Goal: Transaction & Acquisition: Book appointment/travel/reservation

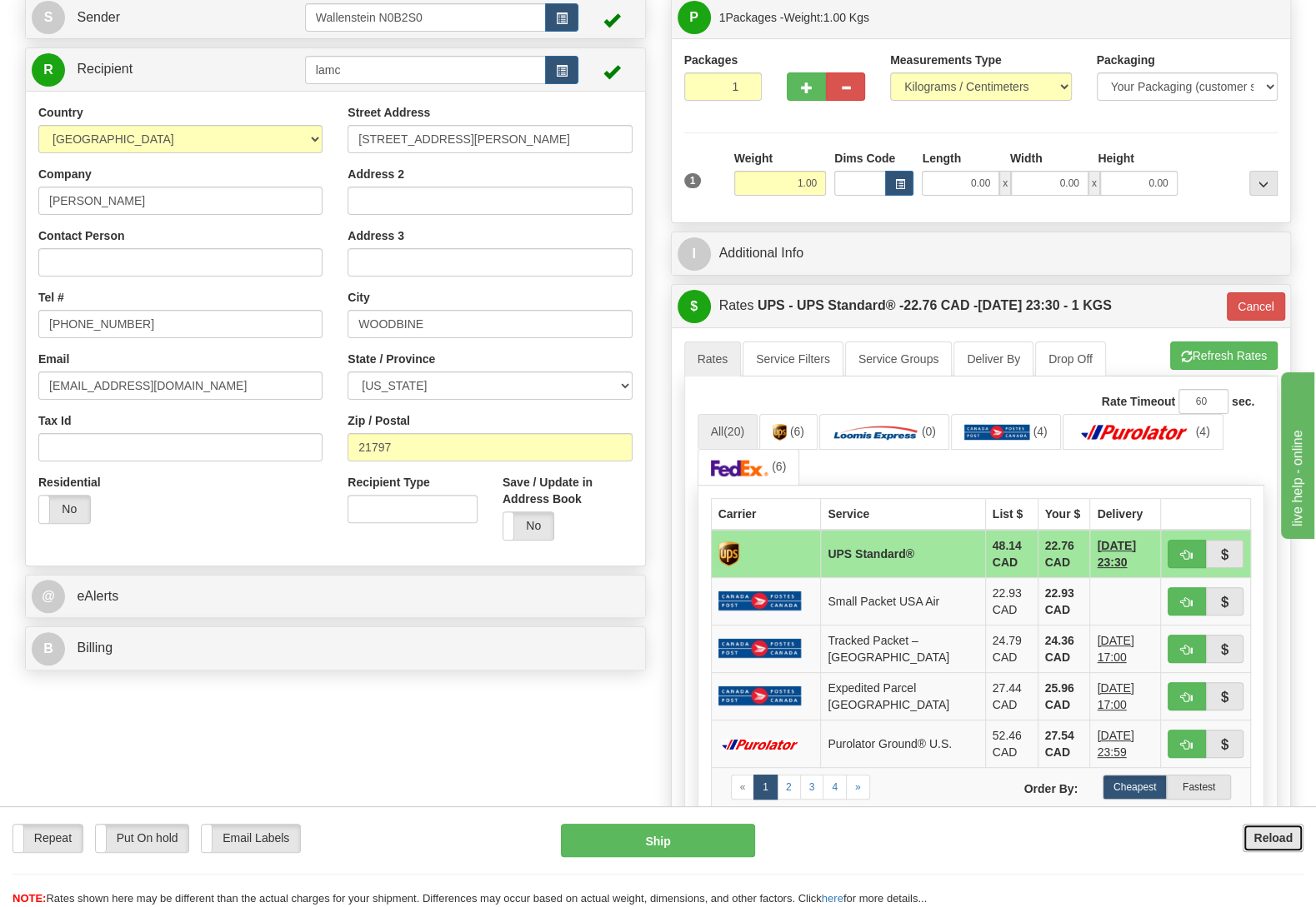
click at [1280, 849] on button "Reload" at bounding box center [1273, 838] width 61 height 28
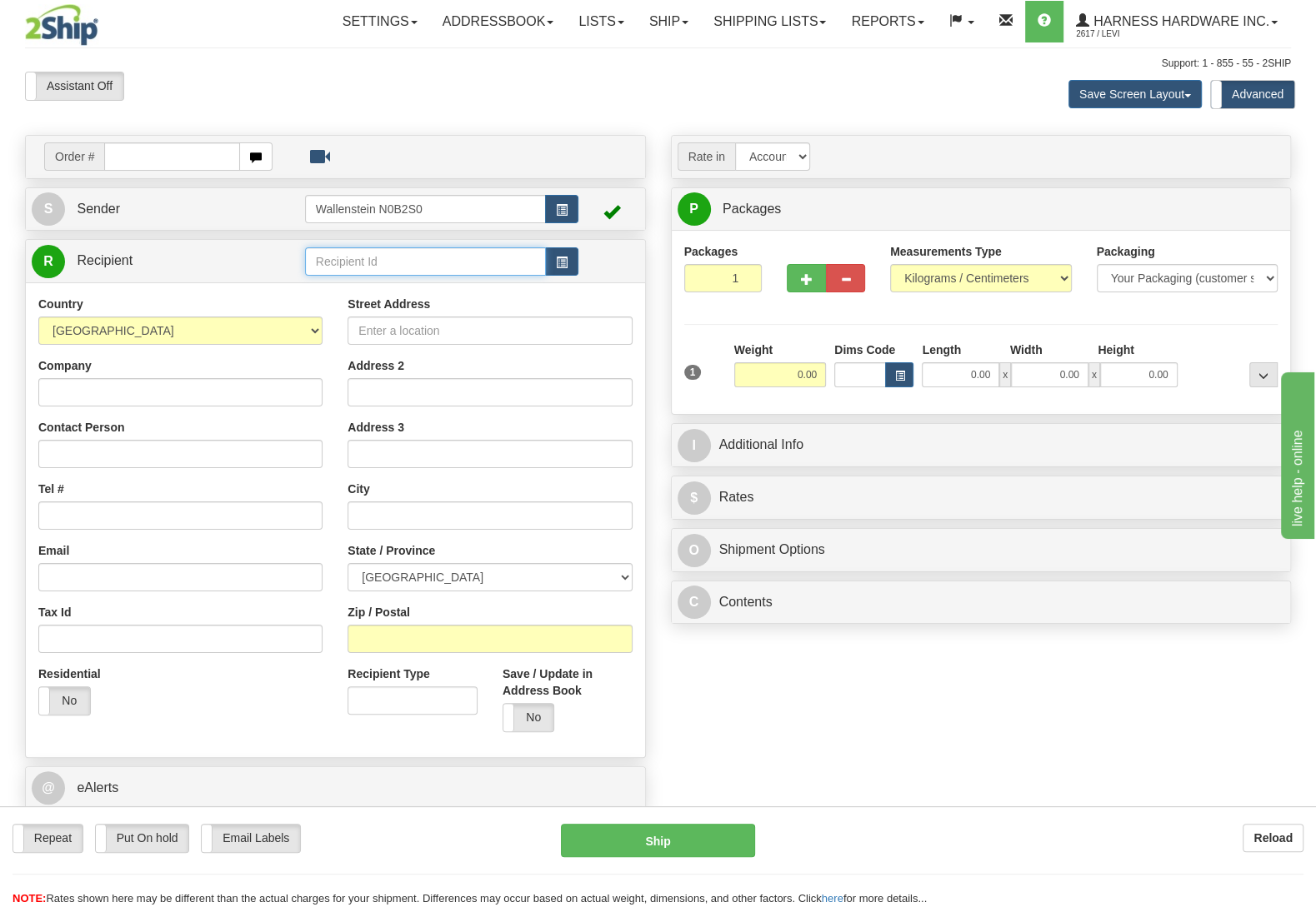
click at [342, 273] on input "text" at bounding box center [425, 261] width 241 height 28
click at [342, 272] on input "text" at bounding box center [425, 261] width 241 height 28
click at [333, 288] on div "LESCD" at bounding box center [421, 289] width 223 height 18
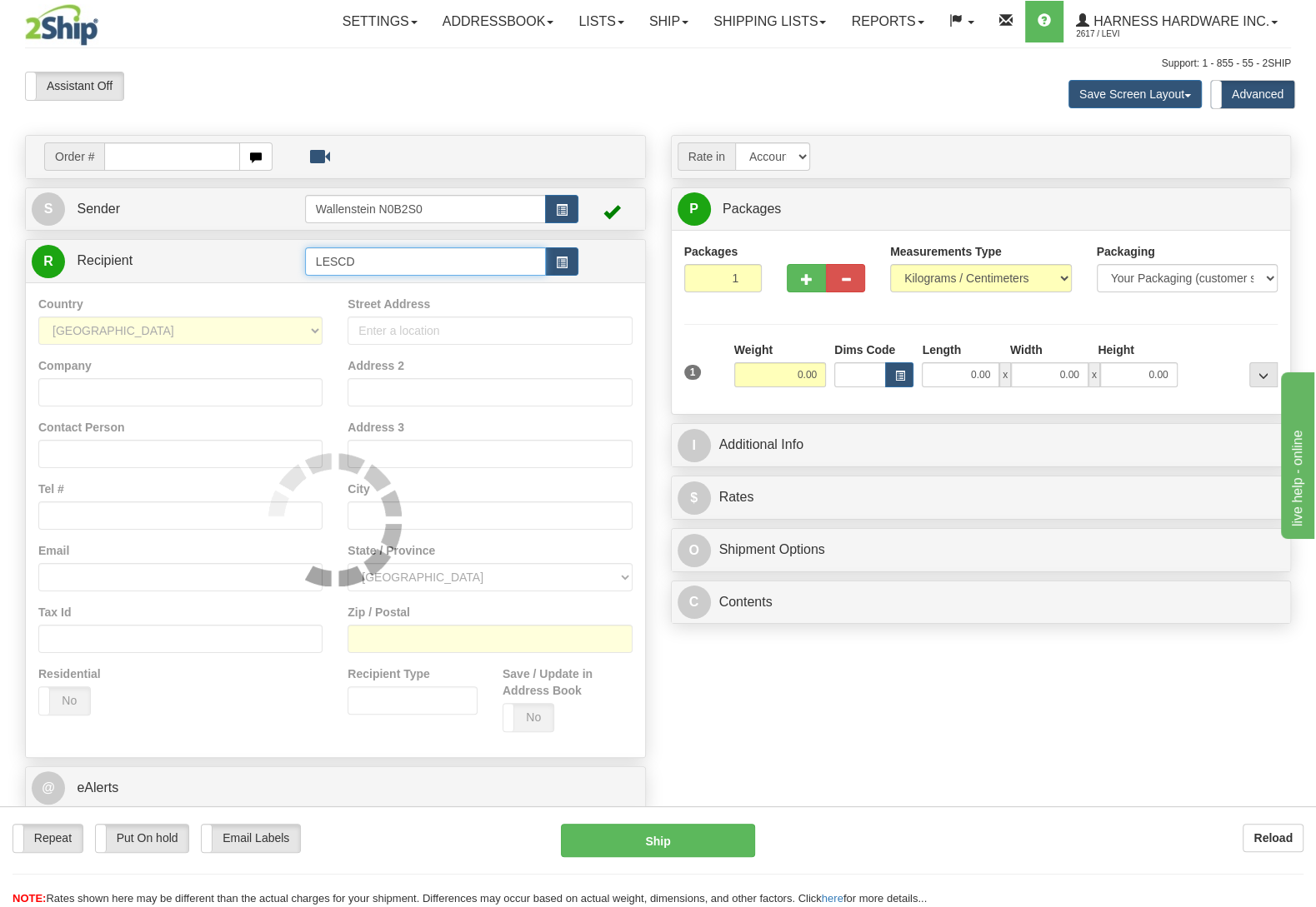
type input "LESCD"
type input "202"
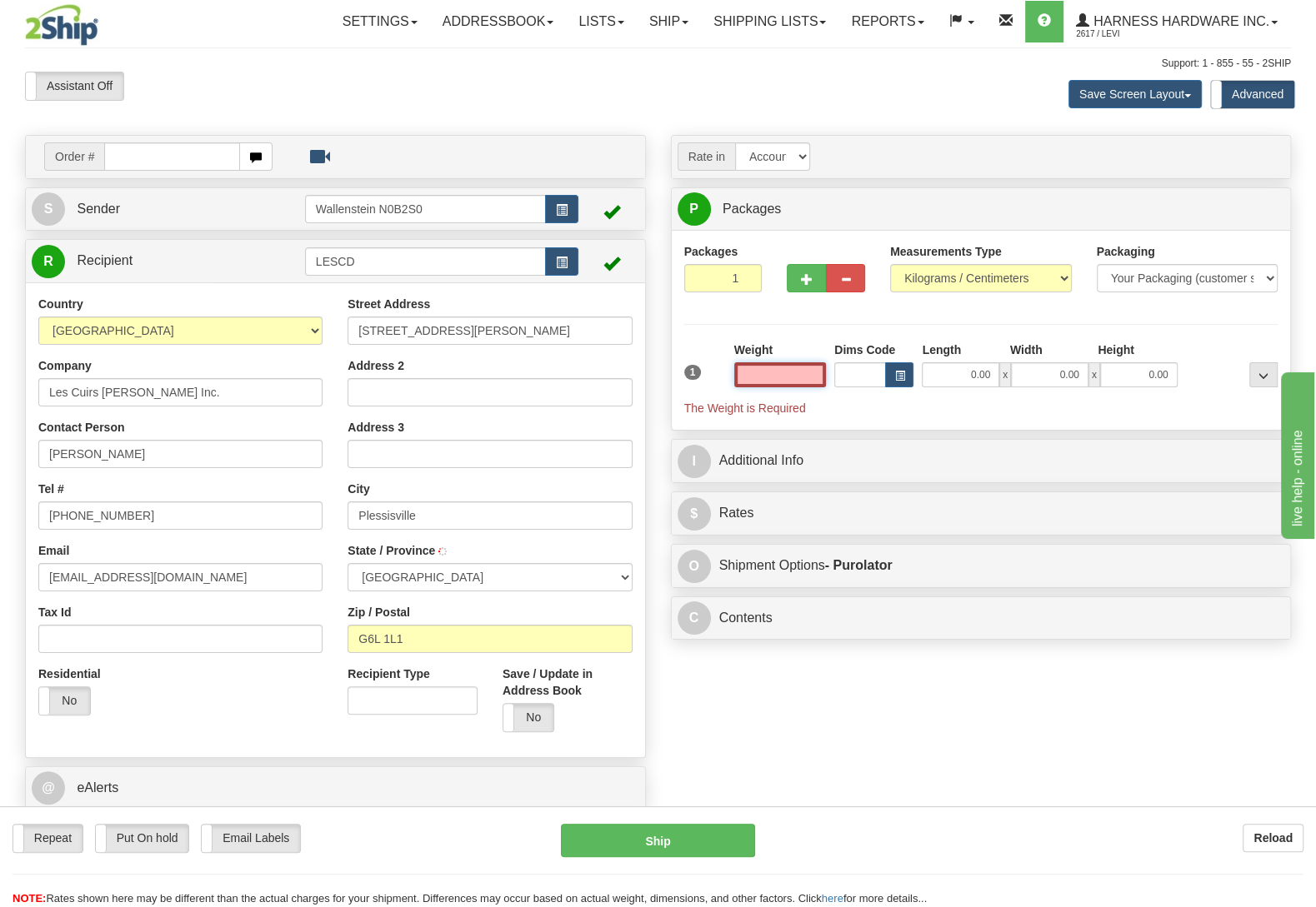
type input "PLESSISVILLE"
type input "7250424"
select select
click at [750, 378] on input "text" at bounding box center [780, 375] width 92 height 25
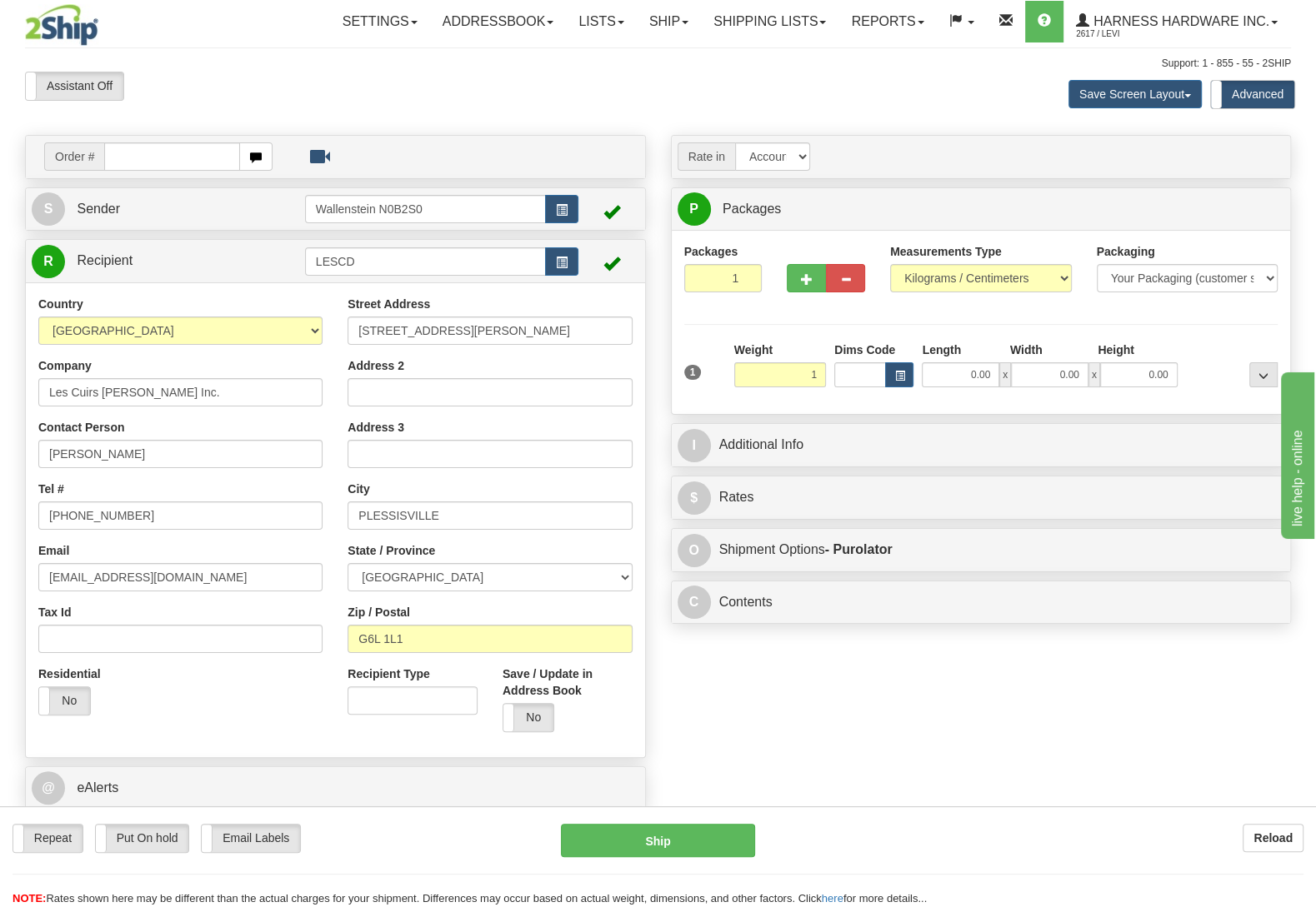
type input "1.00"
type input "202"
click at [1211, 349] on div at bounding box center [1231, 364] width 100 height 46
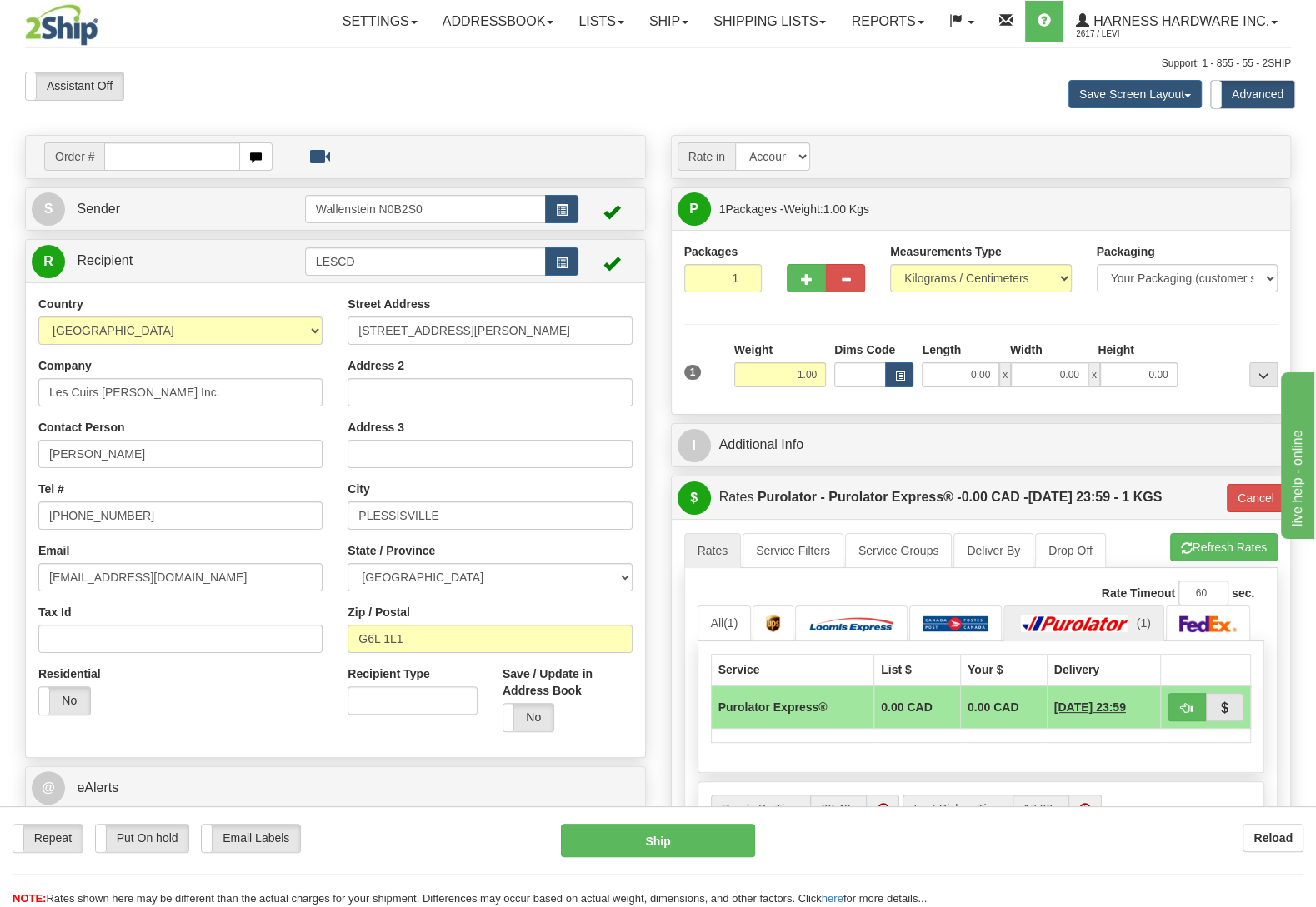
select select
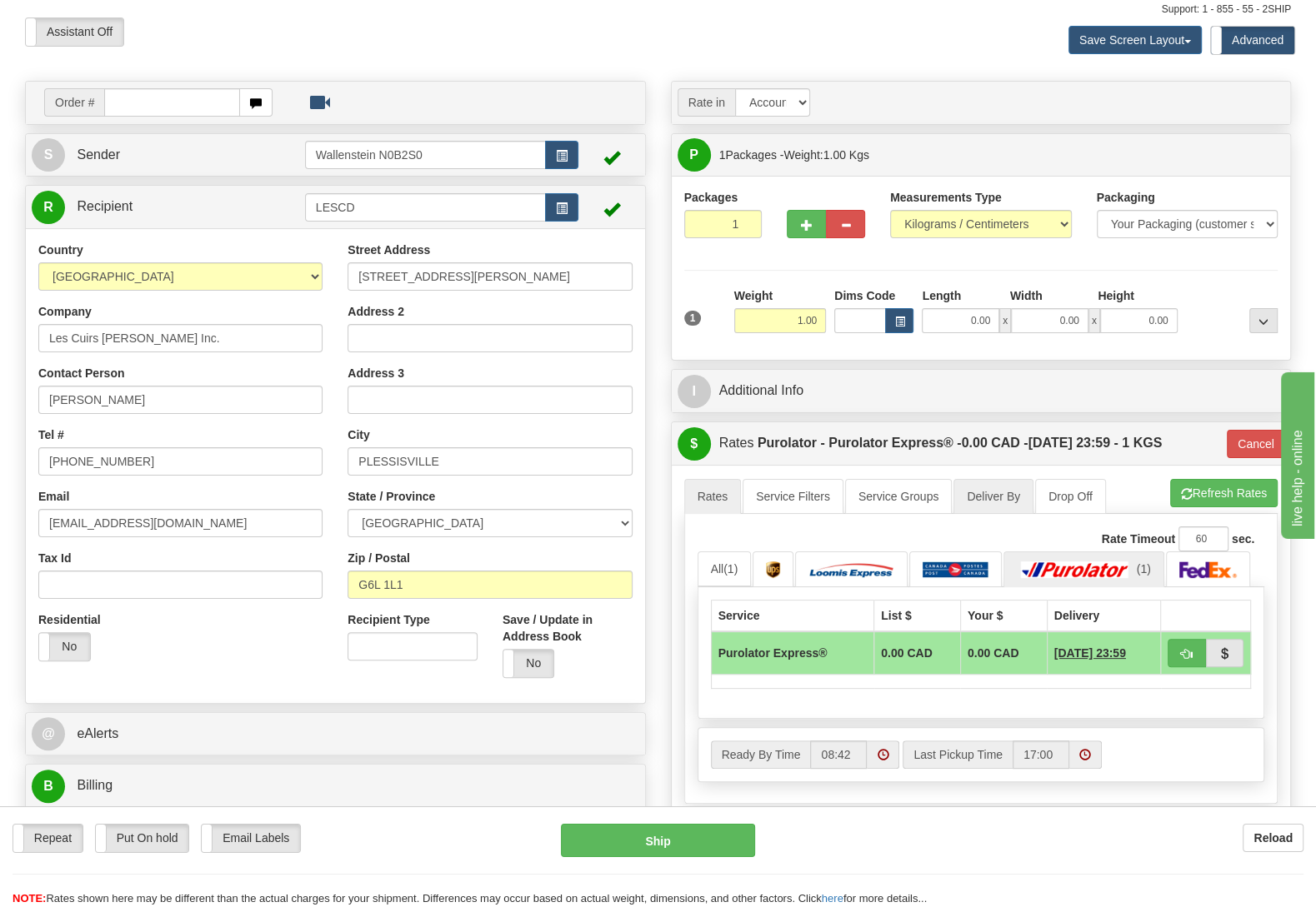
scroll to position [87, 0]
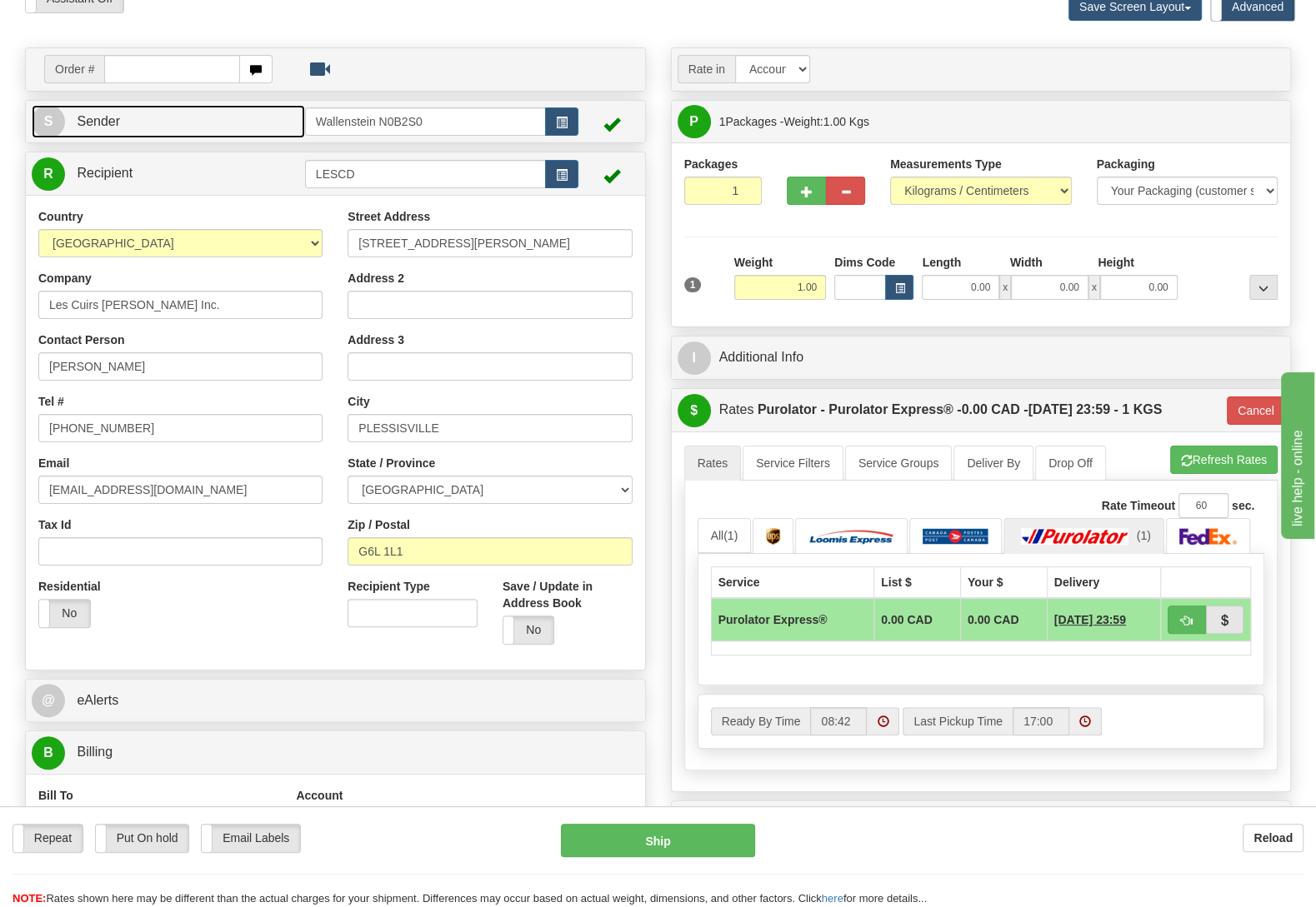
click at [207, 125] on link "S Sender" at bounding box center [168, 122] width 273 height 34
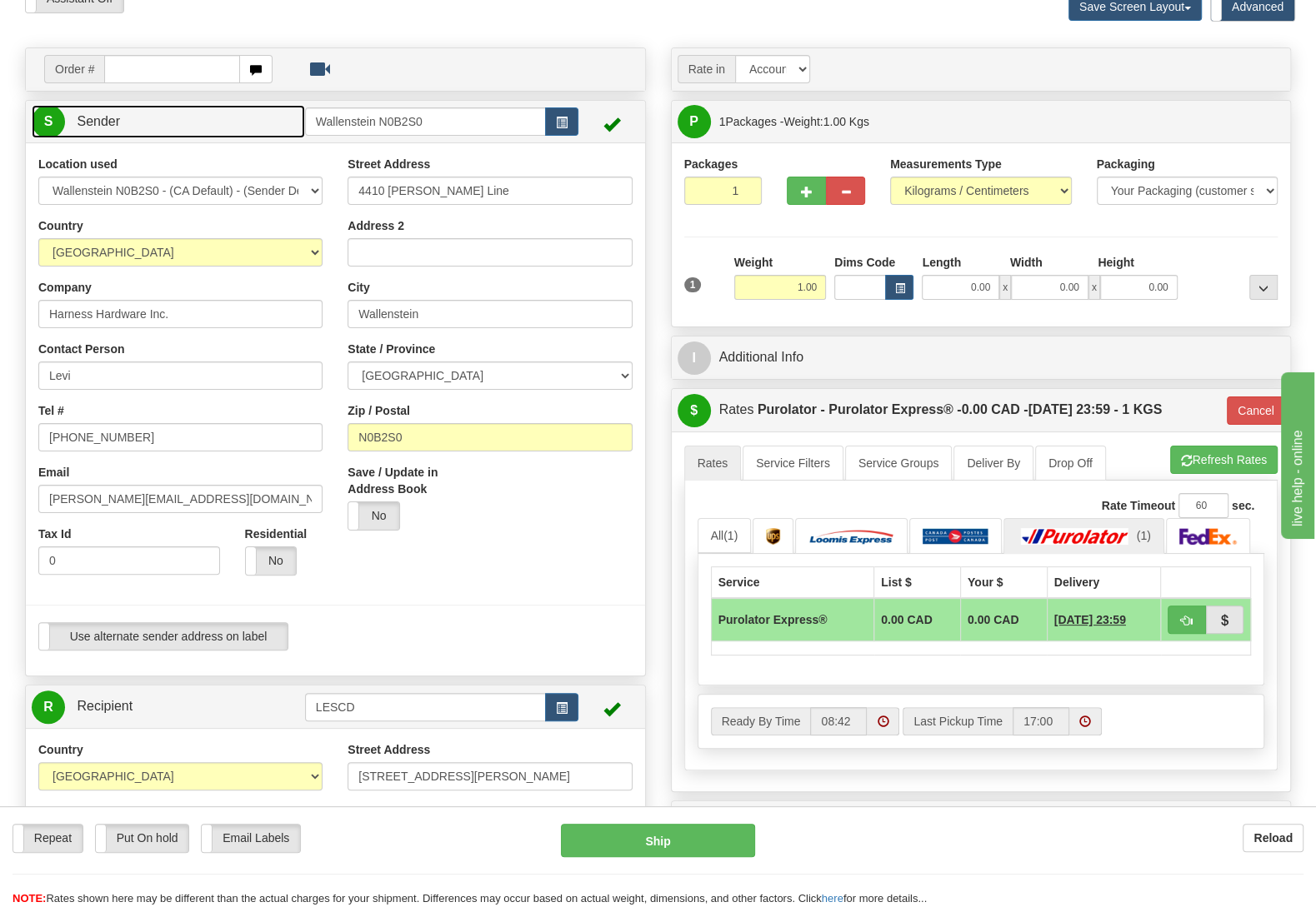
type input "WALLENSTEIN"
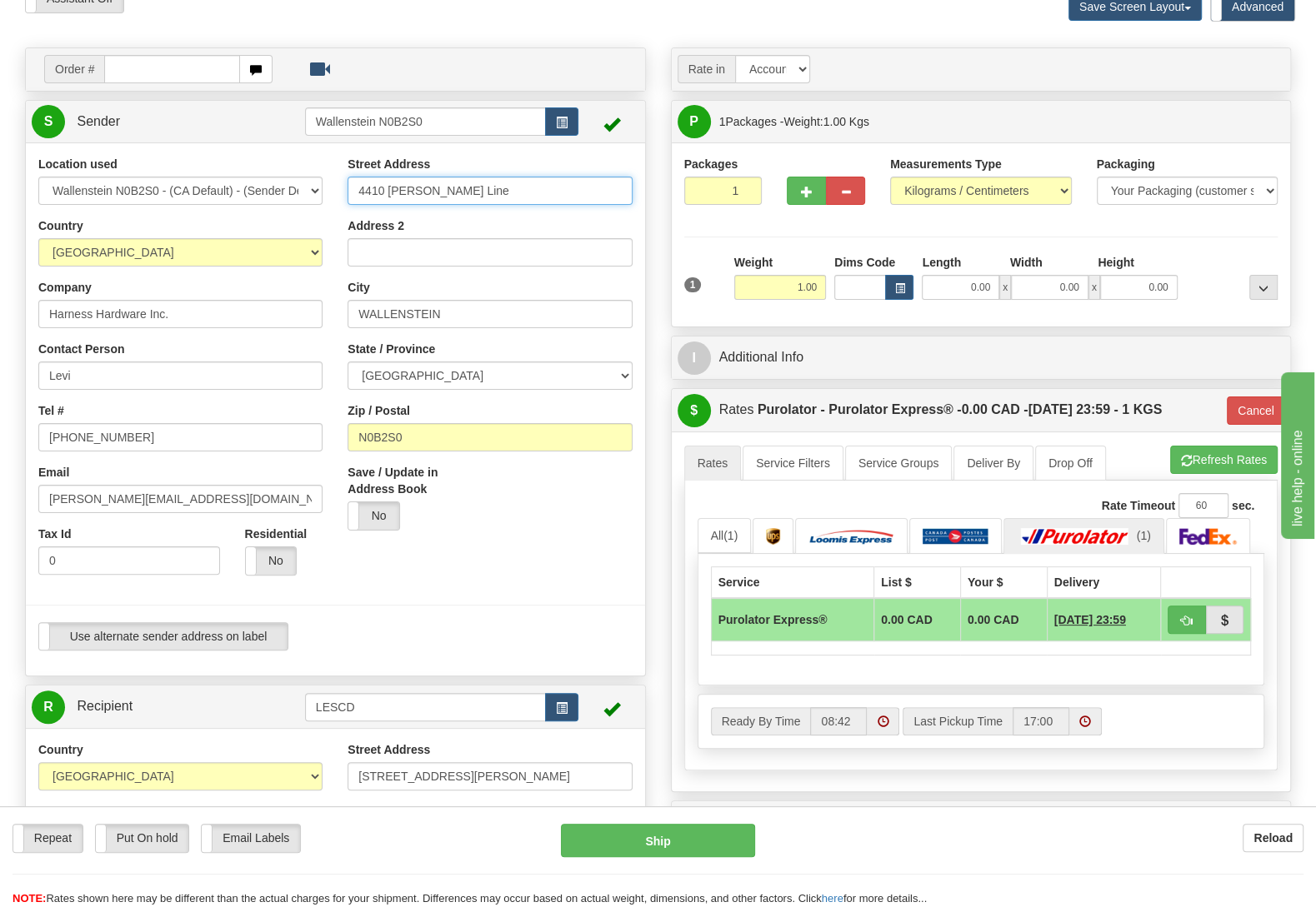
click at [479, 193] on input "4410 Lawson Line" at bounding box center [489, 190] width 284 height 28
type input "4410 Lawson Linee"
click at [1215, 267] on div at bounding box center [1231, 277] width 100 height 46
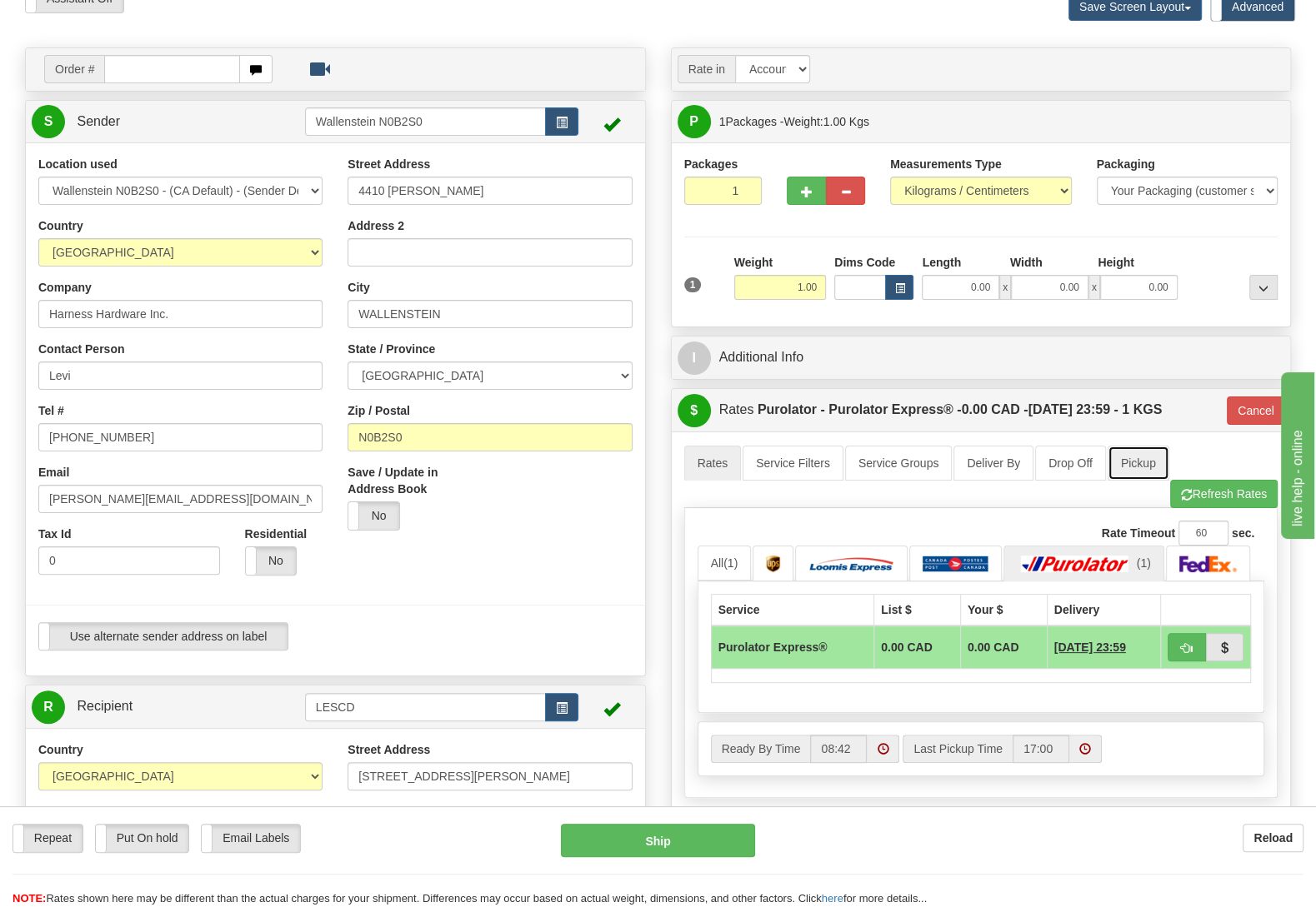
click at [1131, 471] on link "Pickup" at bounding box center [1138, 463] width 61 height 35
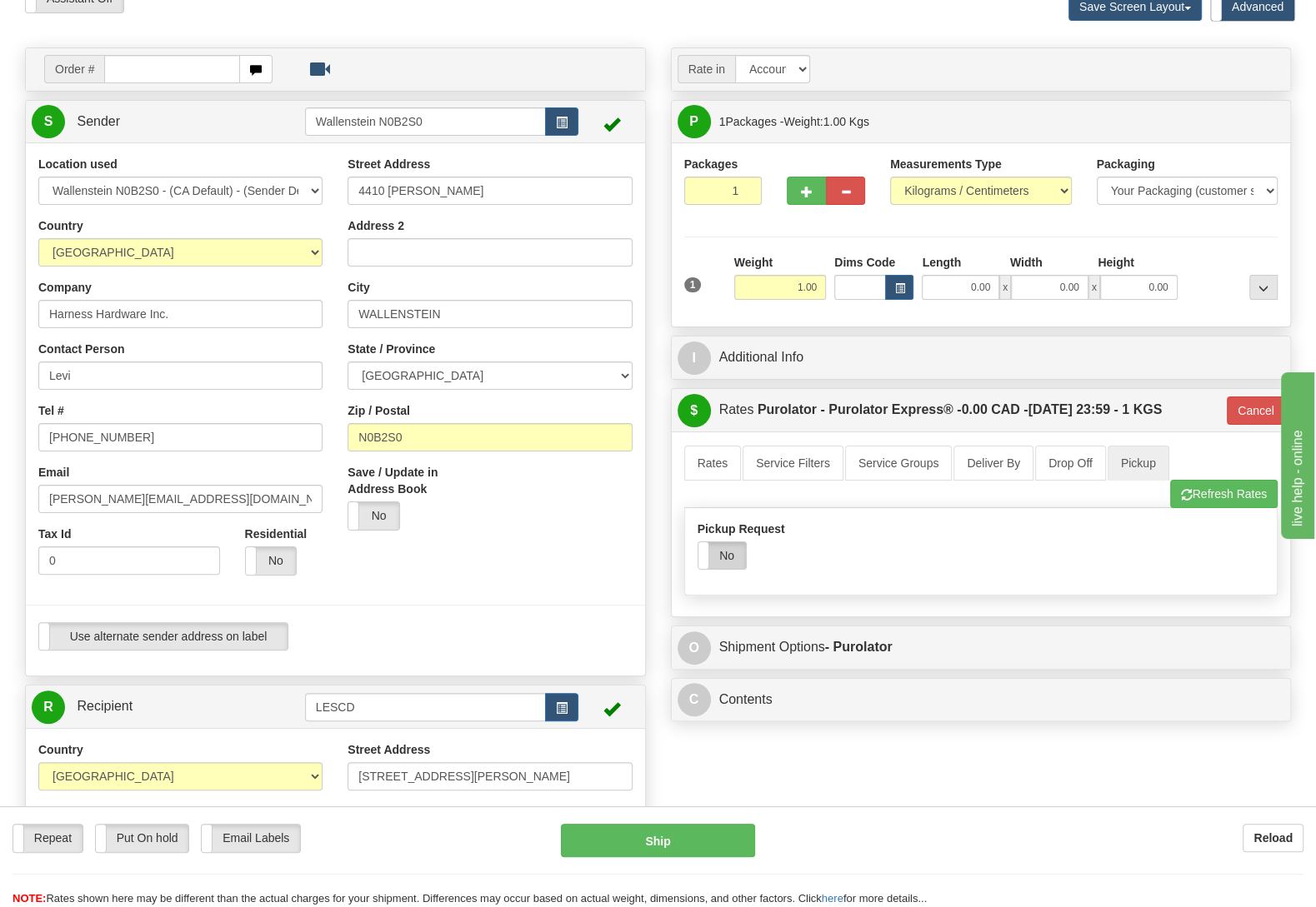
click at [724, 561] on label "No" at bounding box center [722, 556] width 48 height 27
click at [717, 477] on link "Rates" at bounding box center [712, 463] width 58 height 35
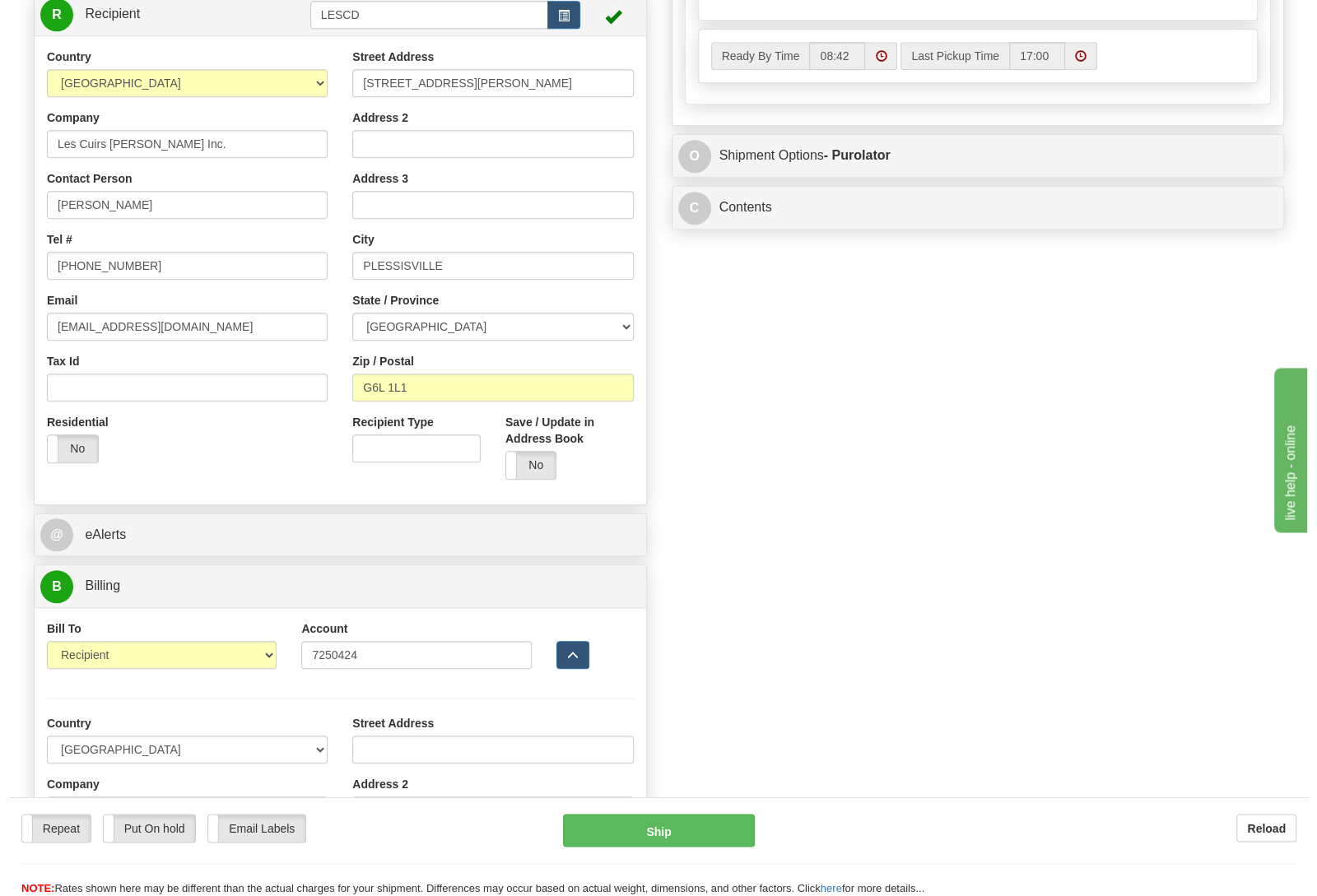
scroll to position [778, 0]
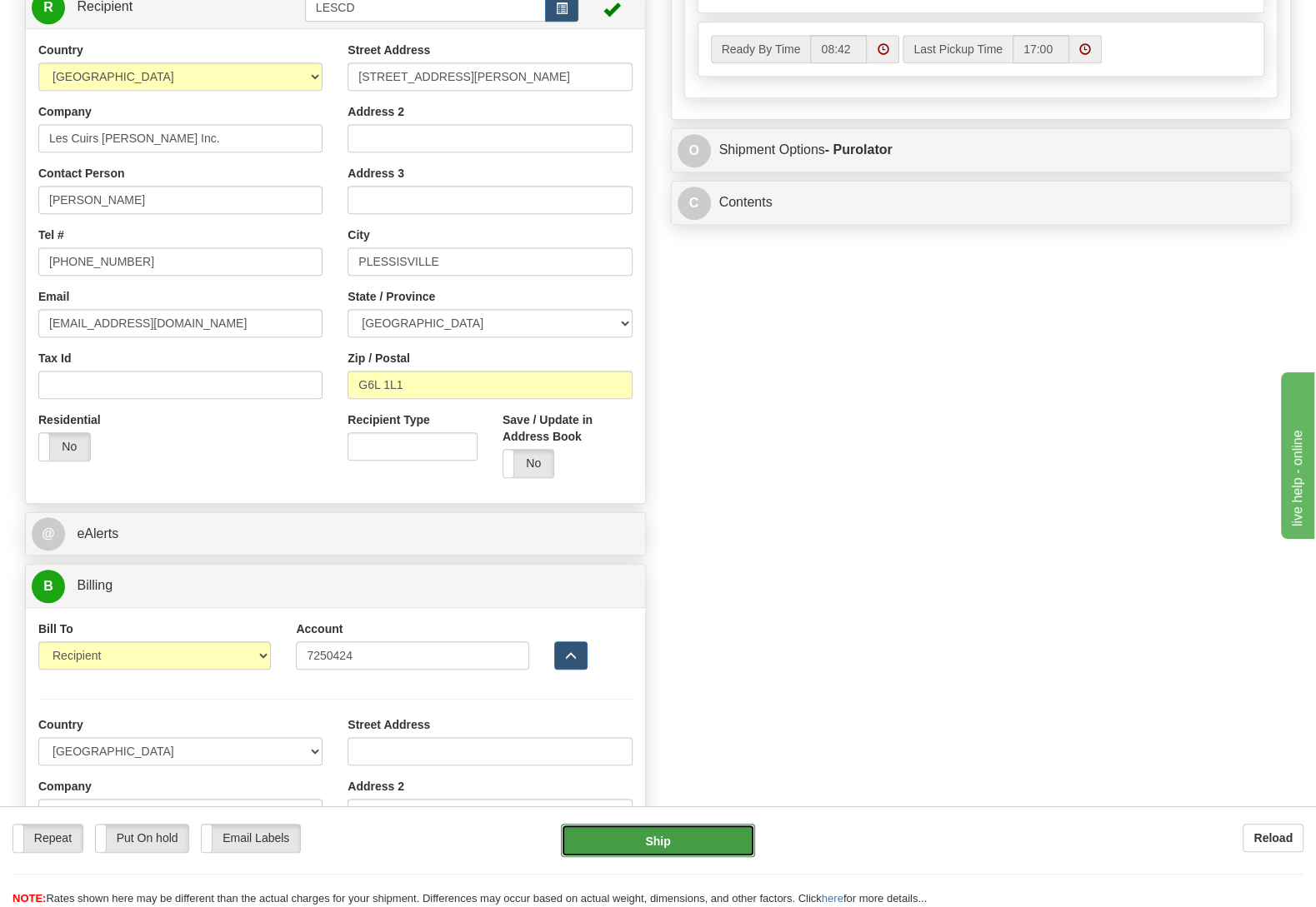
click at [674, 830] on button "Ship" at bounding box center [658, 840] width 195 height 33
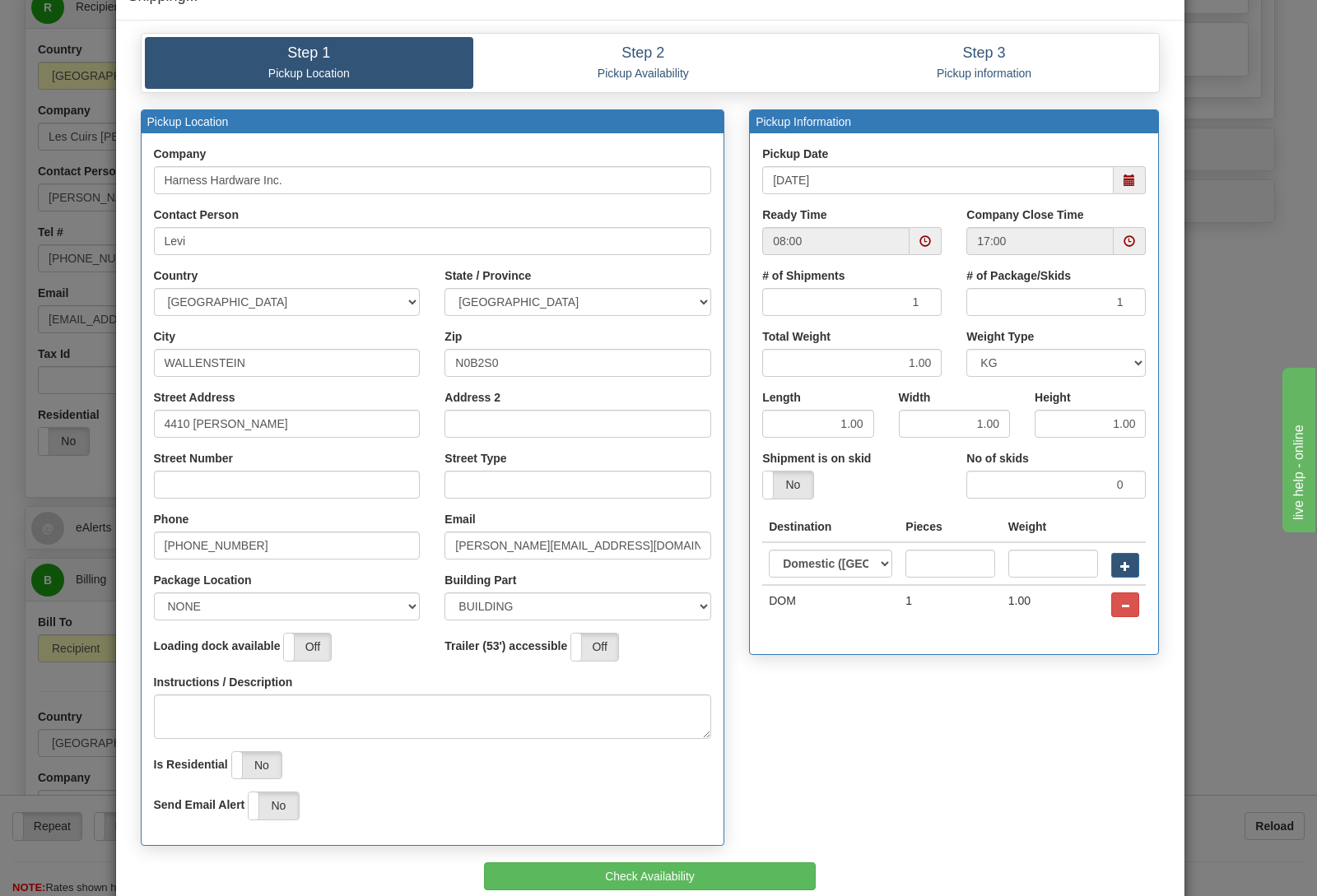
scroll to position [141, 0]
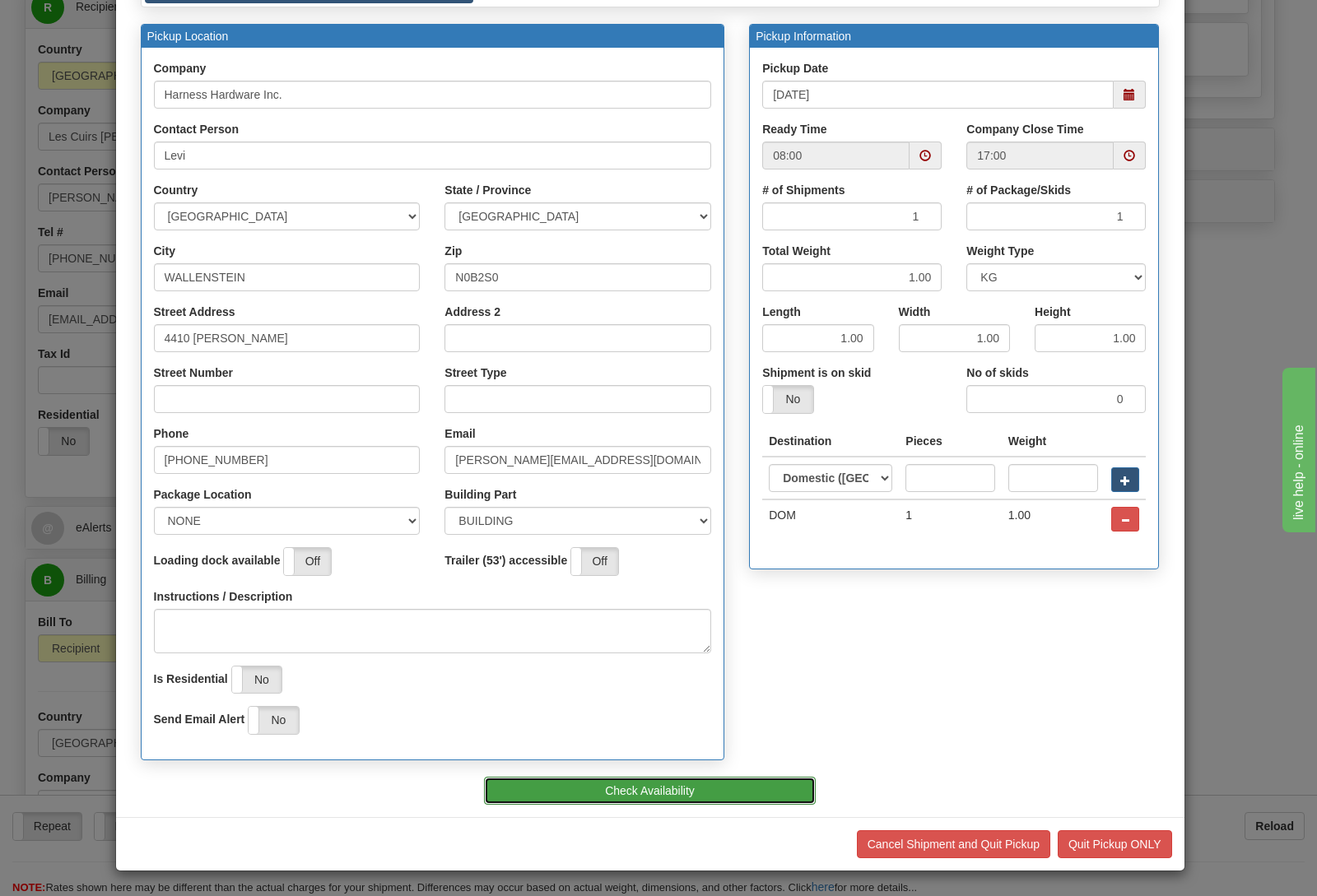
click at [515, 781] on button "Check Availability" at bounding box center [650, 790] width 332 height 28
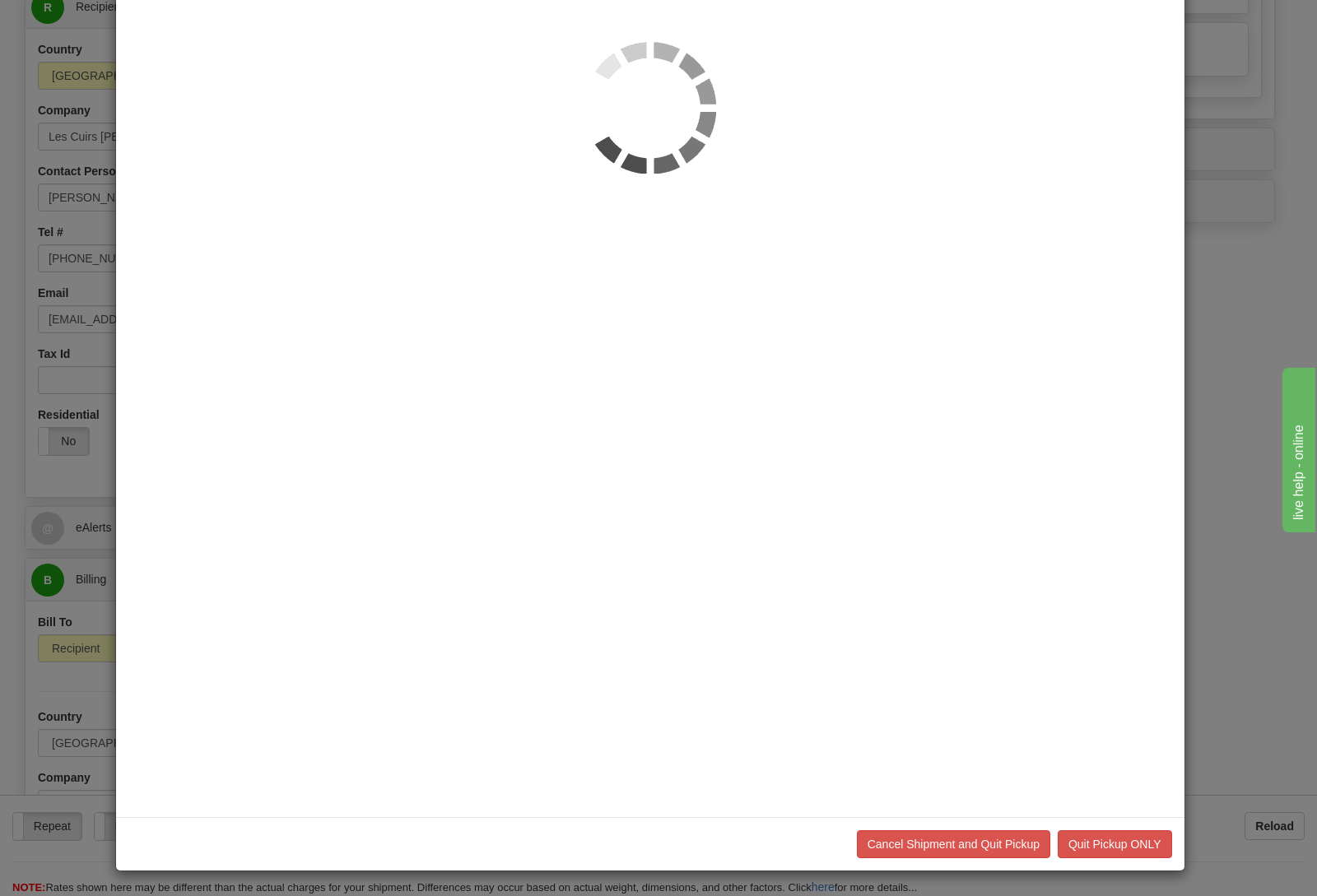
scroll to position [0, 0]
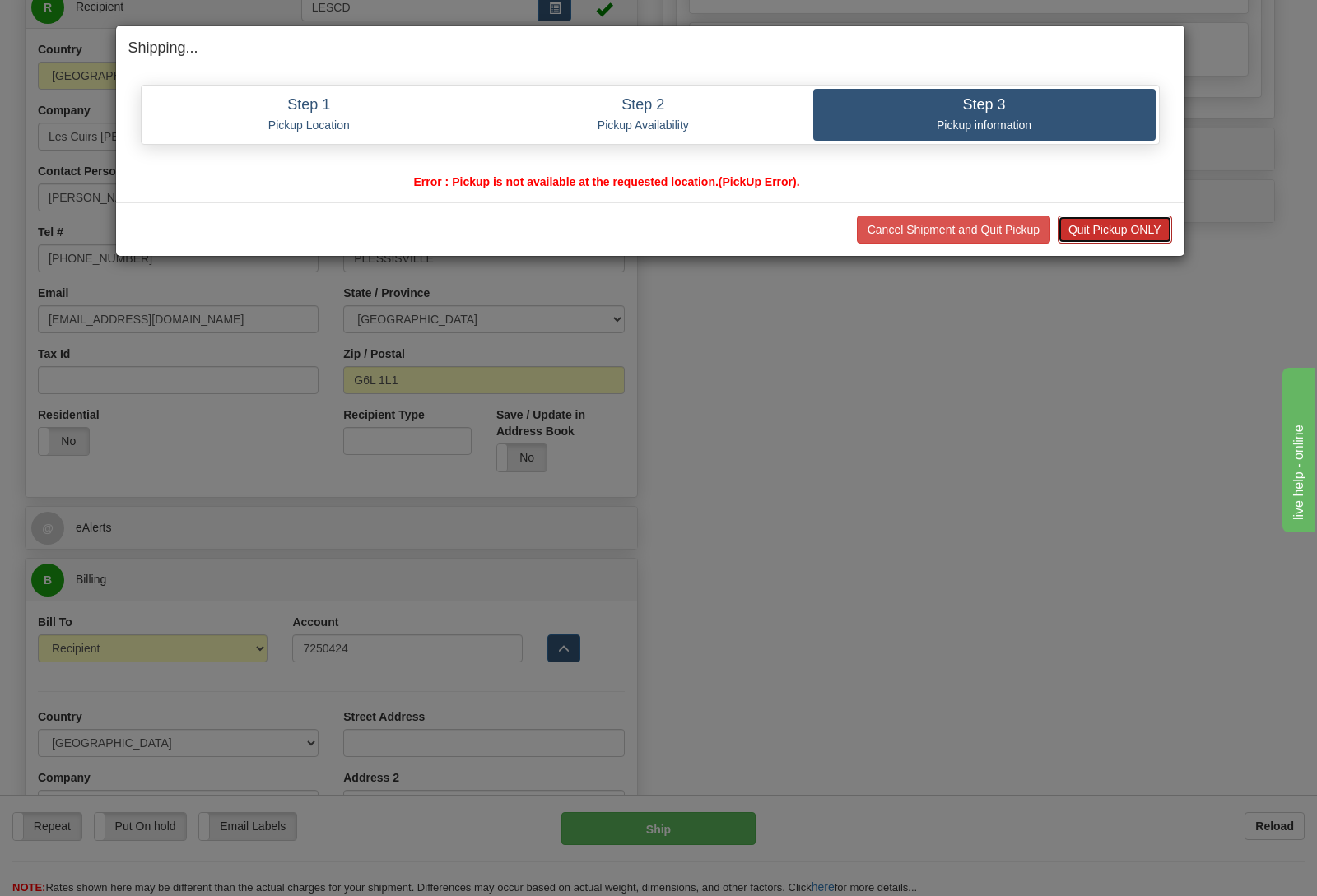
click at [1074, 235] on button "Quit Pickup ONLY" at bounding box center [1115, 229] width 115 height 28
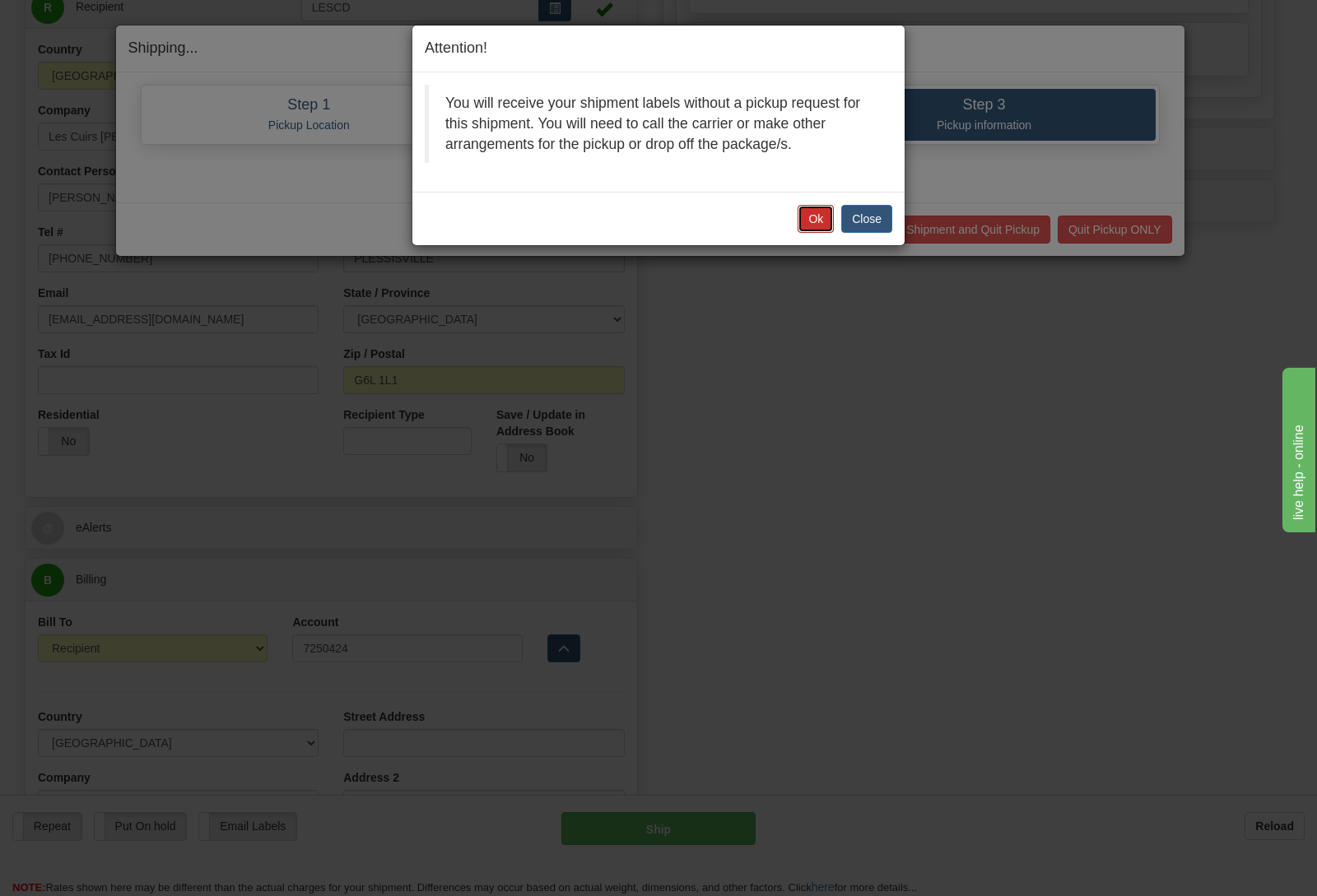
click at [831, 227] on button "Ok" at bounding box center [815, 218] width 36 height 28
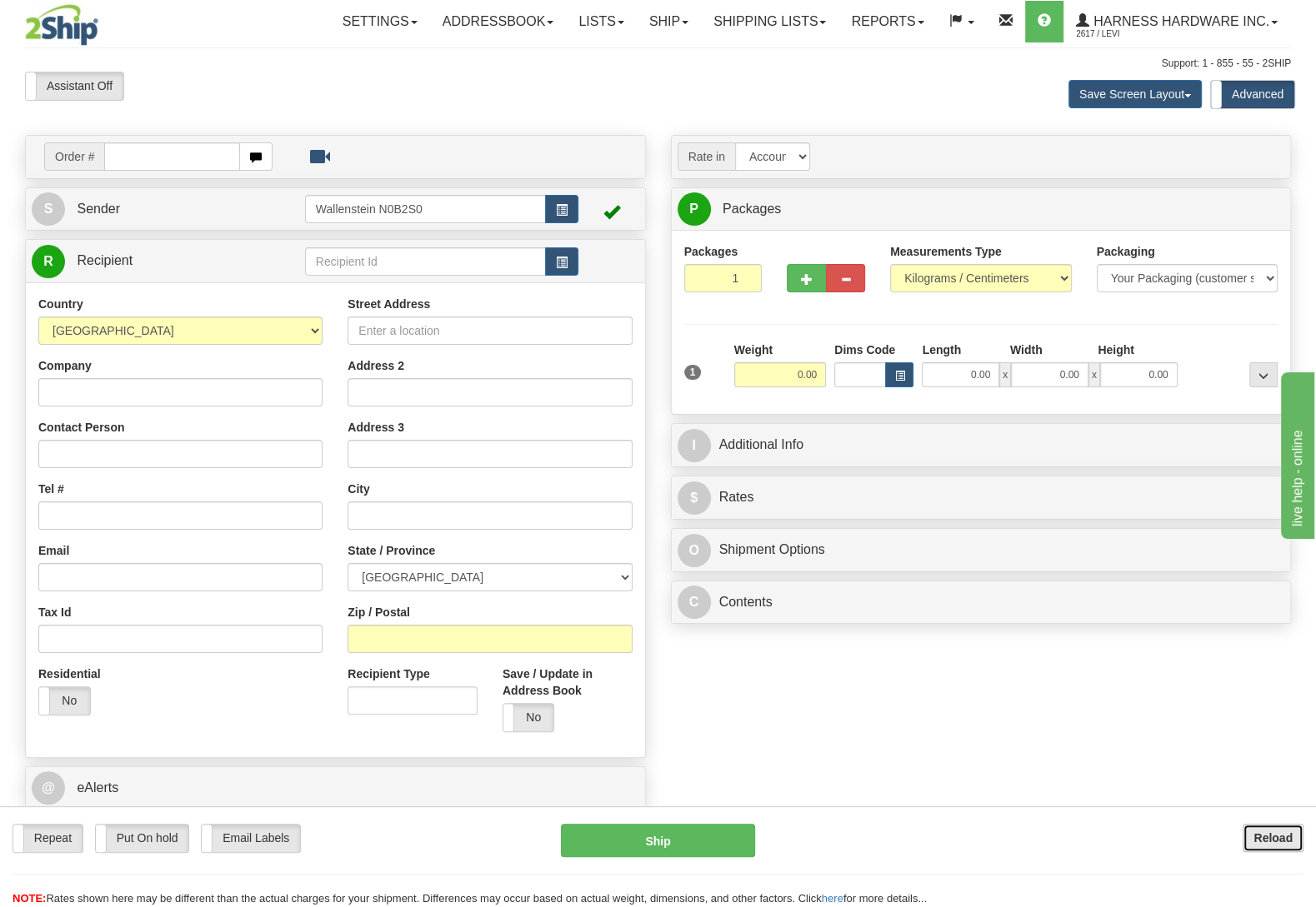
click at [1245, 842] on button "Reload" at bounding box center [1273, 838] width 61 height 28
click at [325, 268] on input "text" at bounding box center [425, 261] width 241 height 28
click at [323, 286] on div "GEOH" at bounding box center [421, 289] width 223 height 18
type input "GEOH"
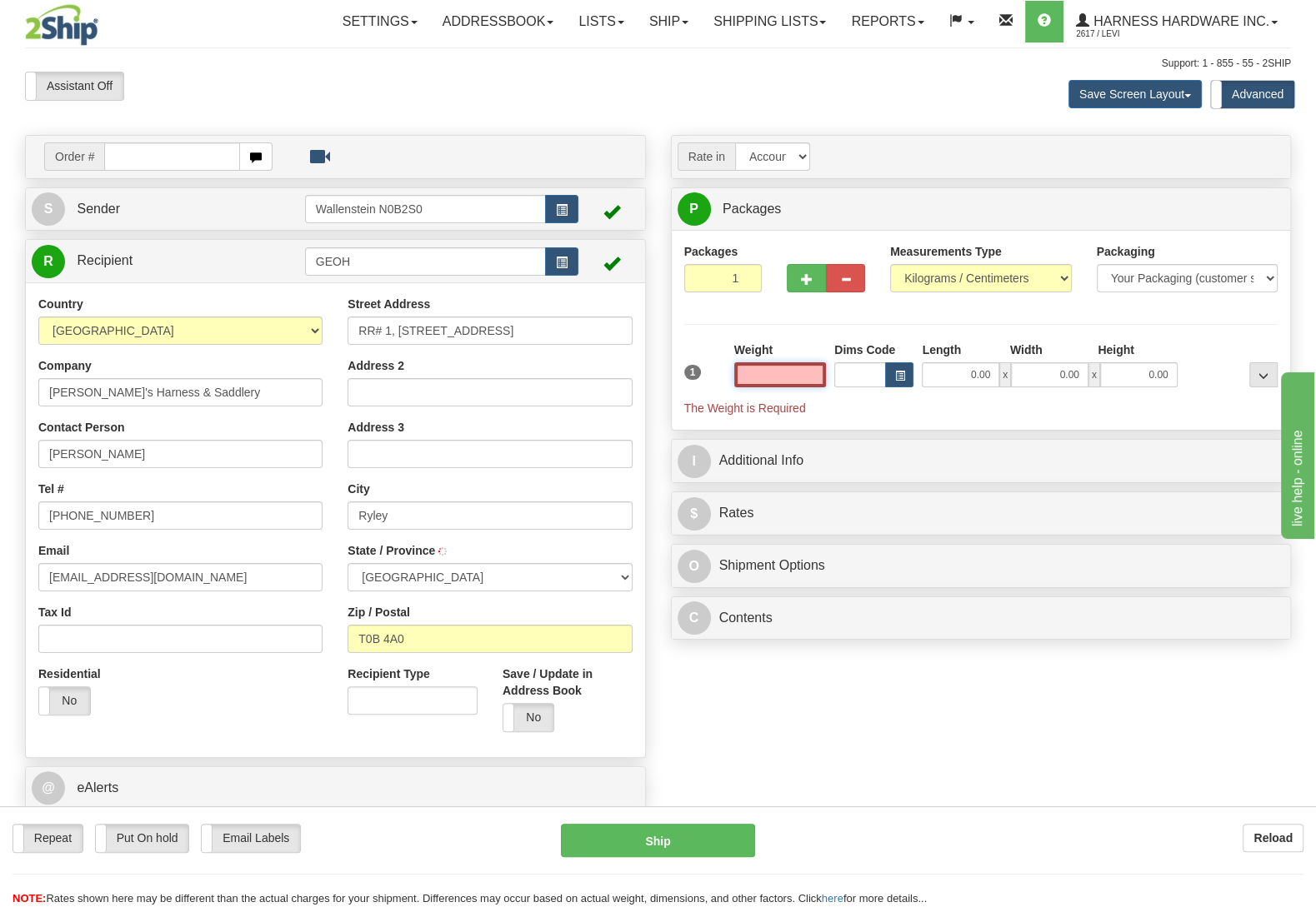
type input "RYLEY"
click at [757, 376] on input "text" at bounding box center [780, 375] width 92 height 25
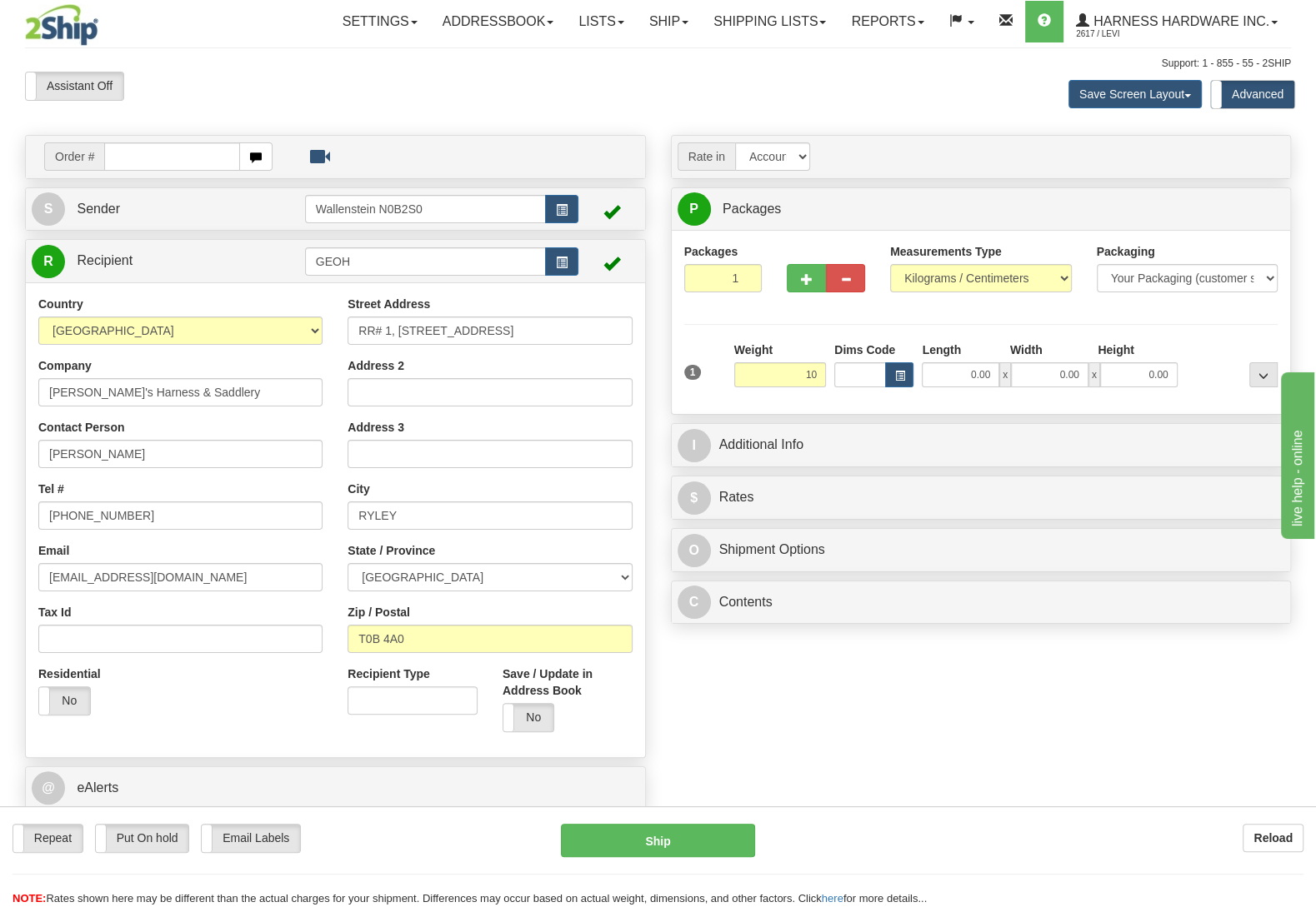
type input "10.00"
drag, startPoint x: 1195, startPoint y: 341, endPoint x: 1191, endPoint y: 359, distance: 18.4
click at [1195, 342] on div "Packages 1 1 Measurements Type" at bounding box center [981, 322] width 594 height 159
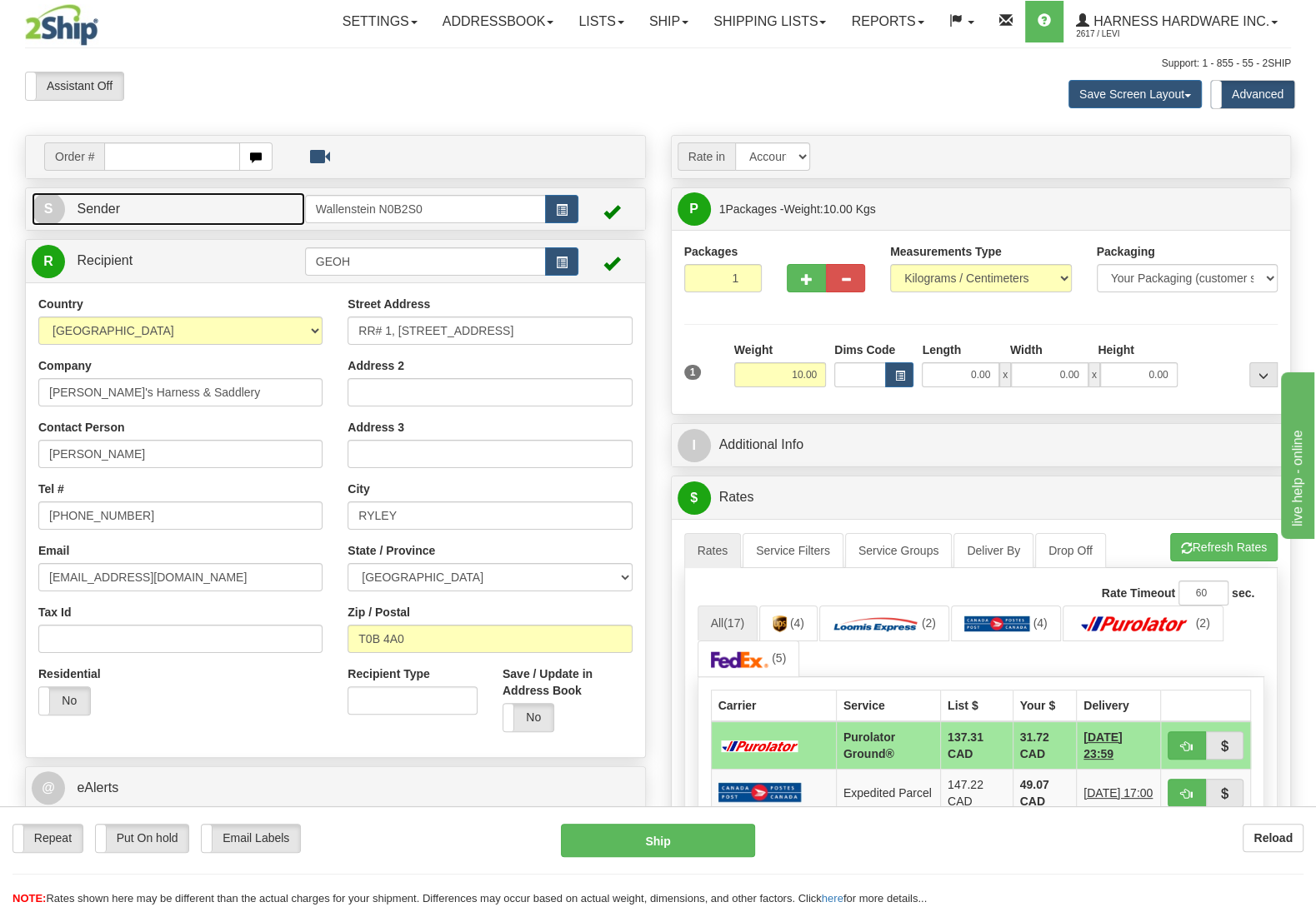
click at [279, 216] on link "S Sender" at bounding box center [168, 210] width 273 height 34
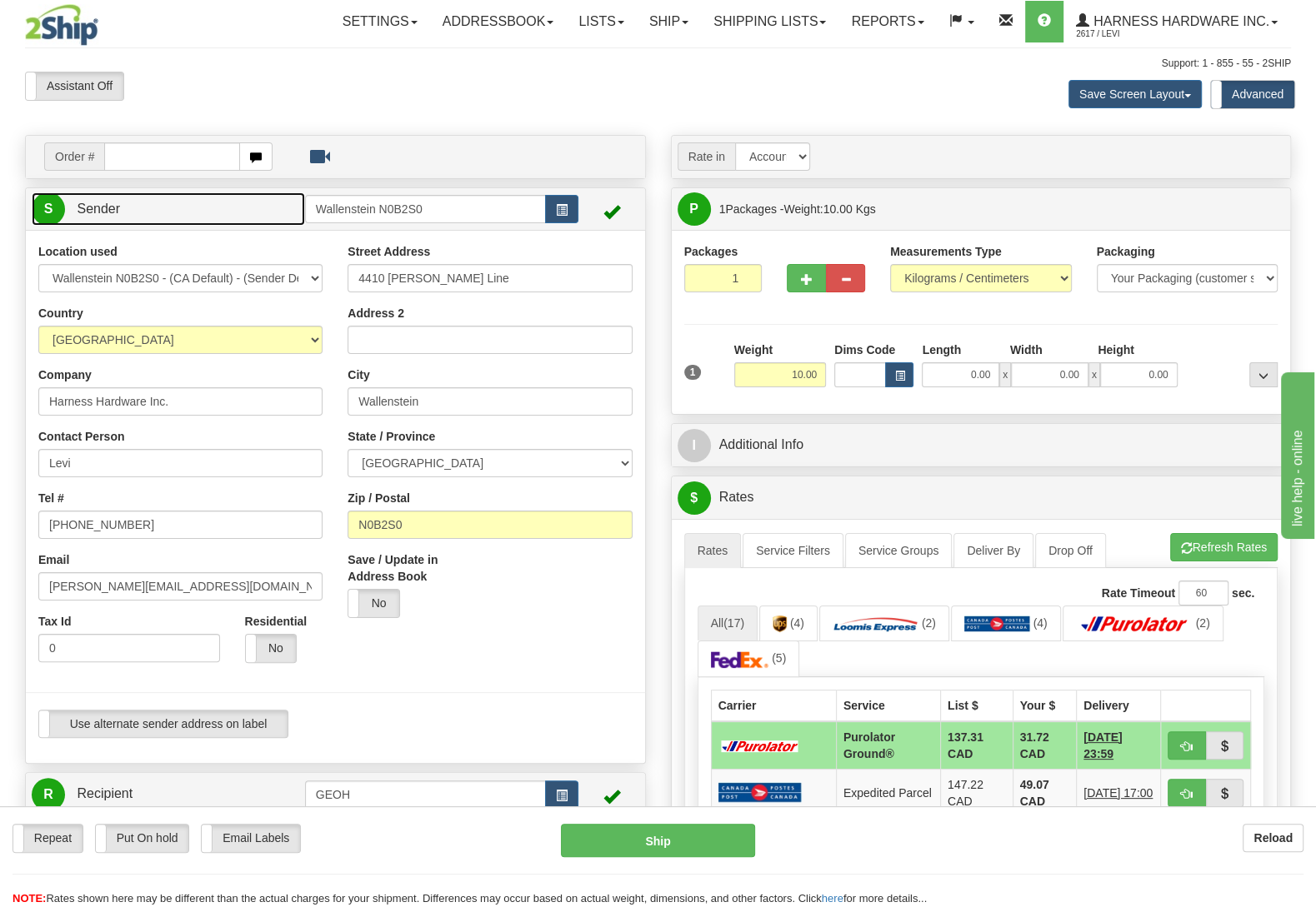
type input "WALLENSTEIN"
click at [477, 276] on input "4410 [PERSON_NAME] Line" at bounding box center [489, 277] width 284 height 28
type input "4410 Lawson Linee"
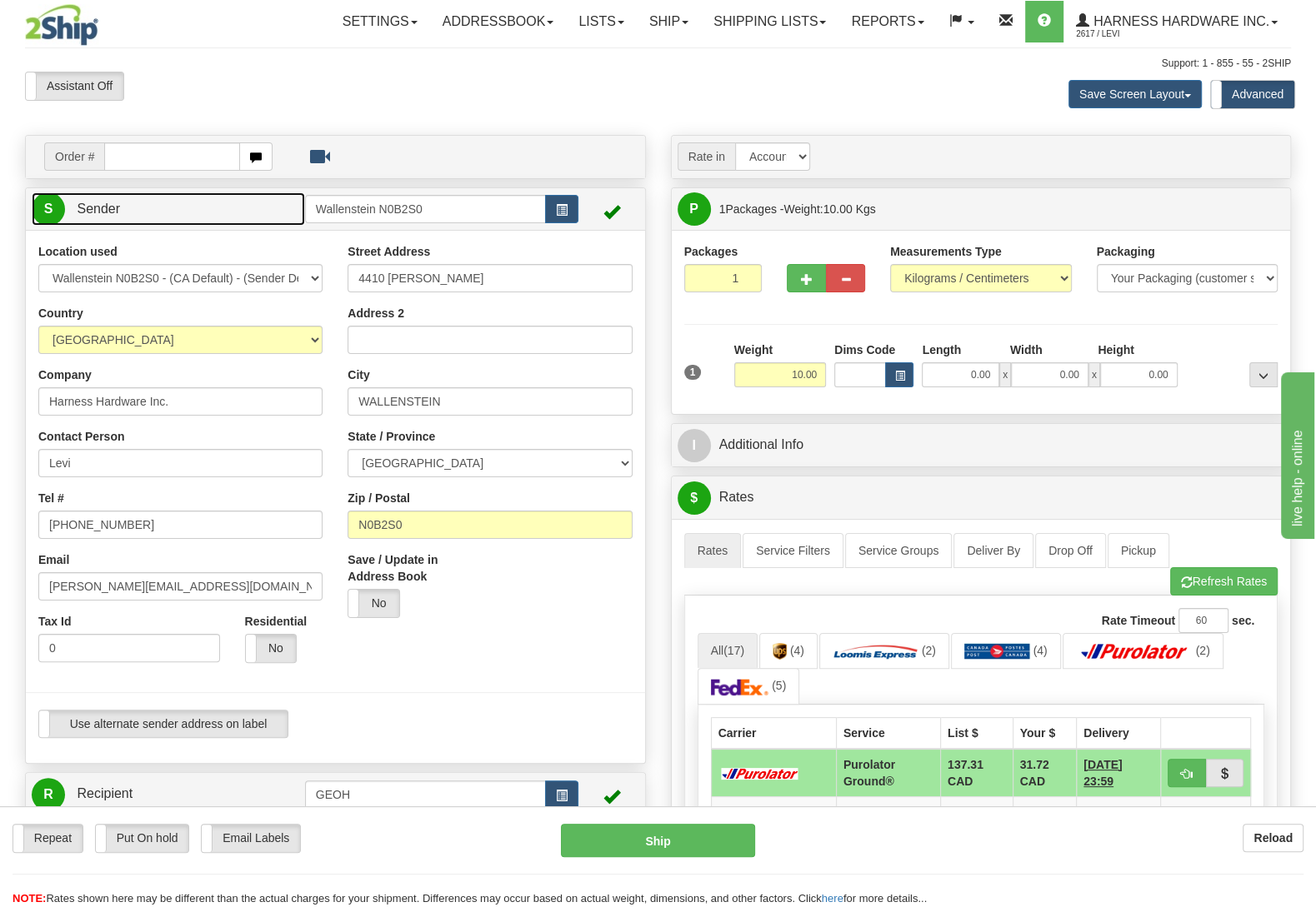
click at [200, 216] on link "S Sender" at bounding box center [168, 210] width 273 height 34
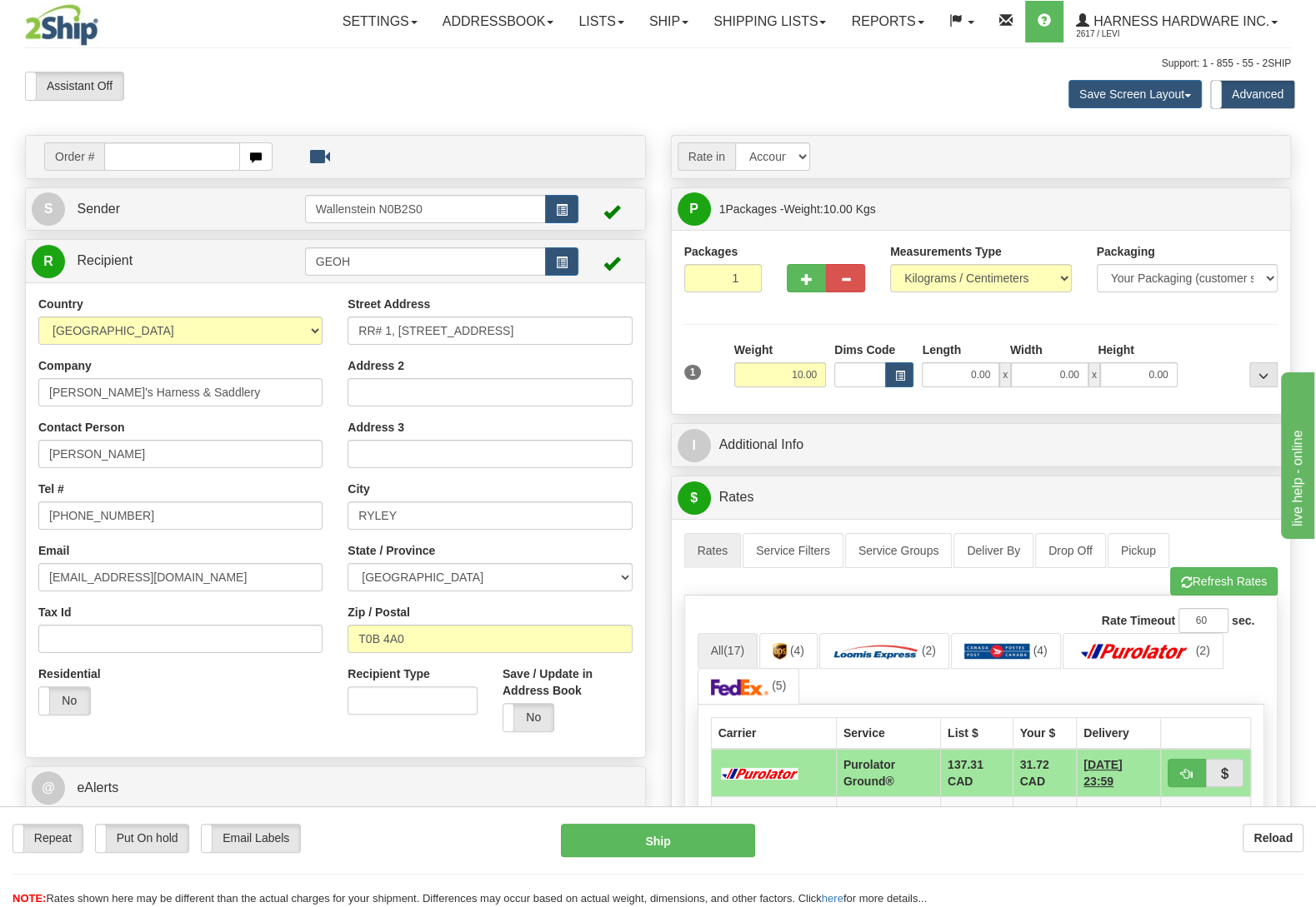
click at [1212, 352] on div at bounding box center [1231, 364] width 100 height 46
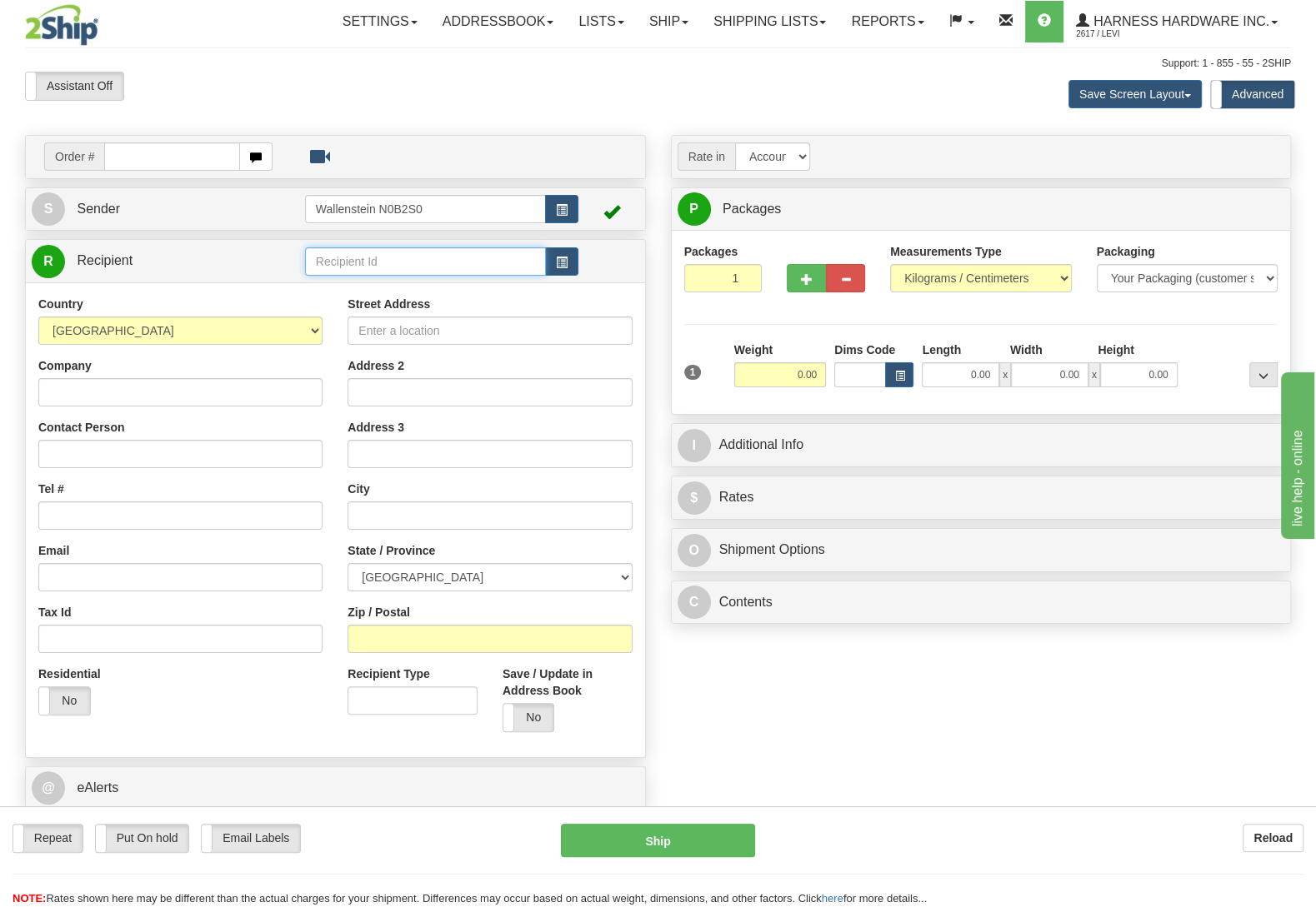
click at [429, 252] on input "text" at bounding box center [425, 261] width 241 height 28
drag, startPoint x: 409, startPoint y: 283, endPoint x: 428, endPoint y: 295, distance: 22.5
click at [428, 295] on div "GEOH" at bounding box center [421, 289] width 223 height 18
type input "GEOH"
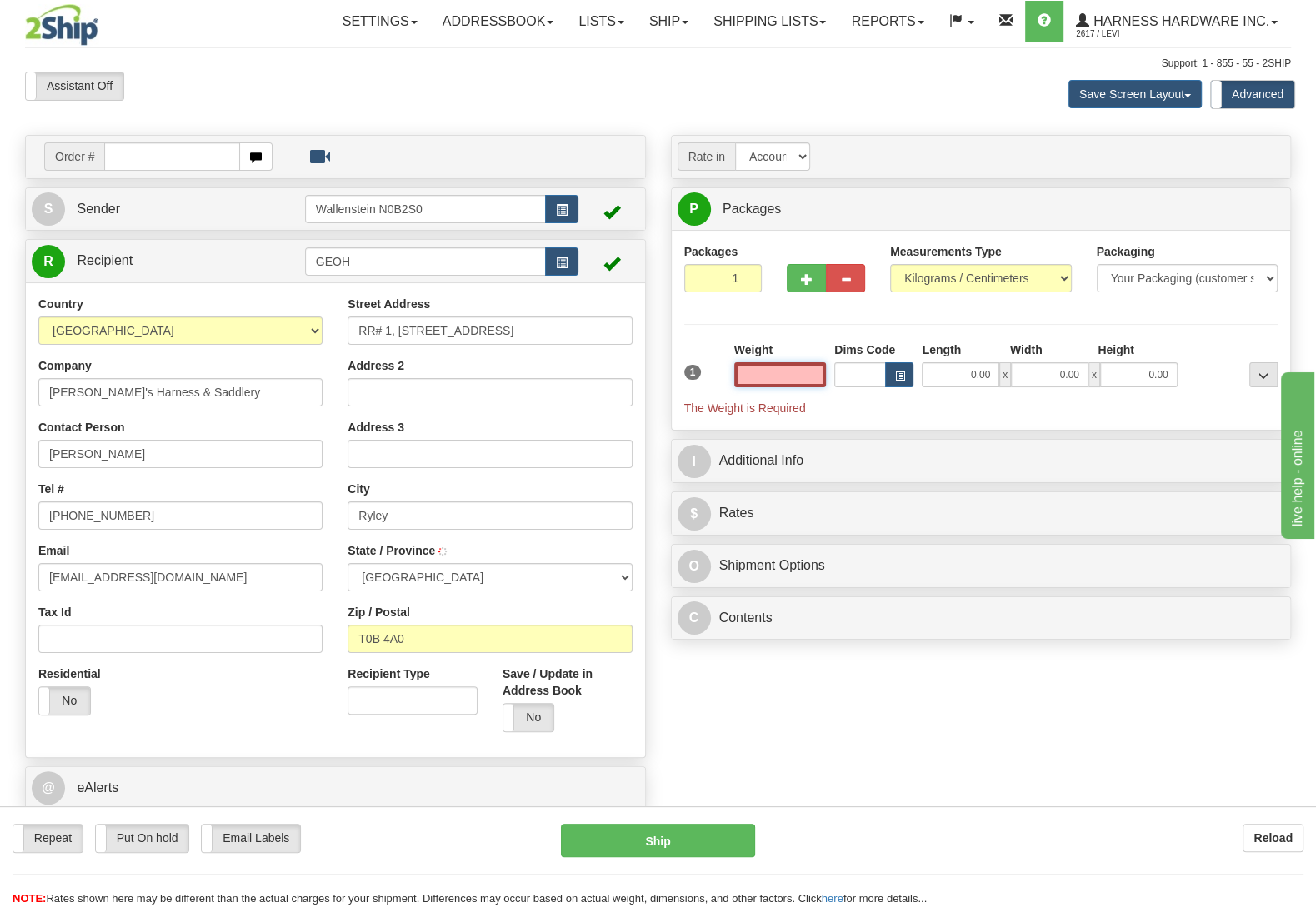
type input "RYLEY"
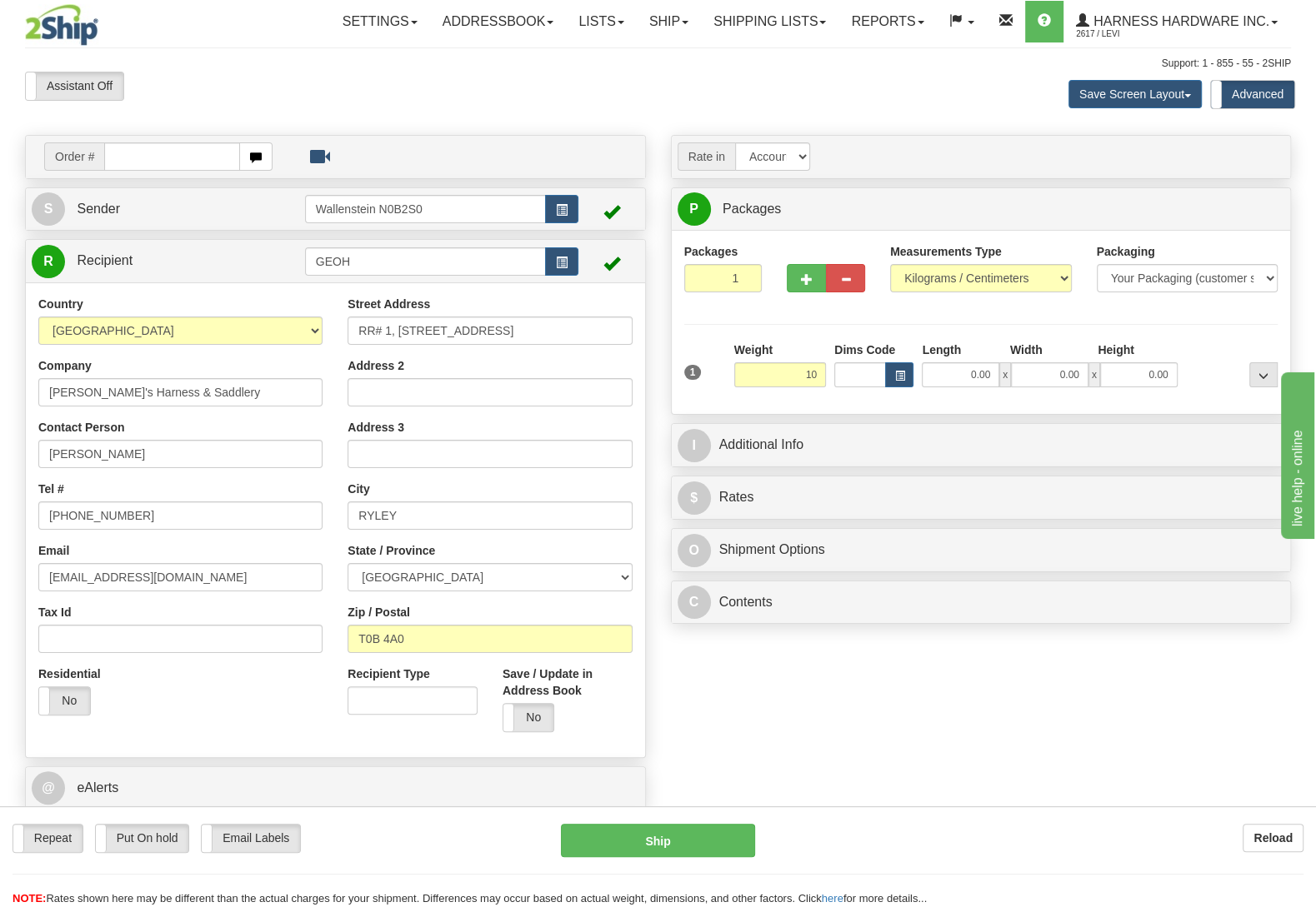
type input "10.00"
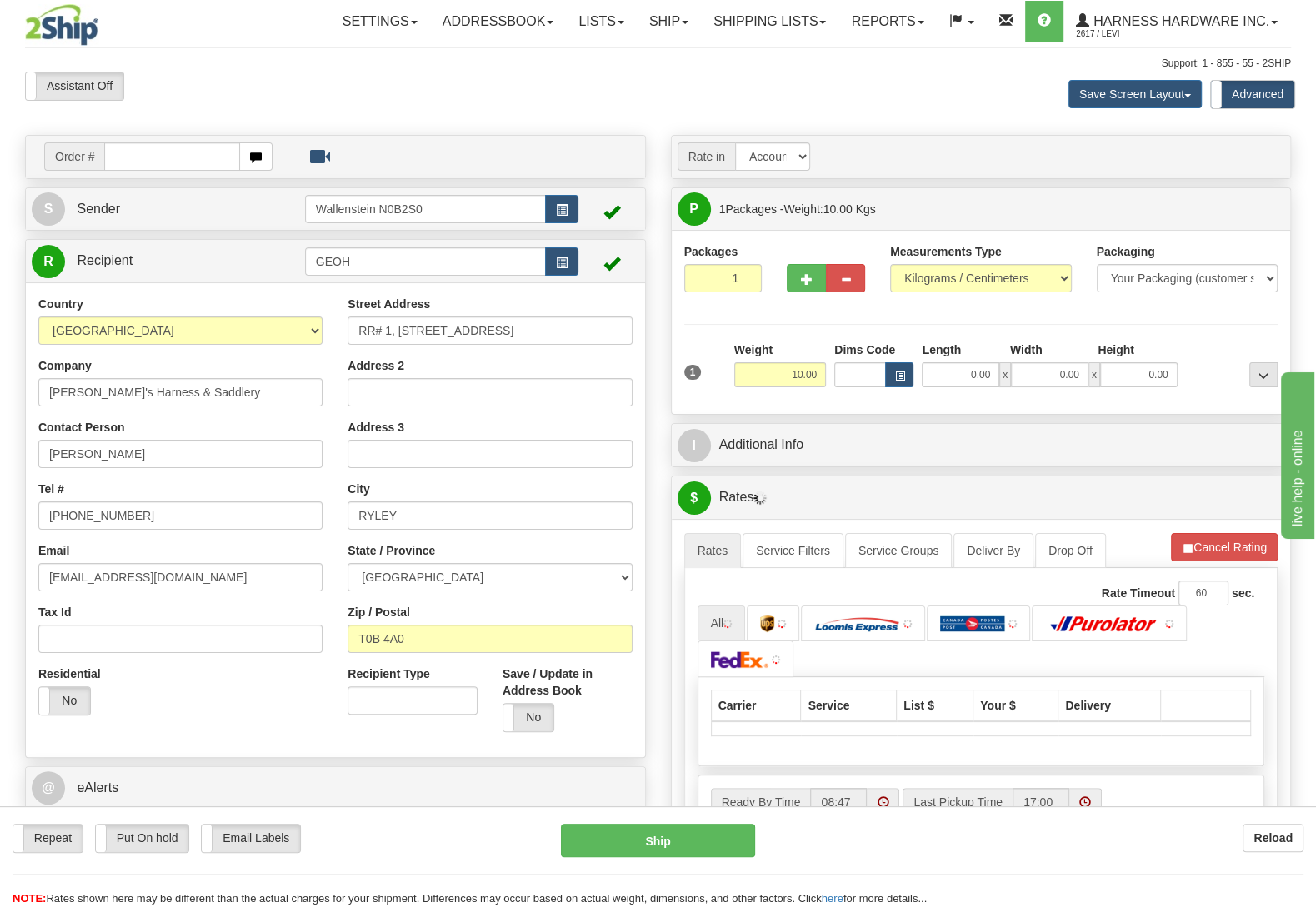
click at [1186, 353] on div at bounding box center [1231, 364] width 100 height 46
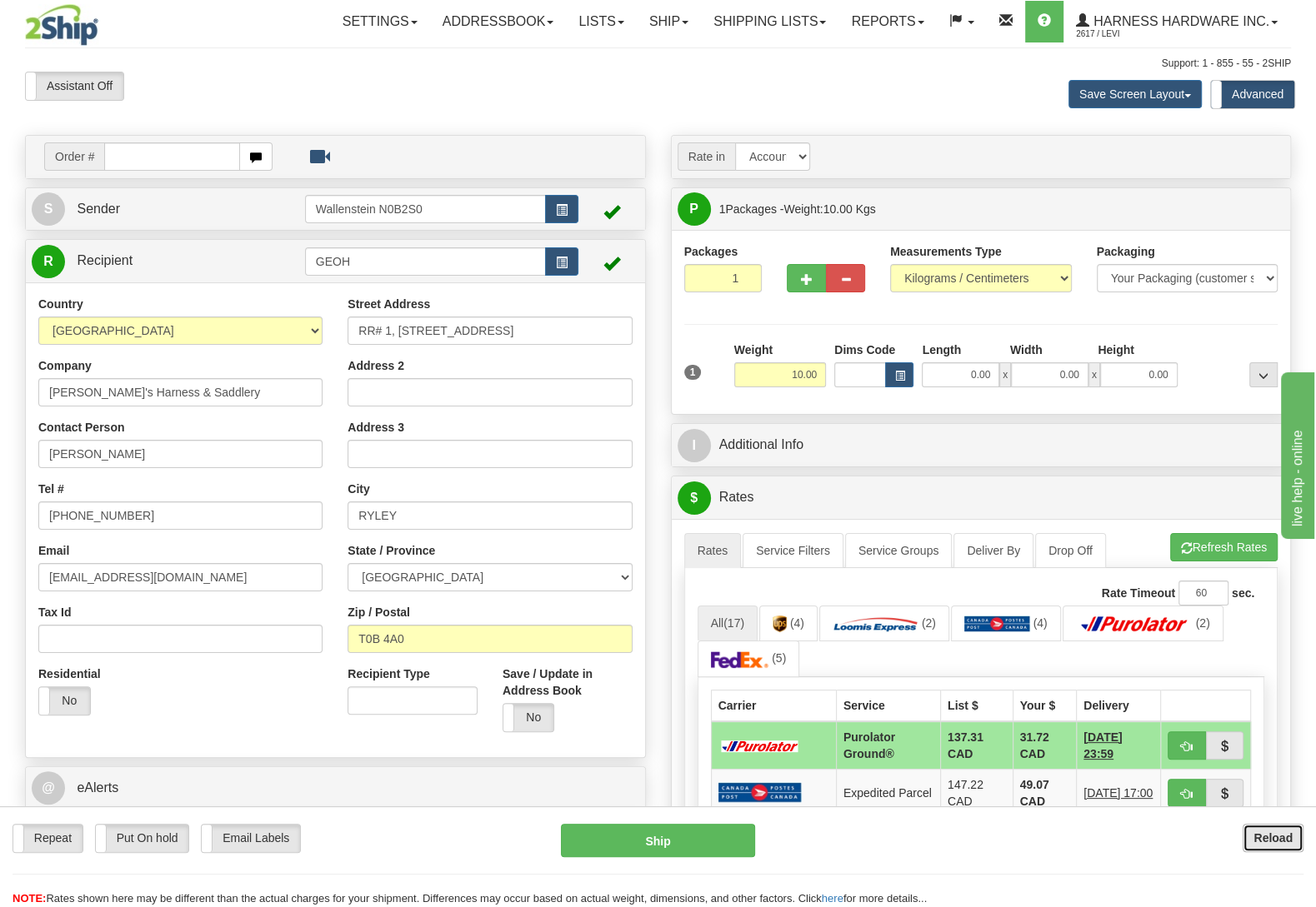
click at [1257, 834] on b "Reload" at bounding box center [1272, 838] width 39 height 14
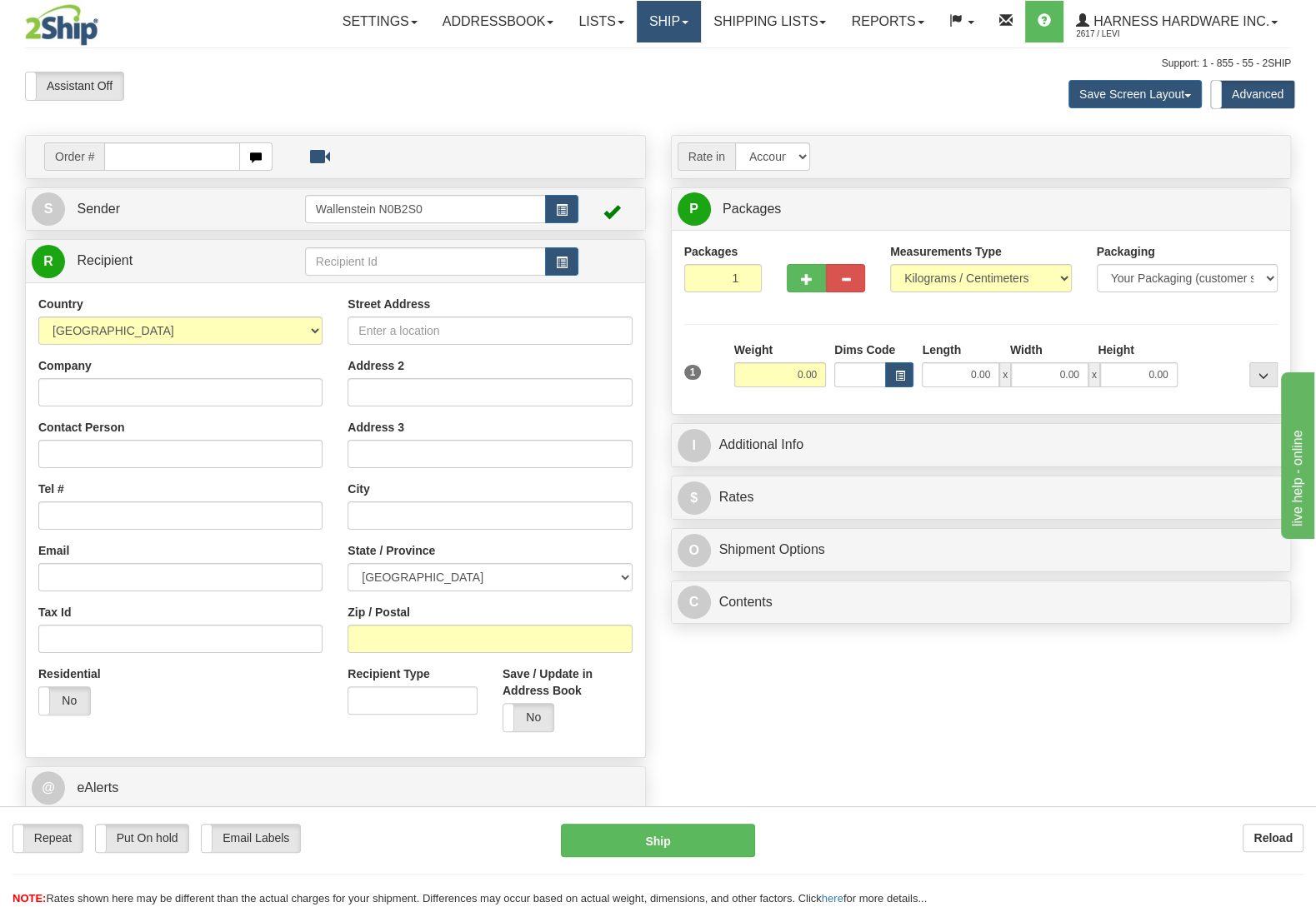
click at [667, 20] on link "Ship" at bounding box center [668, 22] width 64 height 41
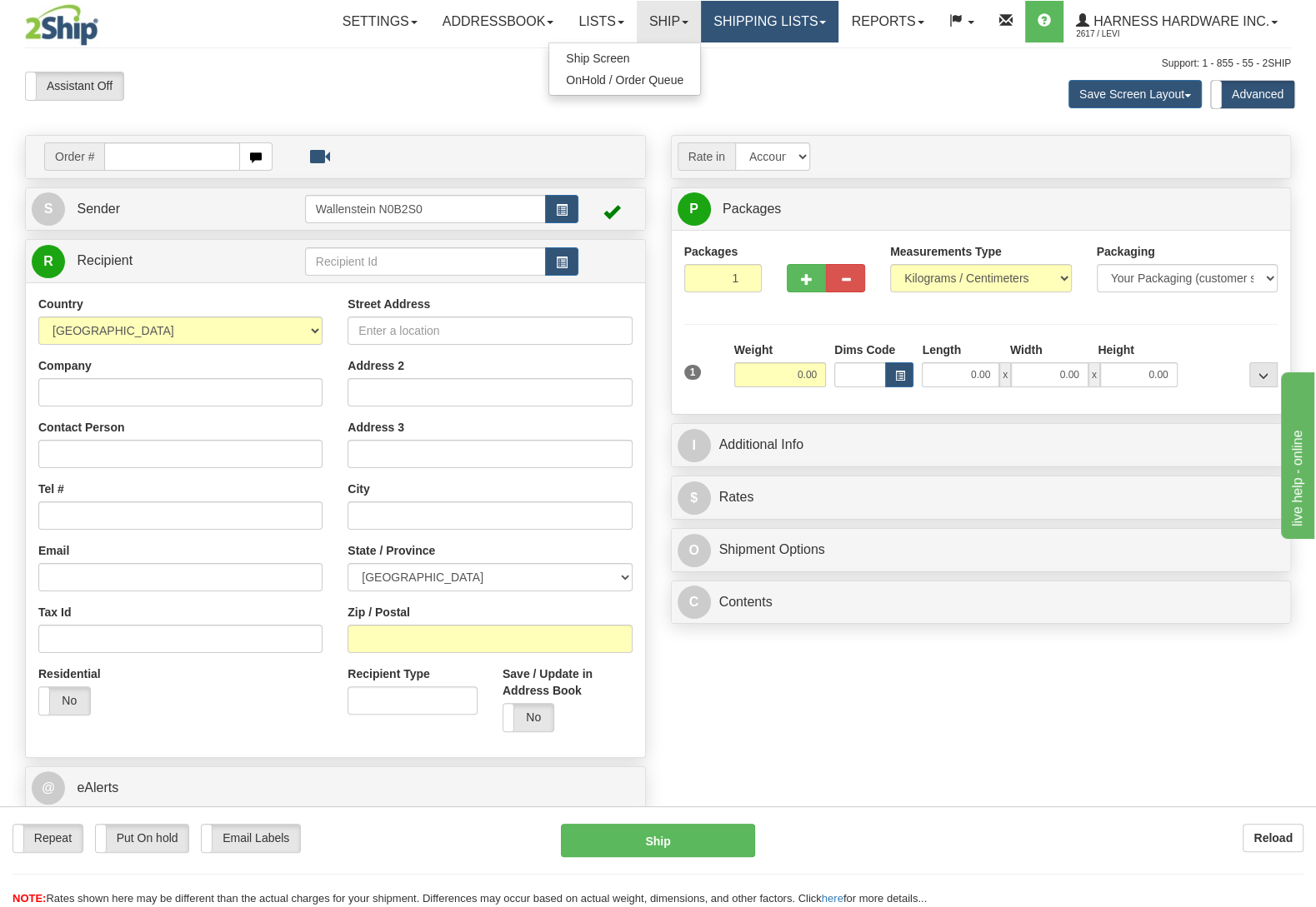
drag, startPoint x: 761, startPoint y: 30, endPoint x: 755, endPoint y: 50, distance: 20.9
click at [761, 30] on link "Shipping lists" at bounding box center [769, 22] width 138 height 41
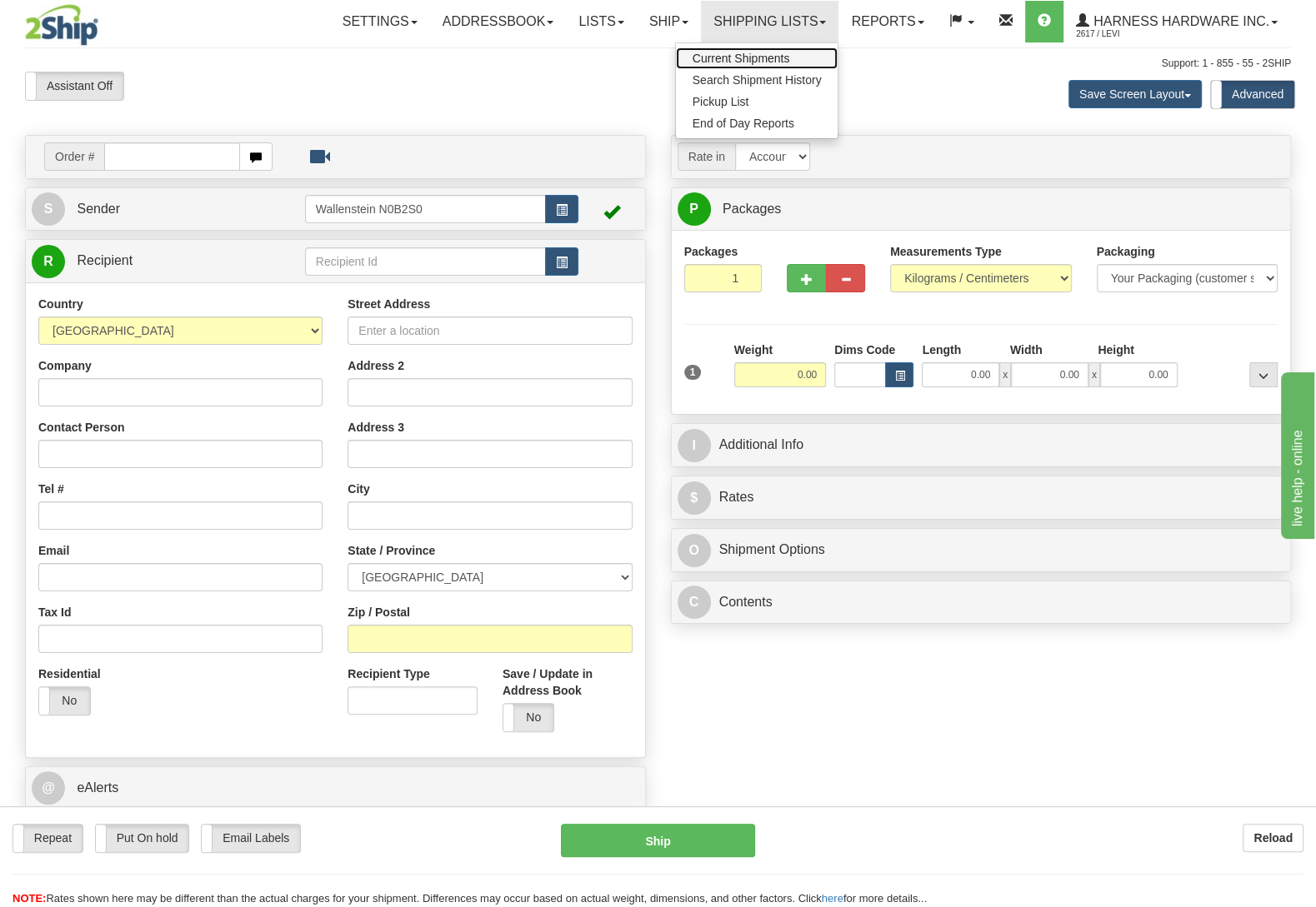
click at [749, 52] on link "Current Shipments" at bounding box center [757, 59] width 162 height 22
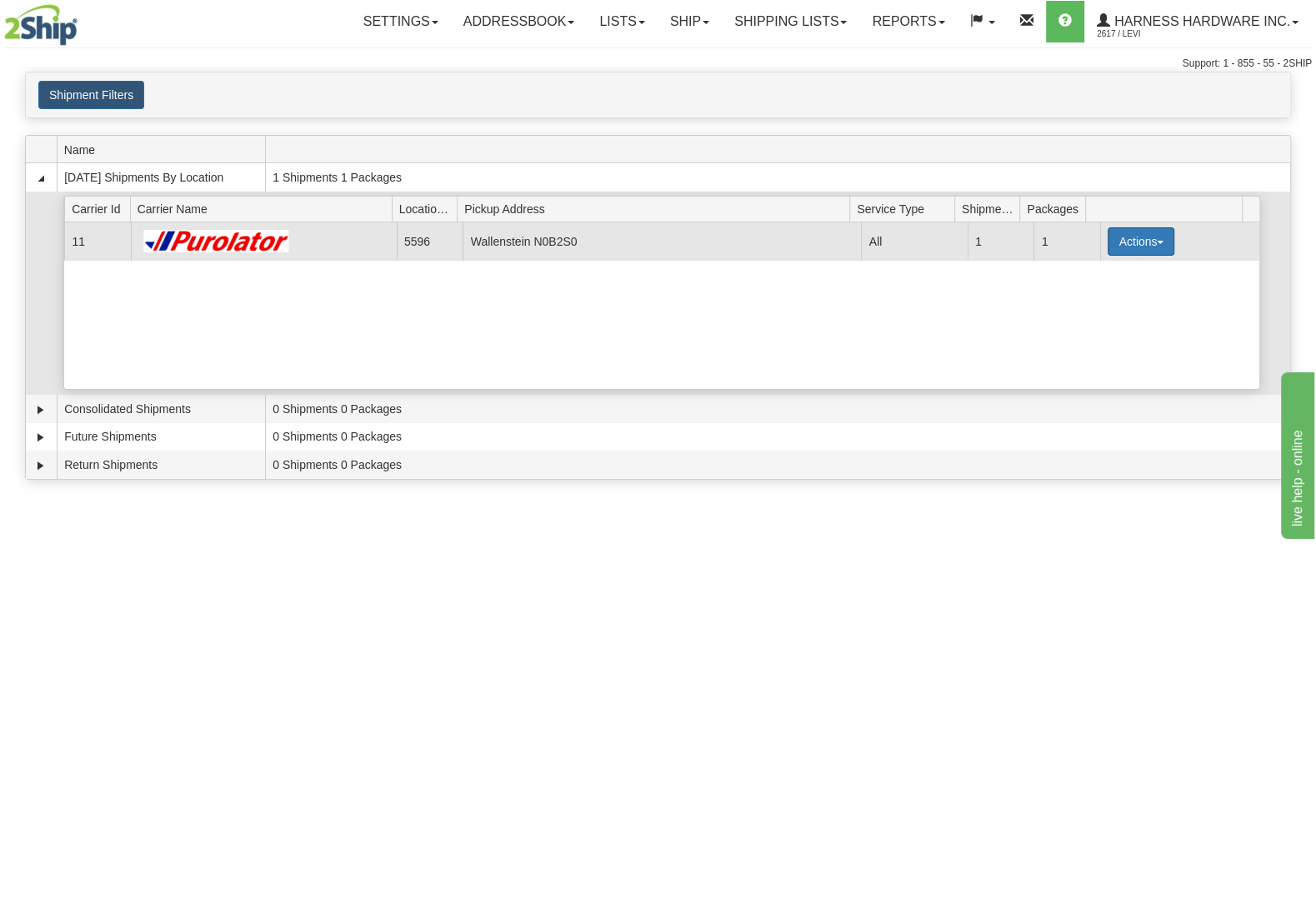
click at [1107, 242] on button "Actions" at bounding box center [1140, 241] width 67 height 28
click at [1085, 278] on span "Details" at bounding box center [1079, 272] width 45 height 12
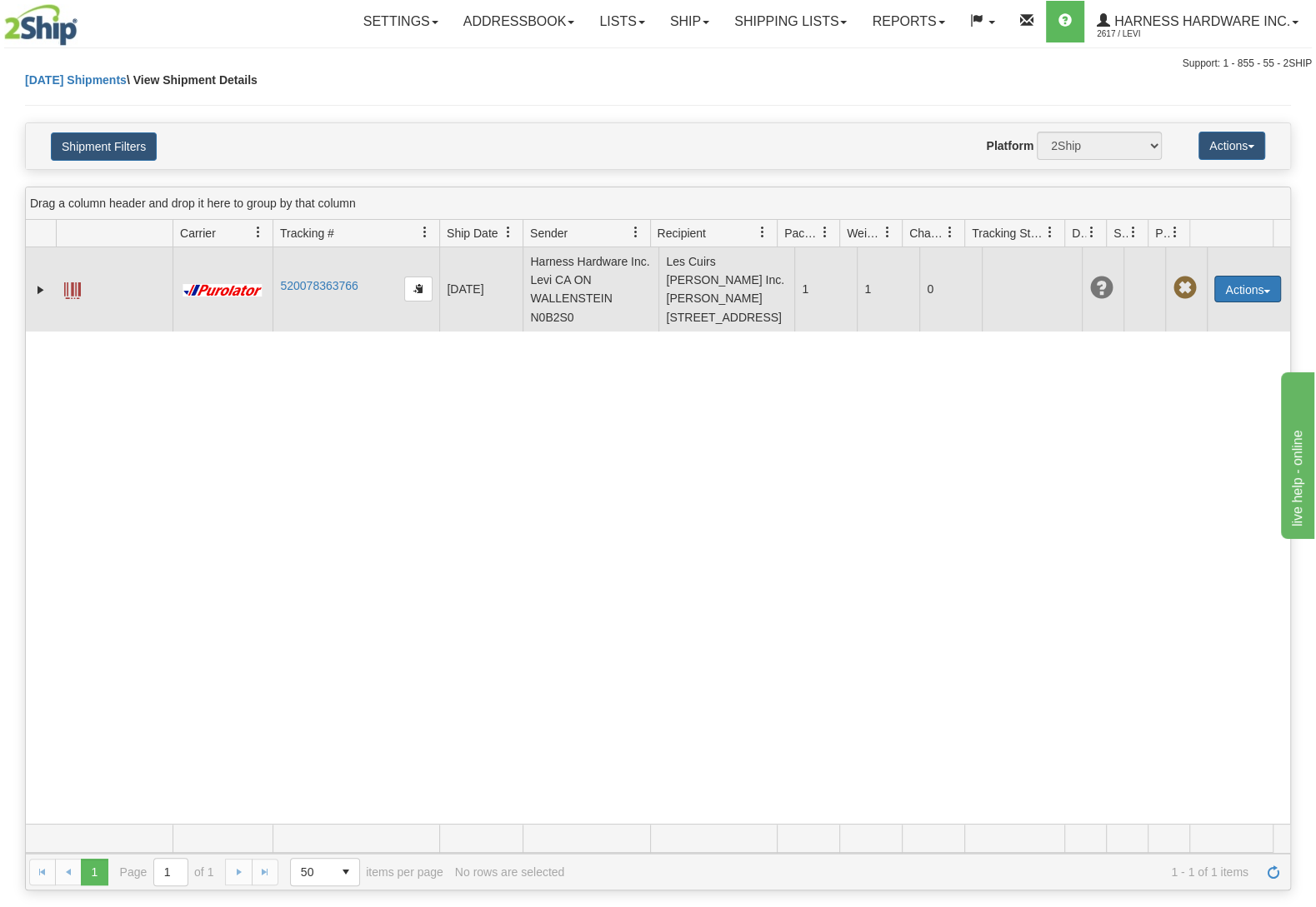
click at [1214, 303] on button "Actions" at bounding box center [1248, 289] width 67 height 27
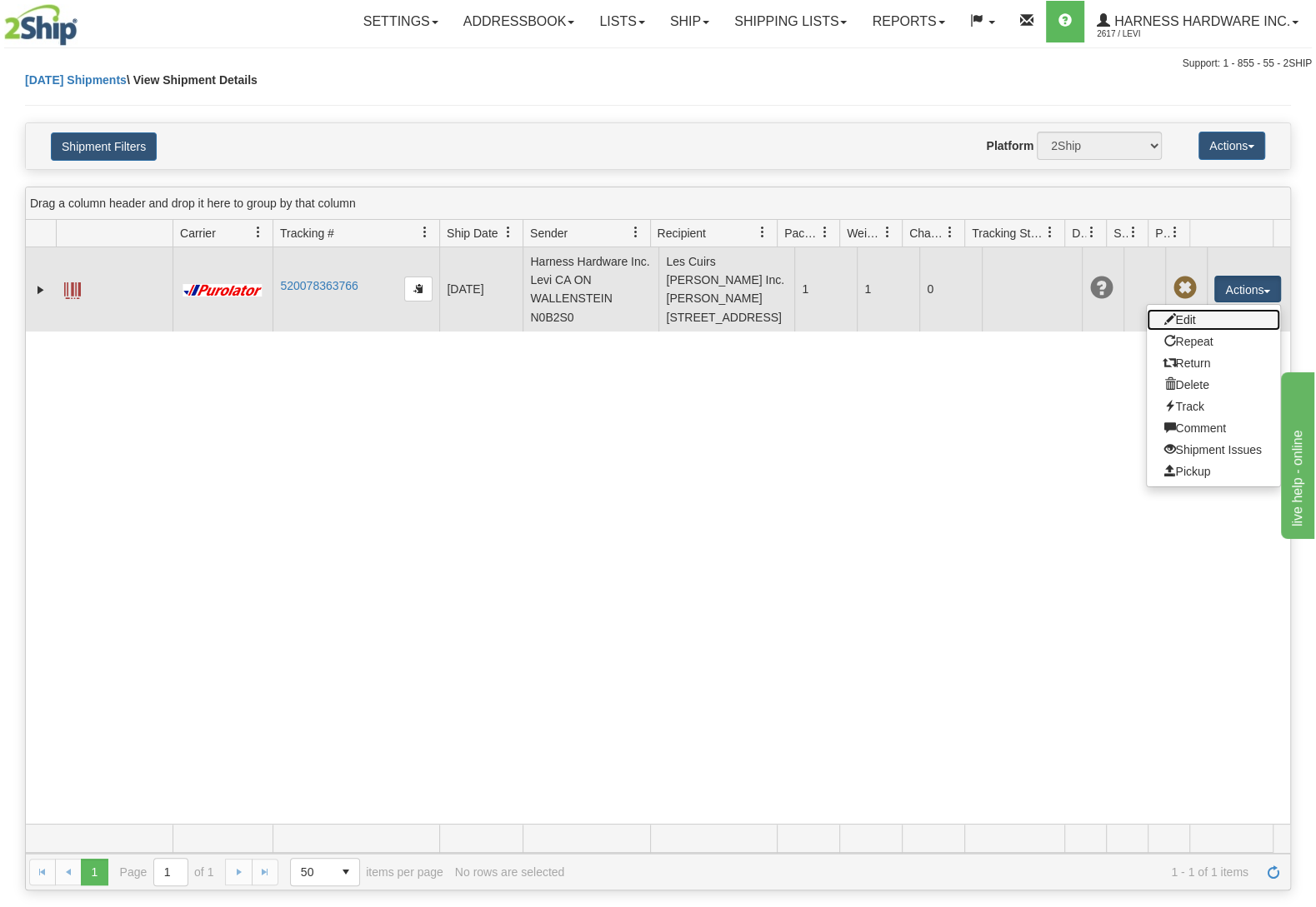
click at [1203, 331] on link "Edit" at bounding box center [1213, 320] width 133 height 22
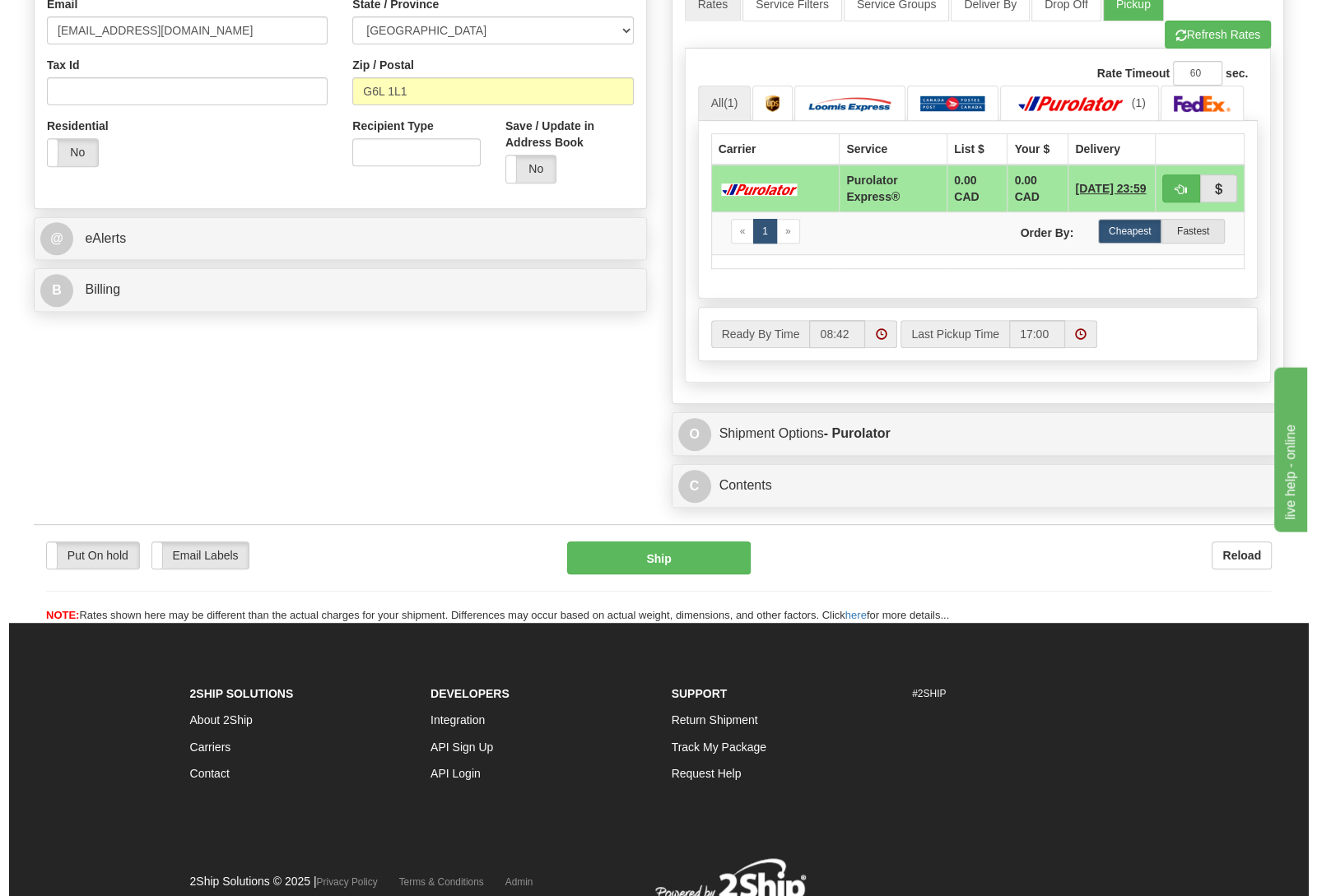
scroll to position [519, 0]
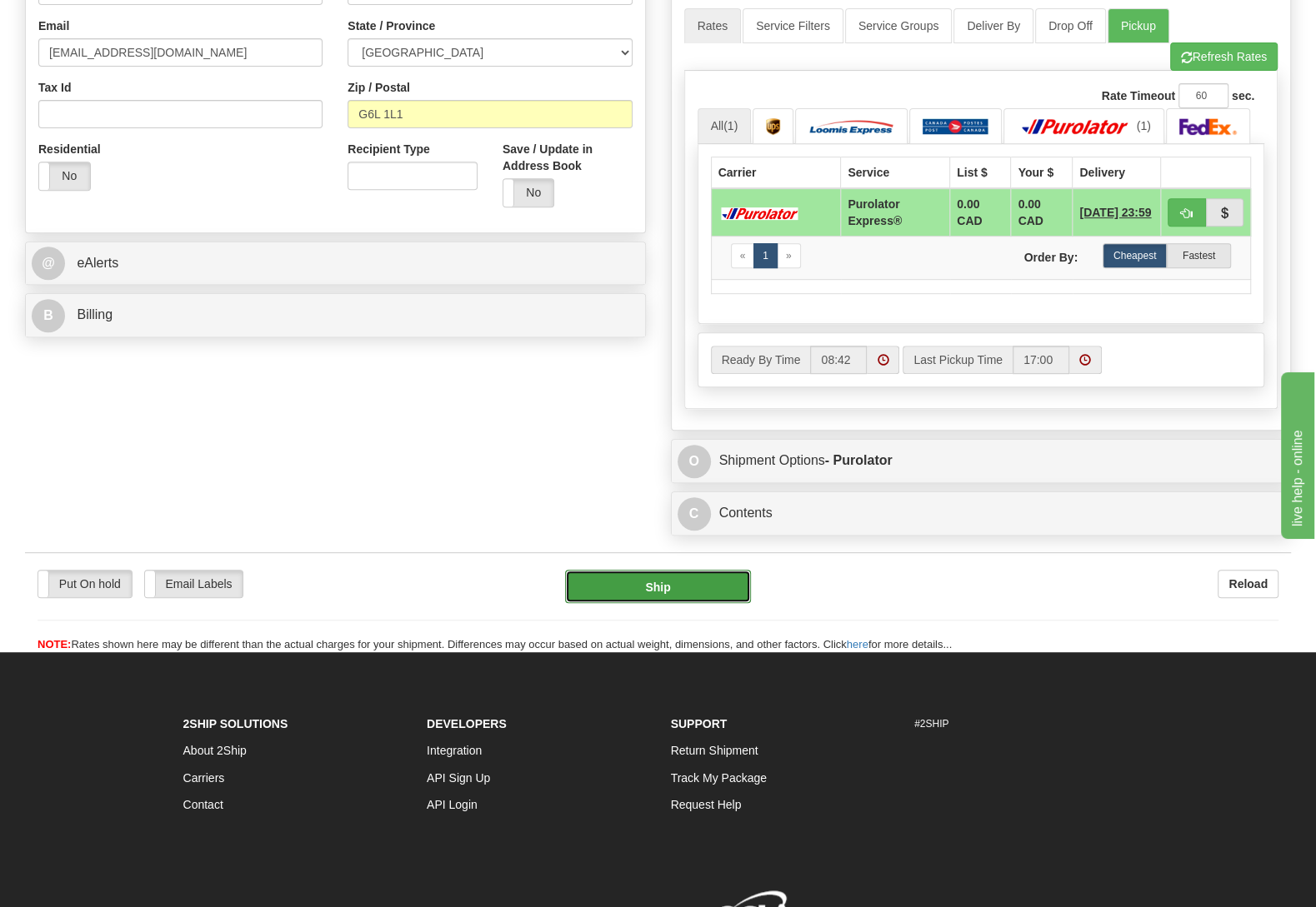
click at [605, 592] on button "Ship" at bounding box center [658, 586] width 186 height 33
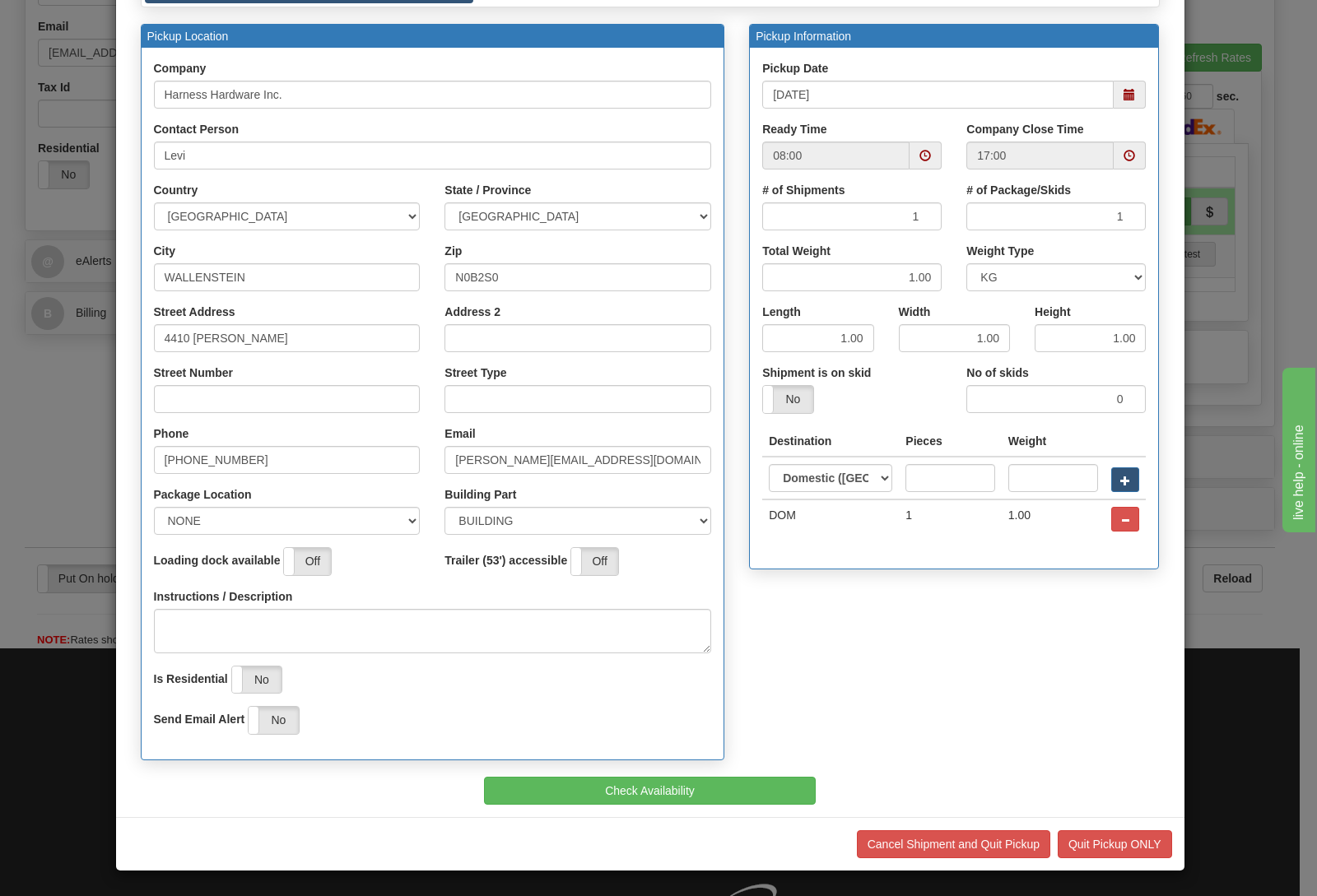
scroll to position [141, 0]
click at [593, 793] on button "Check Availability" at bounding box center [650, 790] width 332 height 28
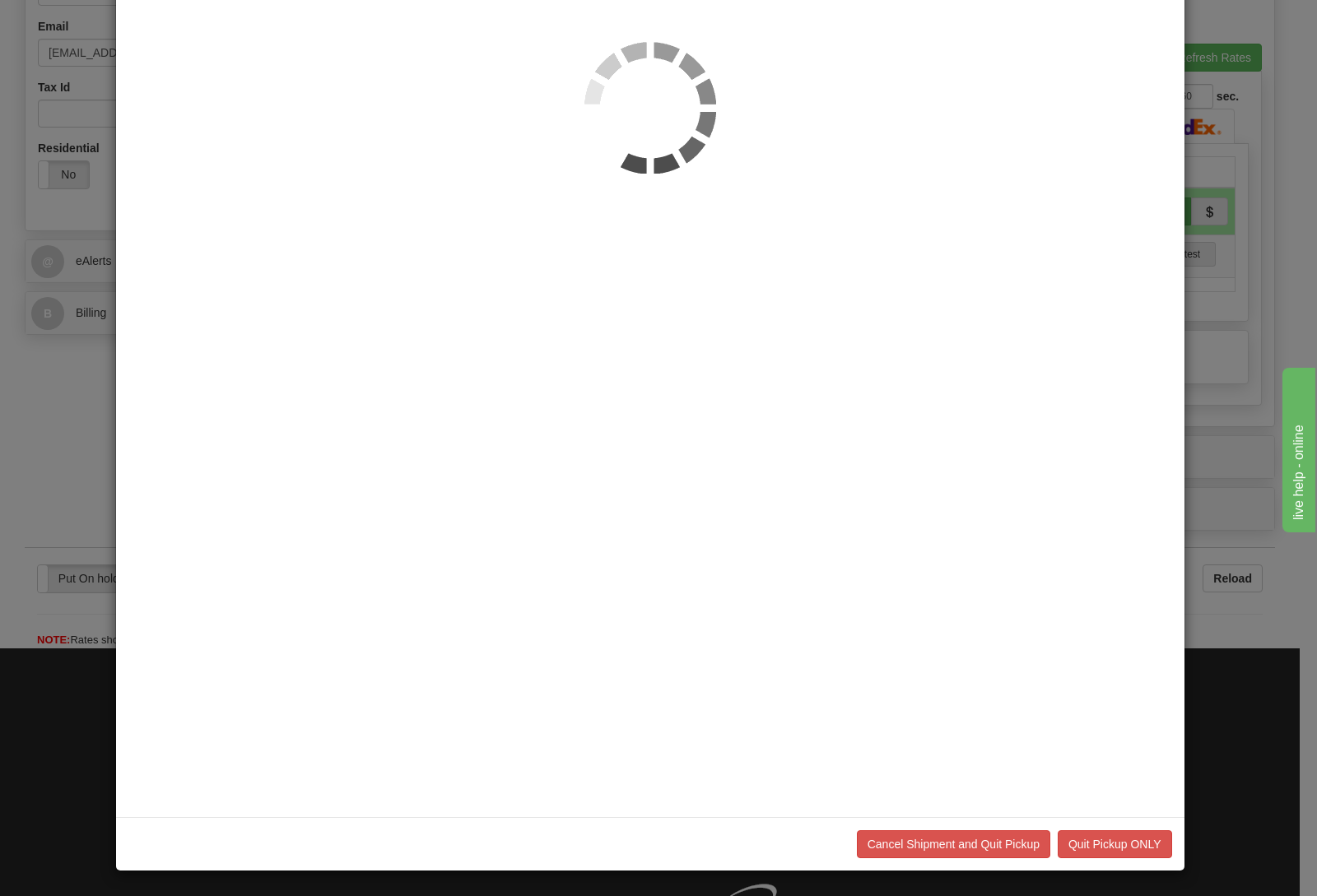
scroll to position [0, 0]
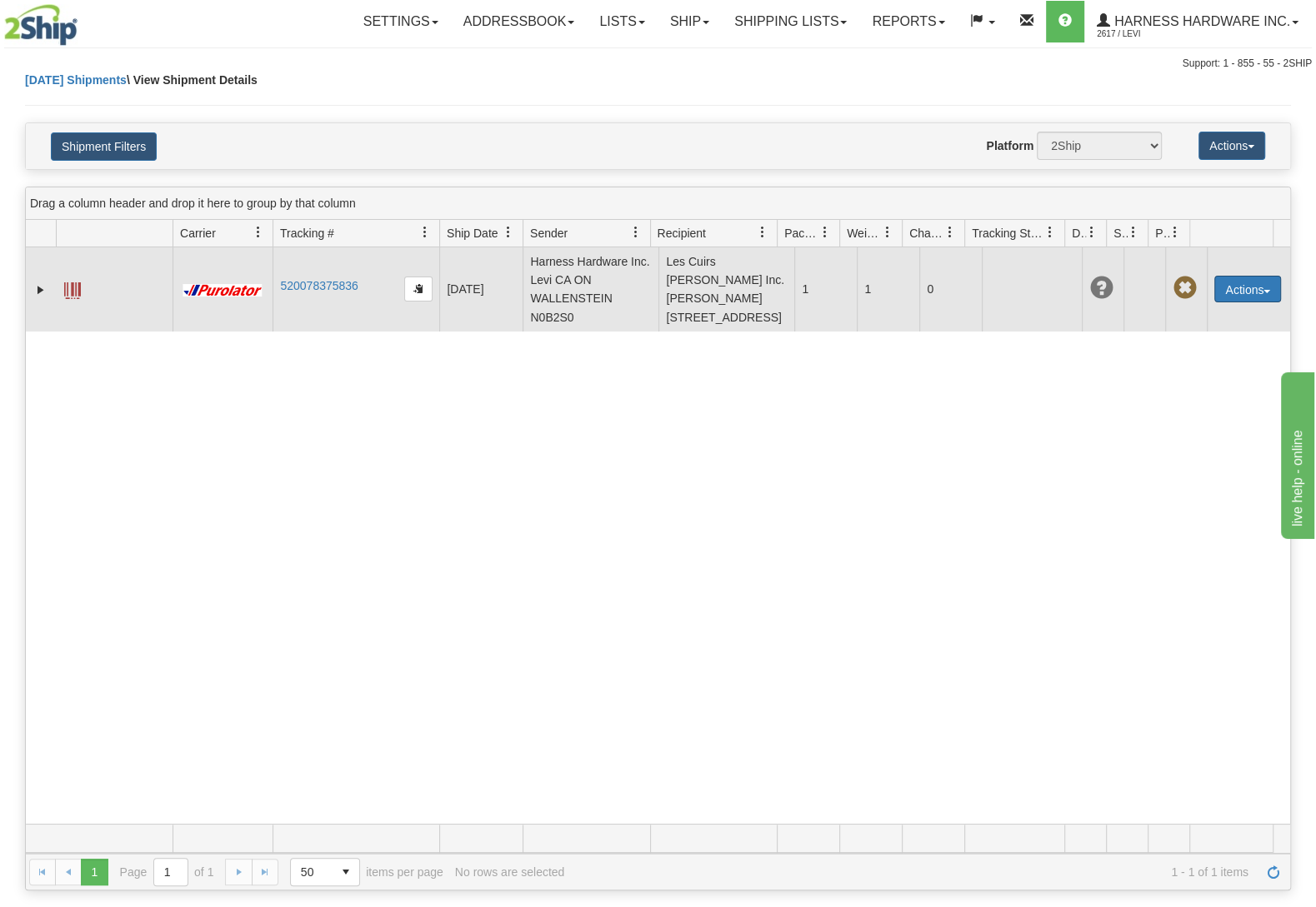
click at [1216, 296] on button "Actions" at bounding box center [1248, 289] width 67 height 27
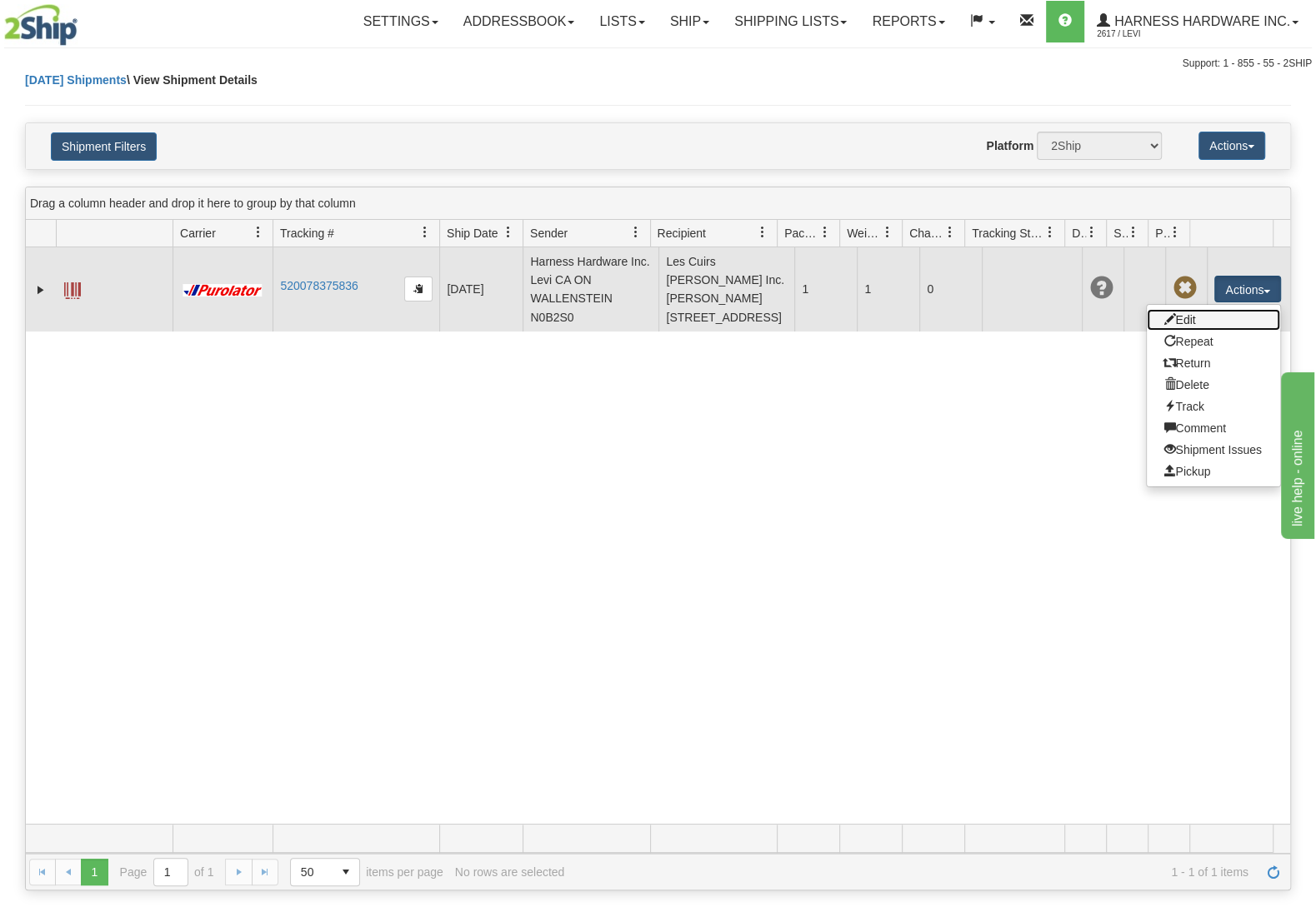
click at [1184, 331] on link "Edit" at bounding box center [1213, 320] width 133 height 22
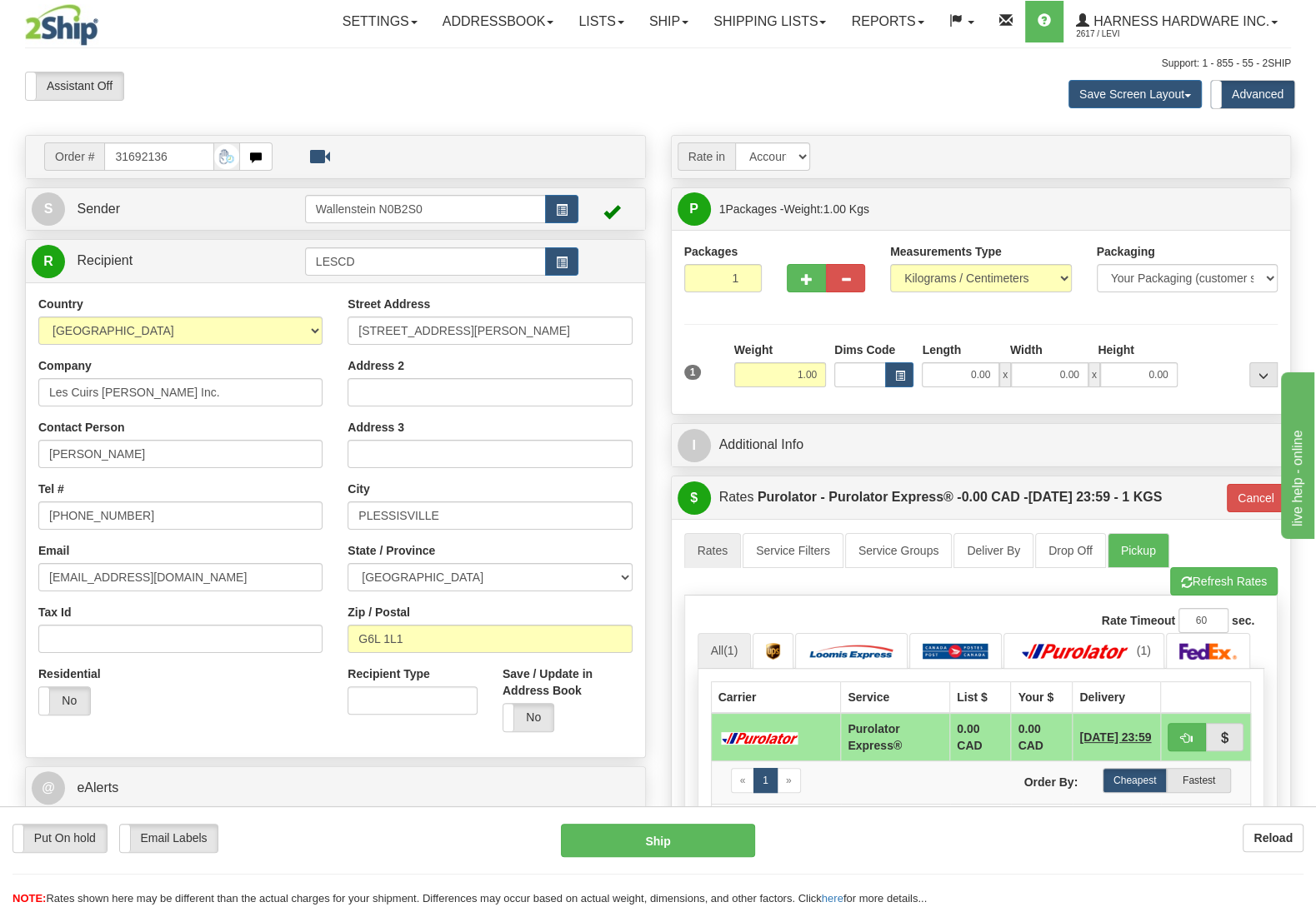
click at [237, 191] on div "S Sender Wallenstein N0B2S0" at bounding box center [335, 209] width 619 height 42
click at [230, 203] on link "S Sender" at bounding box center [168, 210] width 273 height 34
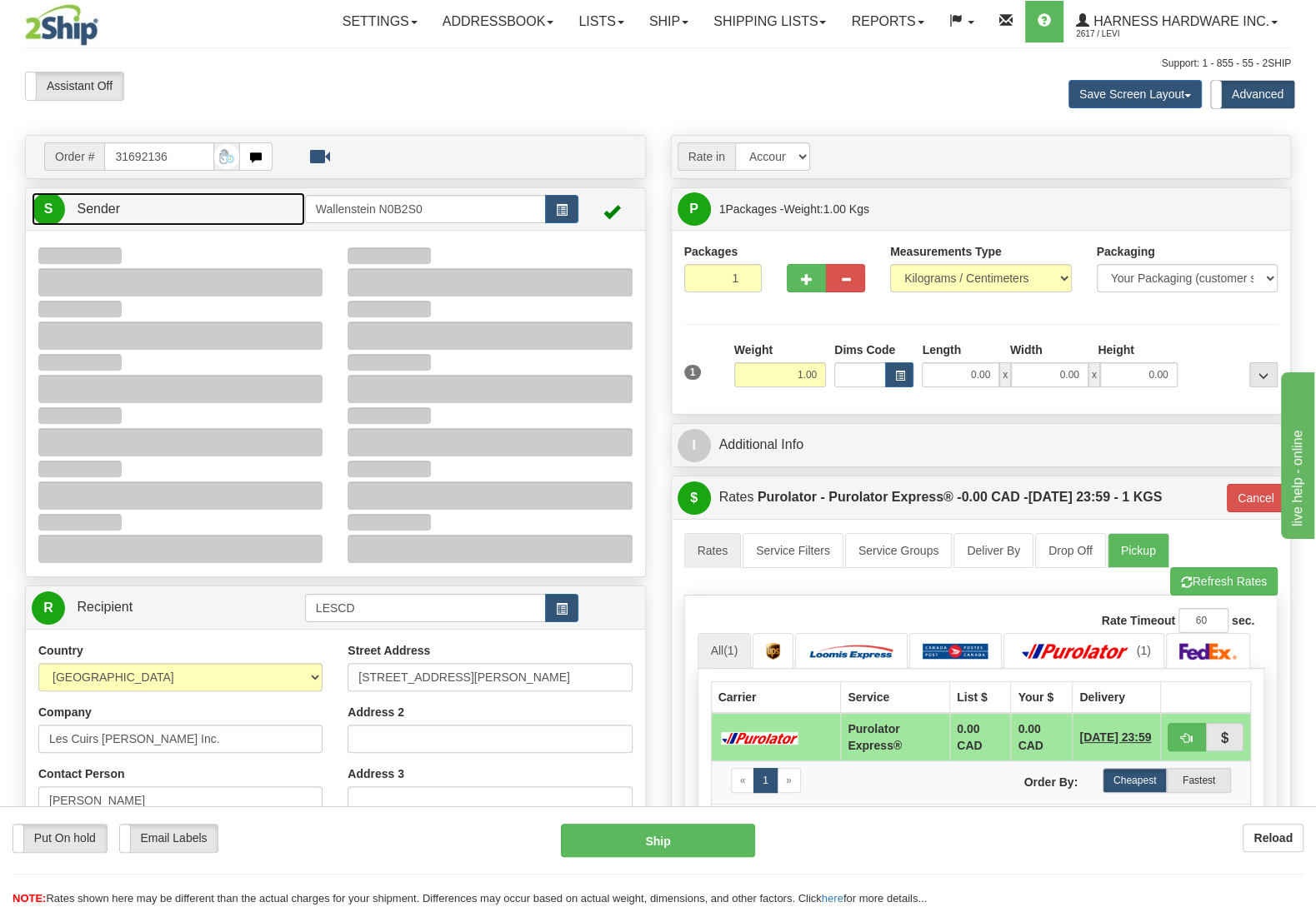
type input "08:51"
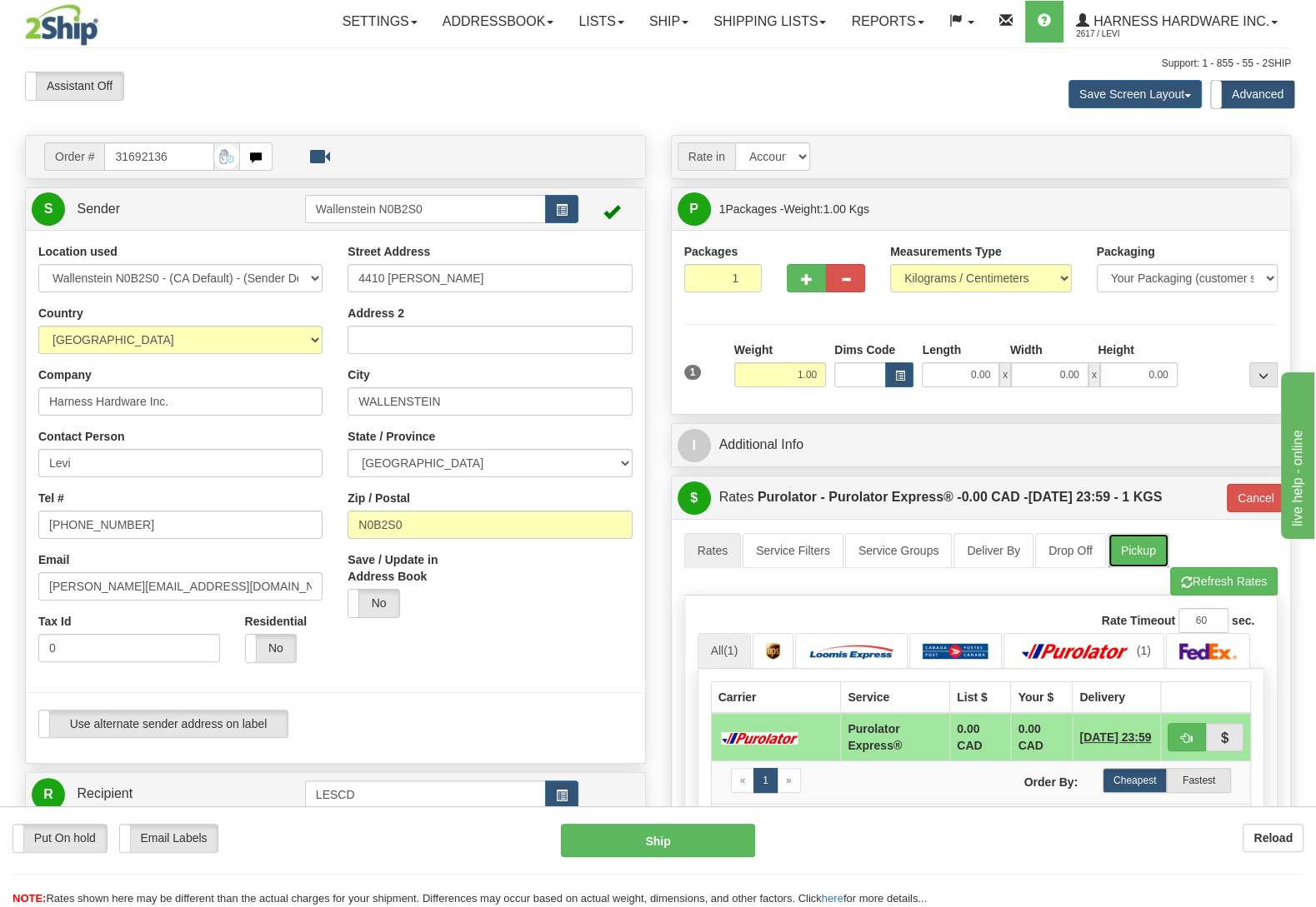
click at [1132, 547] on link "Pickup" at bounding box center [1138, 550] width 61 height 35
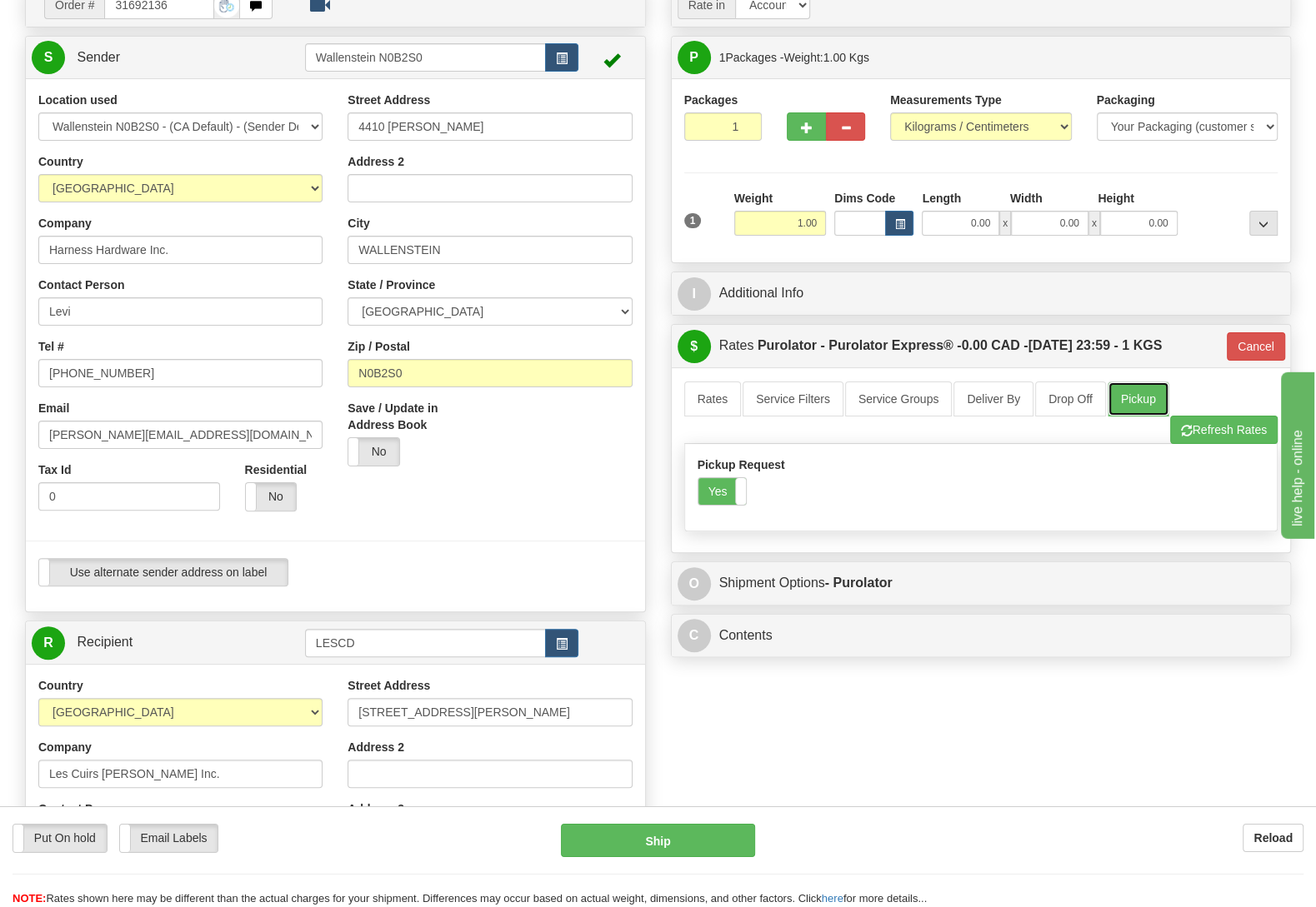
scroll to position [87, 0]
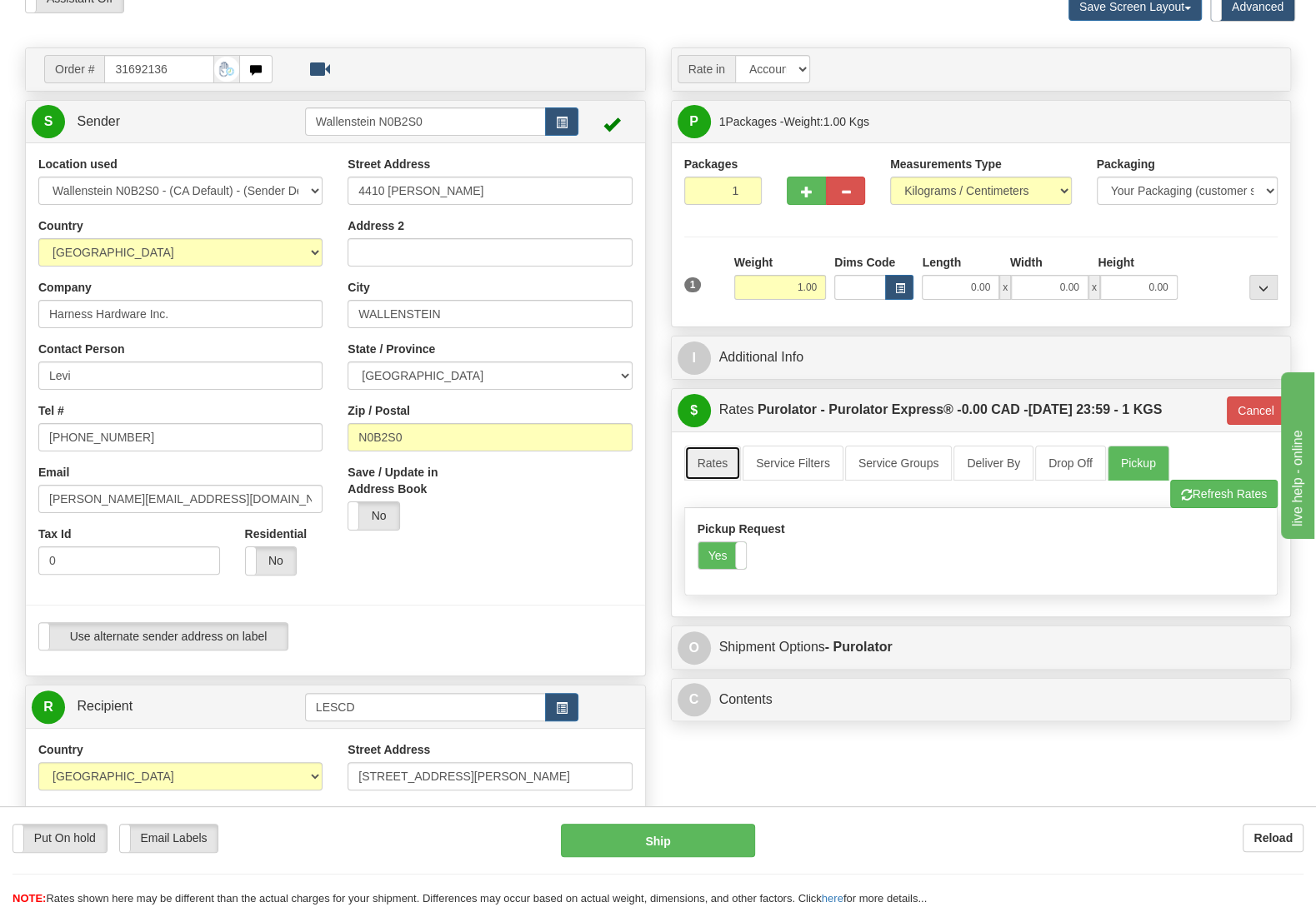
click at [728, 461] on link "Rates" at bounding box center [712, 463] width 58 height 35
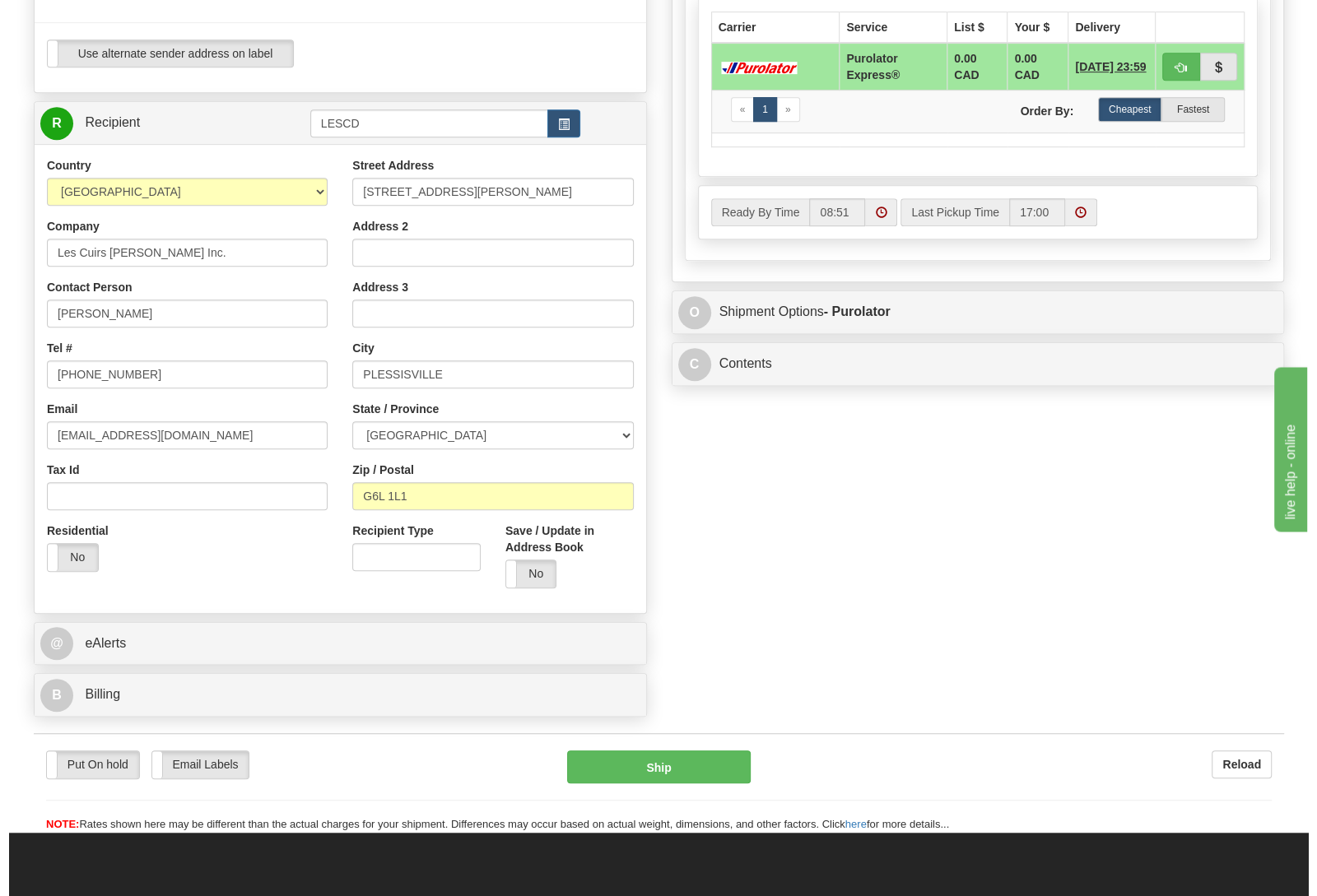
scroll to position [691, 0]
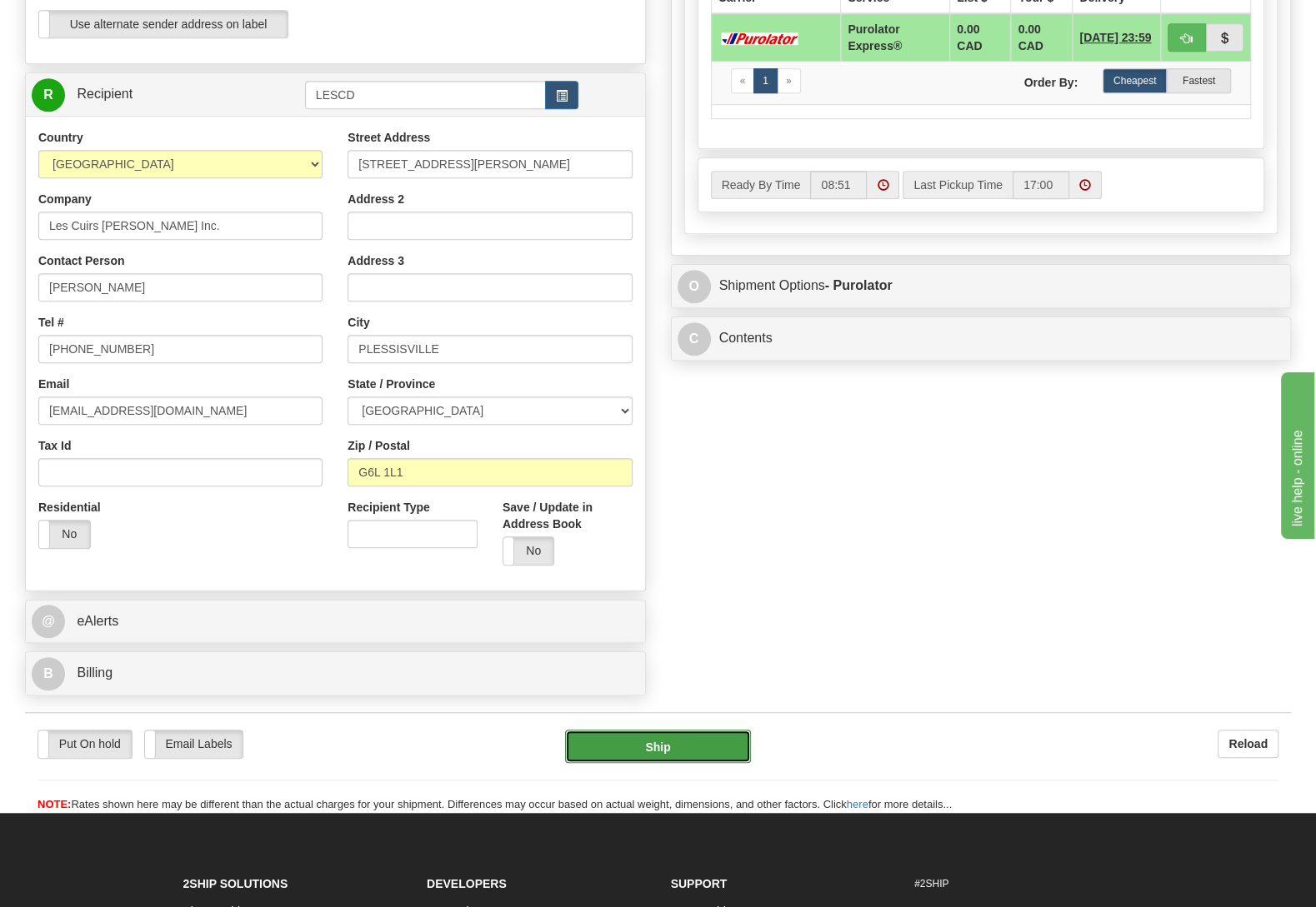
click at [658, 739] on button "Ship" at bounding box center [658, 746] width 186 height 33
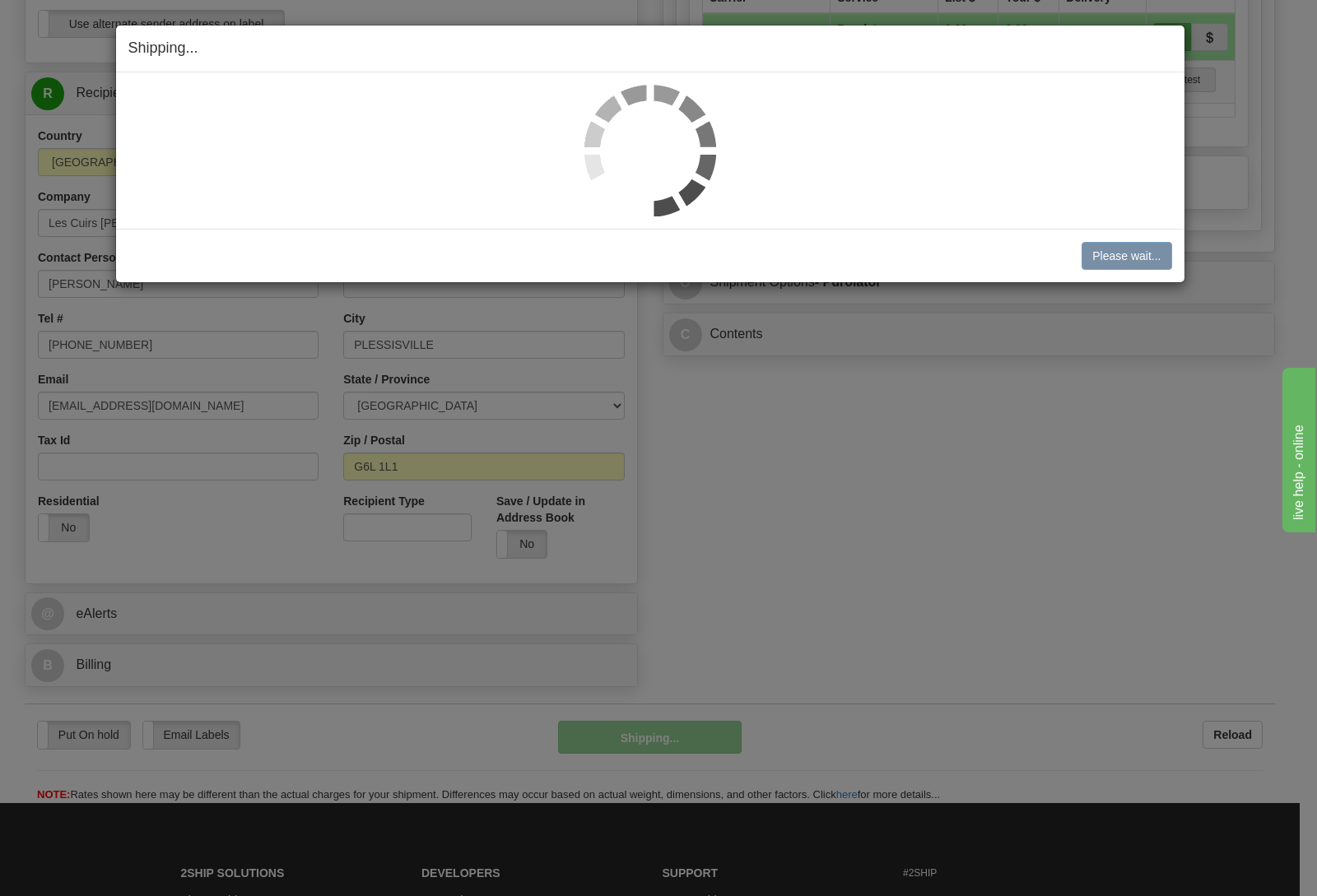
scroll to position [690, 0]
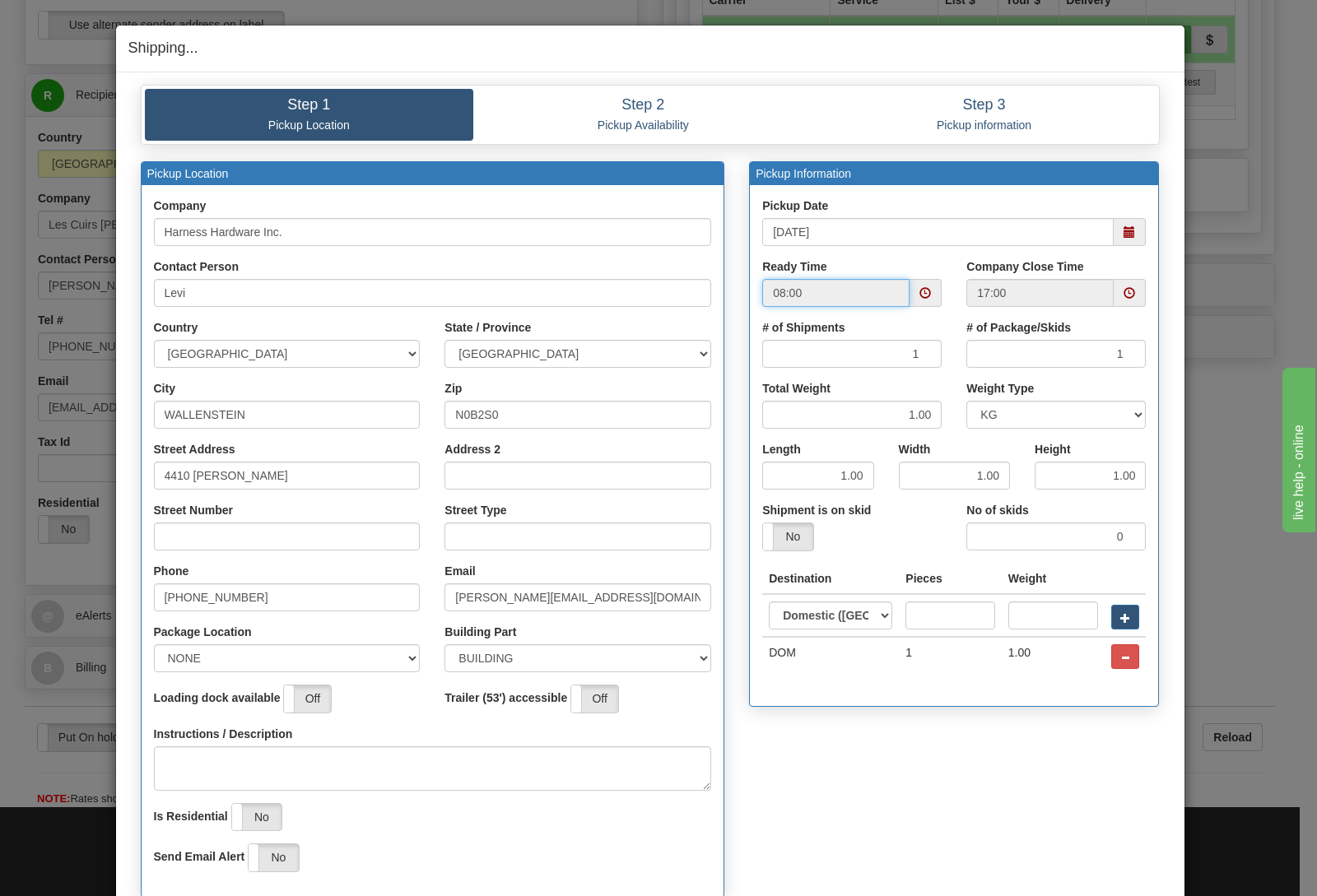
click at [810, 291] on input "08:00" at bounding box center [836, 293] width 148 height 28
click at [909, 303] on span at bounding box center [925, 293] width 32 height 28
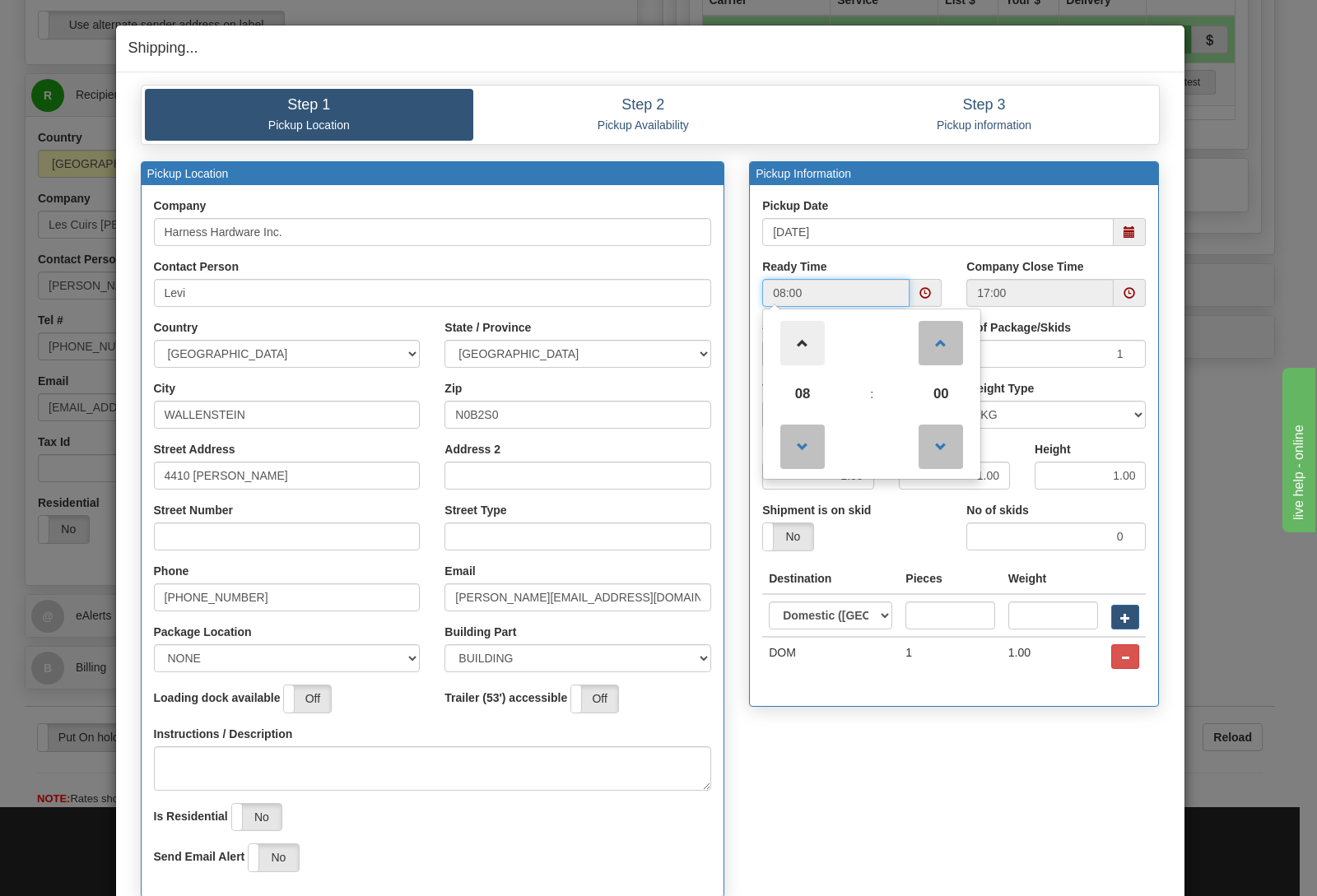
click at [791, 363] on span at bounding box center [803, 343] width 44 height 44
type input "09:00"
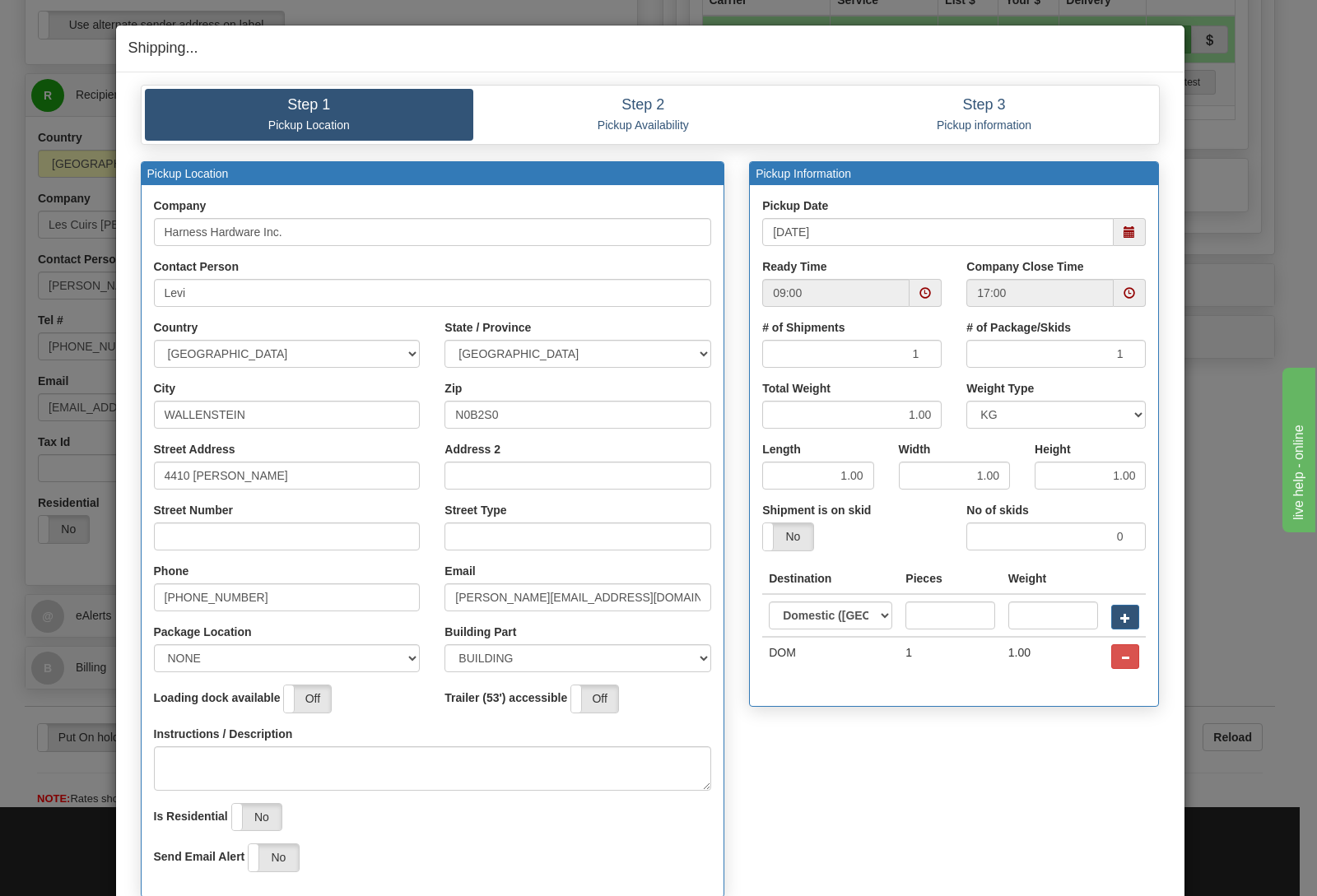
click at [1224, 440] on div "Shipping... Your SHIPMENT will EXPIRE in Step 1 Pickup Location Step 2 Pickup A…" at bounding box center [658, 448] width 1317 height 896
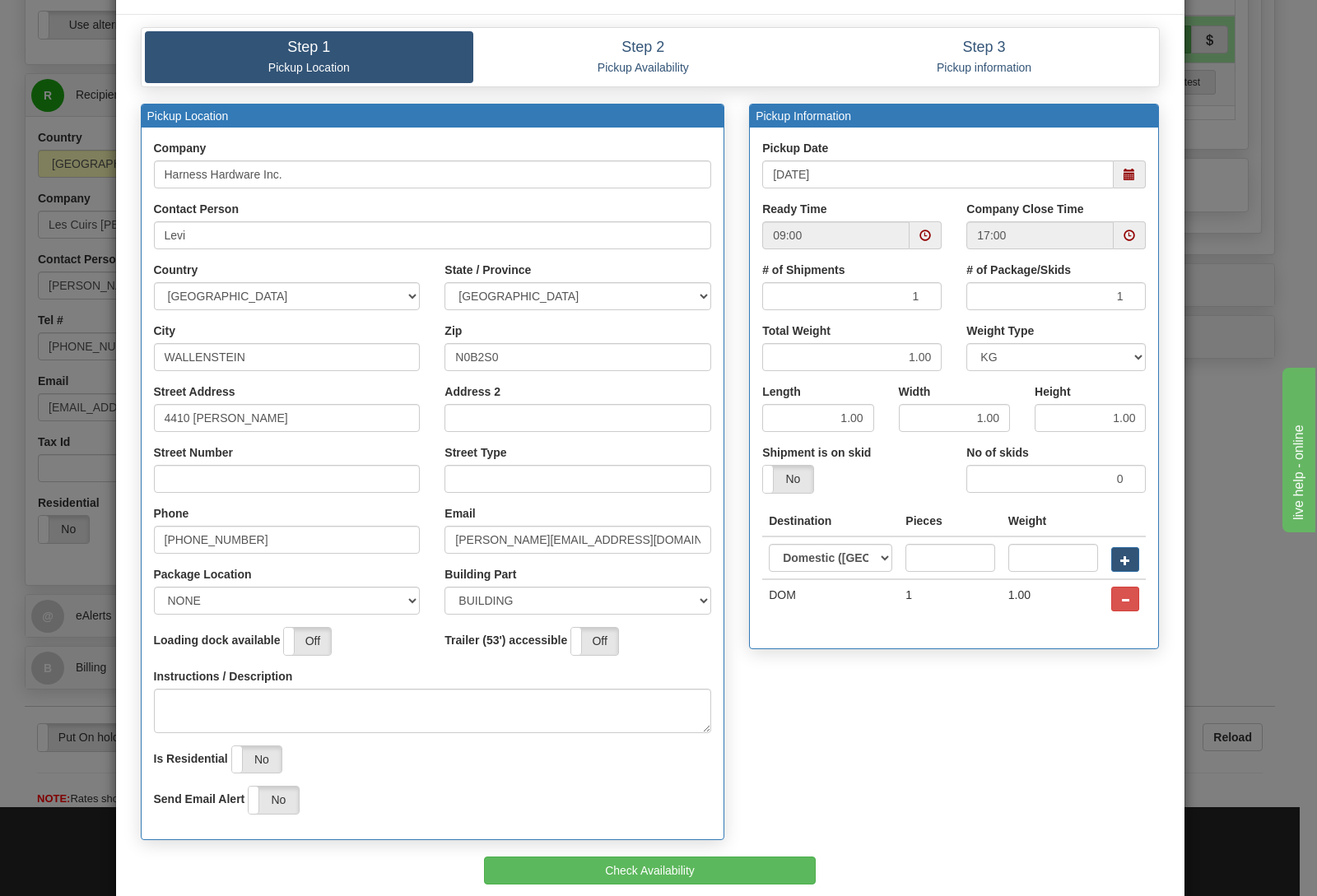
scroll to position [141, 0]
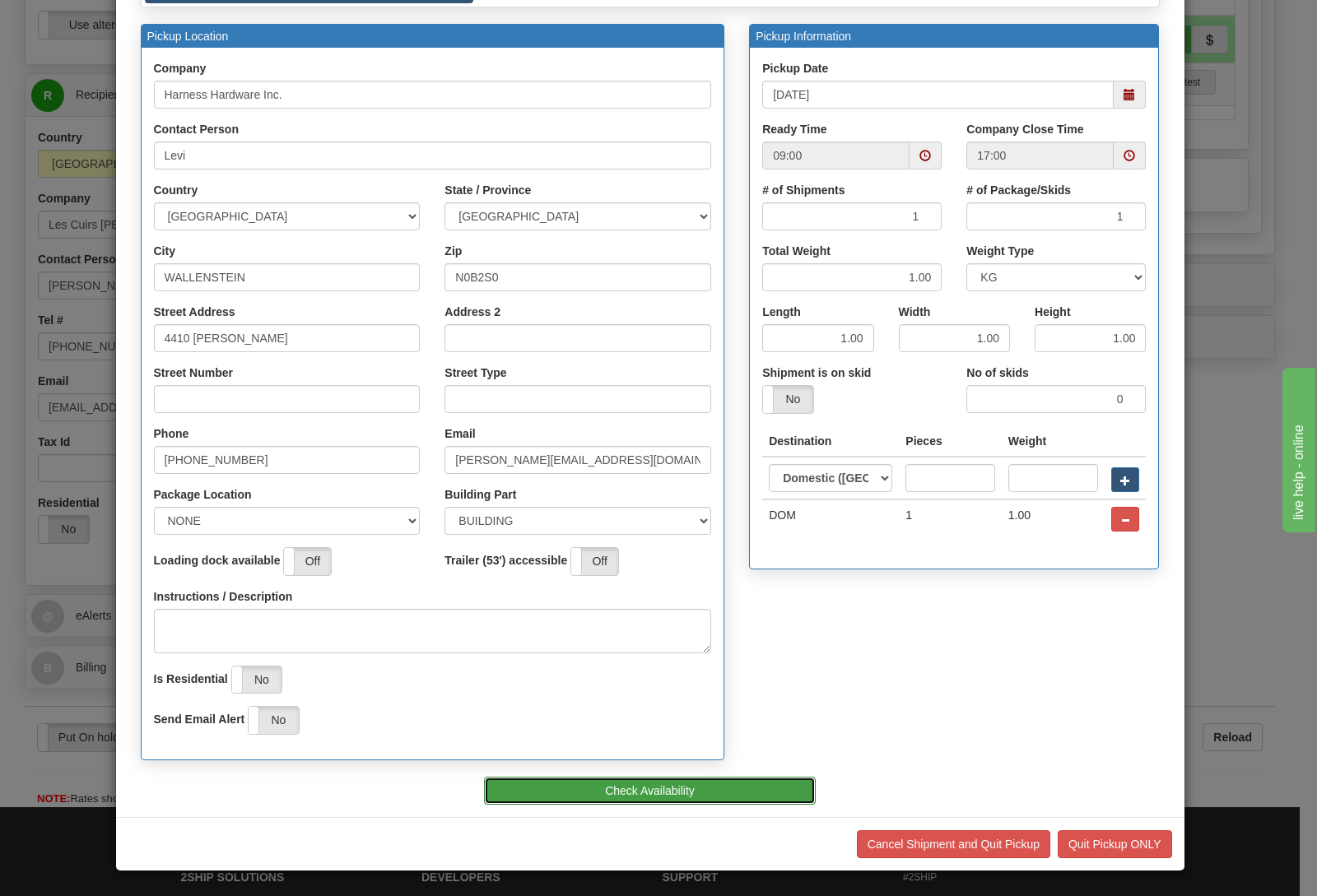
click at [626, 783] on button "Check Availability" at bounding box center [650, 790] width 332 height 28
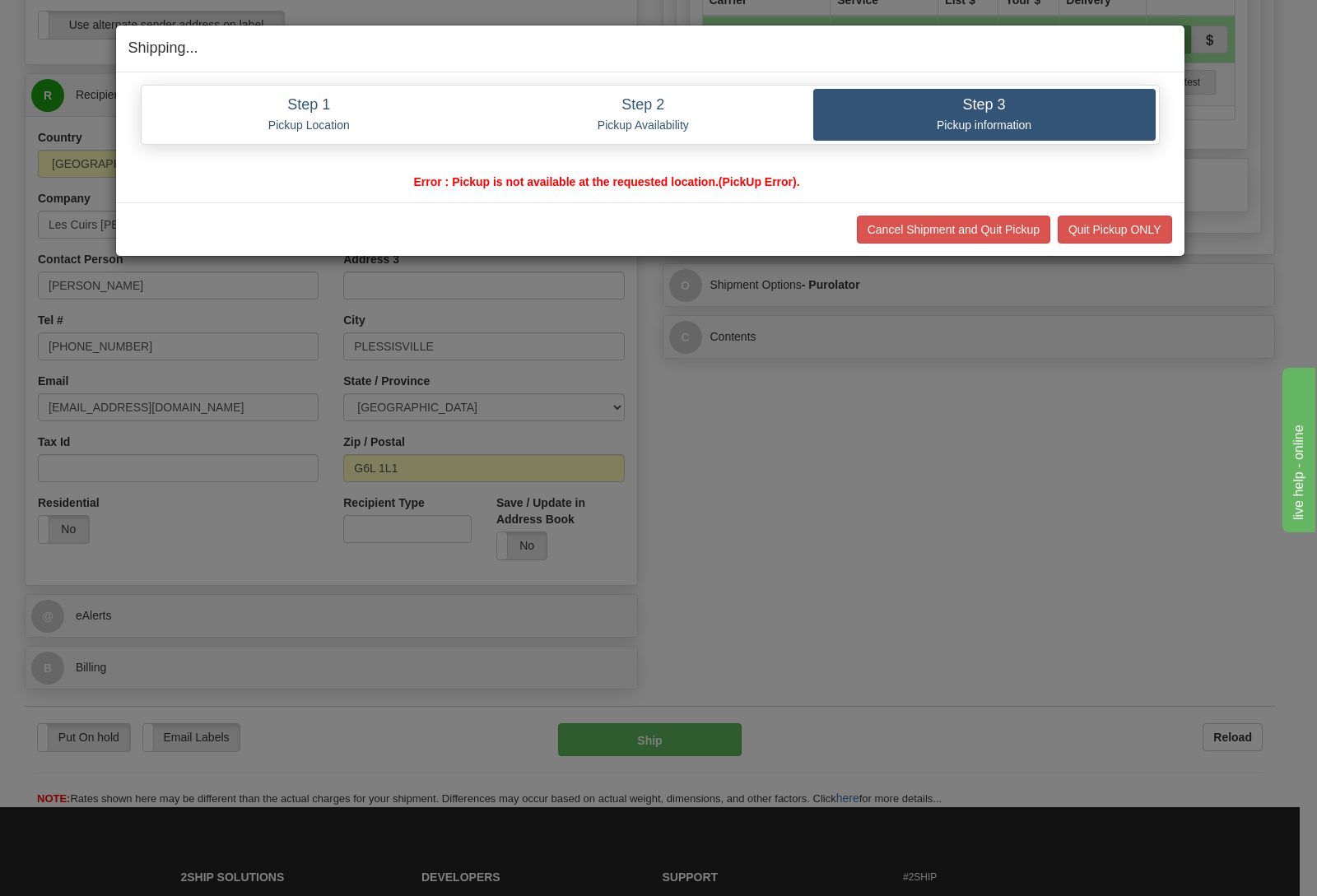
scroll to position [0, 0]
click at [1074, 230] on button "Quit Pickup ONLY" at bounding box center [1115, 229] width 115 height 28
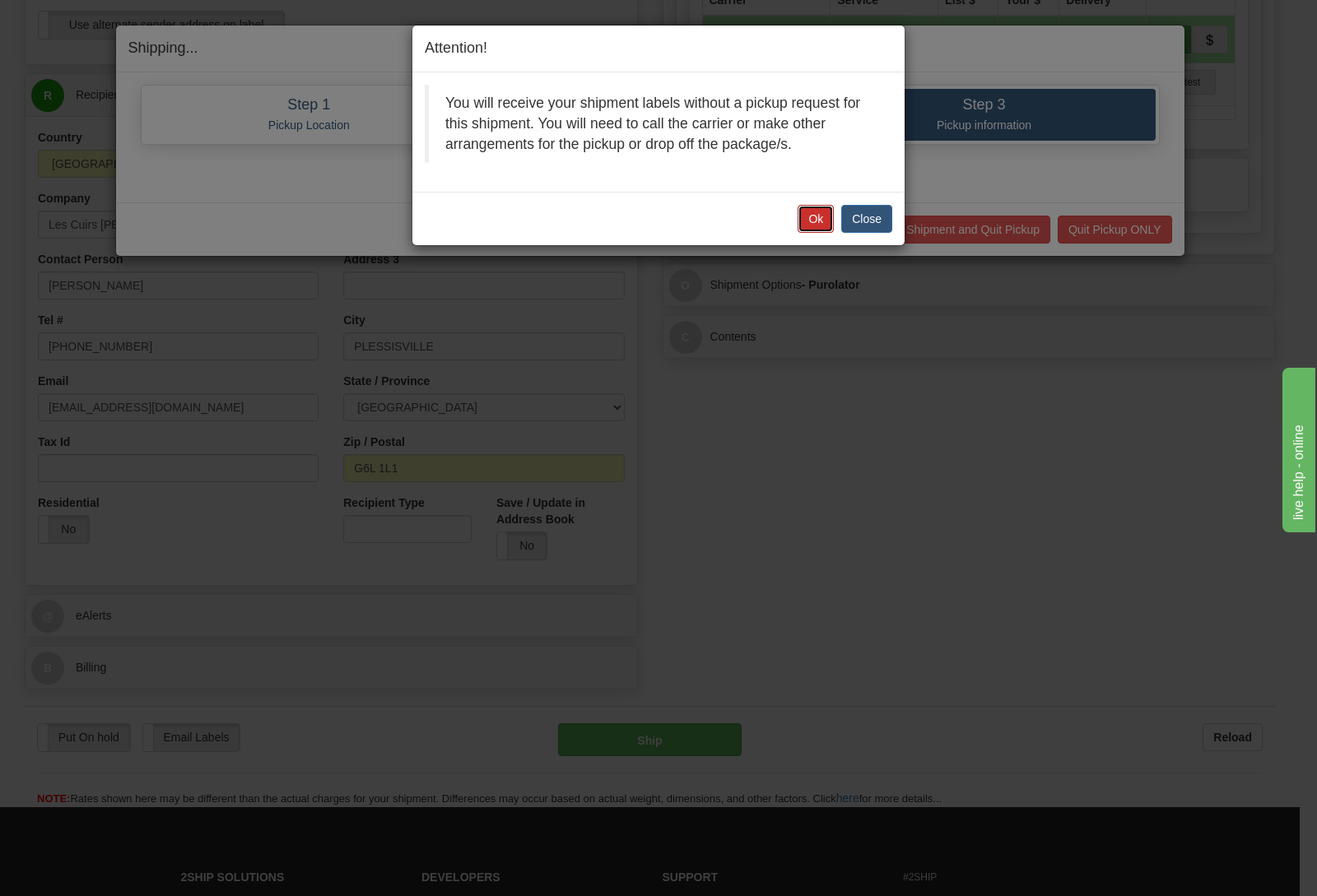
click at [816, 211] on button "Ok" at bounding box center [815, 218] width 36 height 28
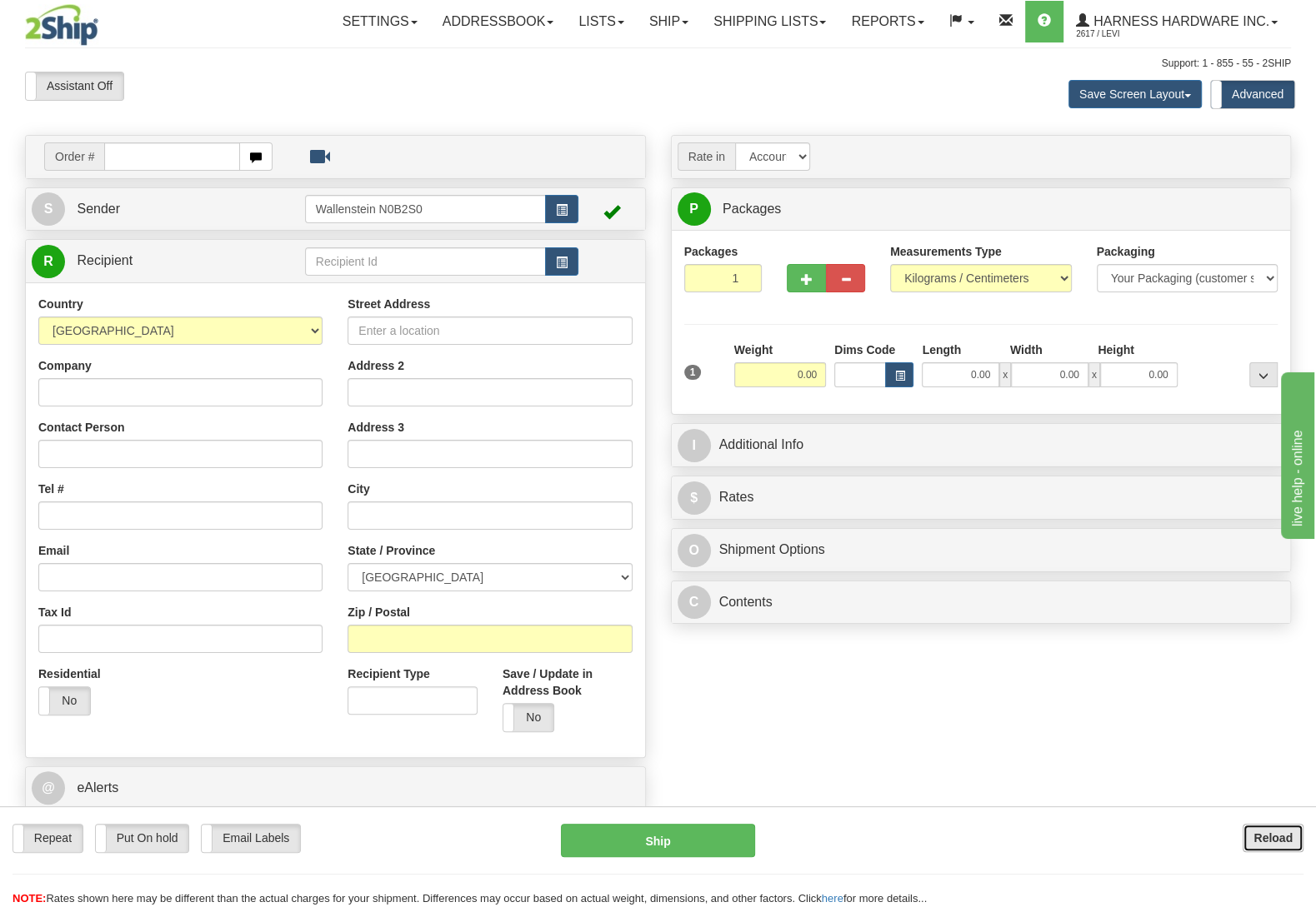
click at [1284, 829] on button "Reload" at bounding box center [1273, 838] width 61 height 28
click at [1245, 834] on button "Reload" at bounding box center [1273, 838] width 61 height 28
click at [652, 14] on link "Ship" at bounding box center [668, 22] width 64 height 41
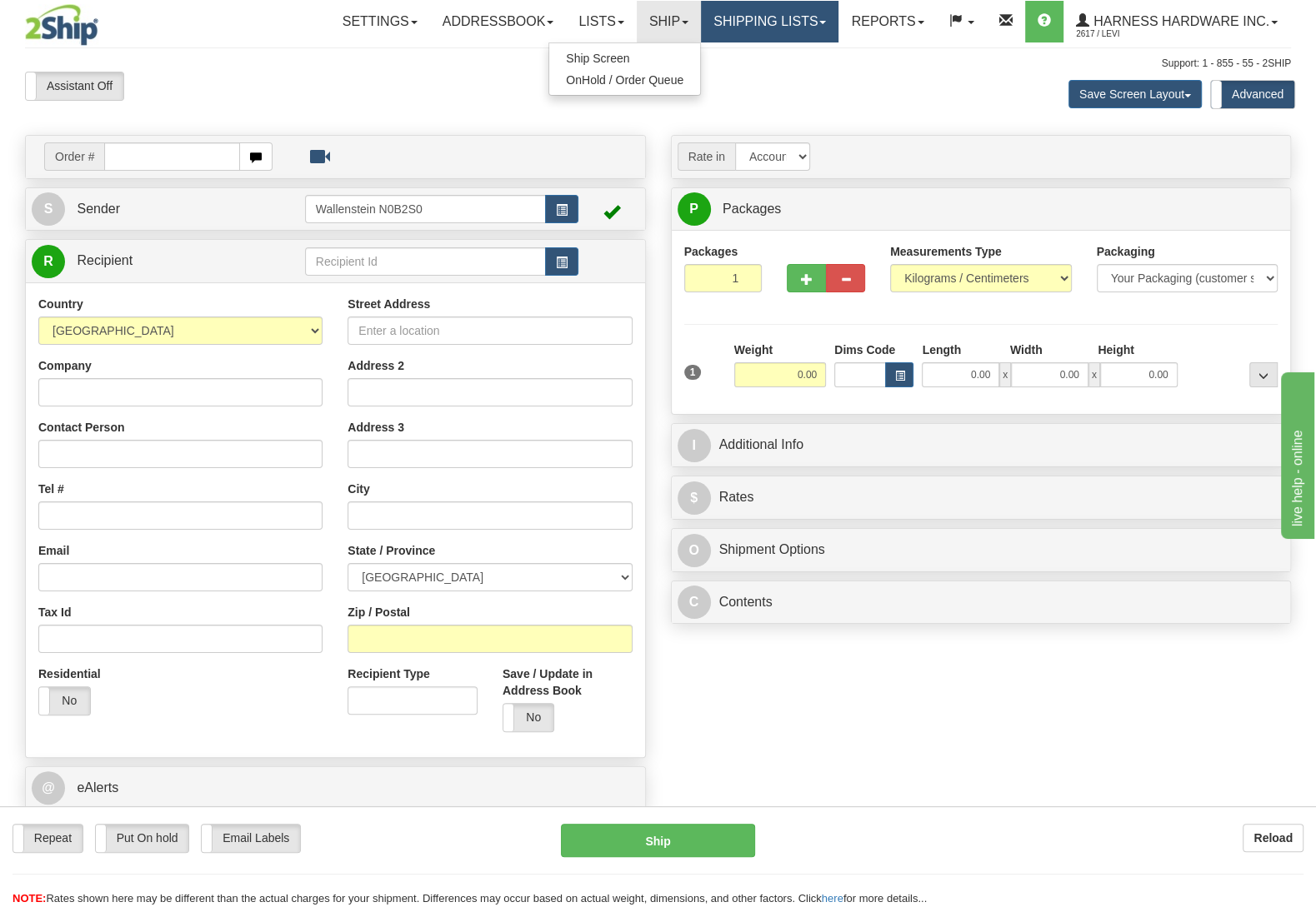
drag, startPoint x: 774, startPoint y: 6, endPoint x: 776, endPoint y: 29, distance: 23.1
click at [777, 8] on link "Shipping lists" at bounding box center [769, 22] width 138 height 41
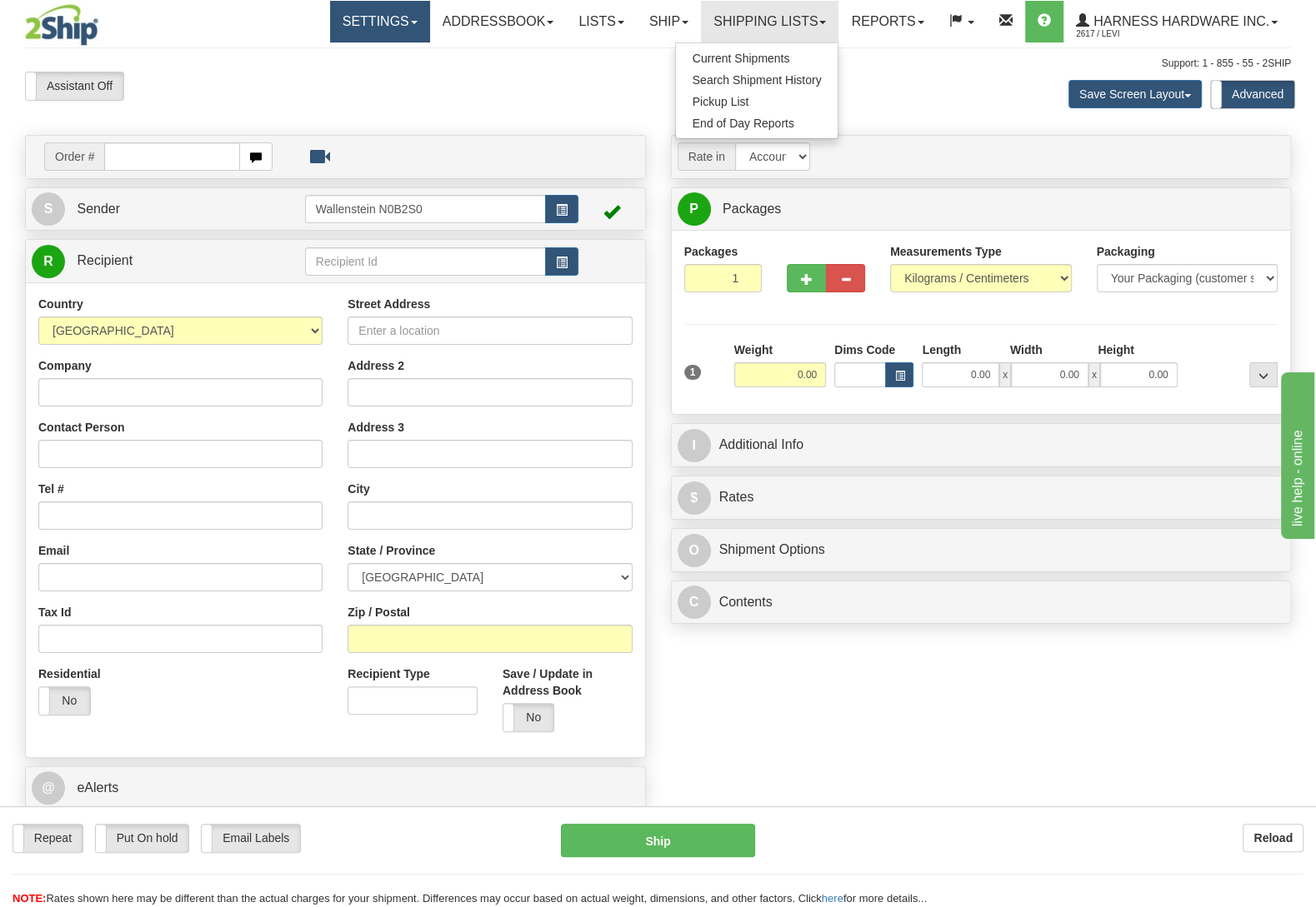
click at [386, 28] on link "Settings" at bounding box center [379, 22] width 100 height 41
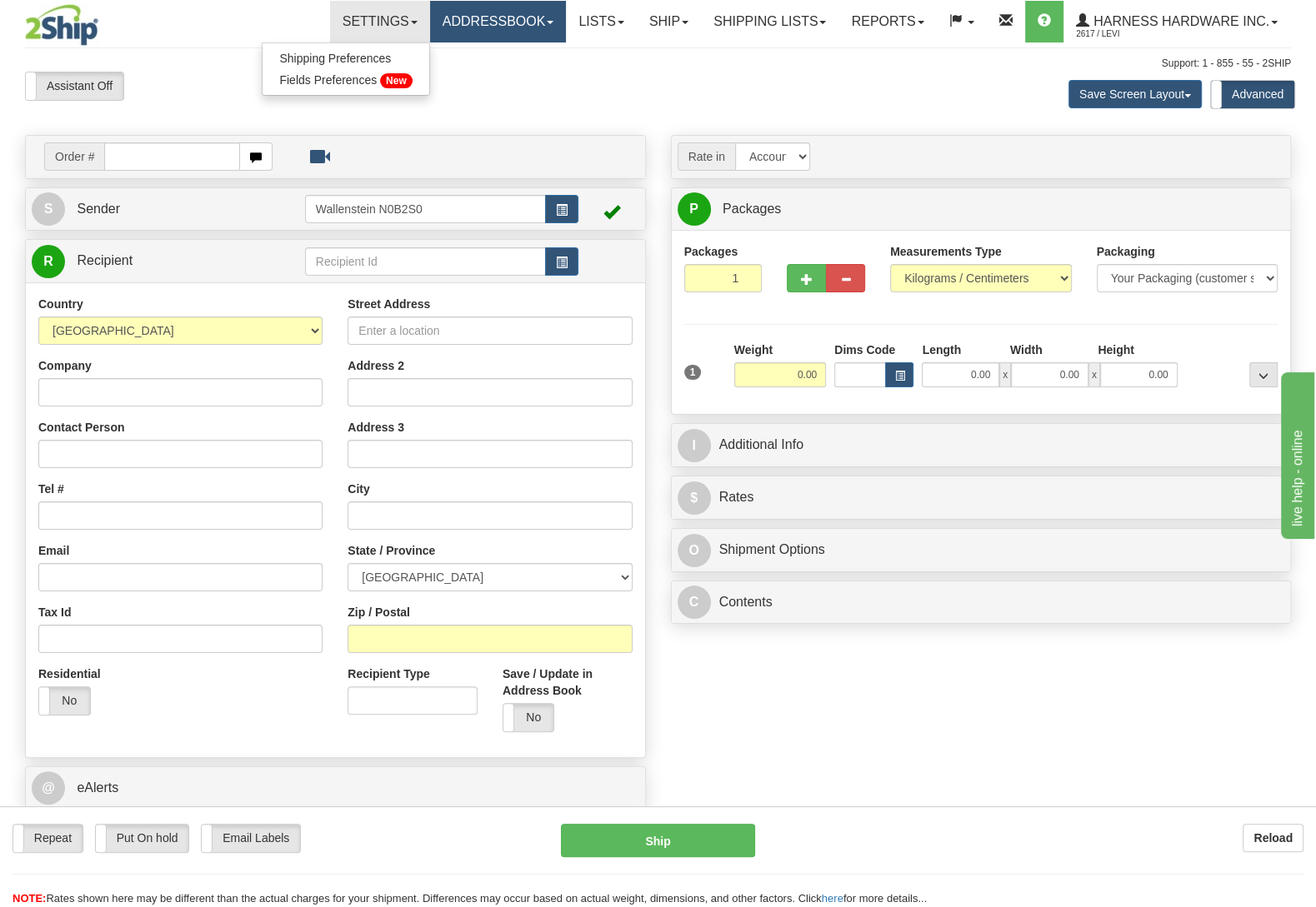
click at [430, 30] on link "Addressbook" at bounding box center [498, 22] width 137 height 41
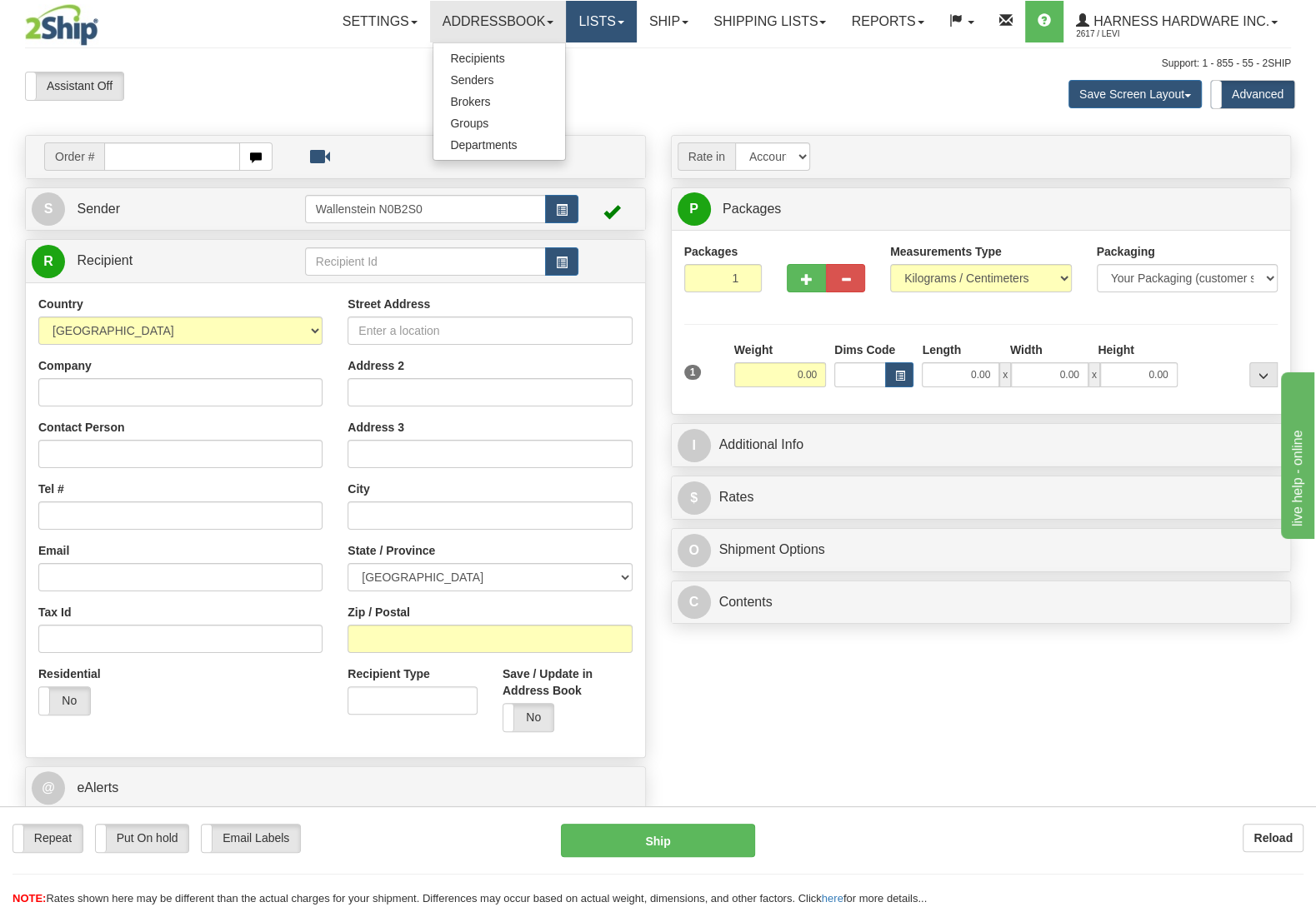
click at [601, 21] on link "Lists" at bounding box center [601, 22] width 70 height 41
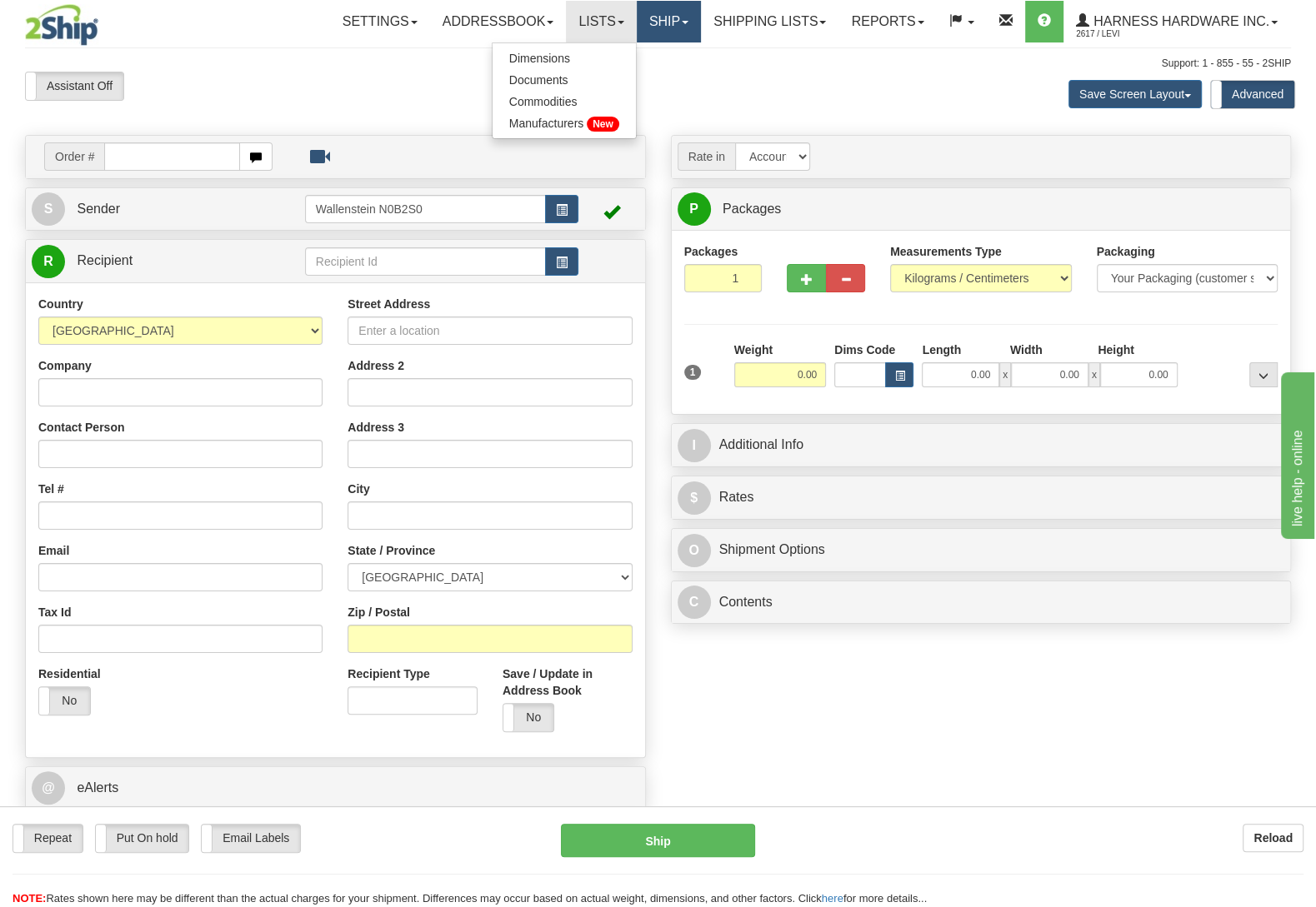
click at [650, 21] on link "Ship" at bounding box center [668, 22] width 64 height 41
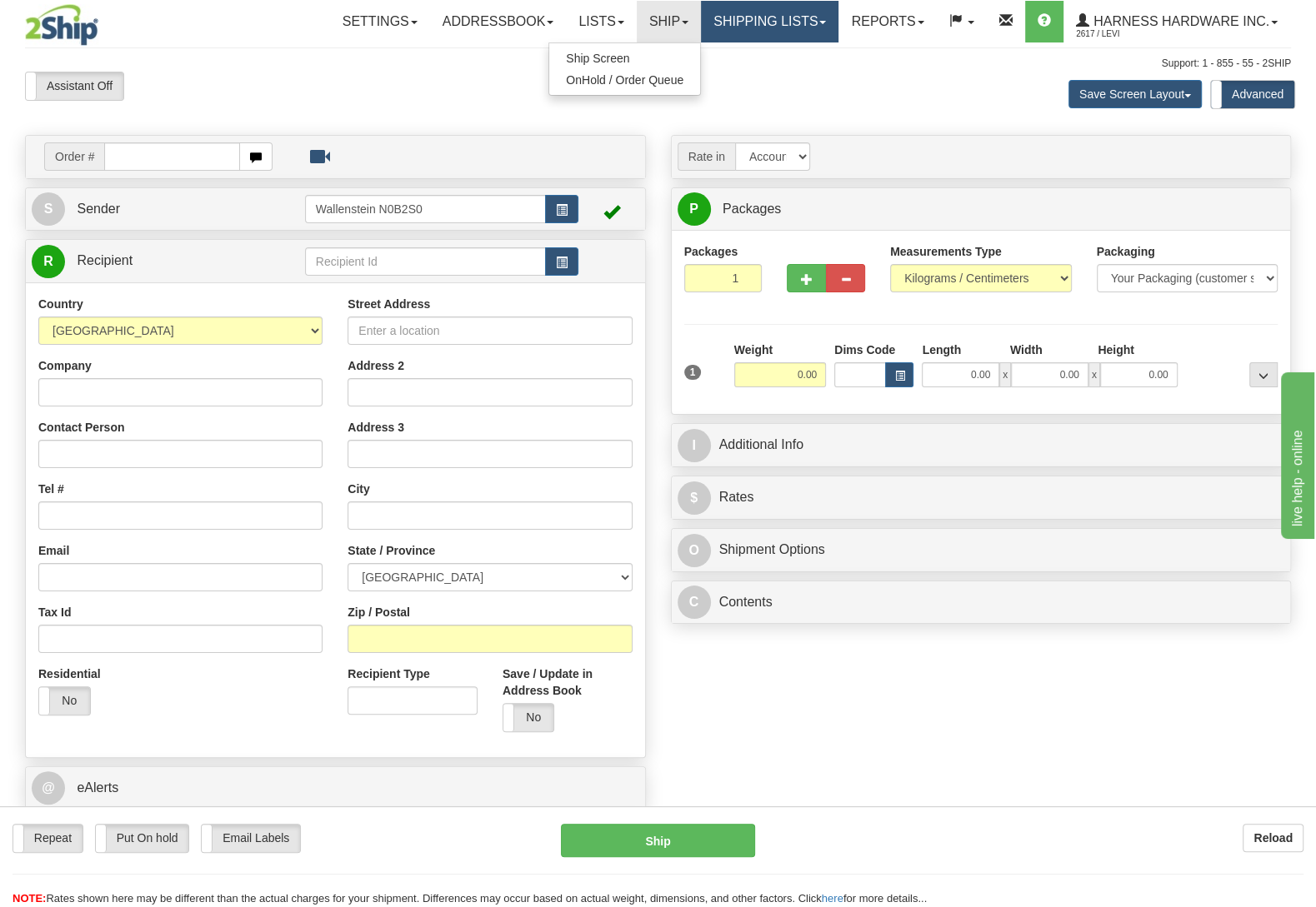
click at [836, 19] on link "Shipping lists" at bounding box center [769, 22] width 138 height 41
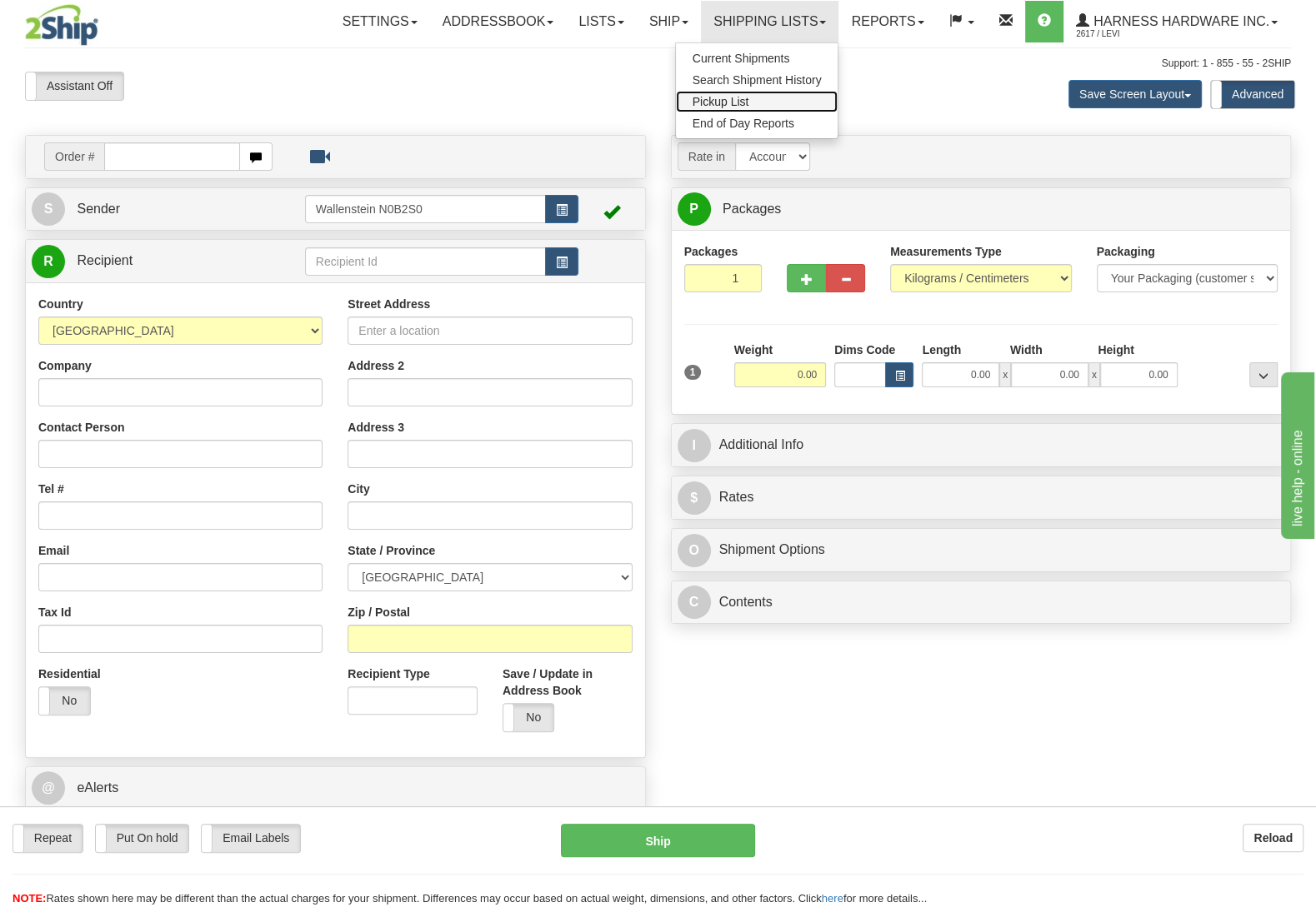
click at [804, 99] on link "Pickup List" at bounding box center [757, 102] width 162 height 22
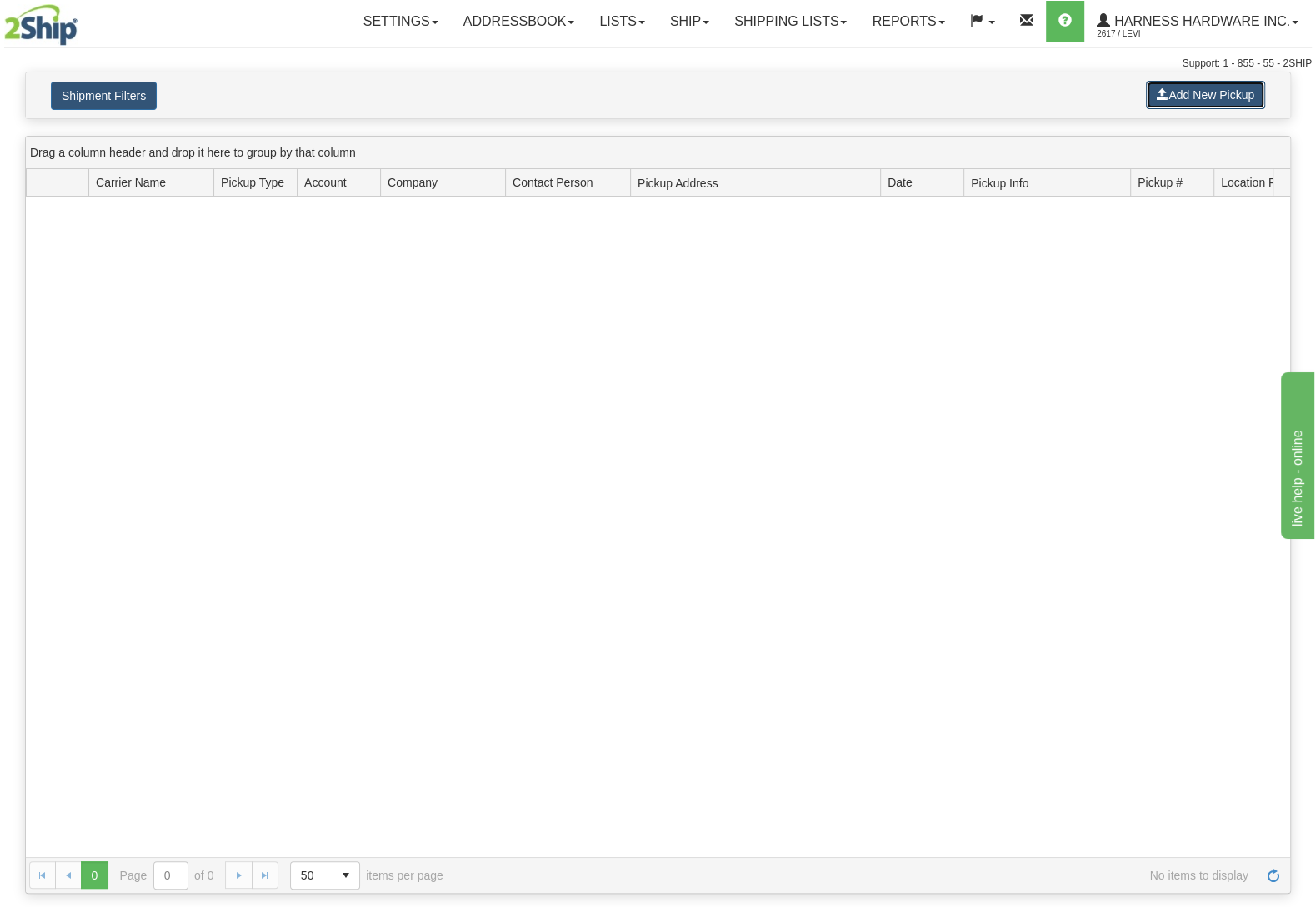
click at [1194, 93] on button "Add New Pickup" at bounding box center [1205, 95] width 119 height 28
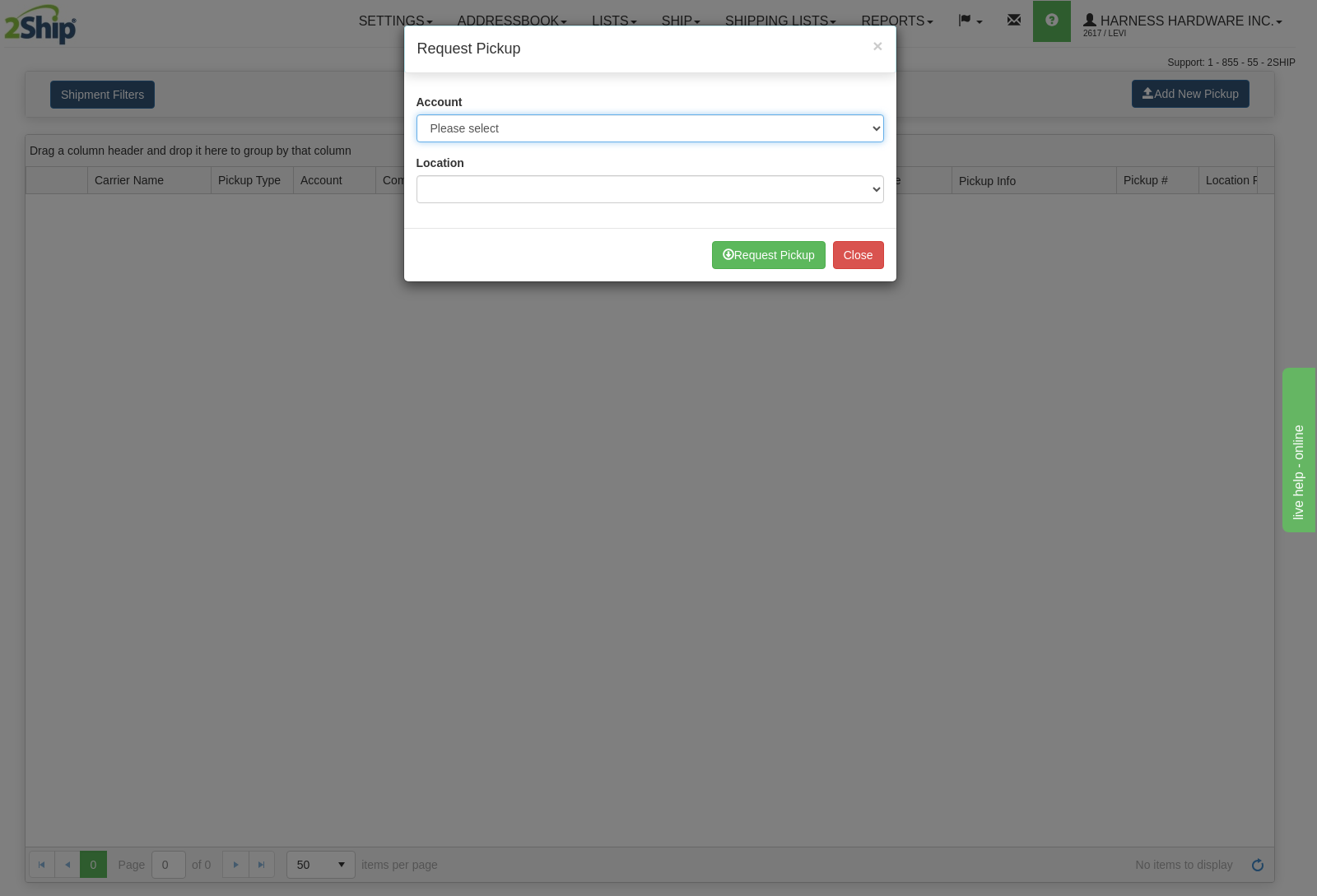
click at [416, 115] on select "Please select Canada Post - 5915031 ([GEOGRAPHIC_DATA] Post) FedEx Express® - 2…" at bounding box center [650, 128] width 467 height 28
select select "20"
click option "Canada Post - 5915031 ([GEOGRAPHIC_DATA] Post)" at bounding box center [0, 0] width 0 height 0
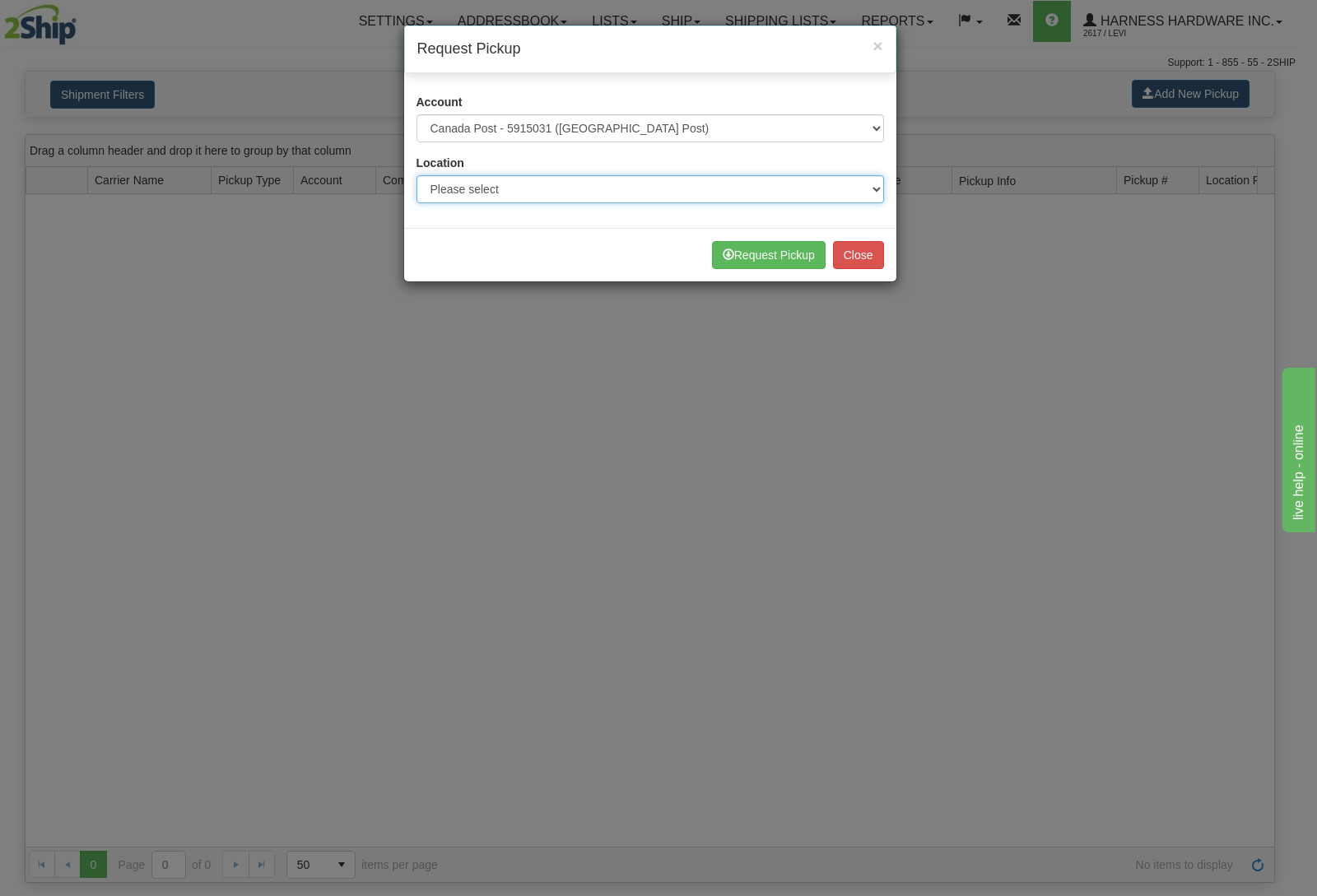
click at [416, 175] on select "Please select Wallenstein N0B2S0" at bounding box center [650, 189] width 467 height 28
select select "5596"
click option "Wallenstein N0B2S0" at bounding box center [0, 0] width 0 height 0
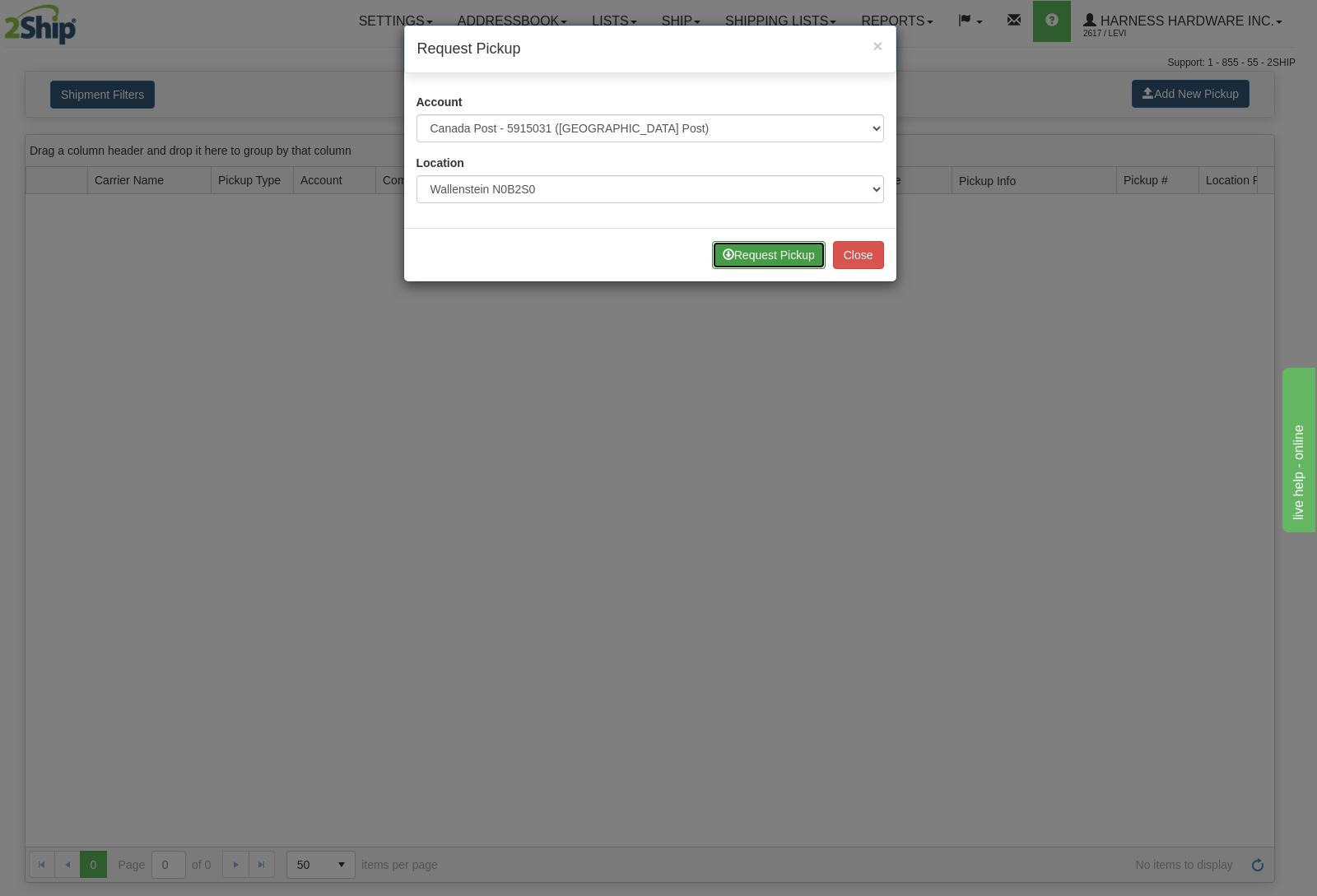
click at [783, 263] on button "Request Pickup" at bounding box center [769, 254] width 114 height 28
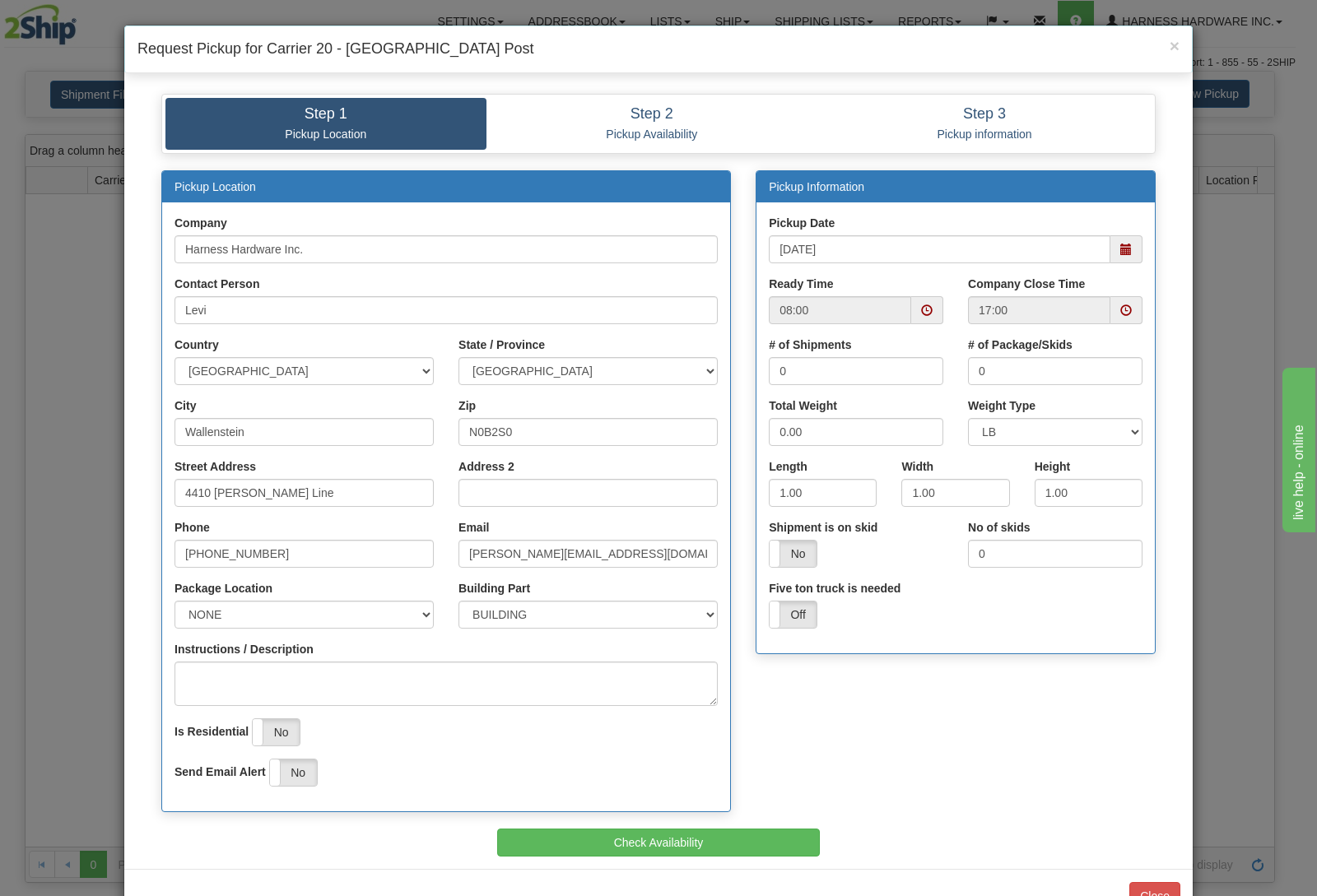
click at [912, 301] on span at bounding box center [927, 310] width 32 height 28
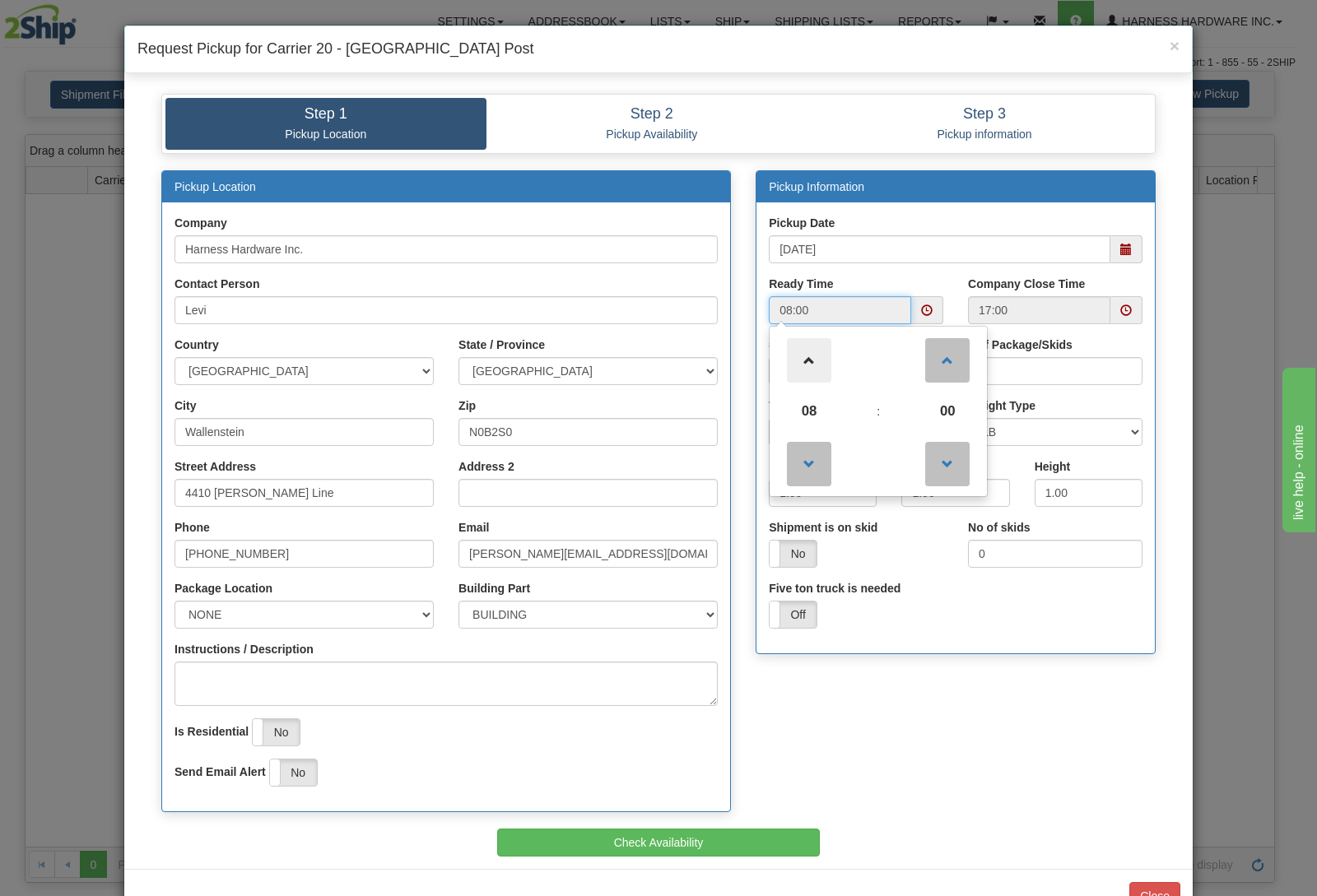
click at [793, 363] on span at bounding box center [809, 360] width 44 height 44
type input "10:00"
click at [1071, 677] on div "Pickup Location Company Harness Hardware Inc. Contact Person Levi Country [GEOG…" at bounding box center [658, 499] width 1019 height 659
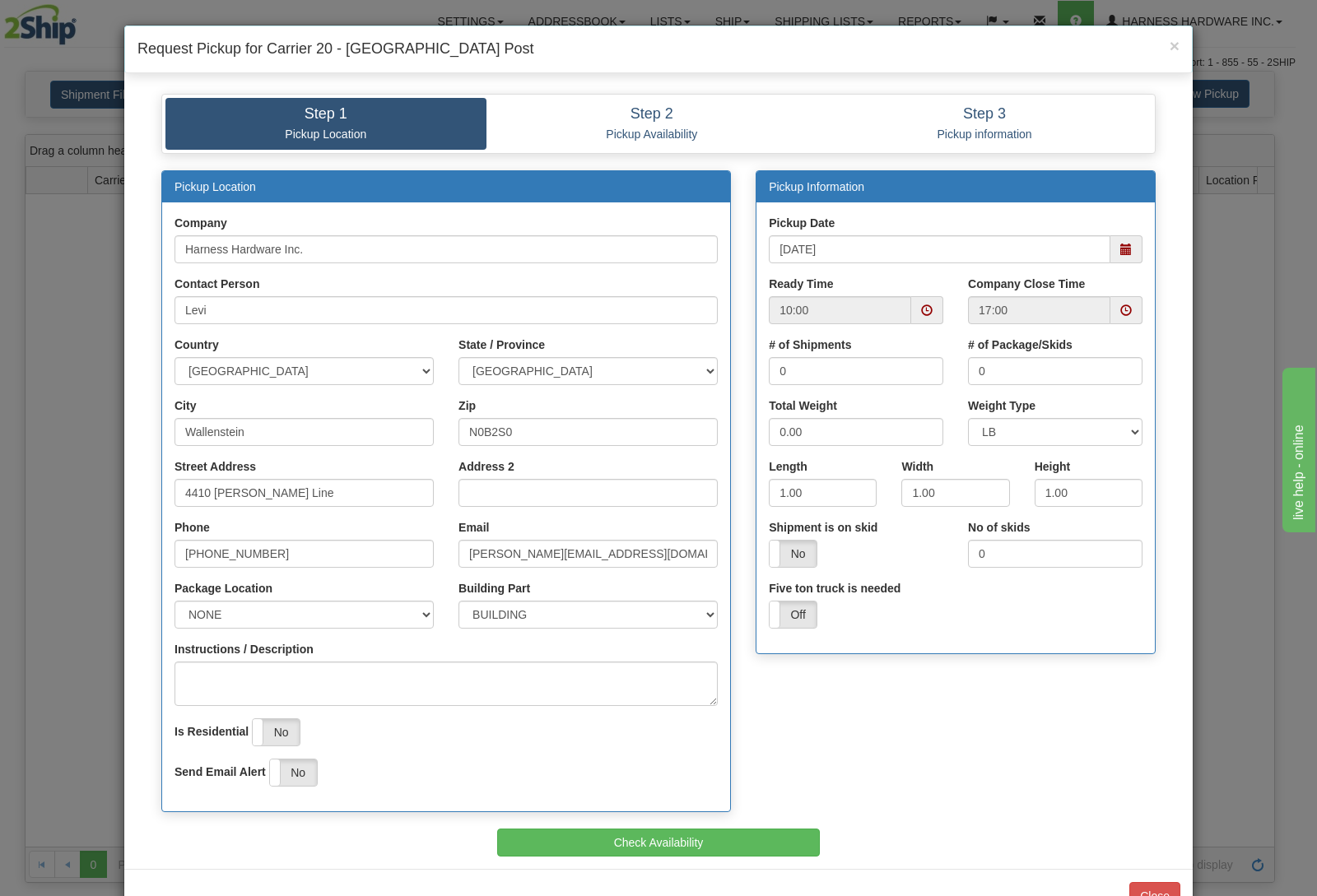
scroll to position [55, 0]
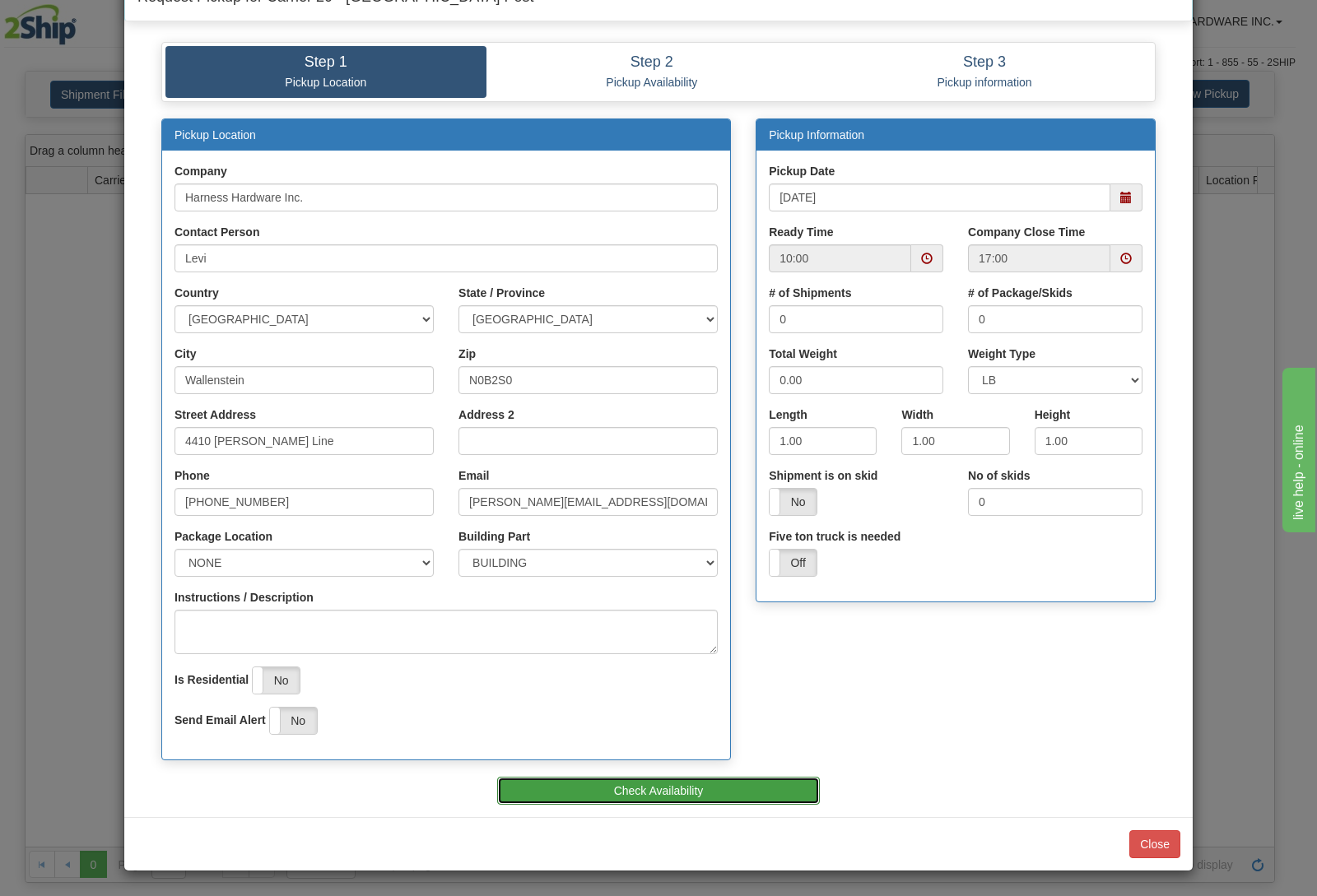
click at [785, 782] on button "Check Availability" at bounding box center [659, 790] width 324 height 28
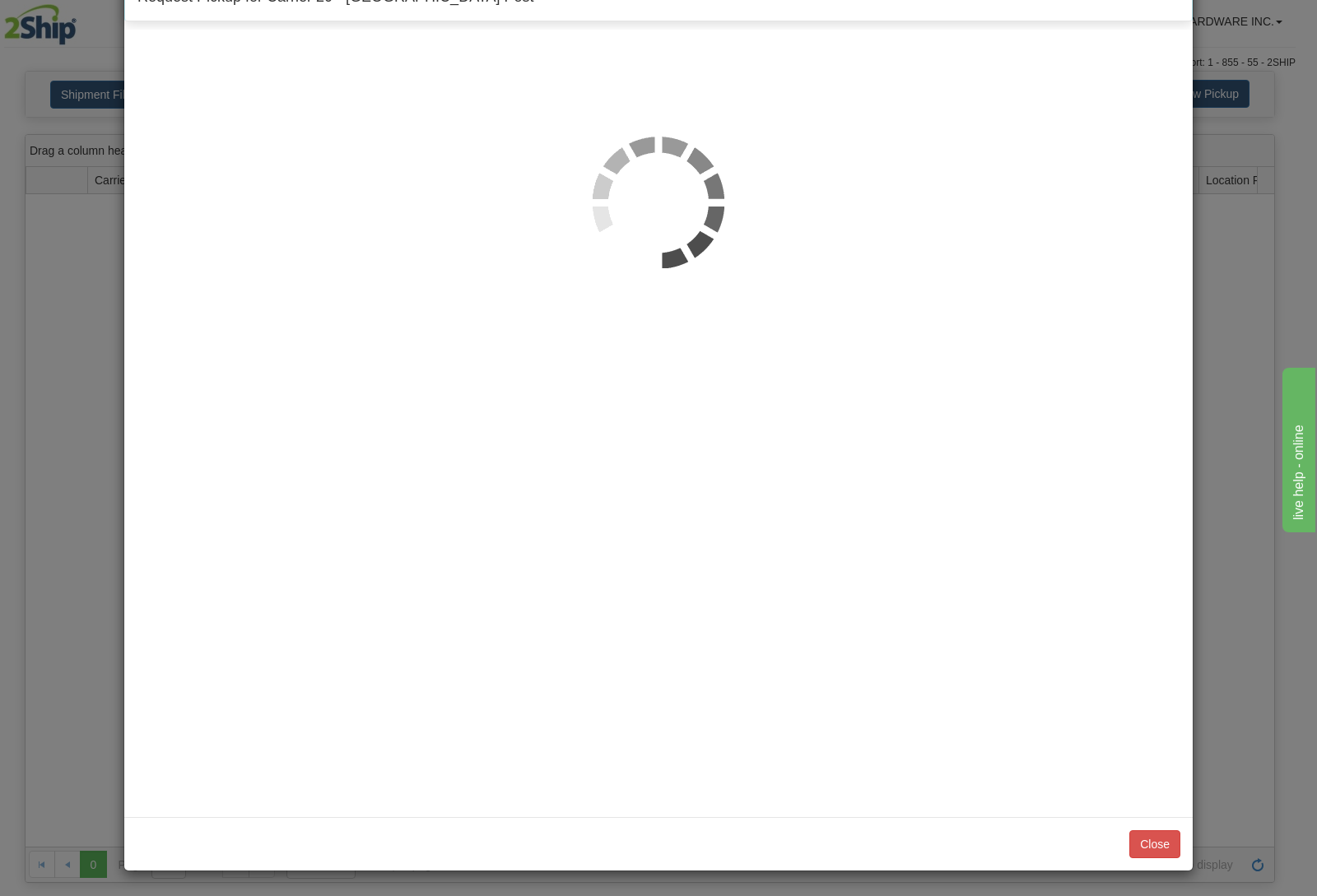
scroll to position [0, 0]
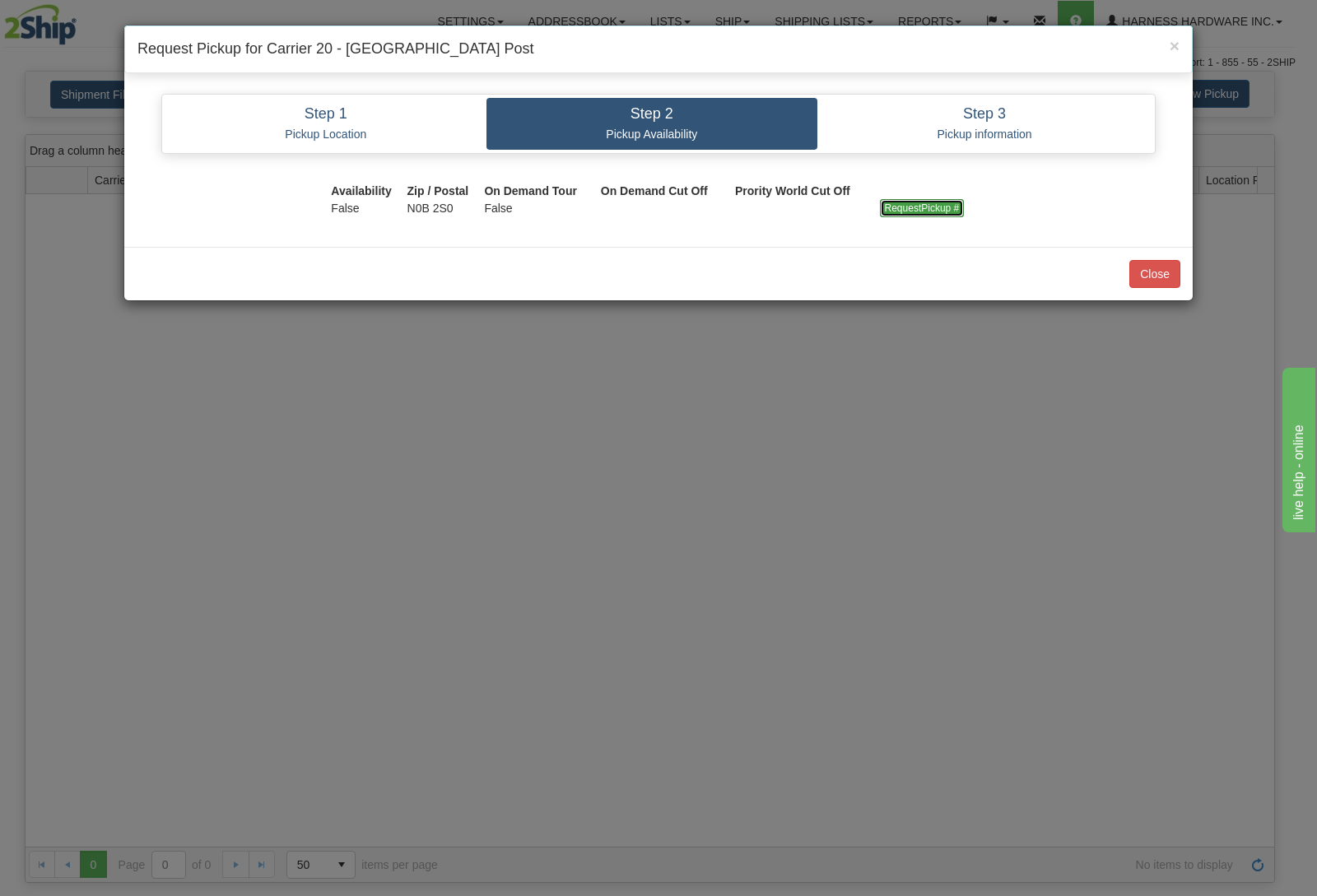
click at [908, 202] on input "RequestPickup #" at bounding box center [922, 208] width 85 height 18
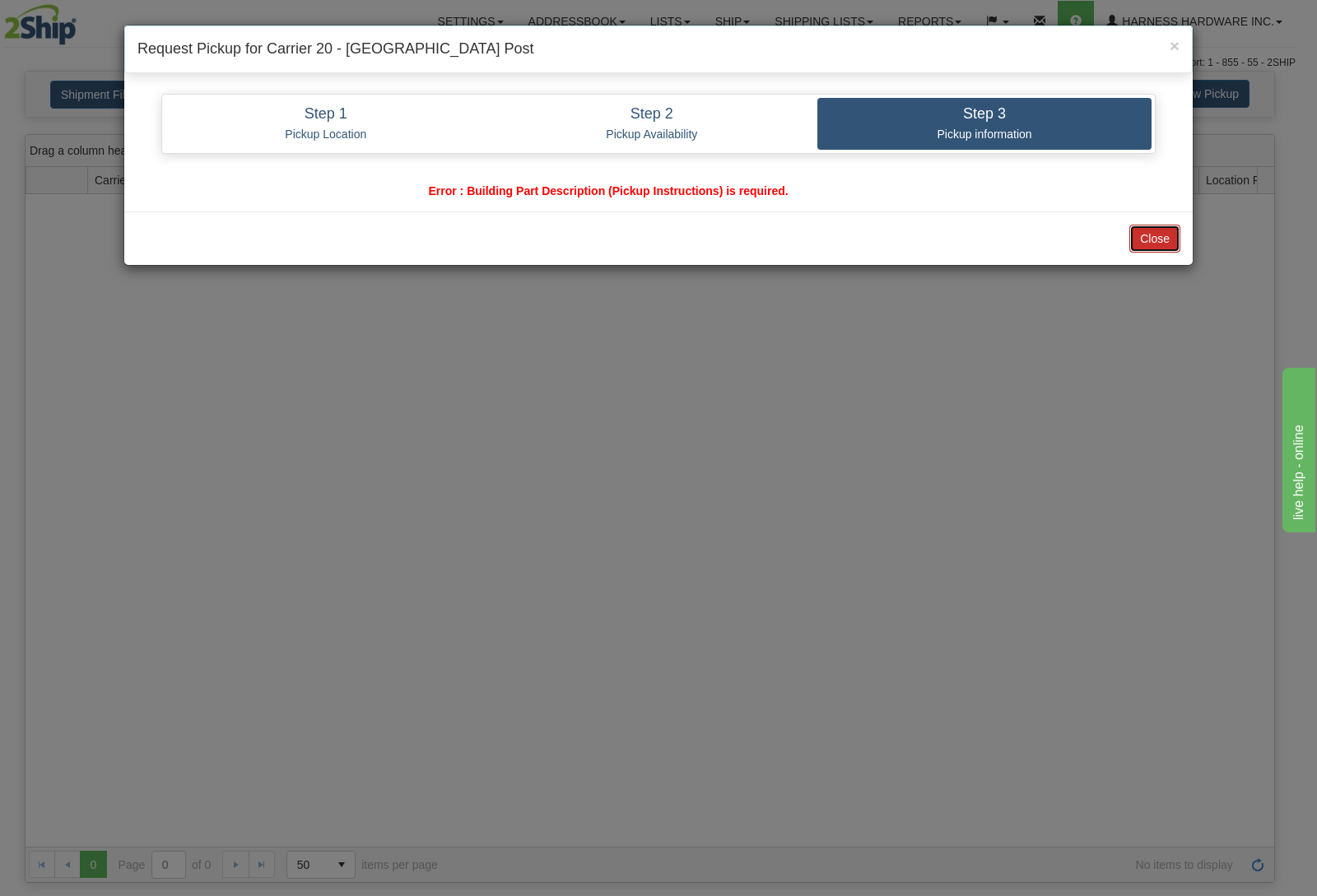
click at [1148, 230] on button "Close" at bounding box center [1154, 238] width 51 height 28
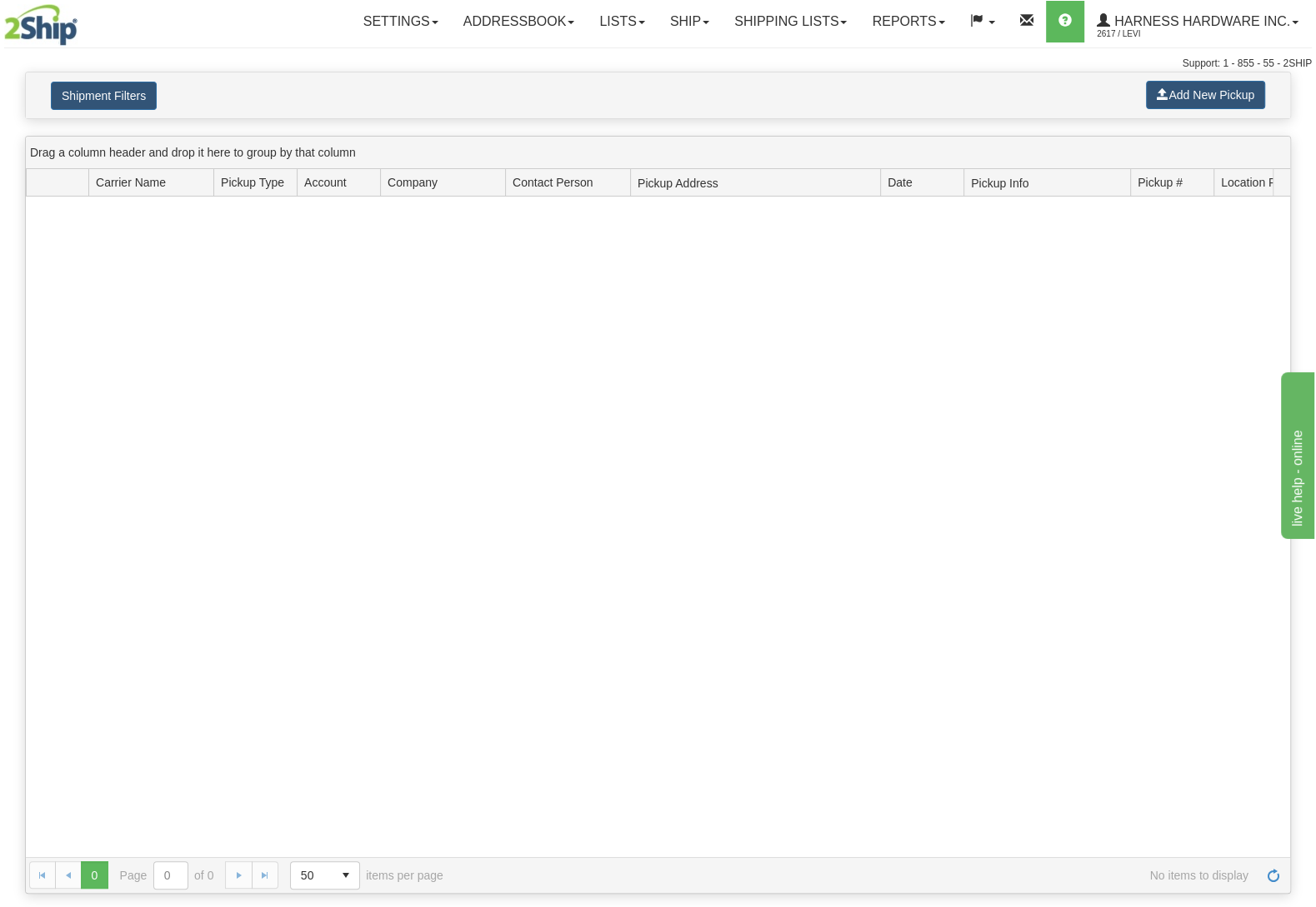
click at [1174, 82] on div "Shipment Filters Add New Pickup" at bounding box center [658, 95] width 1264 height 46
click at [1158, 86] on button "Add New Pickup" at bounding box center [1205, 95] width 119 height 28
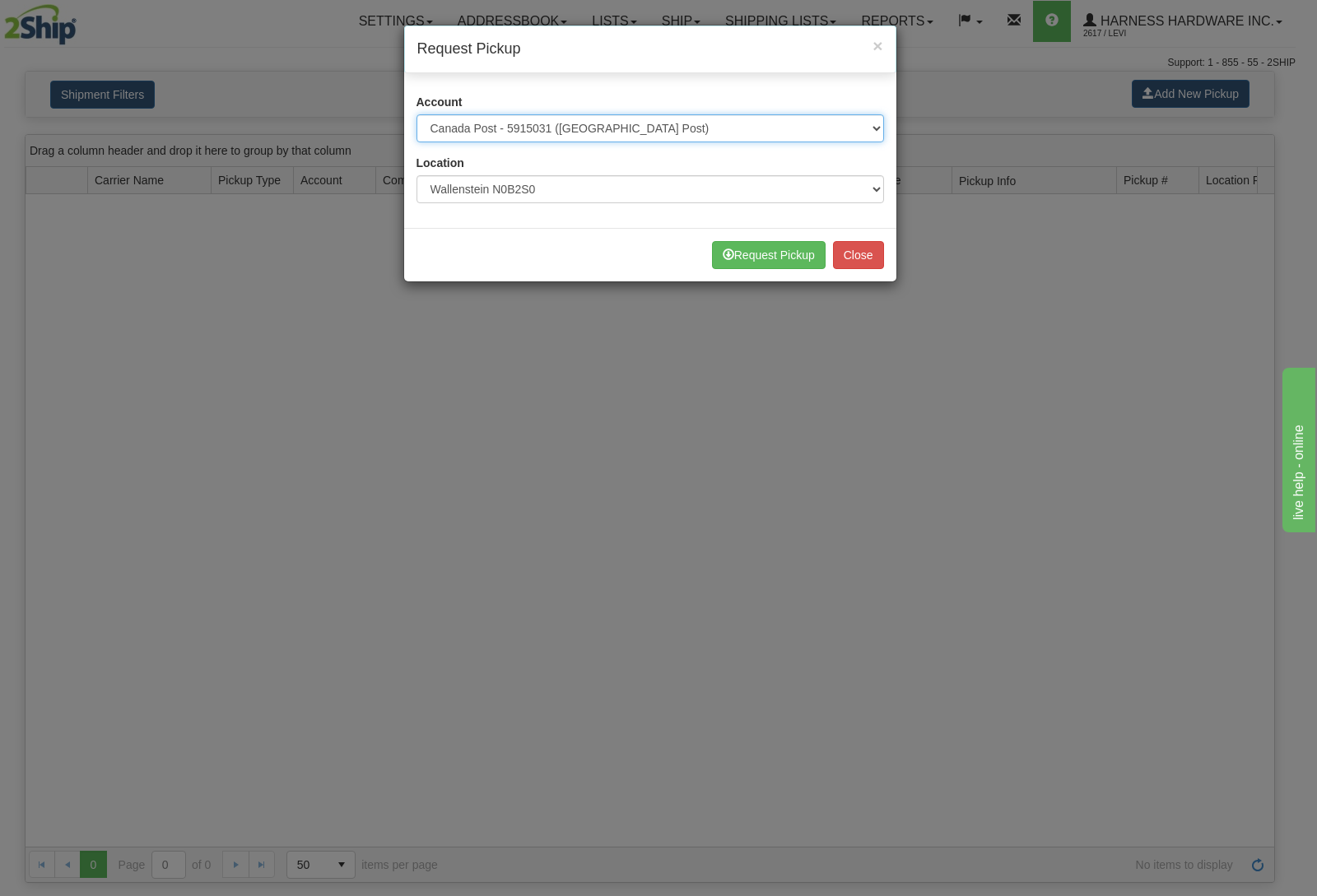
click at [416, 115] on select "Please select Canada Post - 5915031 ([GEOGRAPHIC_DATA] Post) FedEx Express® - 2…" at bounding box center [650, 128] width 467 height 28
select select "11"
click option "Purolator - 3682265 (Purolator)" at bounding box center [0, 0] width 0 height 0
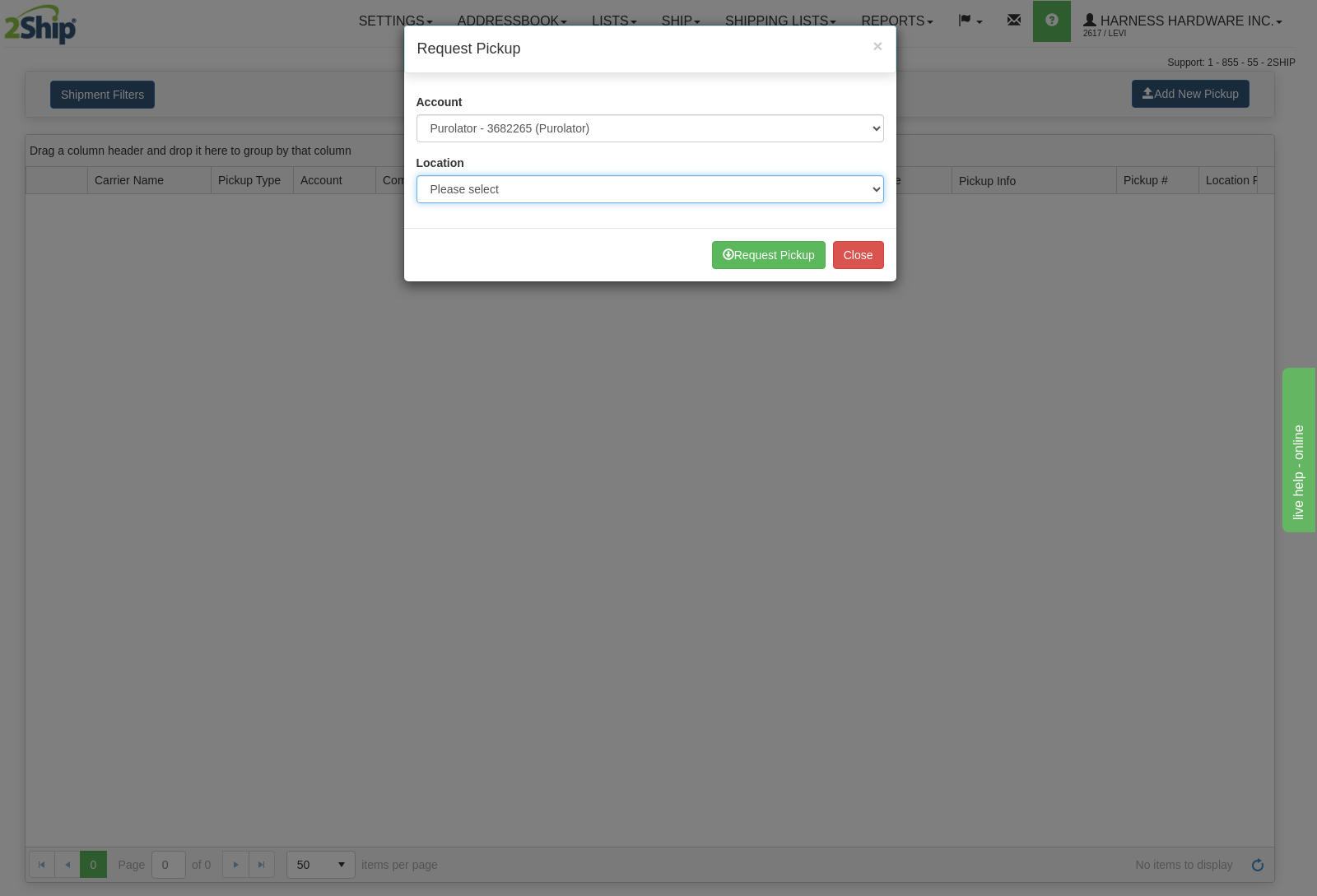
click at [416, 175] on select "Please select Wallenstein N0B2S0" at bounding box center [650, 189] width 467 height 28
select select "5596"
click option "Wallenstein N0B2S0" at bounding box center [0, 0] width 0 height 0
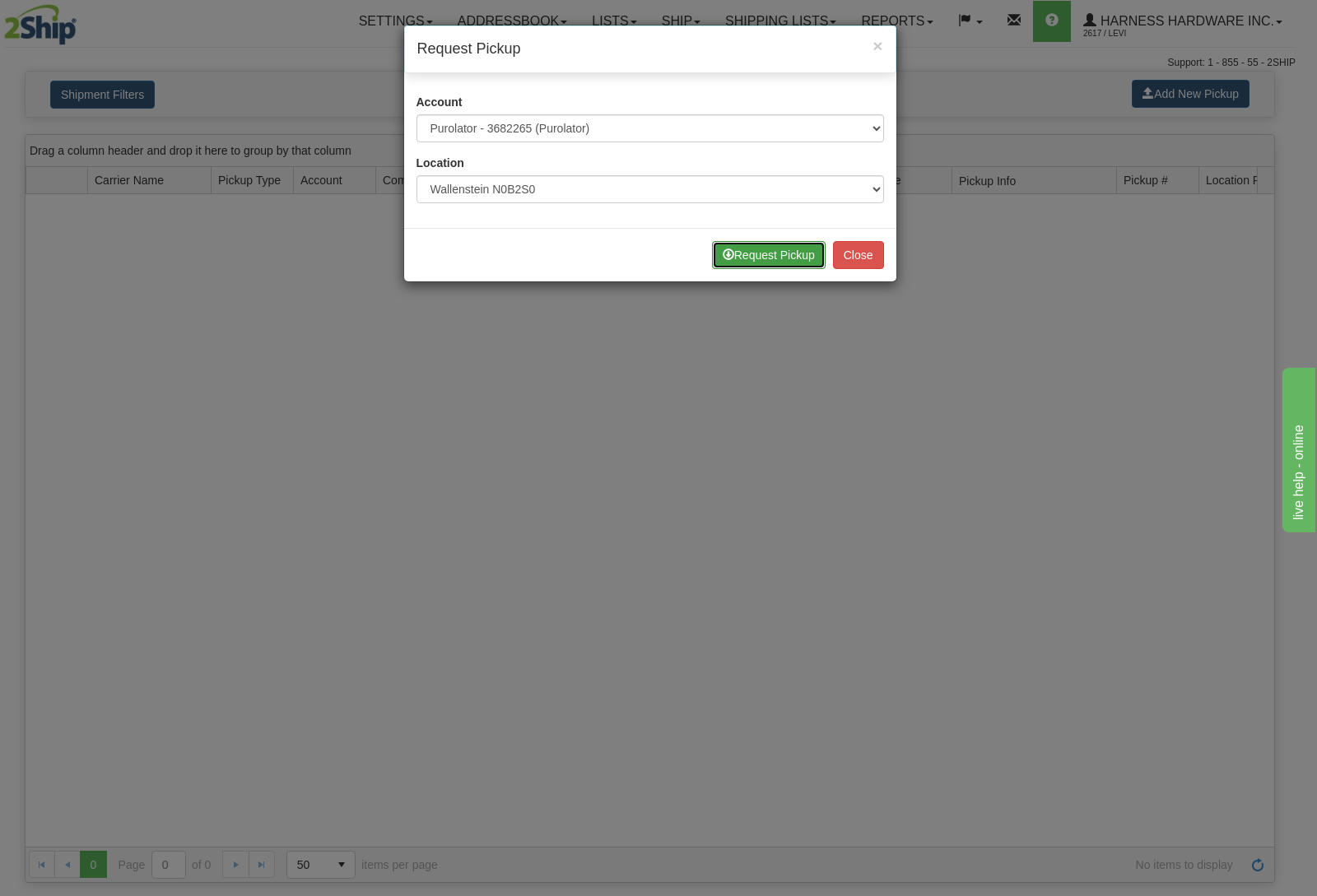
click at [748, 255] on button "Request Pickup" at bounding box center [769, 254] width 114 height 28
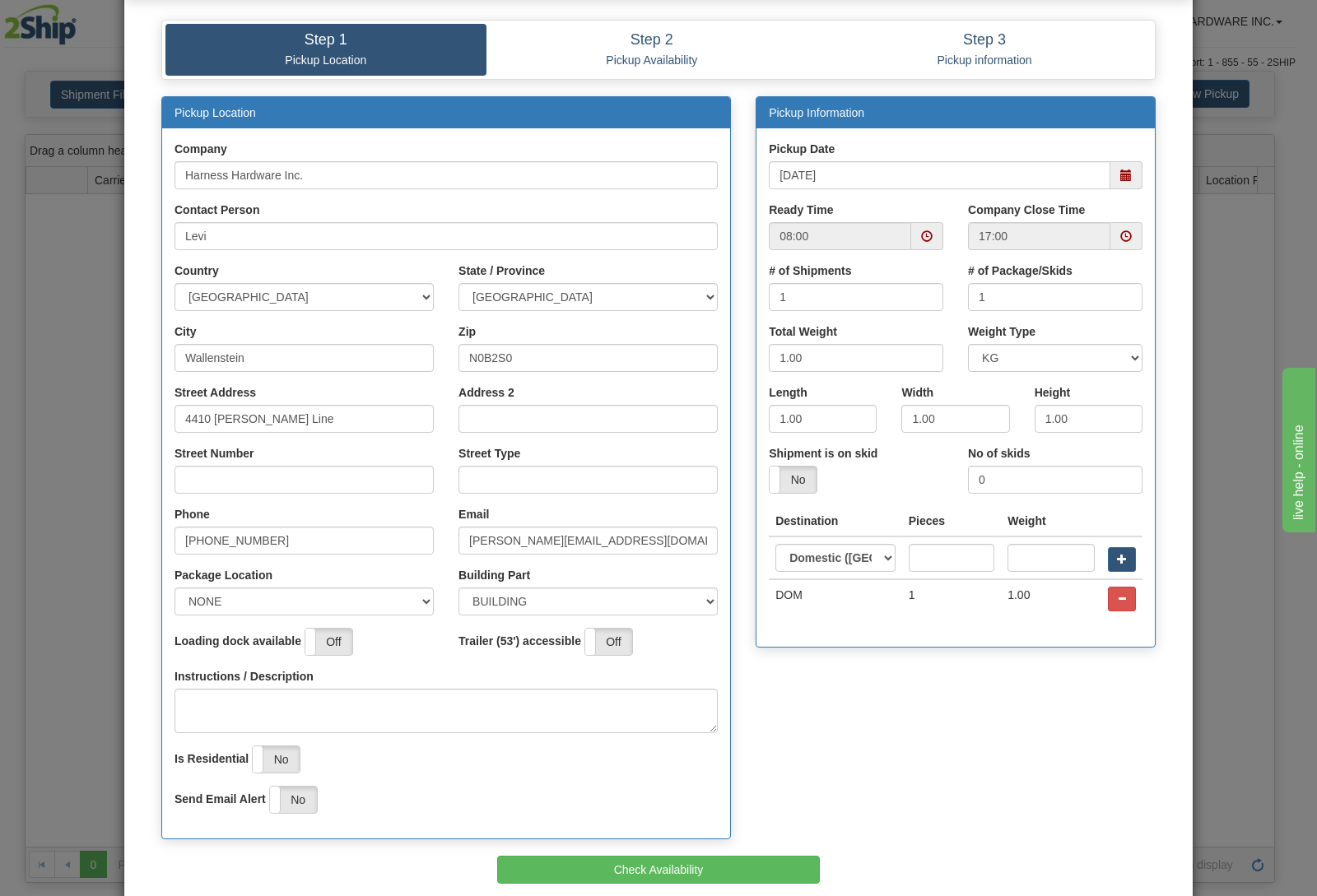
scroll to position [148, 0]
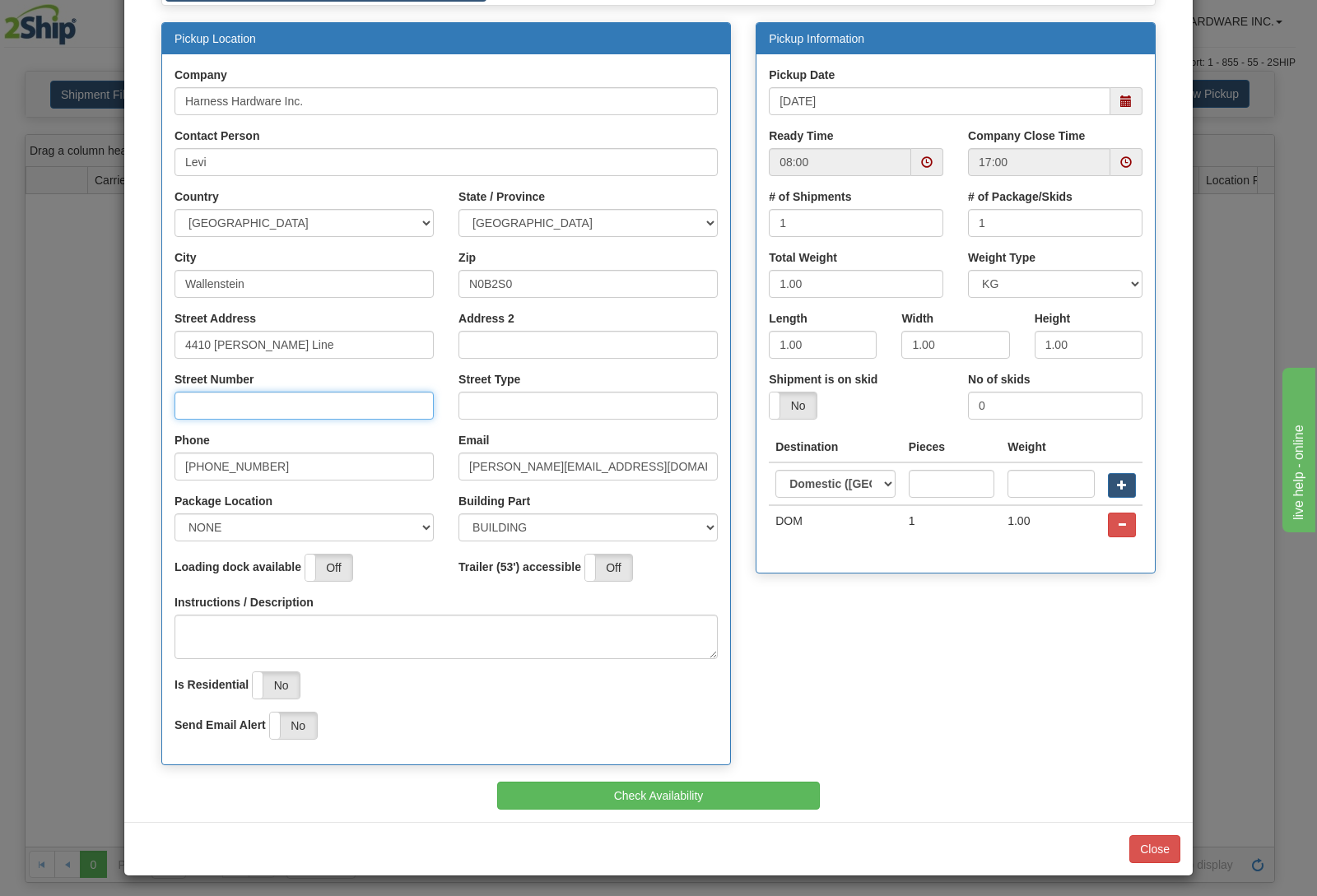
click at [407, 411] on input "Street Number" at bounding box center [303, 405] width 259 height 28
type input "4410"
click at [578, 408] on input "Street Type" at bounding box center [587, 405] width 259 height 28
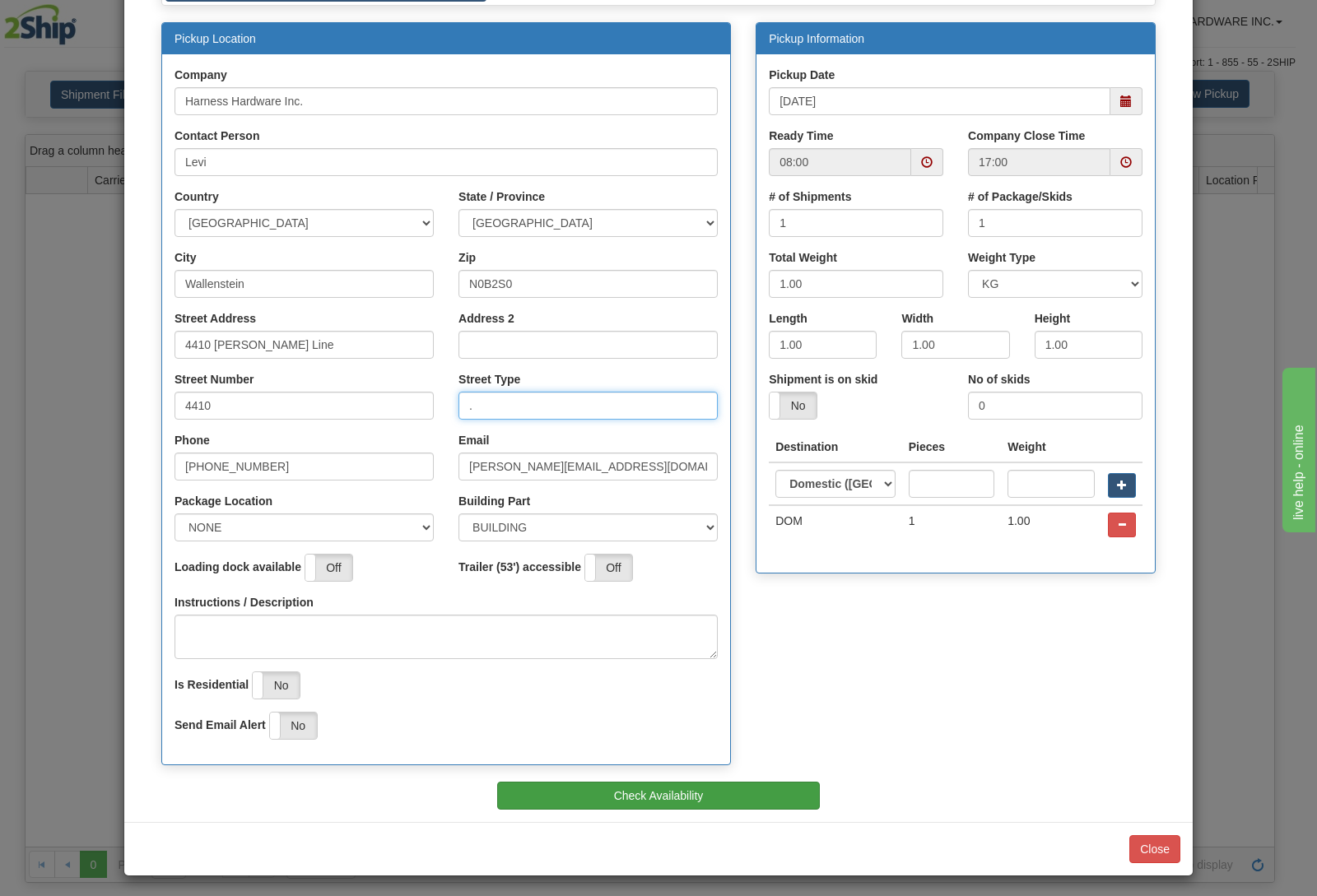
type input "."
click at [646, 786] on button "Check Availability" at bounding box center [659, 795] width 324 height 28
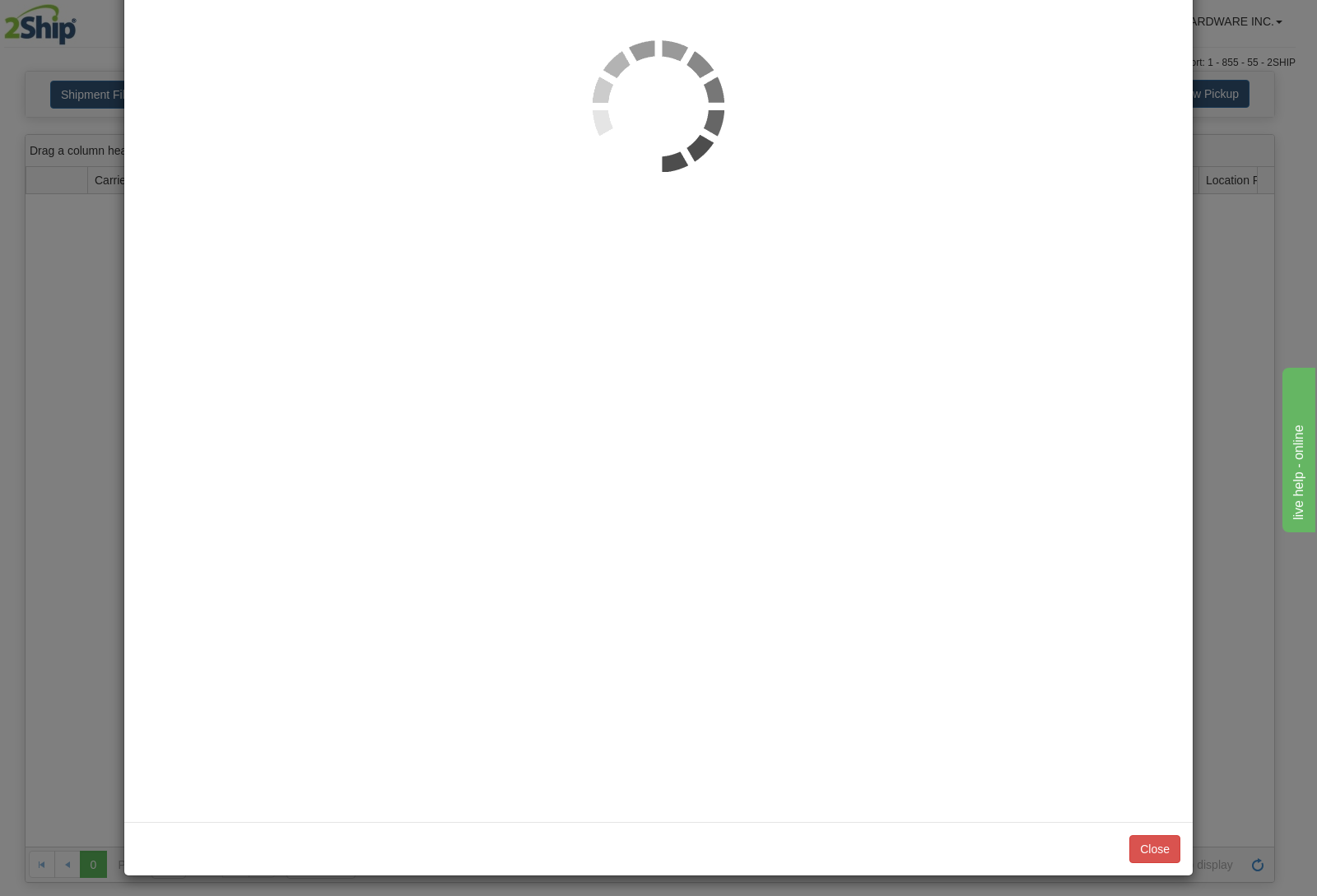
scroll to position [0, 0]
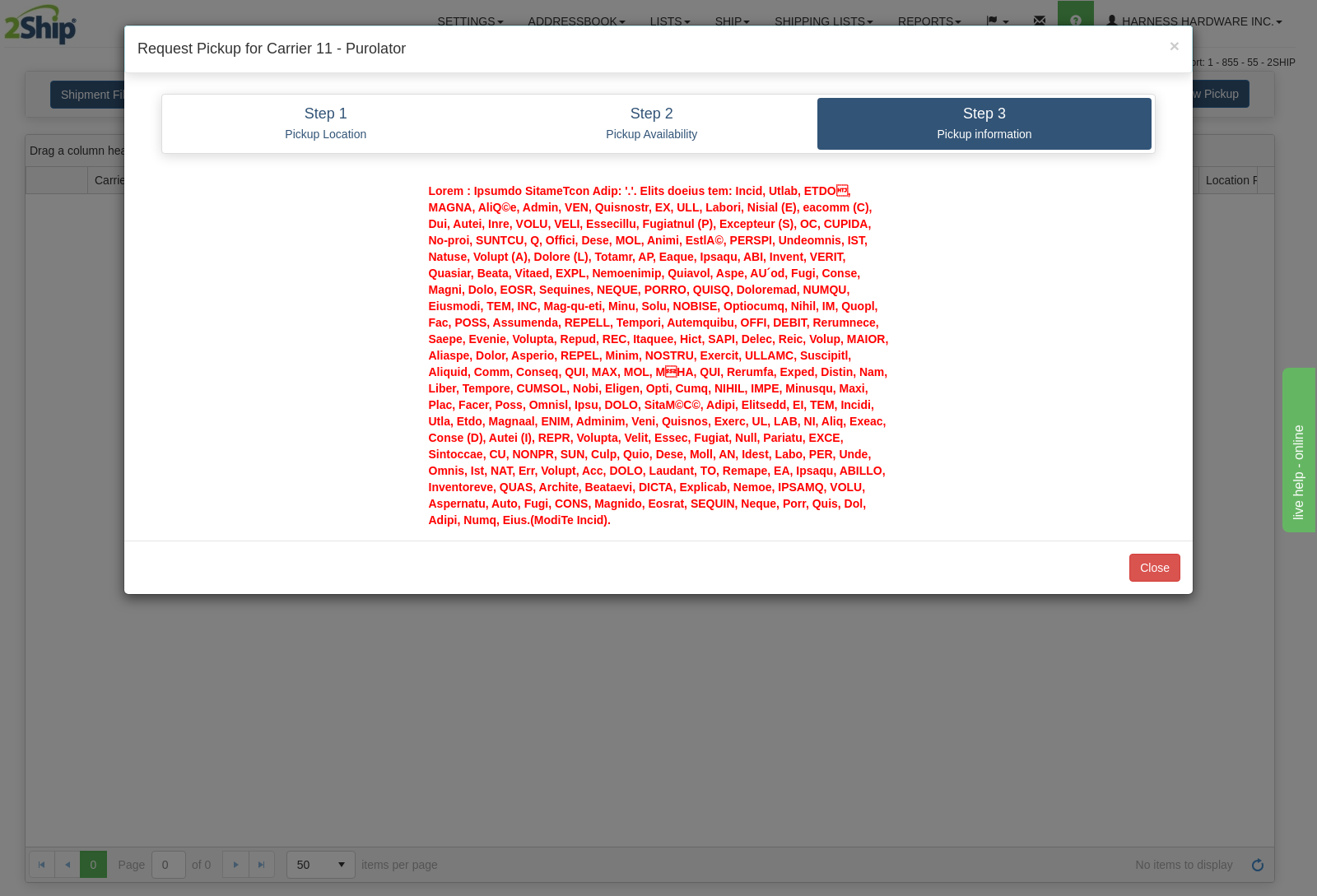
click at [1184, 567] on div "Close" at bounding box center [658, 568] width 1069 height 53
click at [1176, 569] on button "Close" at bounding box center [1154, 568] width 51 height 28
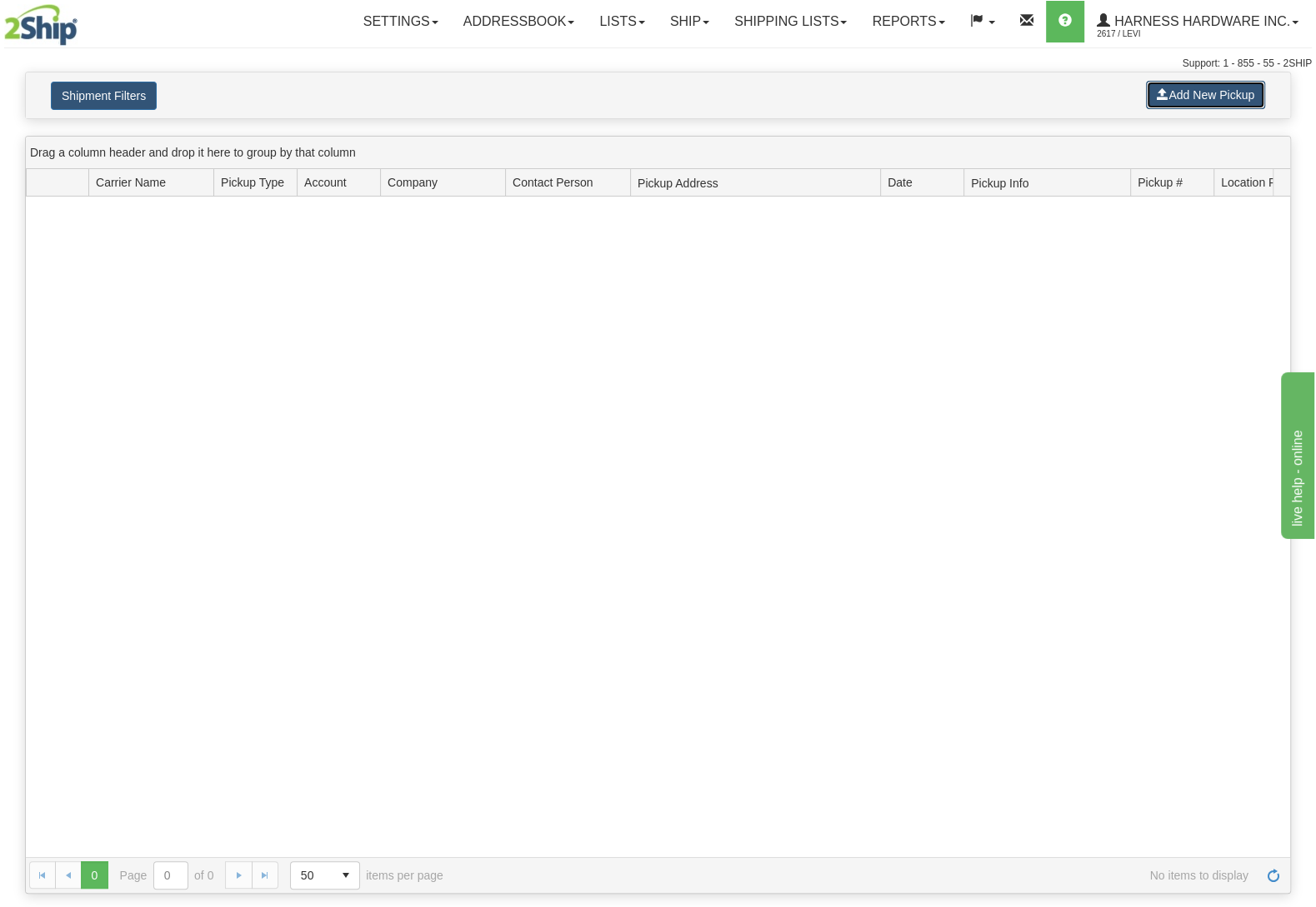
click at [1211, 92] on button "Add New Pickup" at bounding box center [1205, 95] width 119 height 28
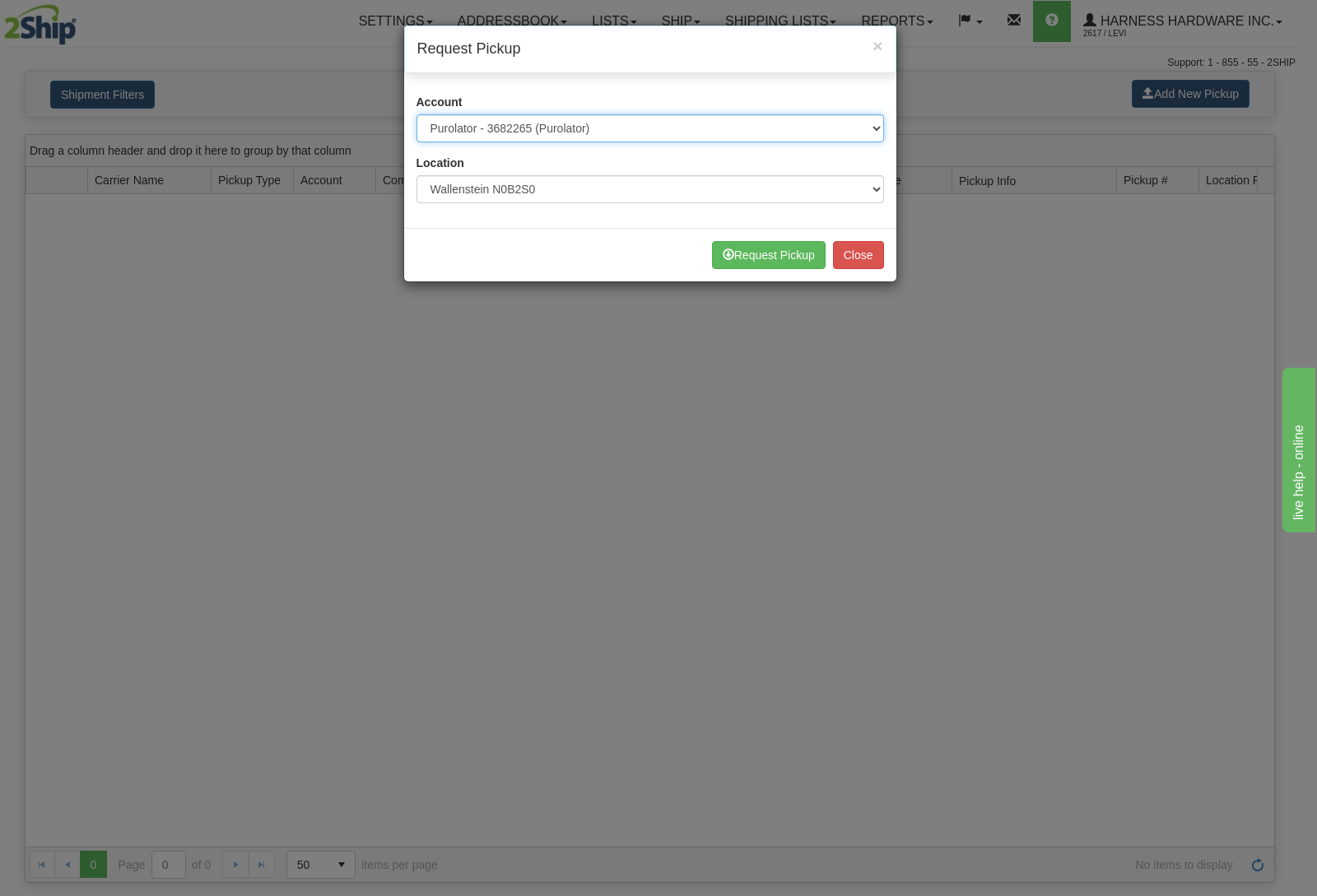
click at [416, 115] on select "Please select Canada Post - 5915031 (Canada Post) FedEx Express® - 247949127 (W…" at bounding box center [650, 128] width 467 height 28
click option "Purolator - 3682265 (Purolator)" at bounding box center [0, 0] width 0 height 0
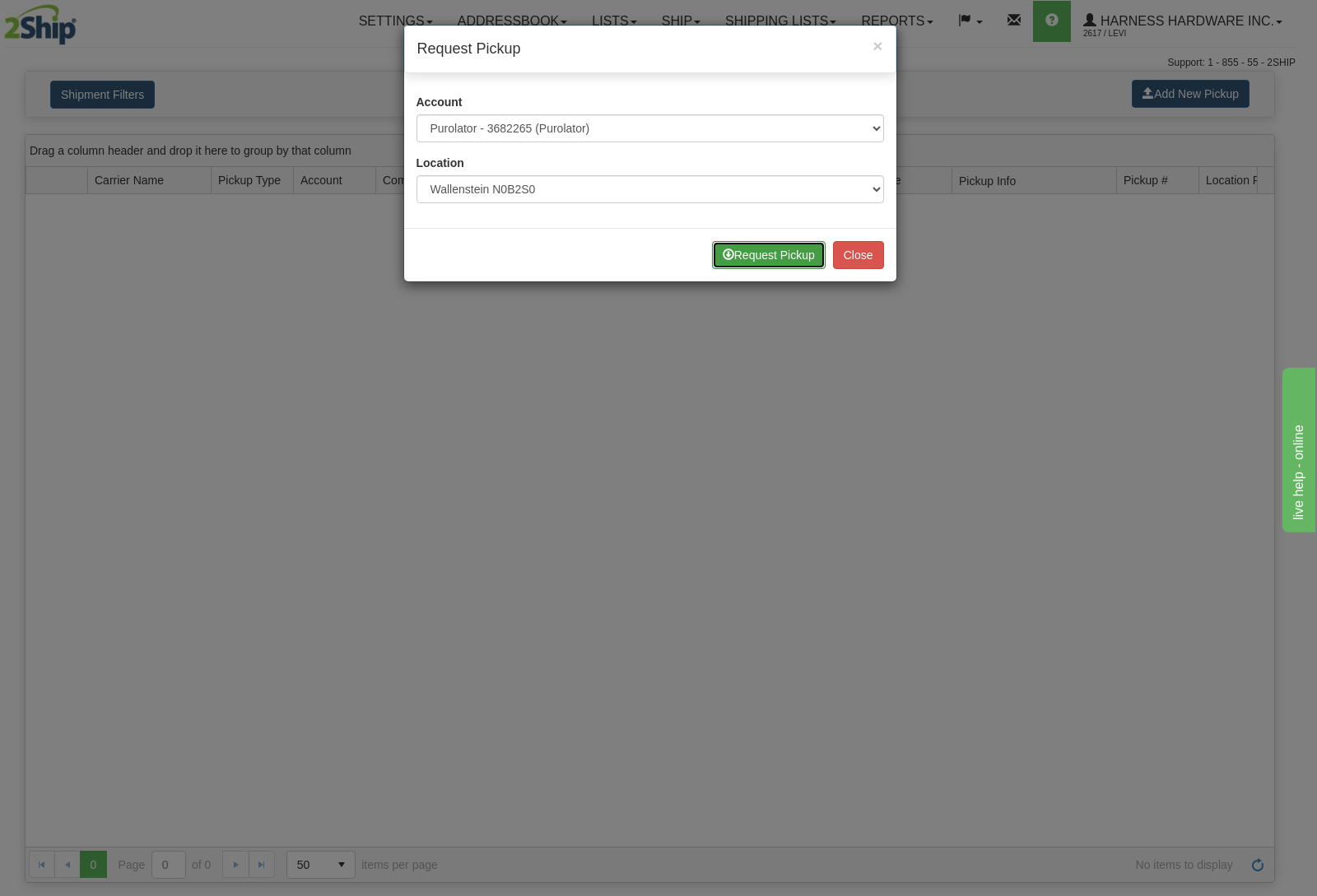
click at [761, 251] on button "Request Pickup" at bounding box center [769, 254] width 114 height 28
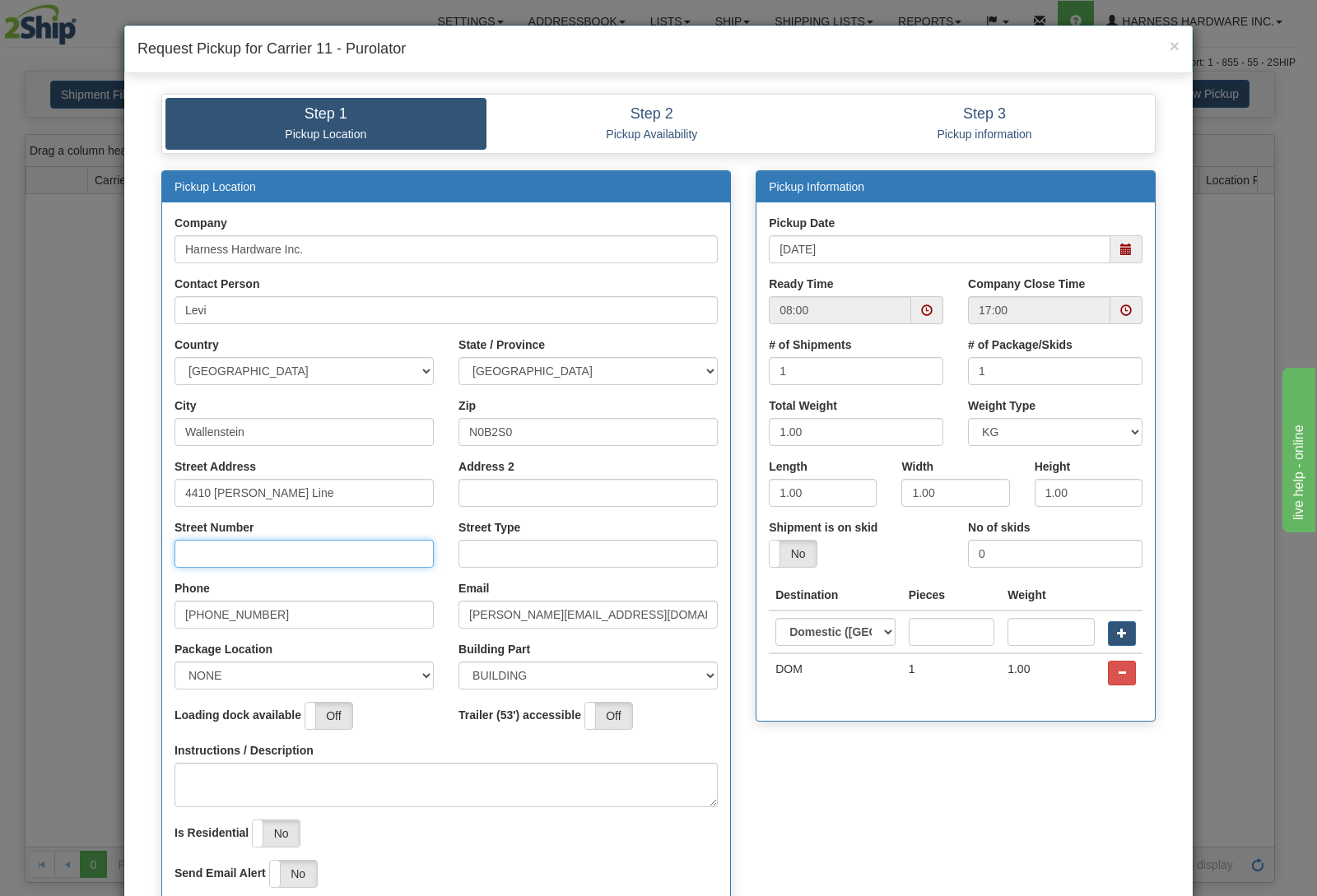
click at [349, 548] on input "Street Number" at bounding box center [303, 553] width 259 height 28
click at [256, 546] on input "Street Number" at bounding box center [303, 553] width 259 height 28
click at [214, 566] on input "Street Number" at bounding box center [303, 553] width 259 height 28
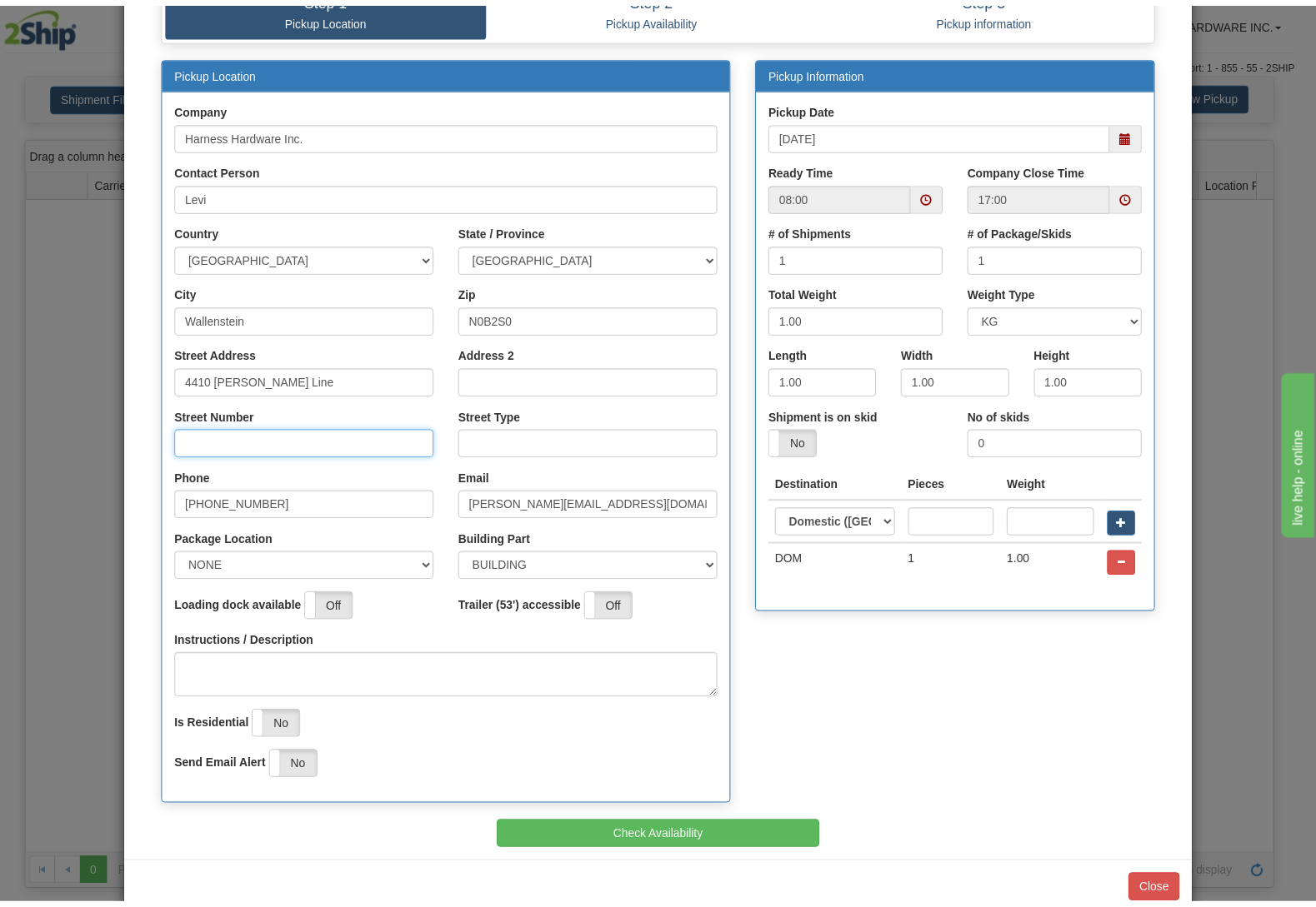
scroll to position [150, 0]
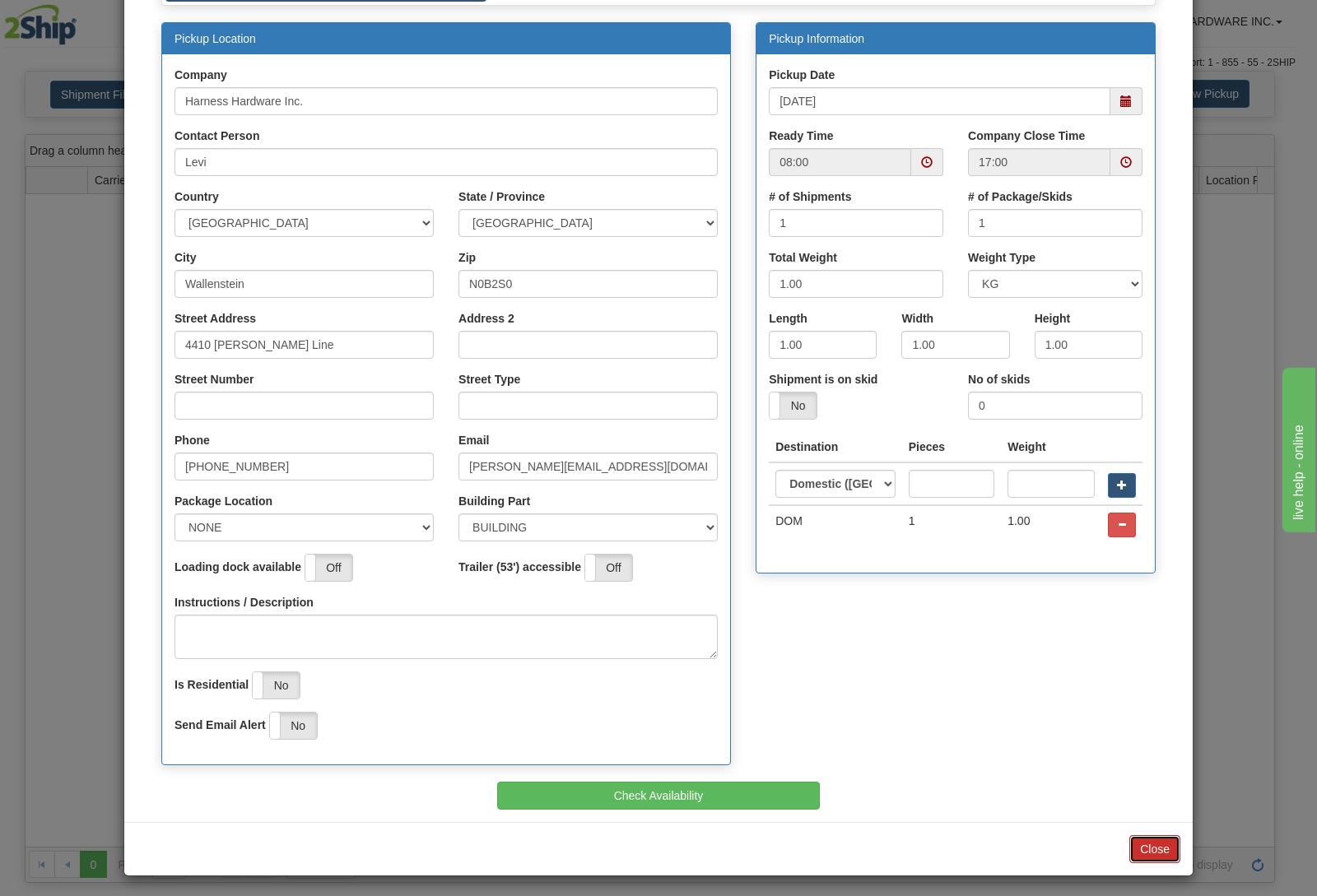
click at [1129, 846] on button "Close" at bounding box center [1154, 849] width 51 height 28
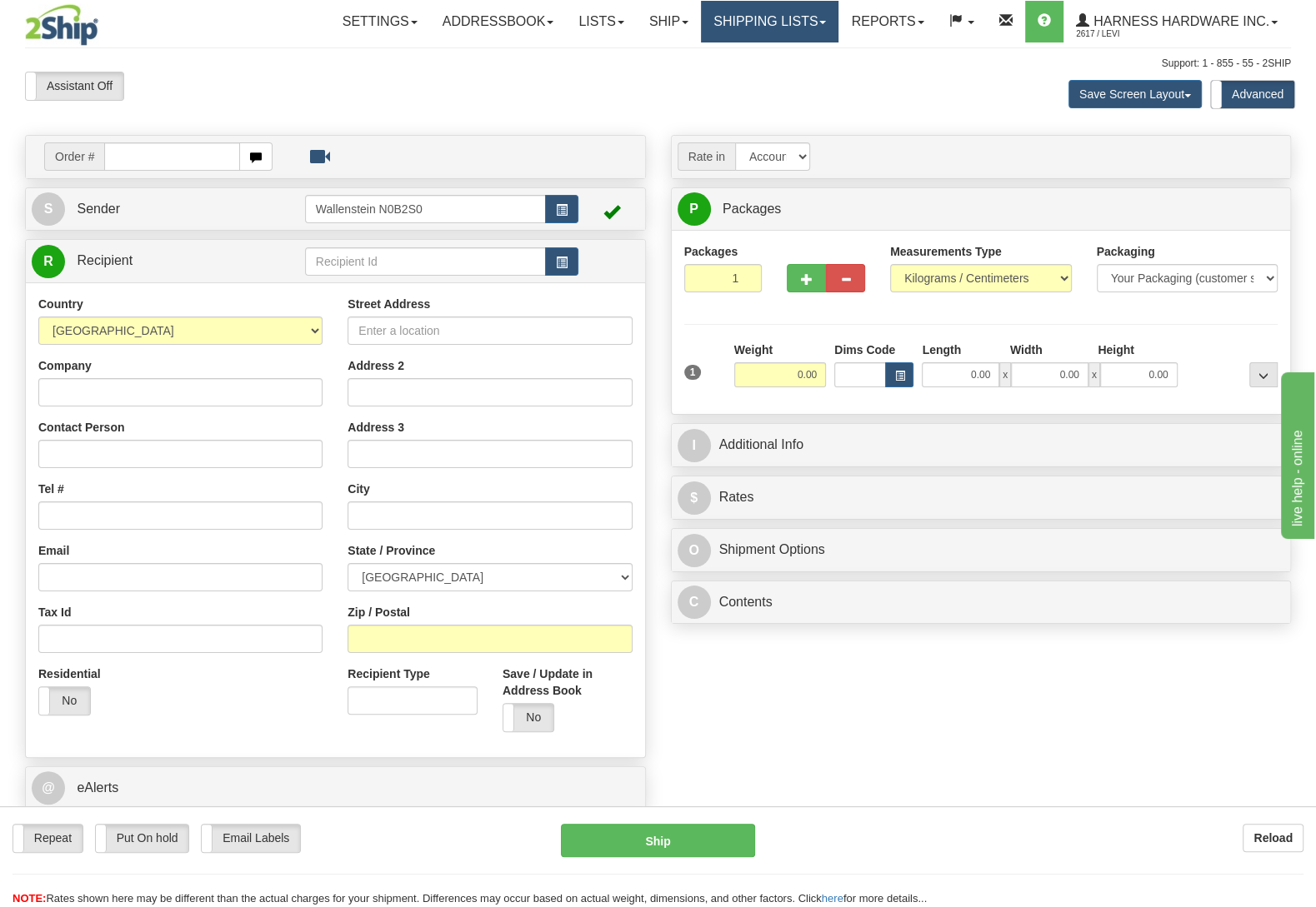
click at [772, 25] on link "Shipping lists" at bounding box center [769, 22] width 138 height 41
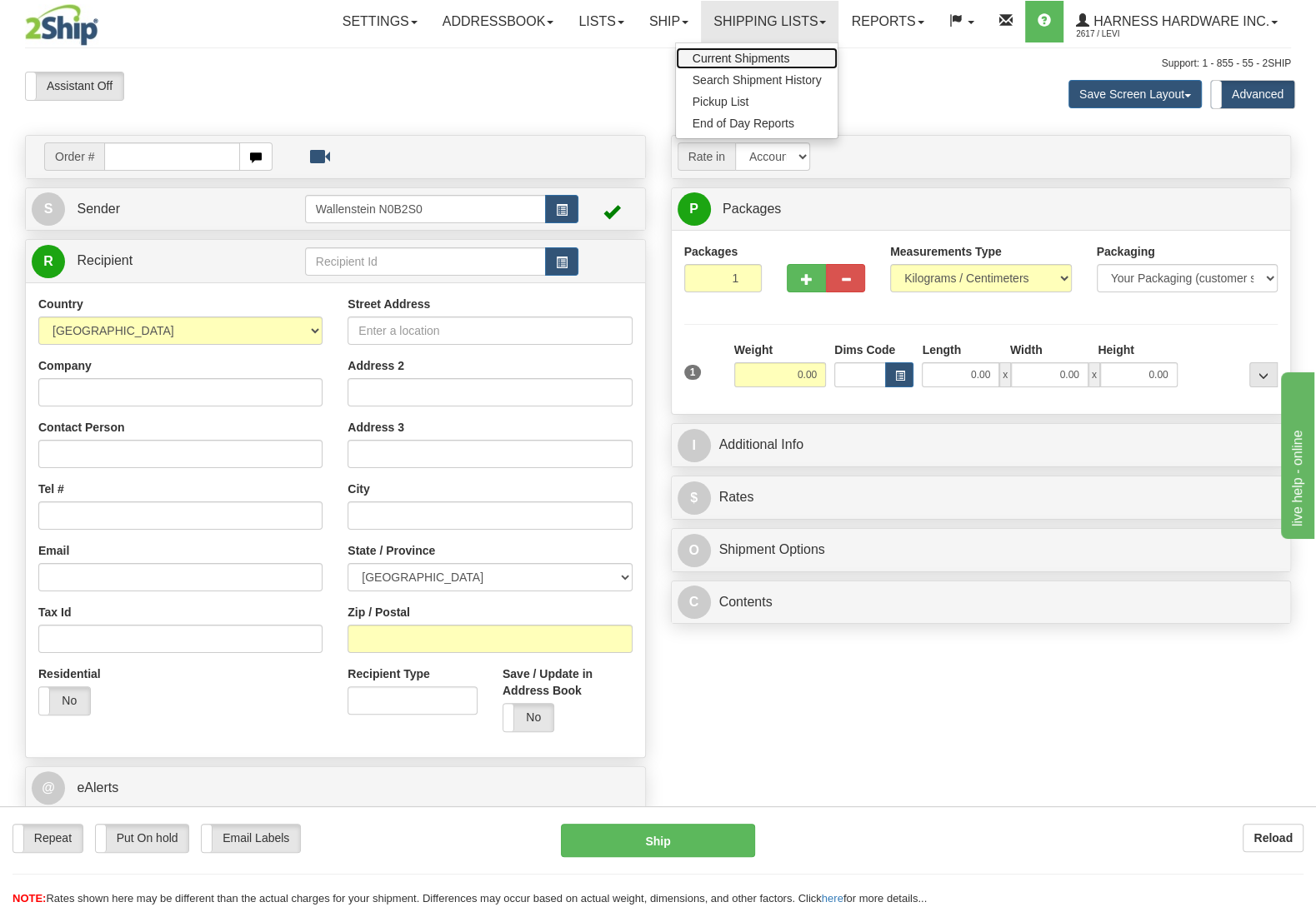
click at [755, 63] on span "Current Shipments" at bounding box center [741, 58] width 97 height 14
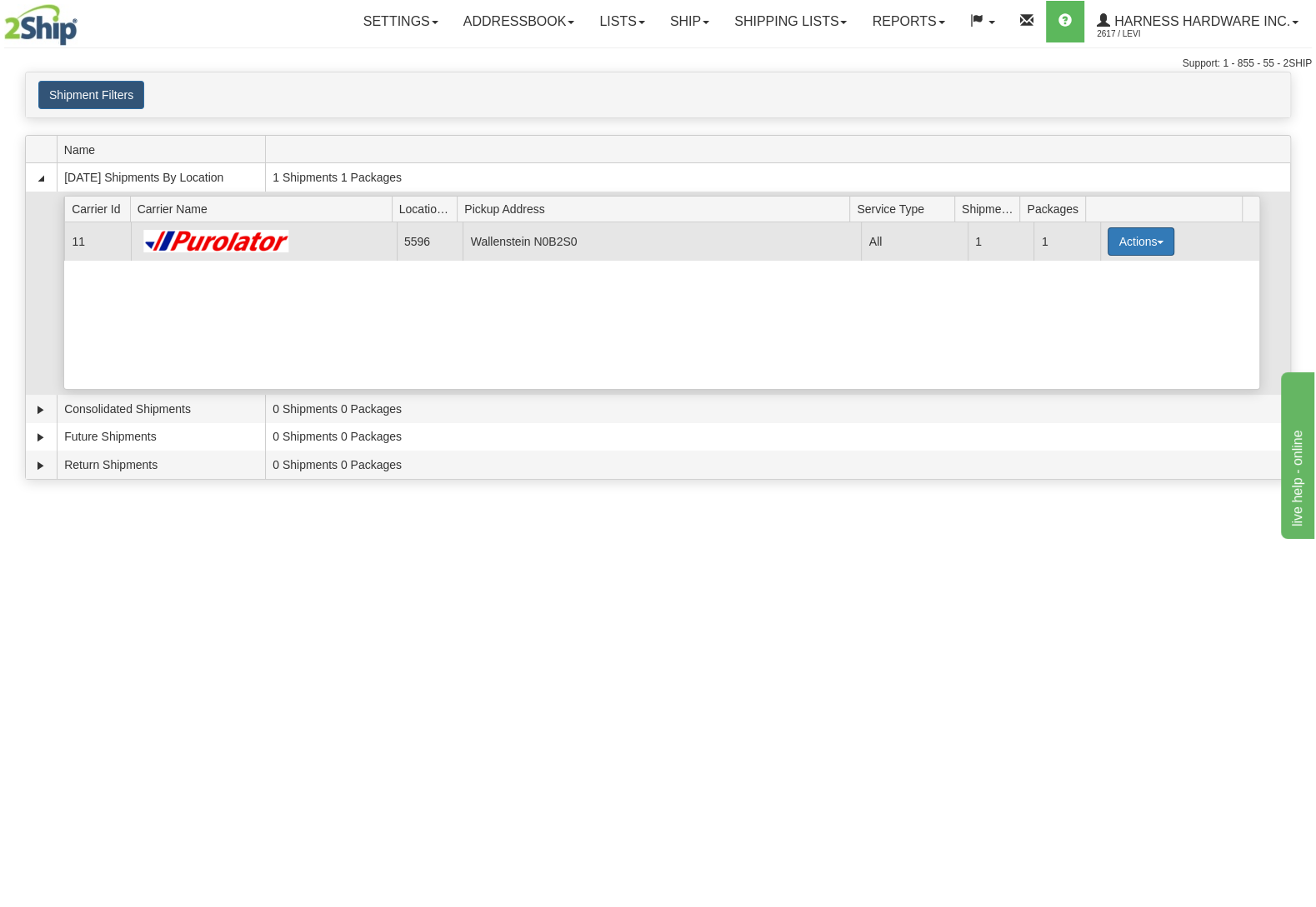
click at [1129, 239] on button "Actions" at bounding box center [1140, 241] width 67 height 28
click at [1092, 284] on link "Details" at bounding box center [1106, 273] width 133 height 22
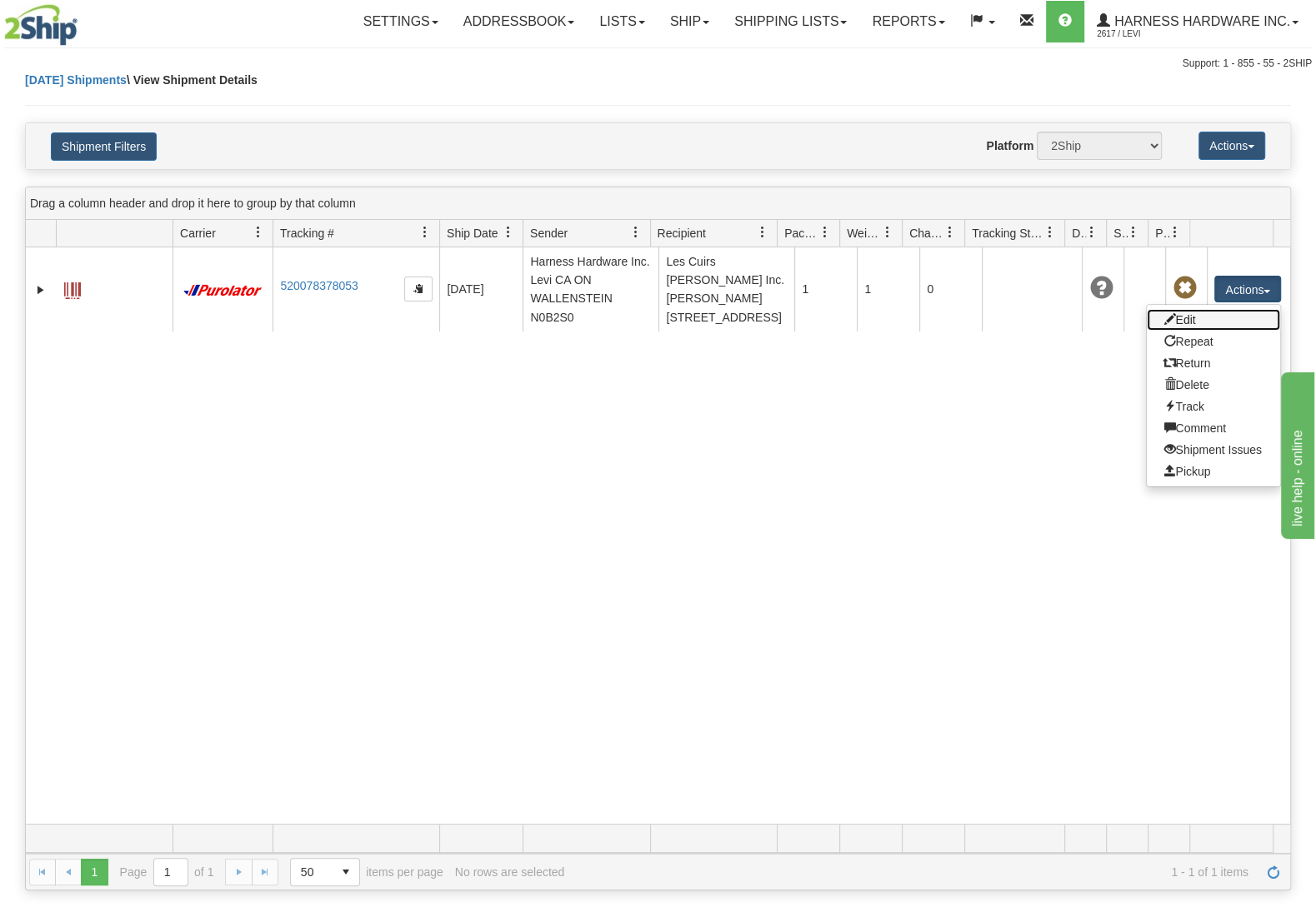
click at [1186, 331] on link "Edit" at bounding box center [1213, 320] width 133 height 22
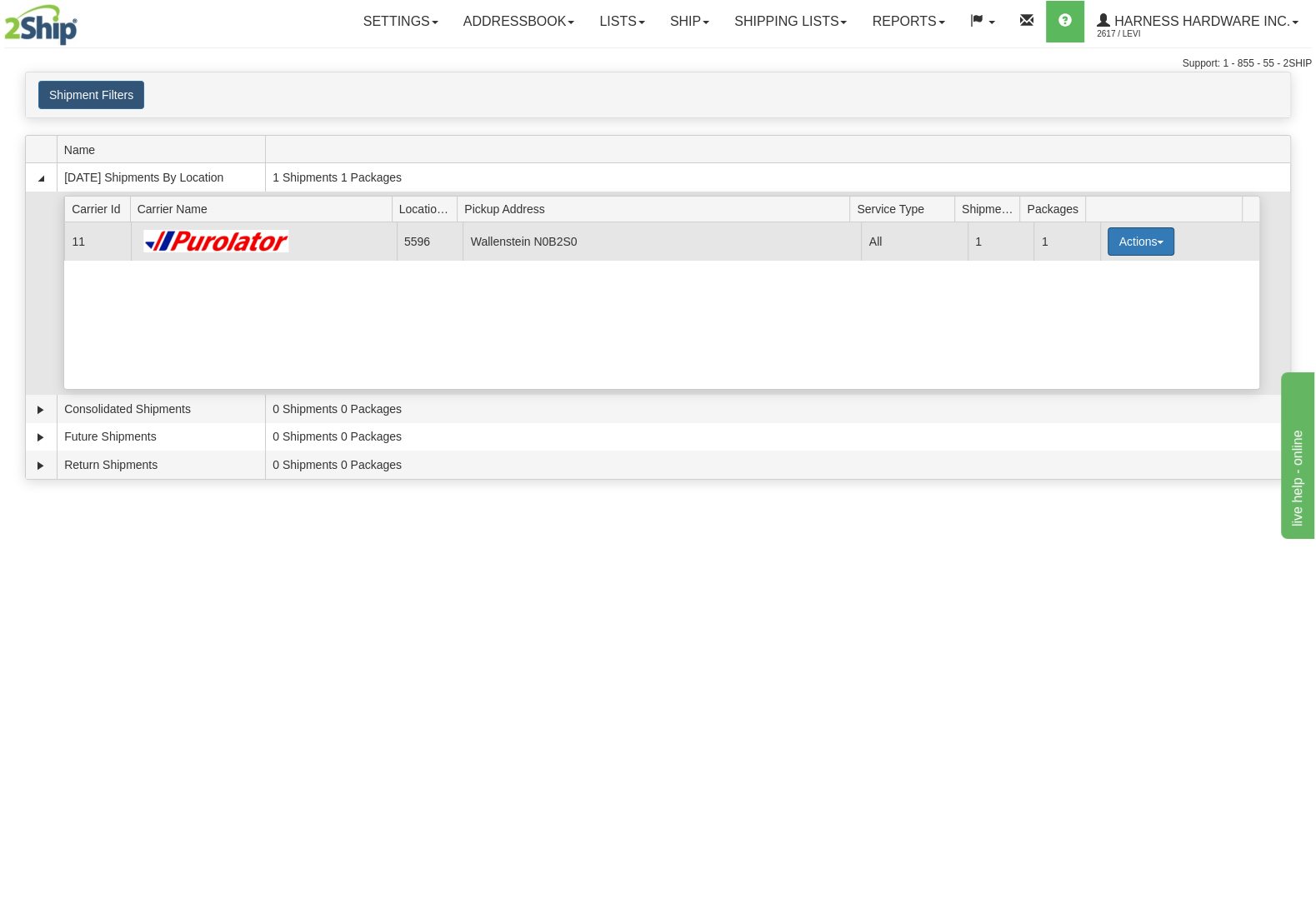
click at [1148, 247] on button "Actions" at bounding box center [1140, 241] width 67 height 28
click at [1119, 279] on link "Details" at bounding box center [1106, 273] width 133 height 22
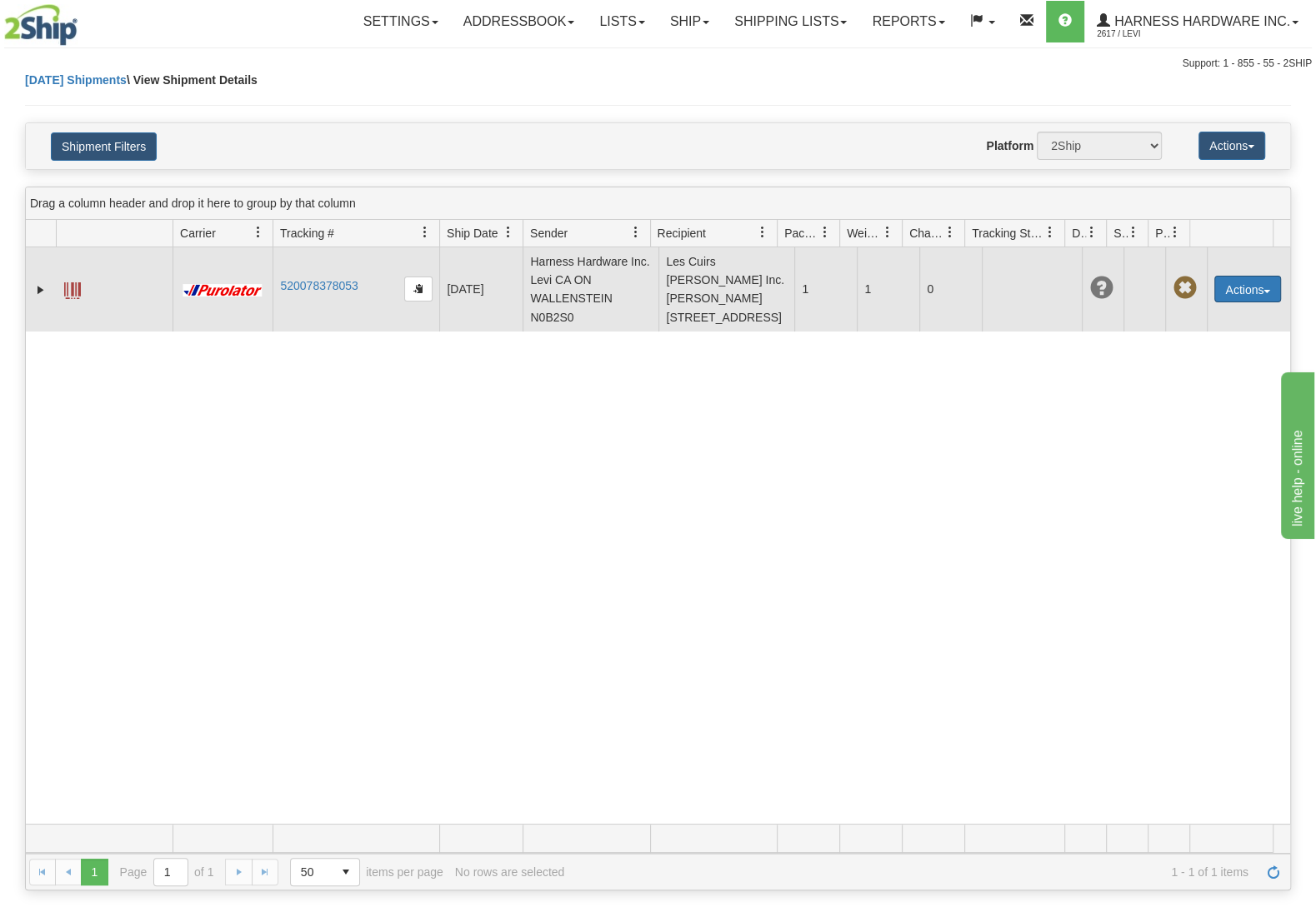
click at [1232, 303] on button "Actions" at bounding box center [1248, 289] width 67 height 27
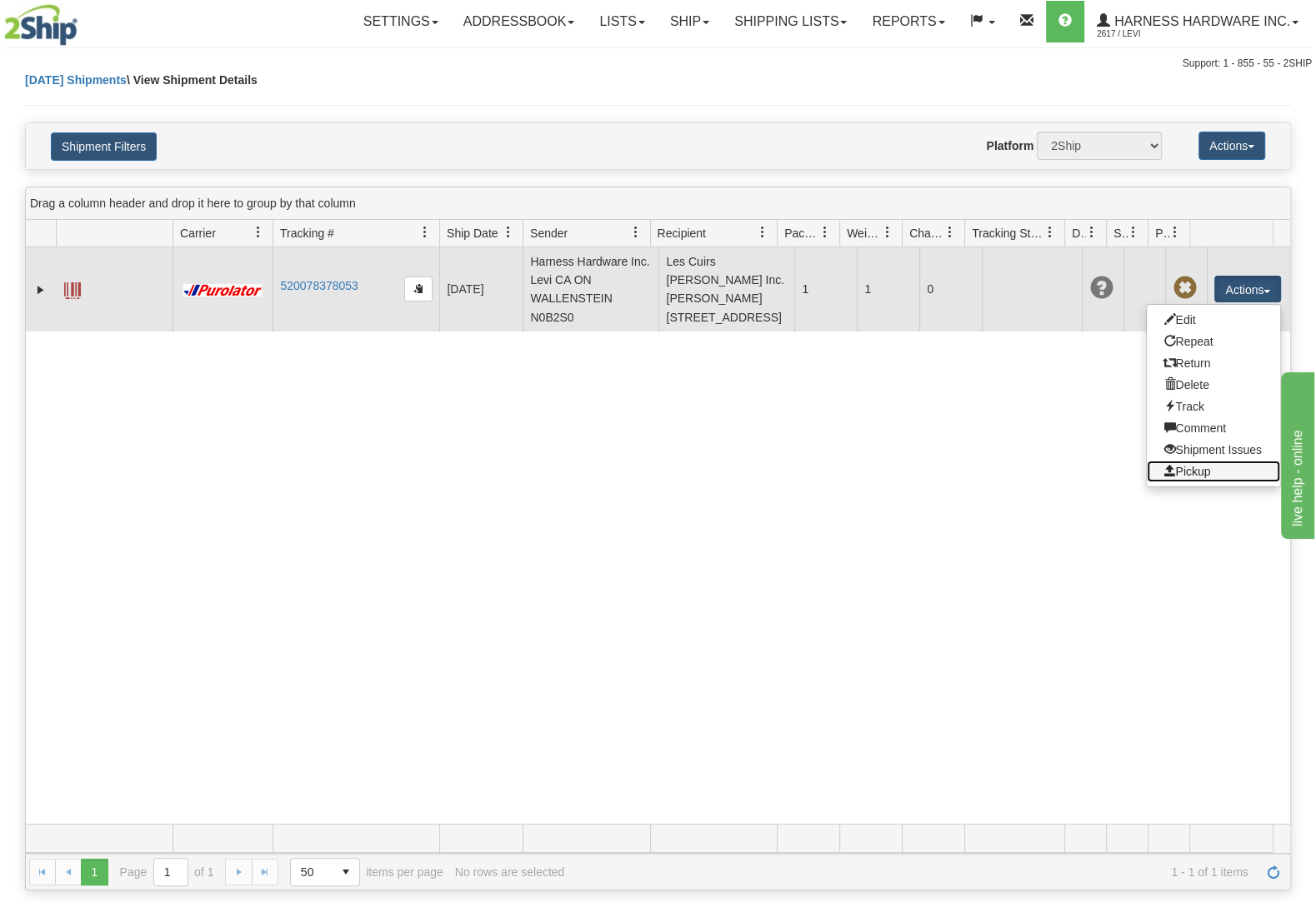
click at [1223, 483] on link "Pickup" at bounding box center [1213, 472] width 133 height 22
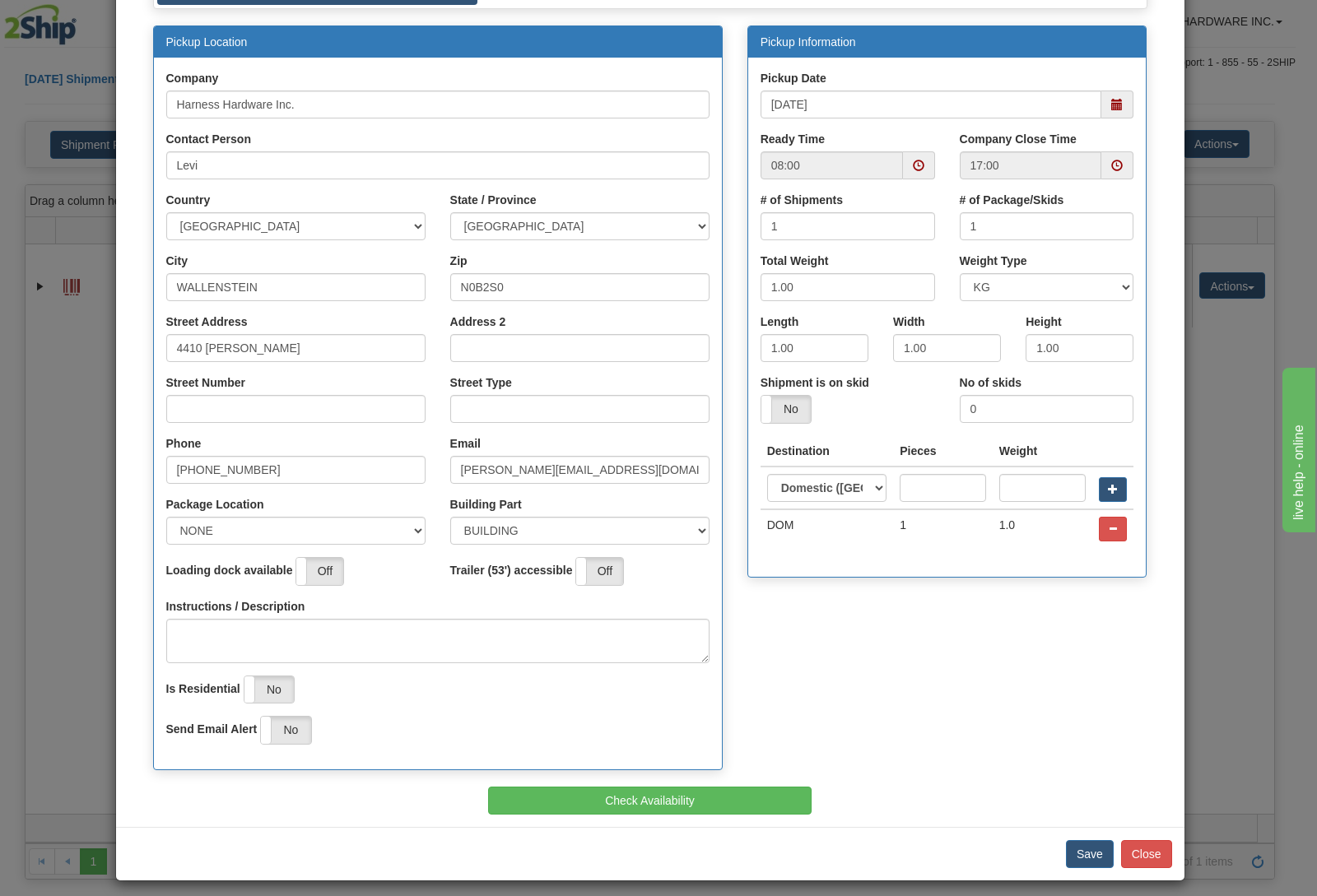
scroll to position [148, 0]
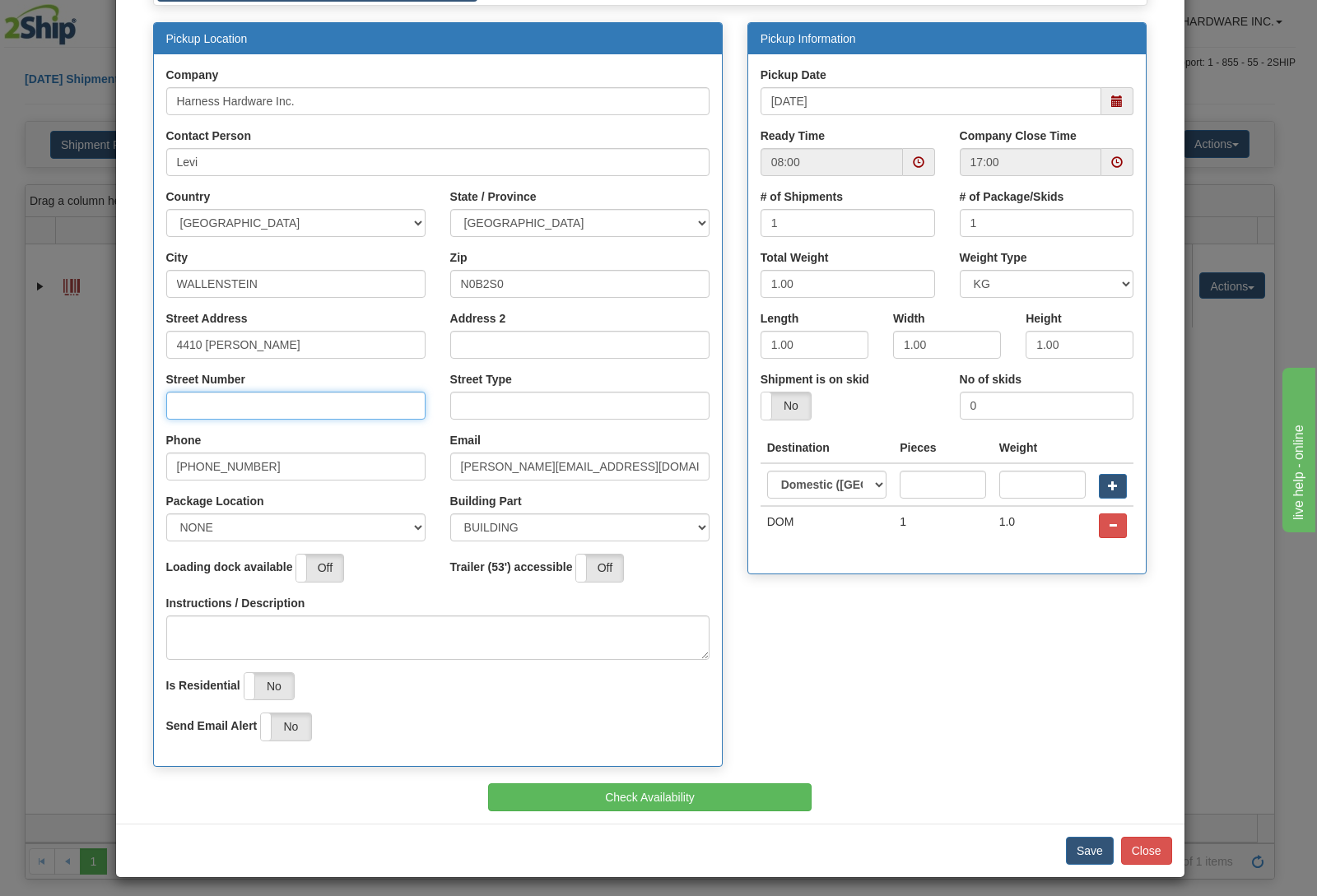
click at [329, 410] on input "Street Number" at bounding box center [295, 405] width 259 height 28
type input "4410"
click at [461, 410] on input "Street Type" at bounding box center [579, 405] width 259 height 28
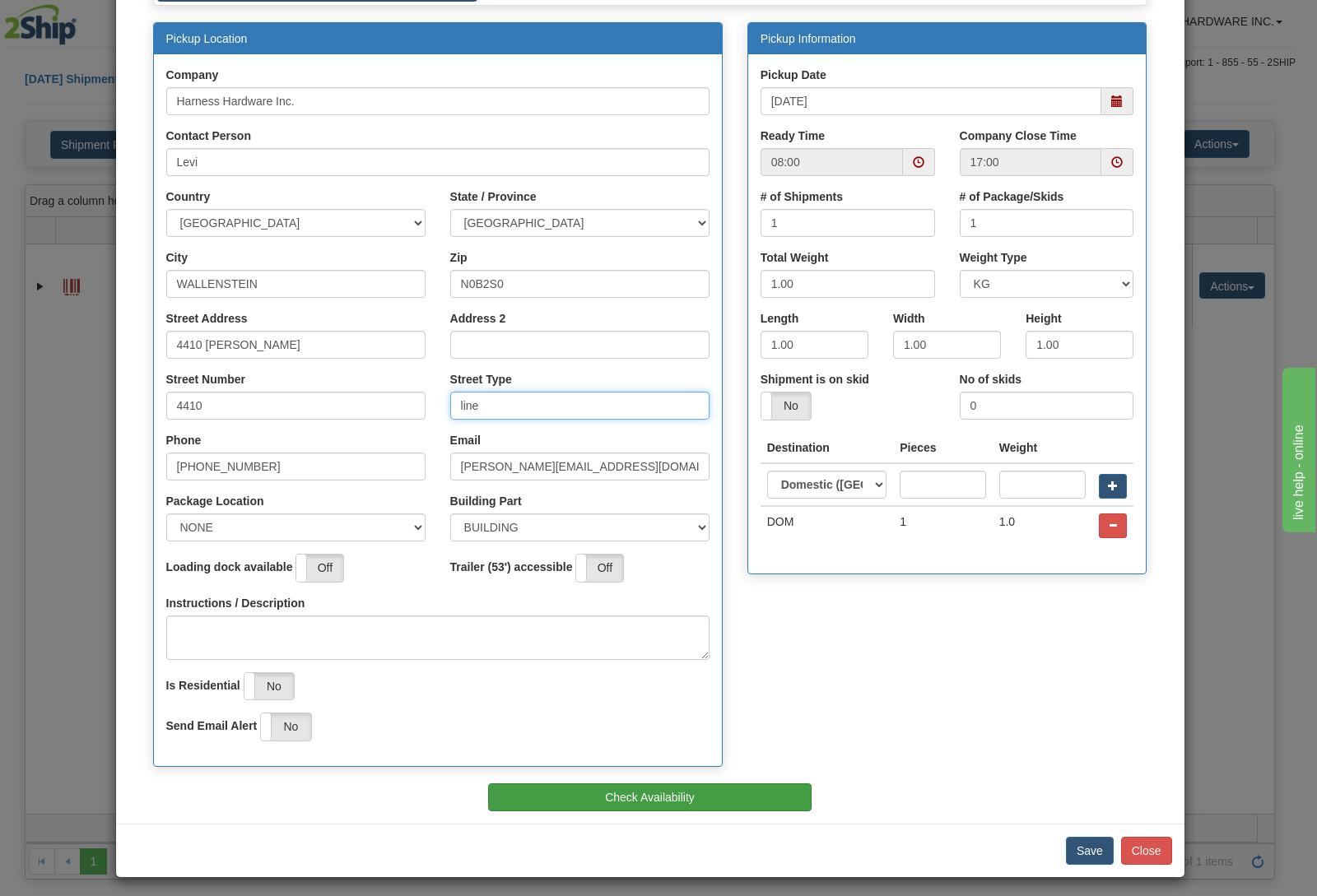
type input "line"
click at [629, 795] on button "Check Availability" at bounding box center [650, 797] width 324 height 28
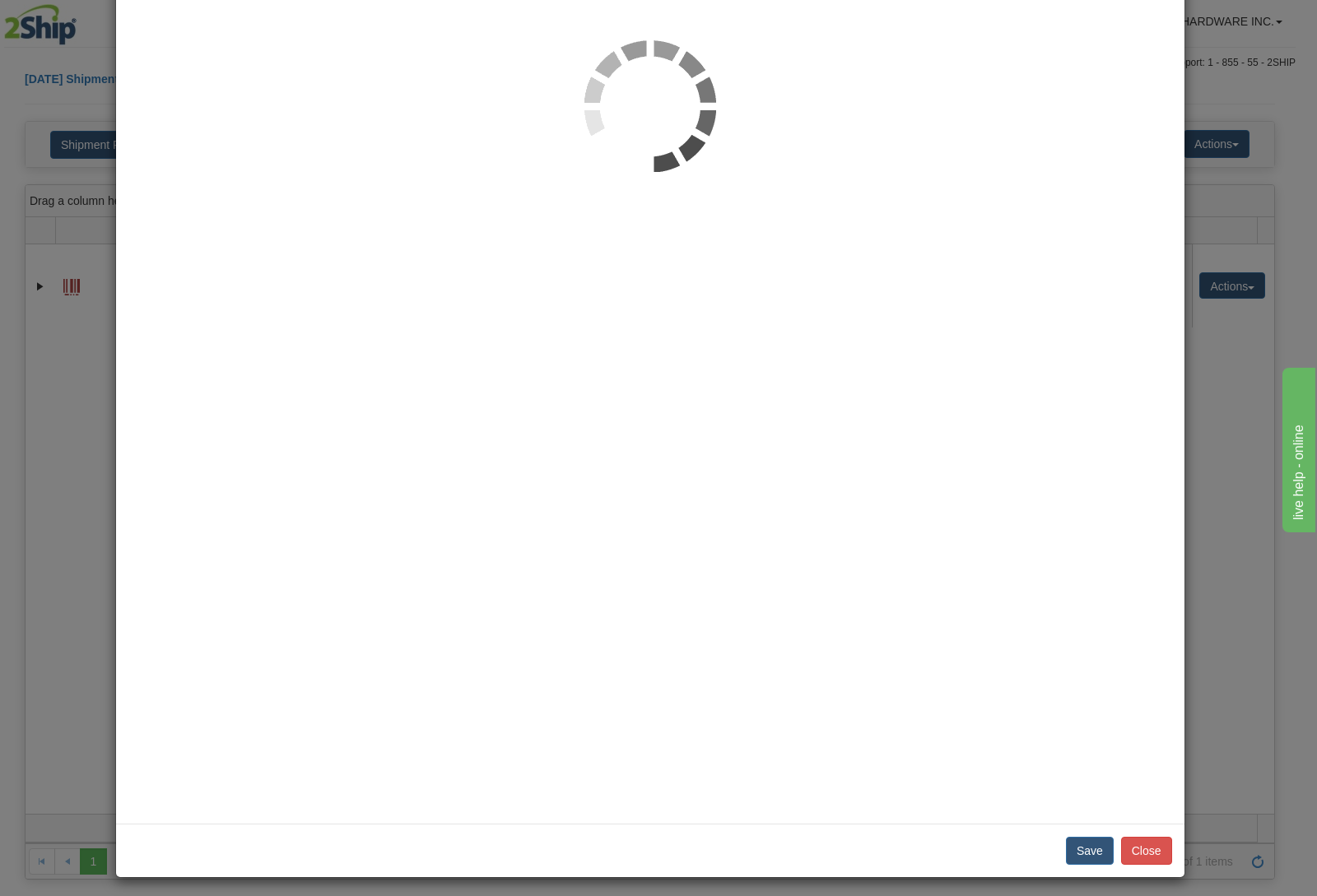
scroll to position [0, 0]
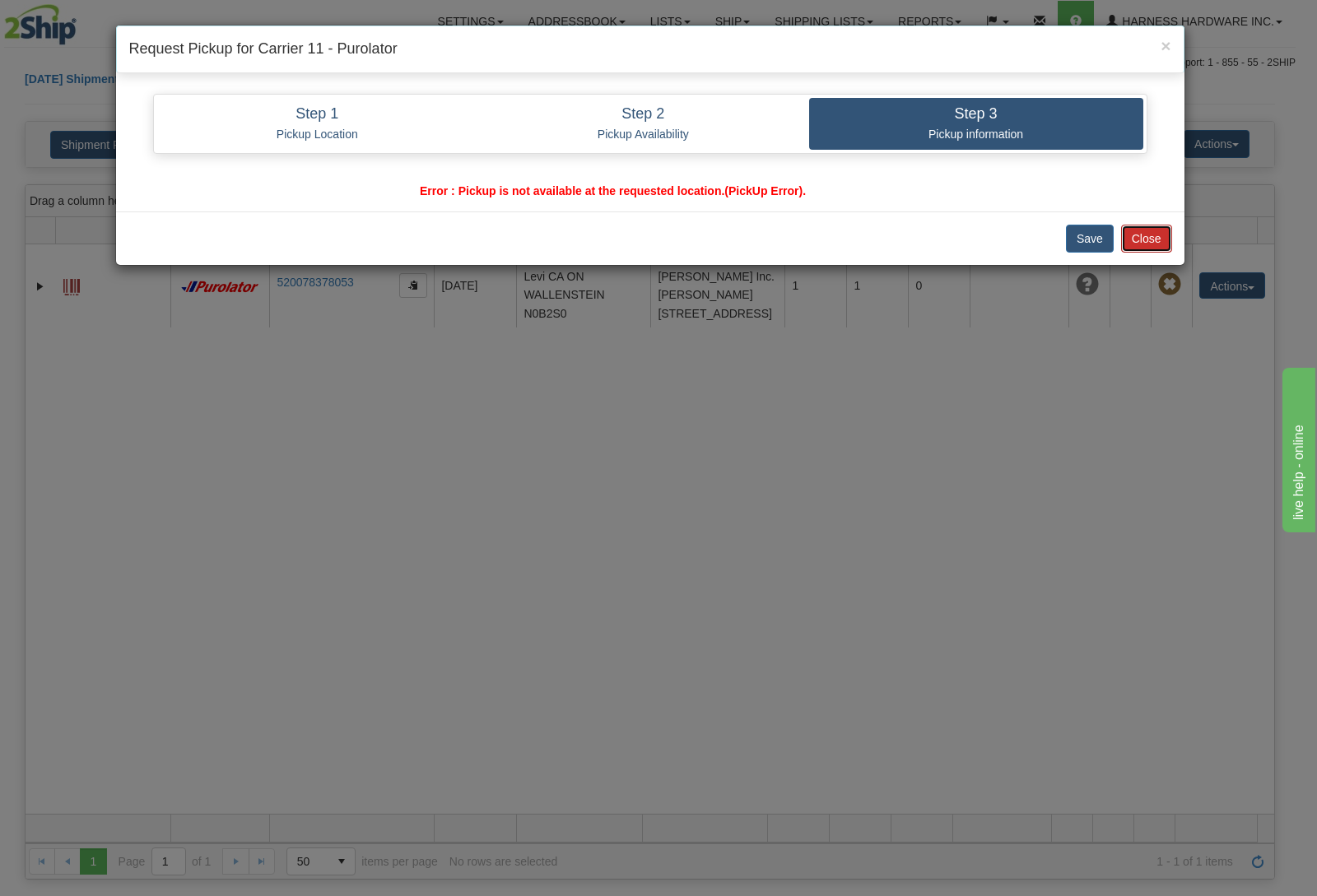
click at [1135, 231] on button "Close" at bounding box center [1146, 238] width 51 height 28
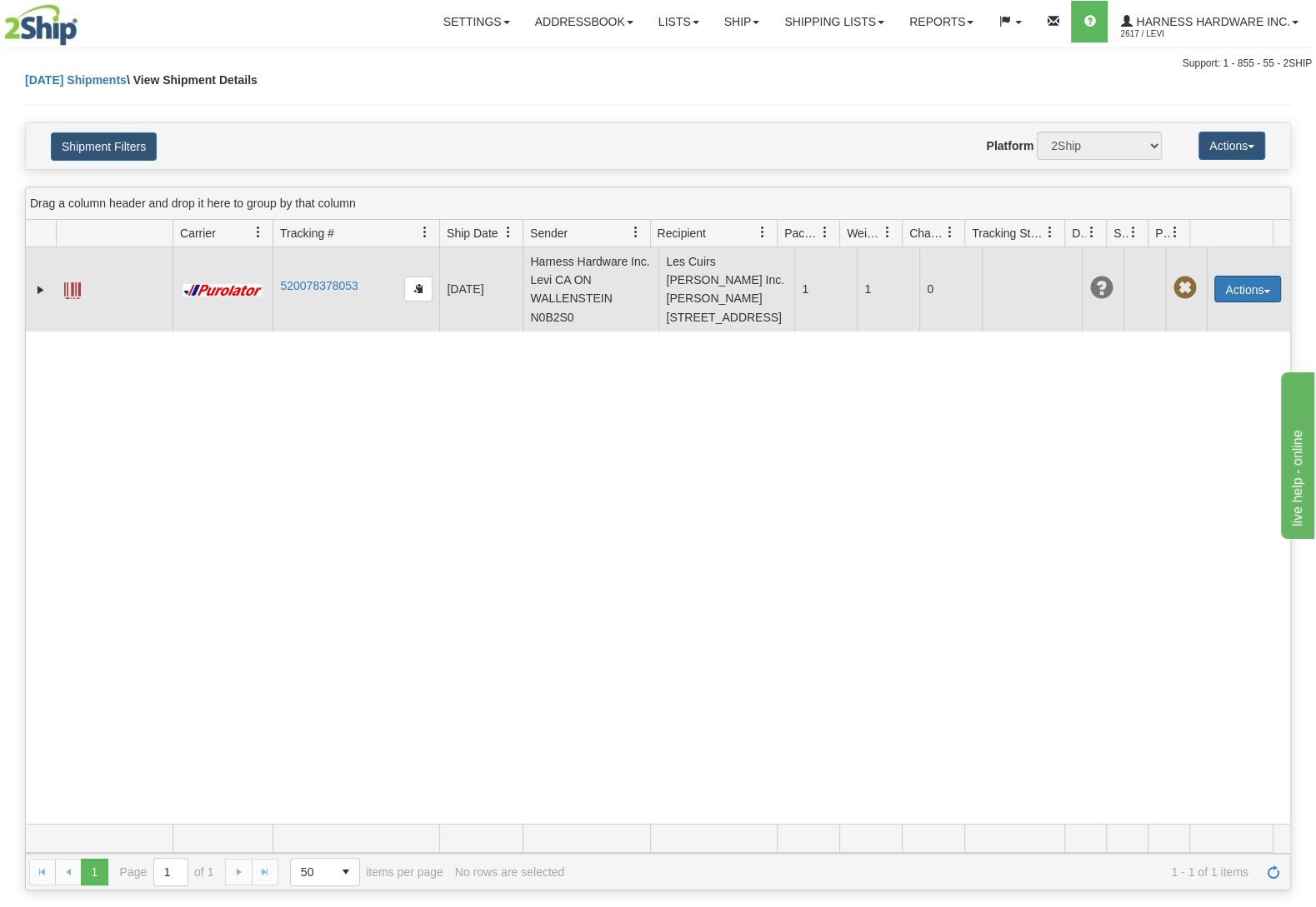
click at [1214, 298] on button "Actions" at bounding box center [1248, 289] width 67 height 27
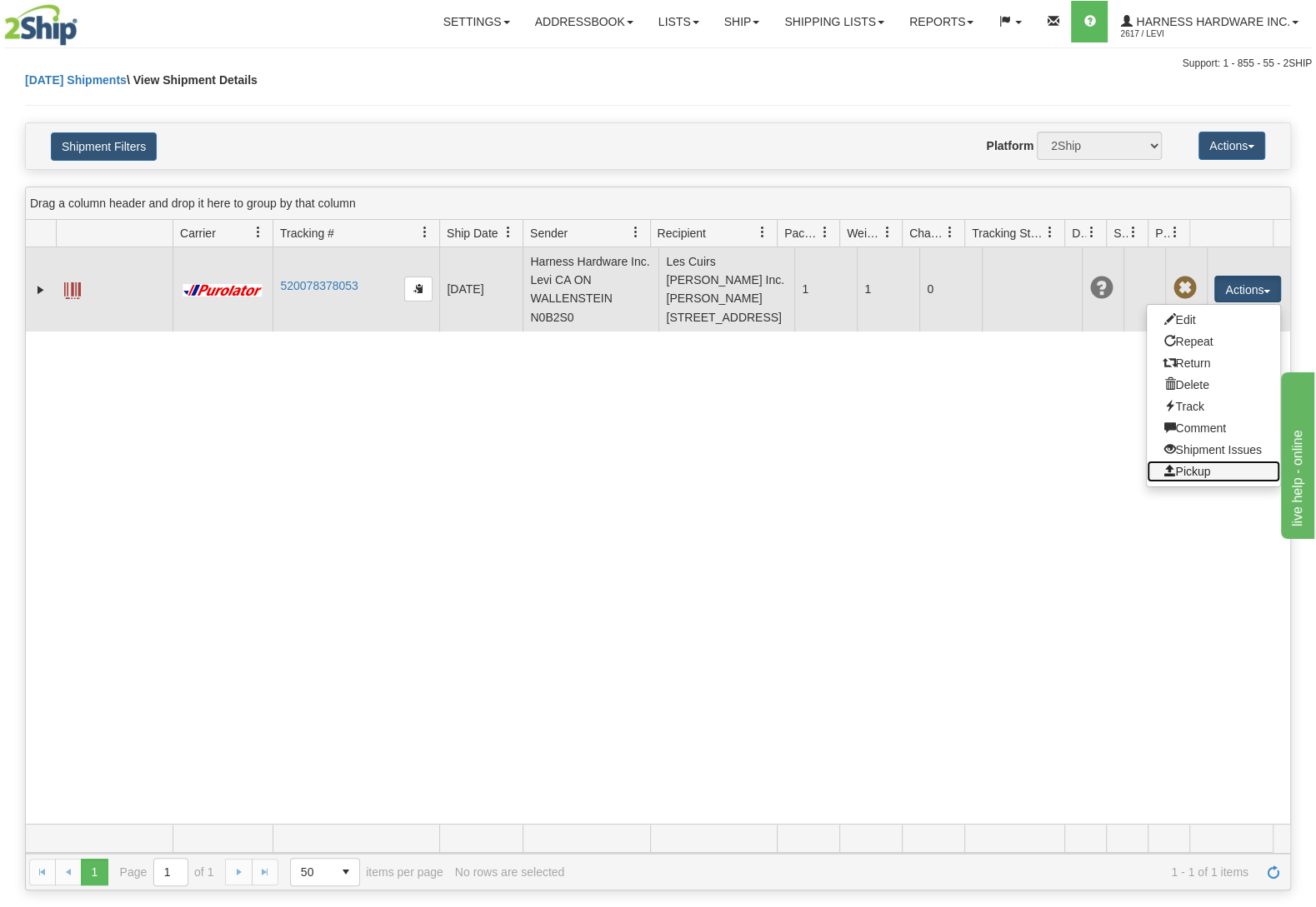
click at [1187, 483] on link "Pickup" at bounding box center [1213, 472] width 133 height 22
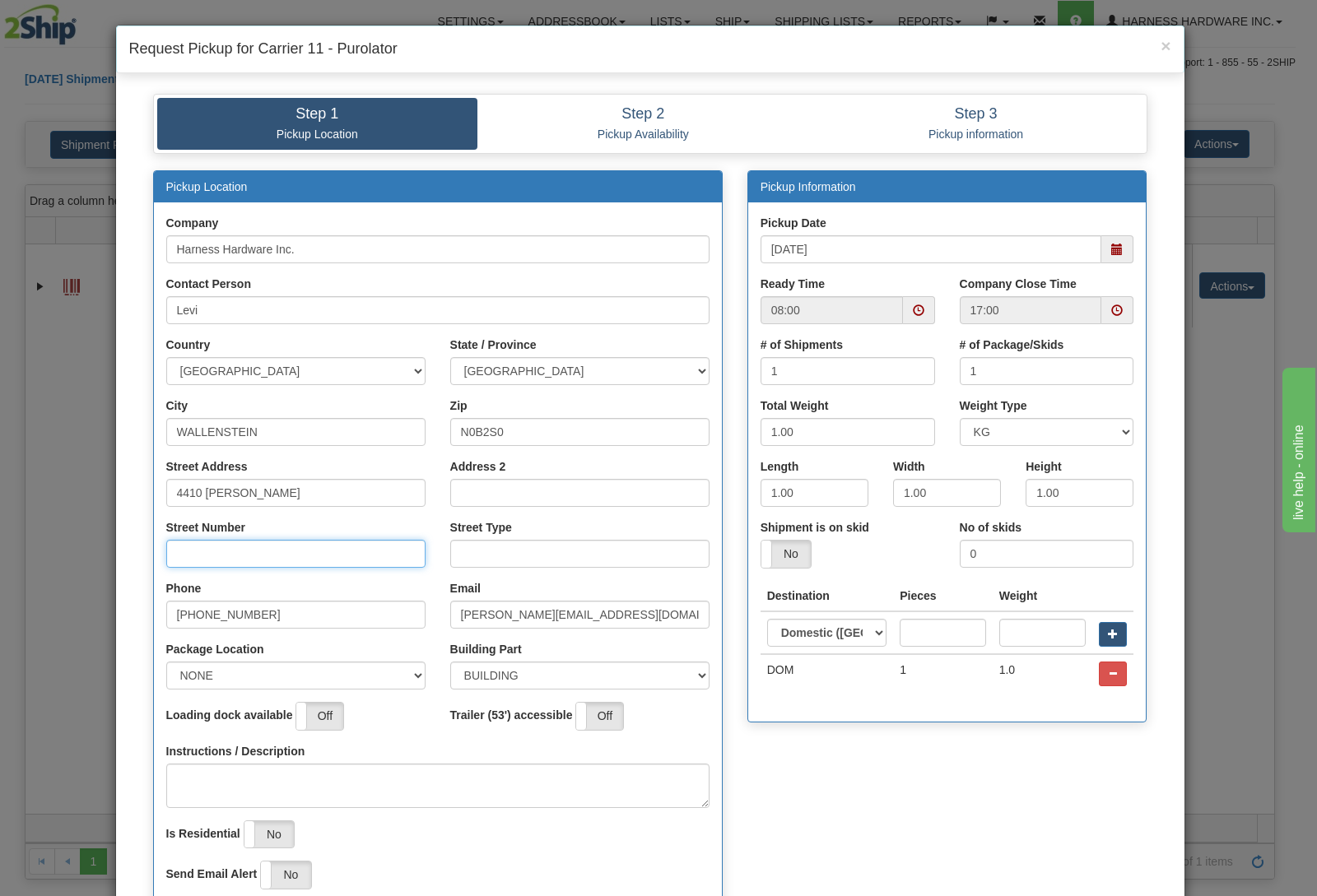
click at [279, 561] on input "Street Number" at bounding box center [295, 553] width 259 height 28
click at [263, 555] on input "Street Number" at bounding box center [295, 553] width 259 height 28
type input "4410"
click at [450, 543] on input "Street Type" at bounding box center [579, 553] width 259 height 28
type input "l"
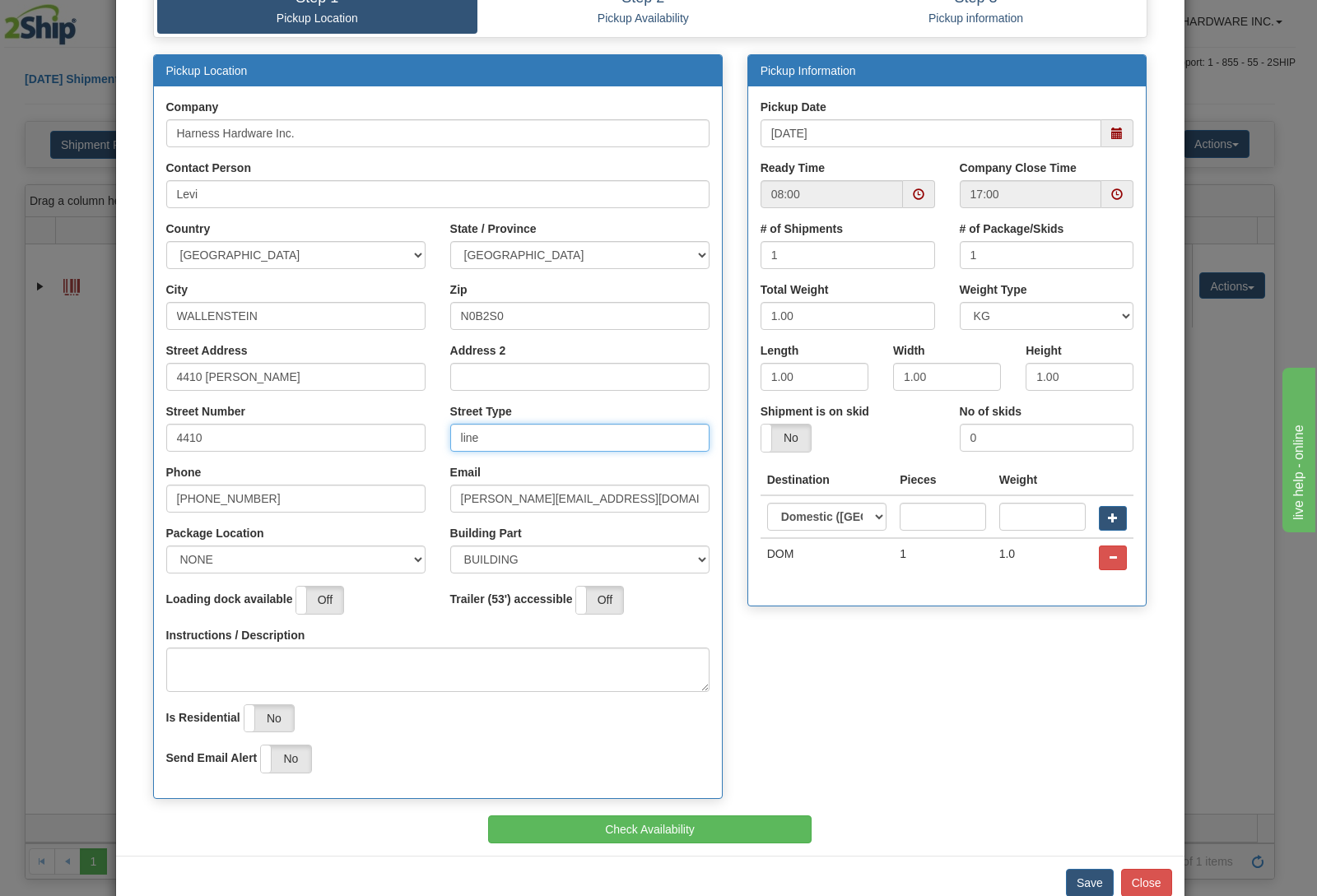
scroll to position [148, 0]
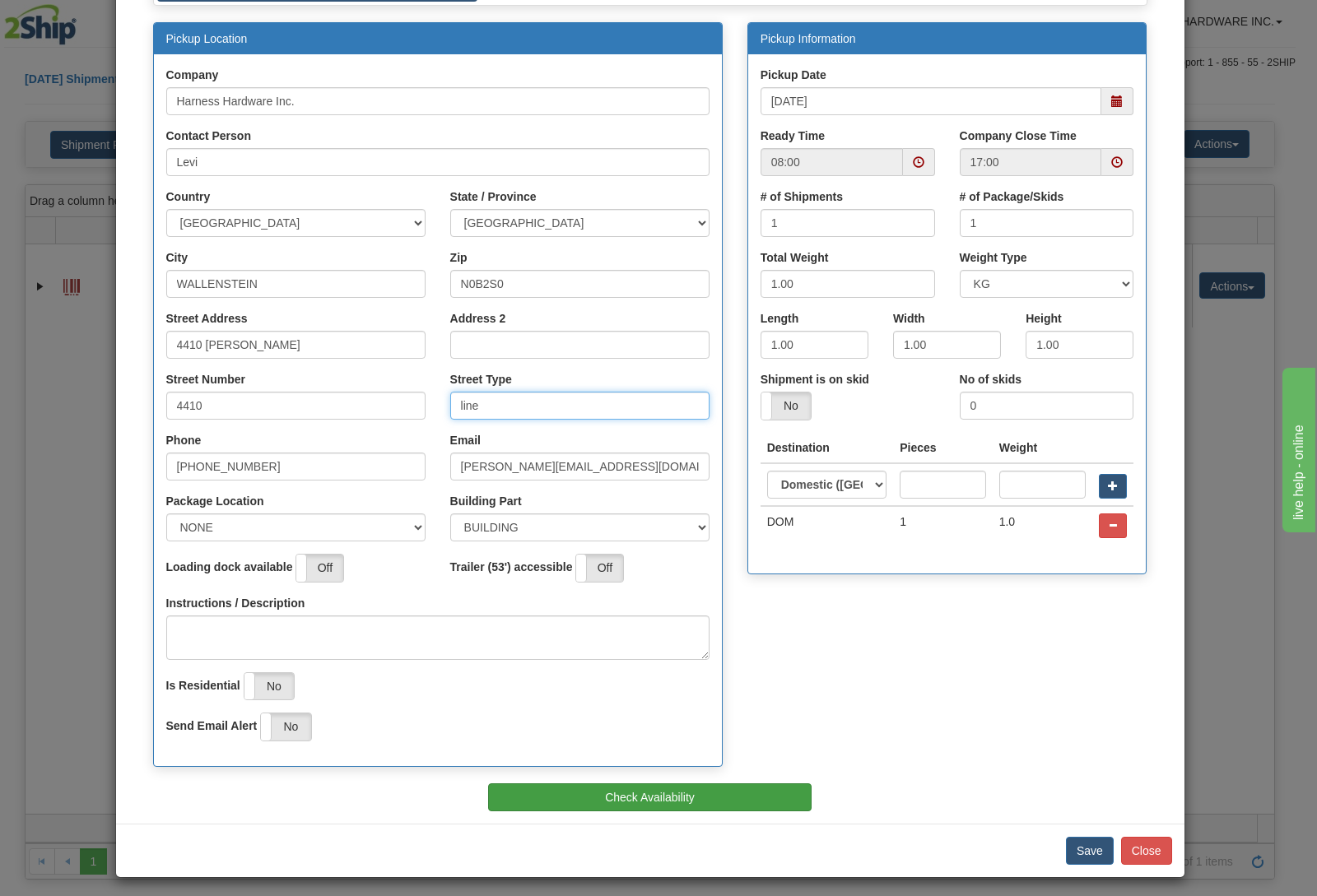
type input "line"
click at [777, 793] on button "Check Availability" at bounding box center [650, 797] width 324 height 28
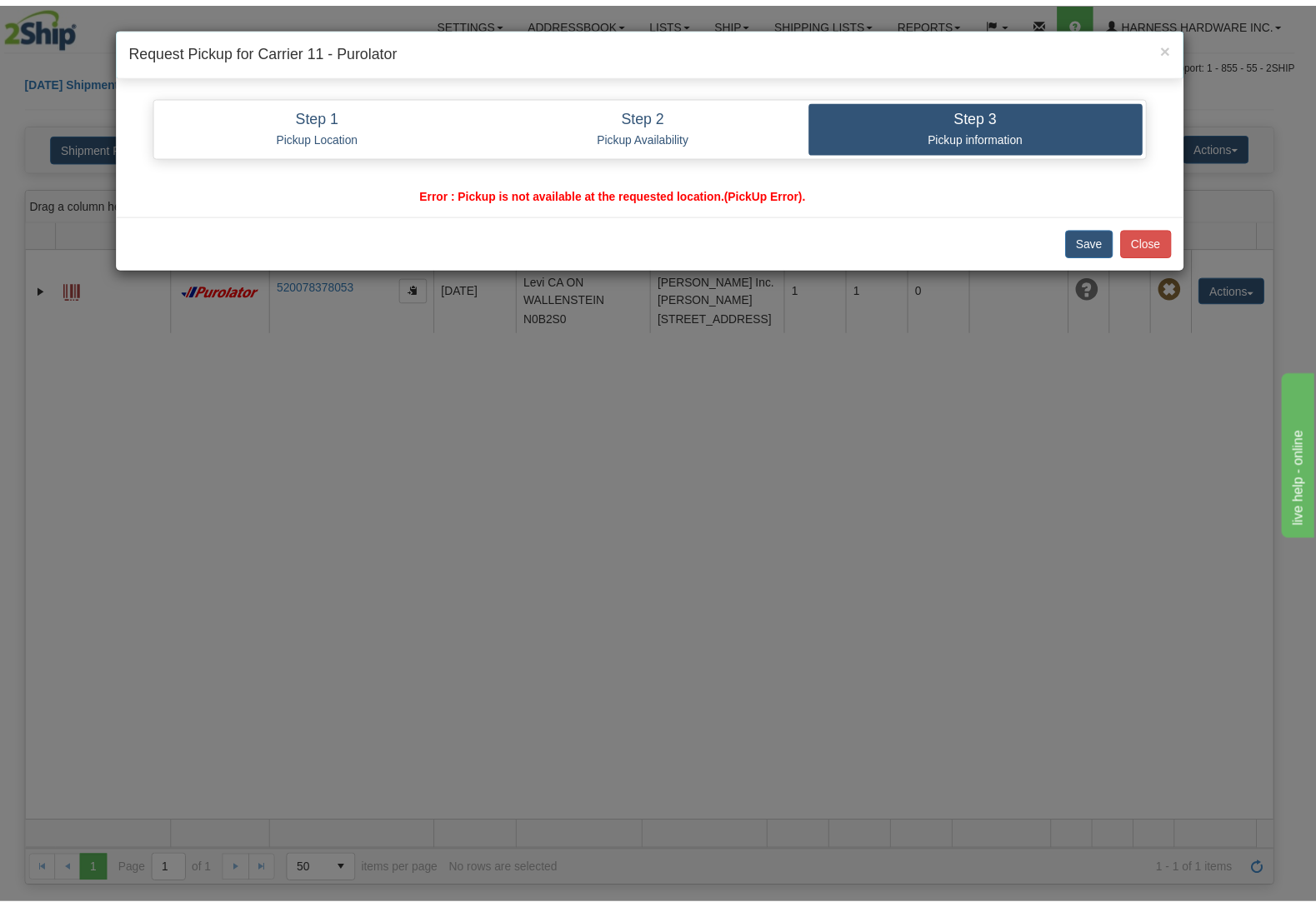
scroll to position [0, 0]
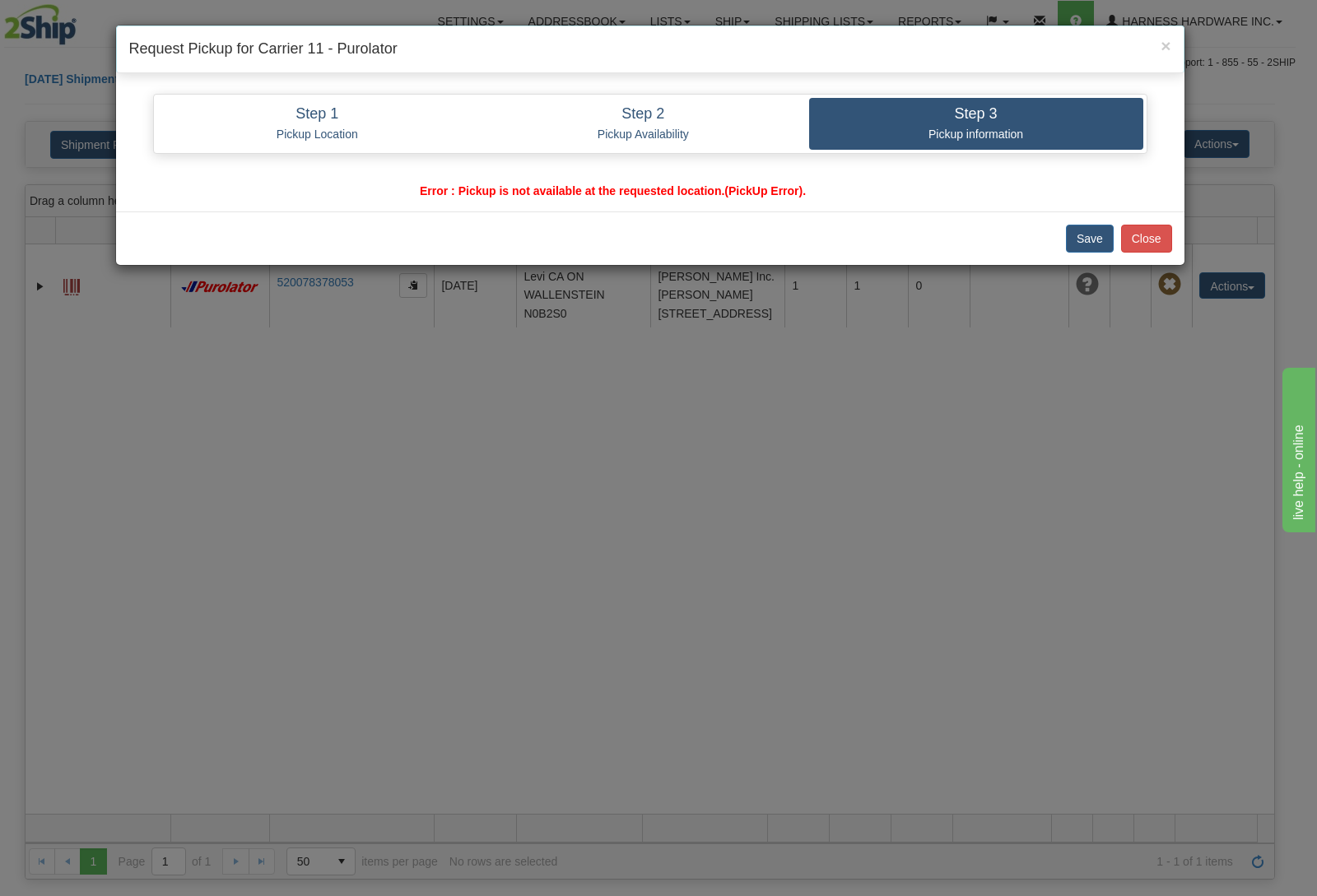
click at [634, 193] on span "Error : Pickup is not available at the requested location.(PickUp Error)." at bounding box center [613, 190] width 386 height 13
click at [1148, 235] on button "Close" at bounding box center [1146, 238] width 51 height 28
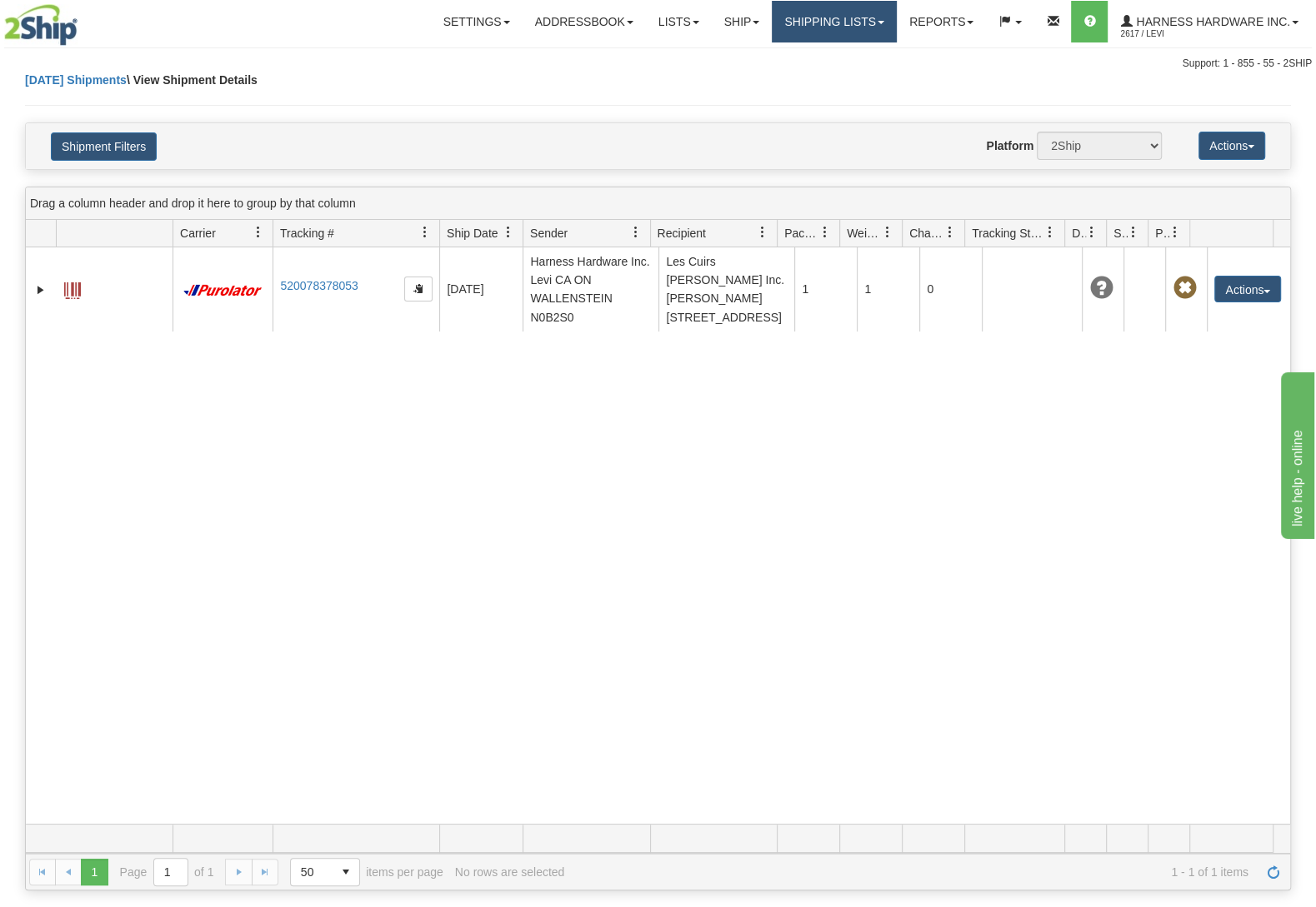
click at [854, 17] on link "Shipping lists" at bounding box center [834, 22] width 125 height 41
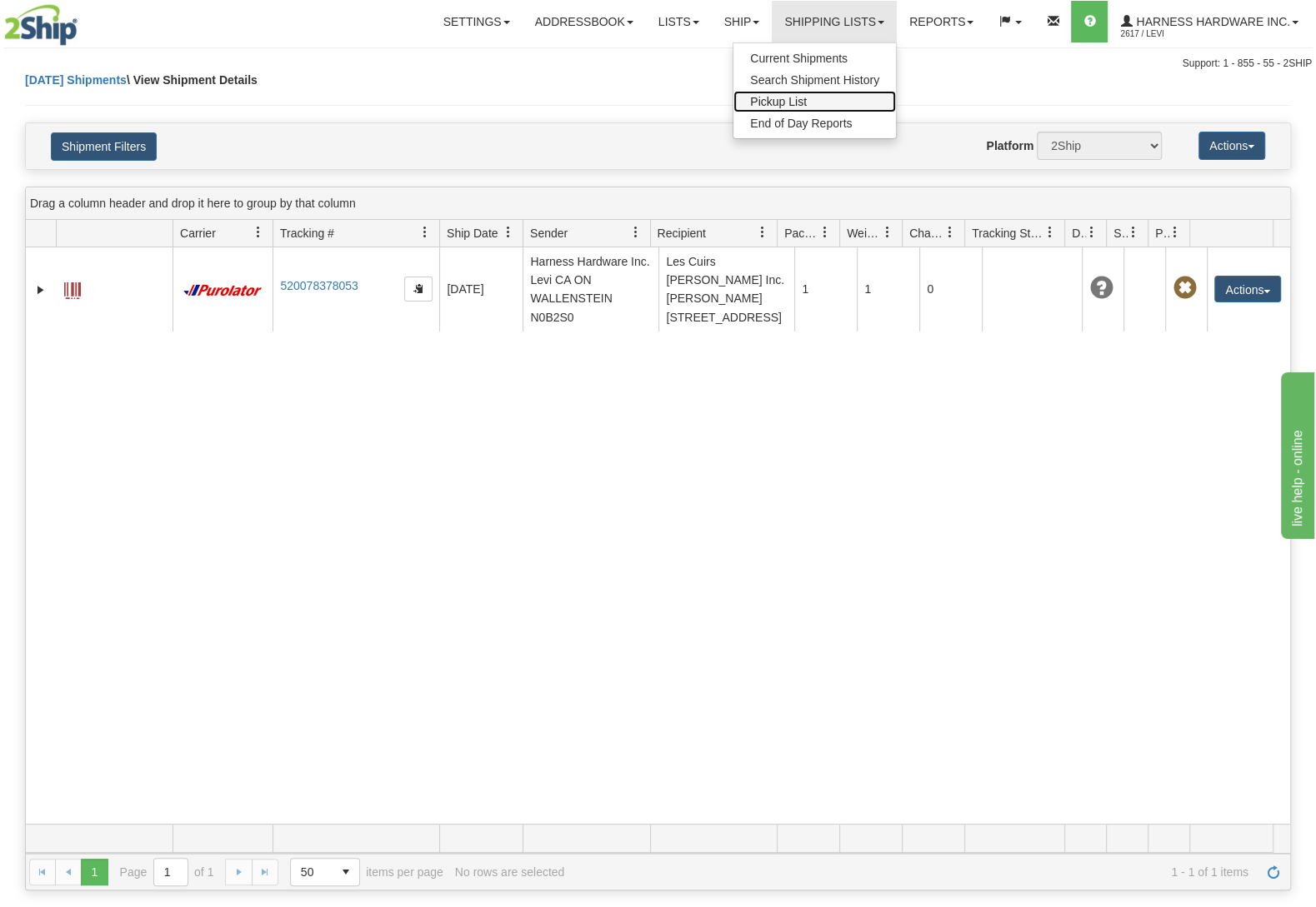
click at [816, 92] on link "Pickup List" at bounding box center [814, 102] width 162 height 22
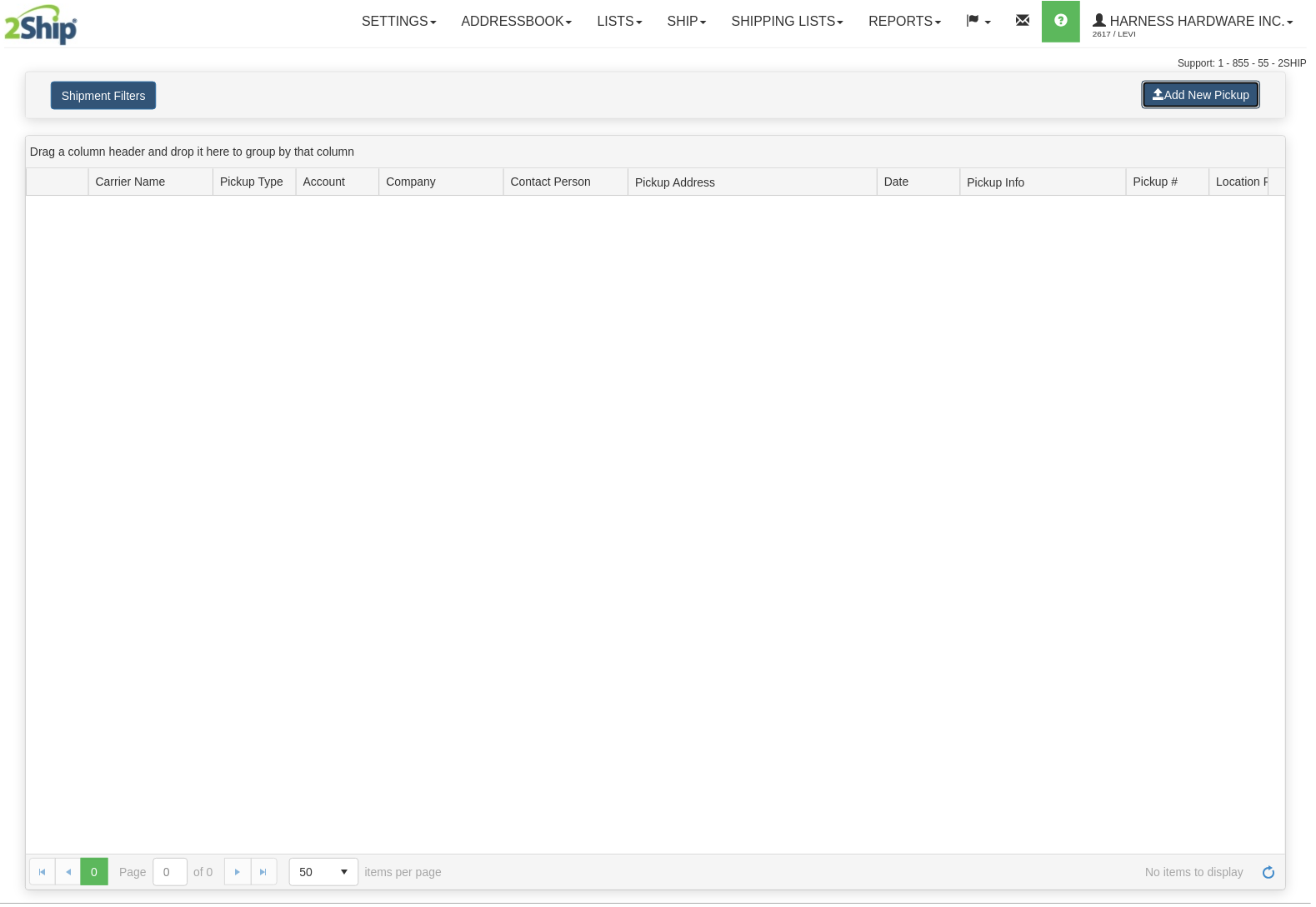
click at [1194, 95] on button "Add New Pickup" at bounding box center [1205, 95] width 119 height 28
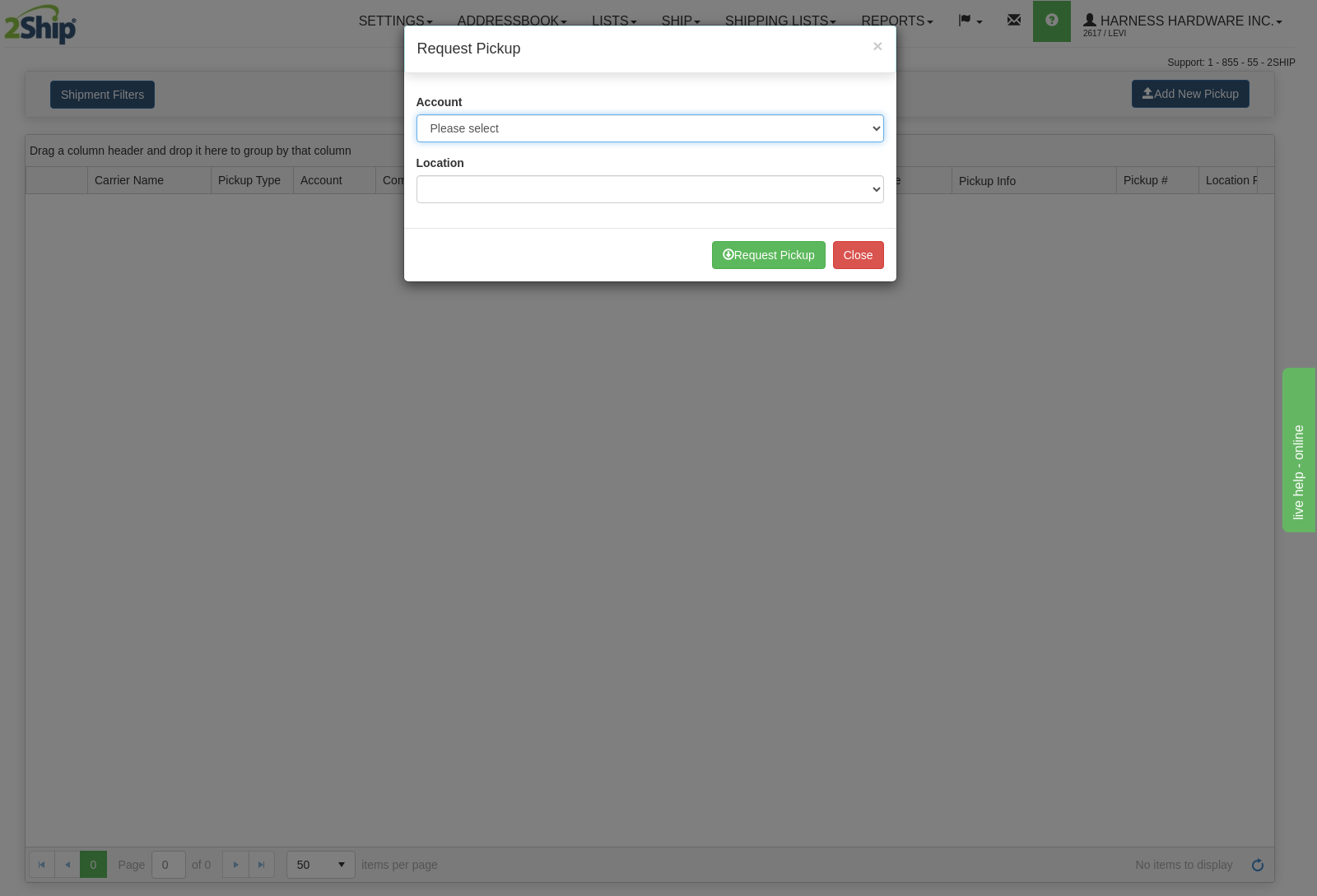
click at [416, 115] on select "Please select Canada Post - 5915031 ([GEOGRAPHIC_DATA] Post) FedEx Express® - 2…" at bounding box center [650, 128] width 467 height 28
select select "11"
click option "Purolator - 3682265 (Purolator)" at bounding box center [0, 0] width 0 height 0
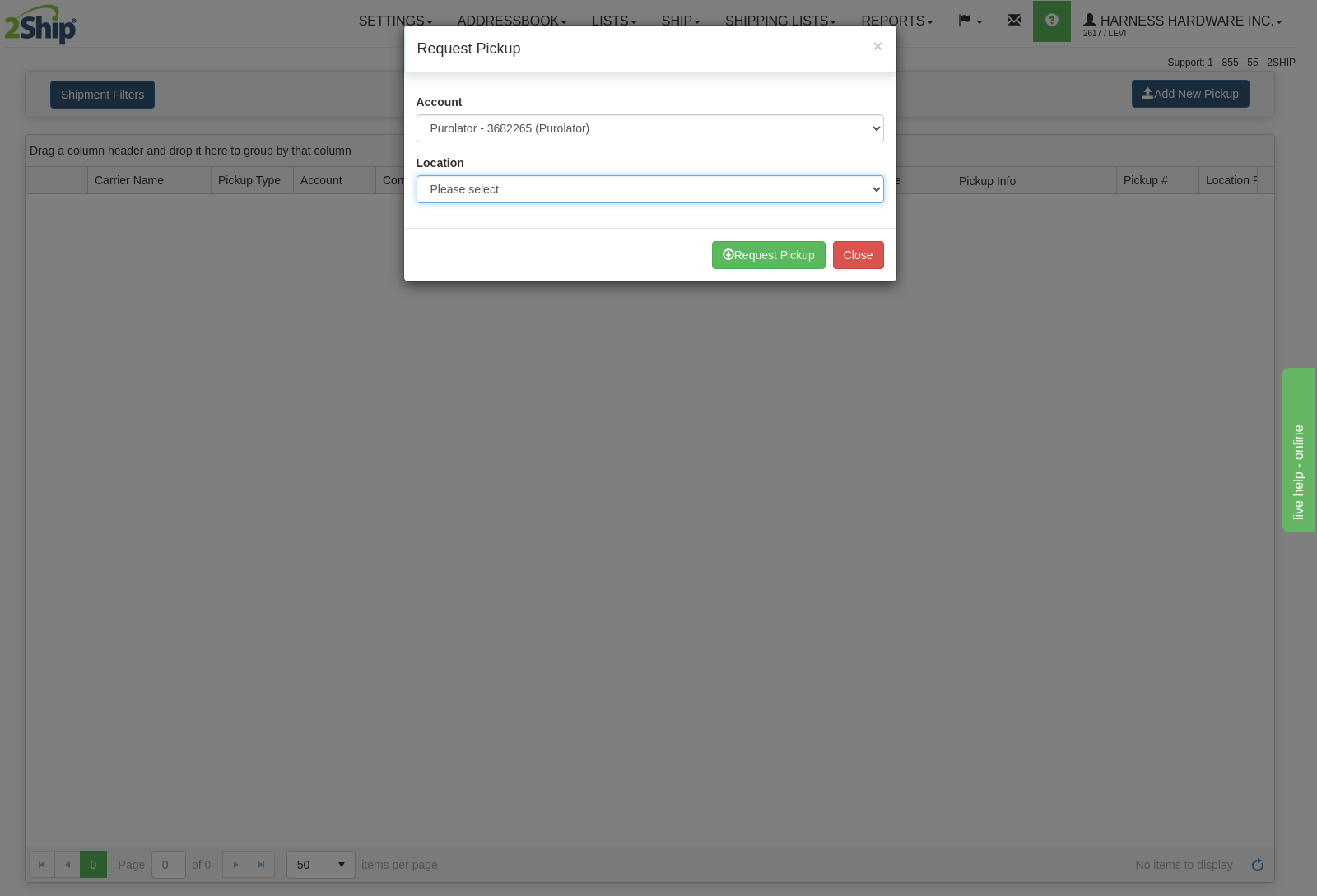
click at [416, 175] on select "Please select Wallenstein N0B2S0" at bounding box center [650, 189] width 467 height 28
select select "5596"
click option "Wallenstein N0B2S0" at bounding box center [0, 0] width 0 height 0
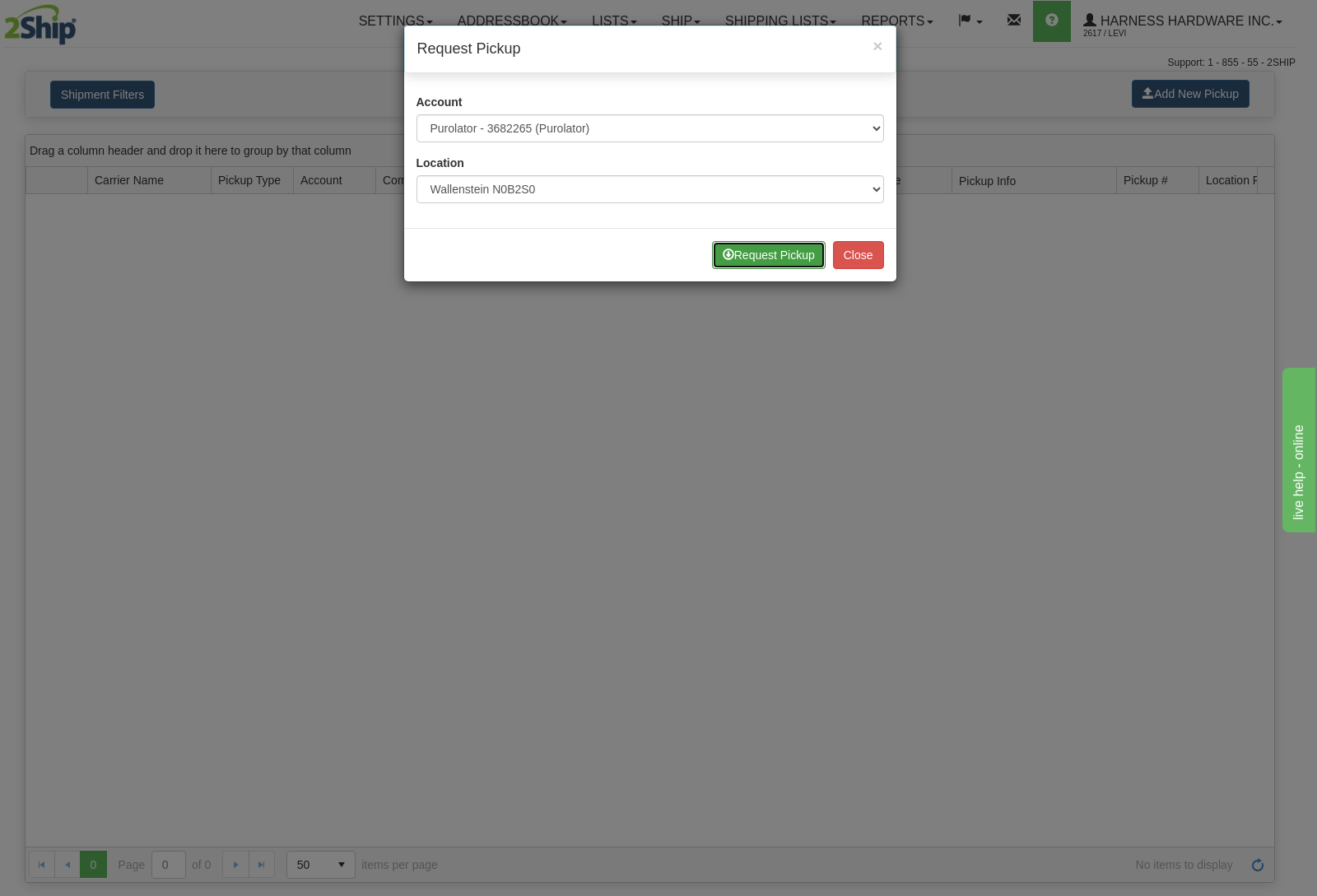
click at [763, 254] on button "Request Pickup" at bounding box center [769, 254] width 114 height 28
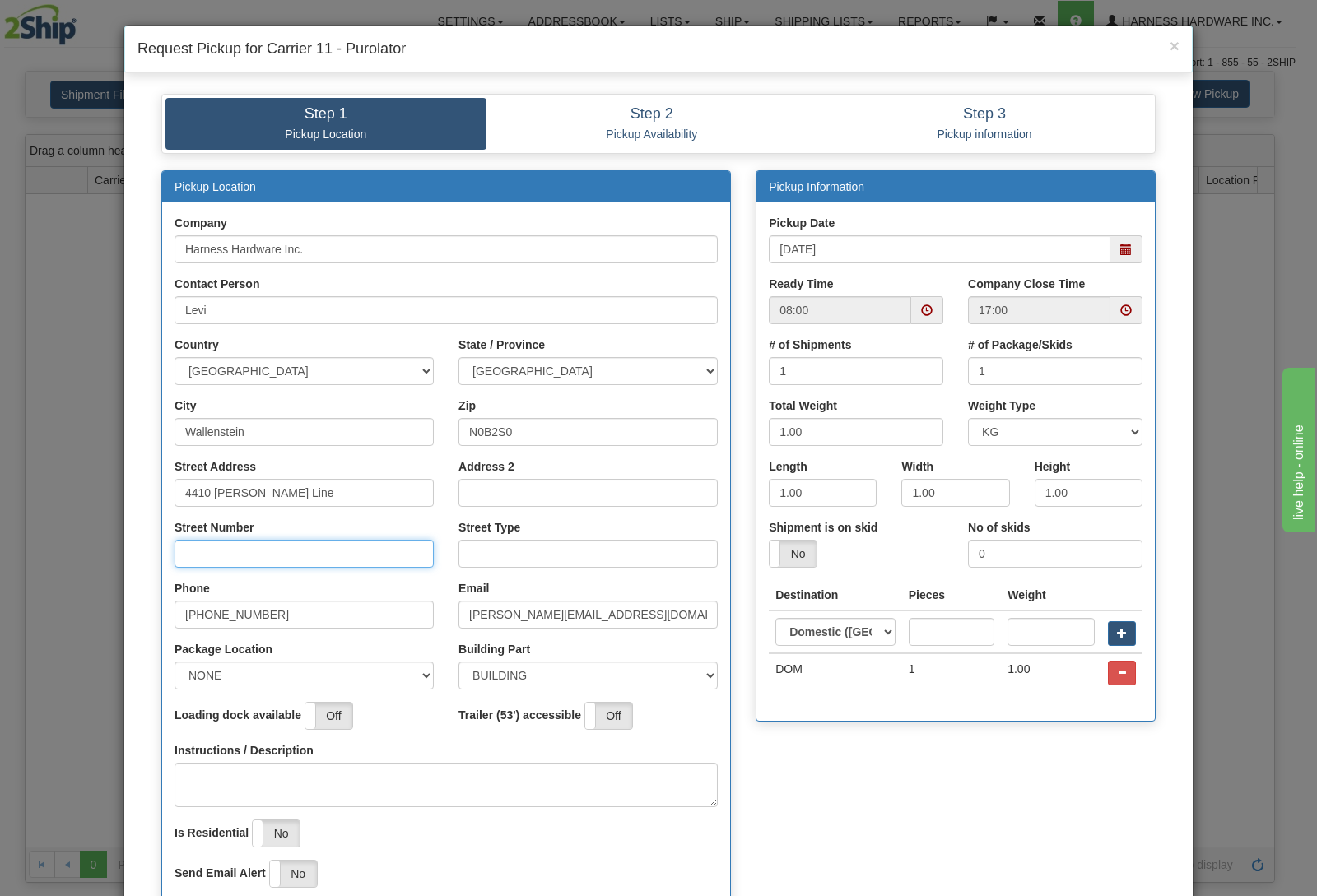
click at [304, 551] on input "Street Number" at bounding box center [303, 553] width 259 height 28
type input "4410"
click at [459, 556] on input "Street Type" at bounding box center [587, 553] width 259 height 28
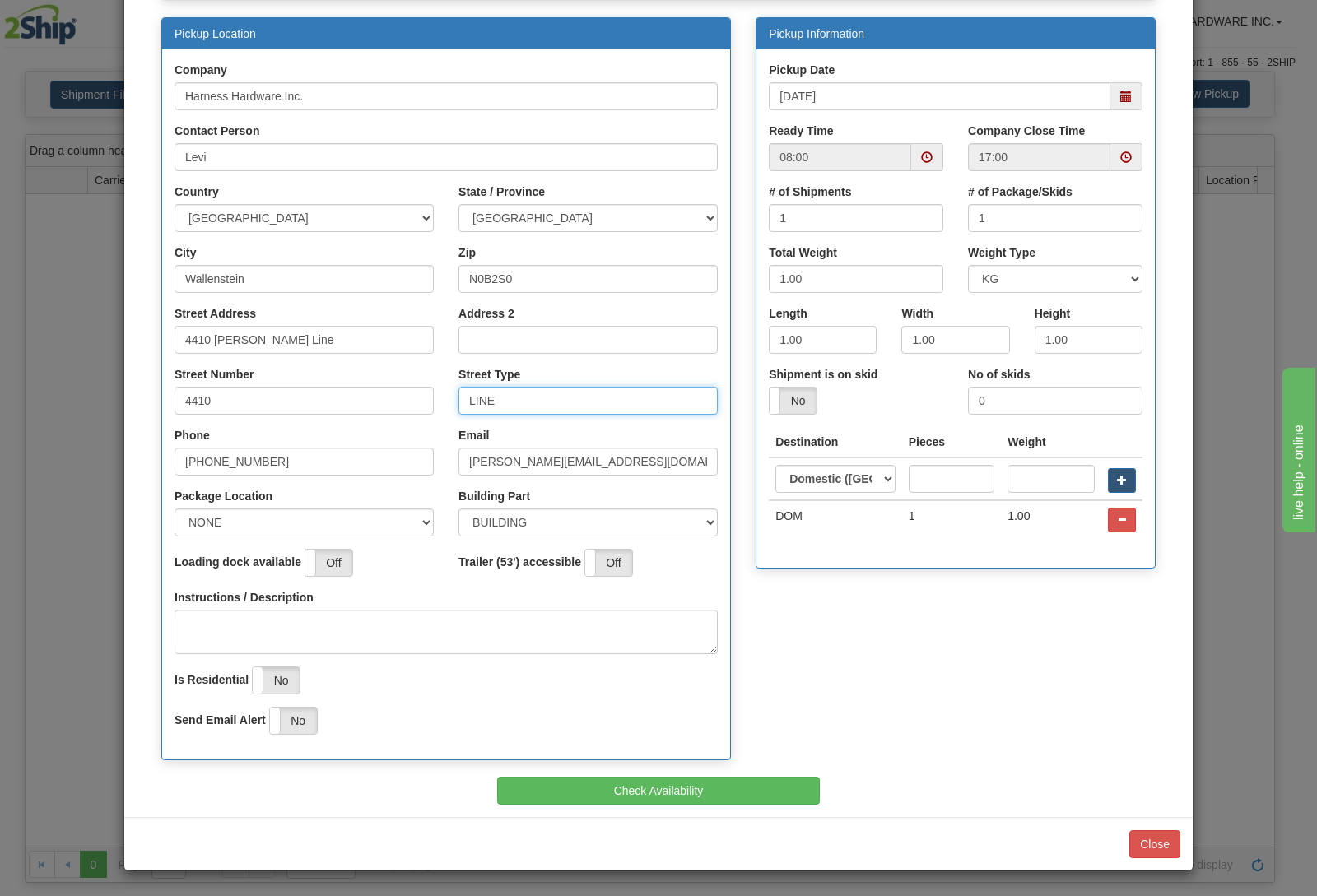
scroll to position [157, 0]
type input "LINE"
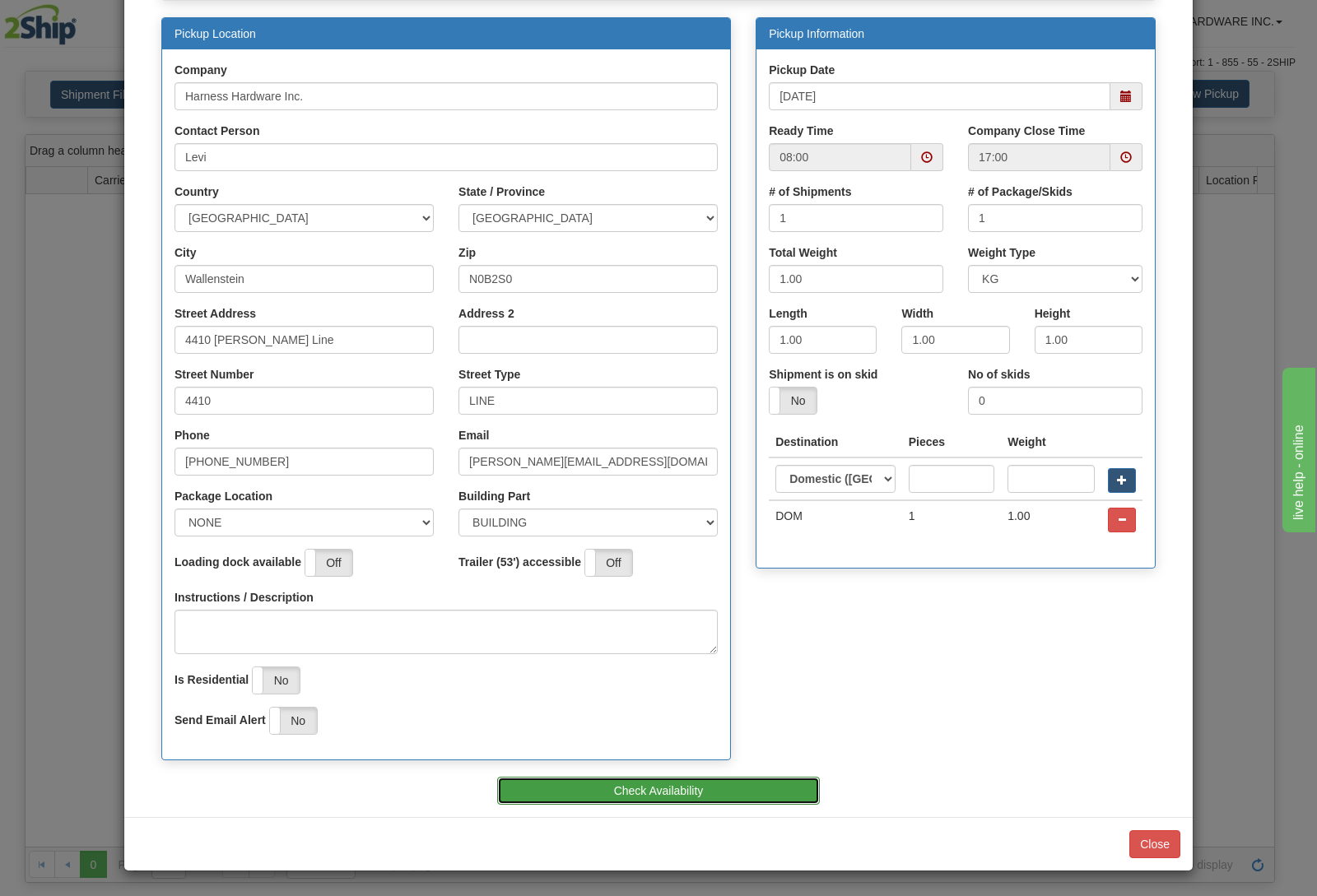
click at [639, 791] on button "Check Availability" at bounding box center [659, 790] width 324 height 28
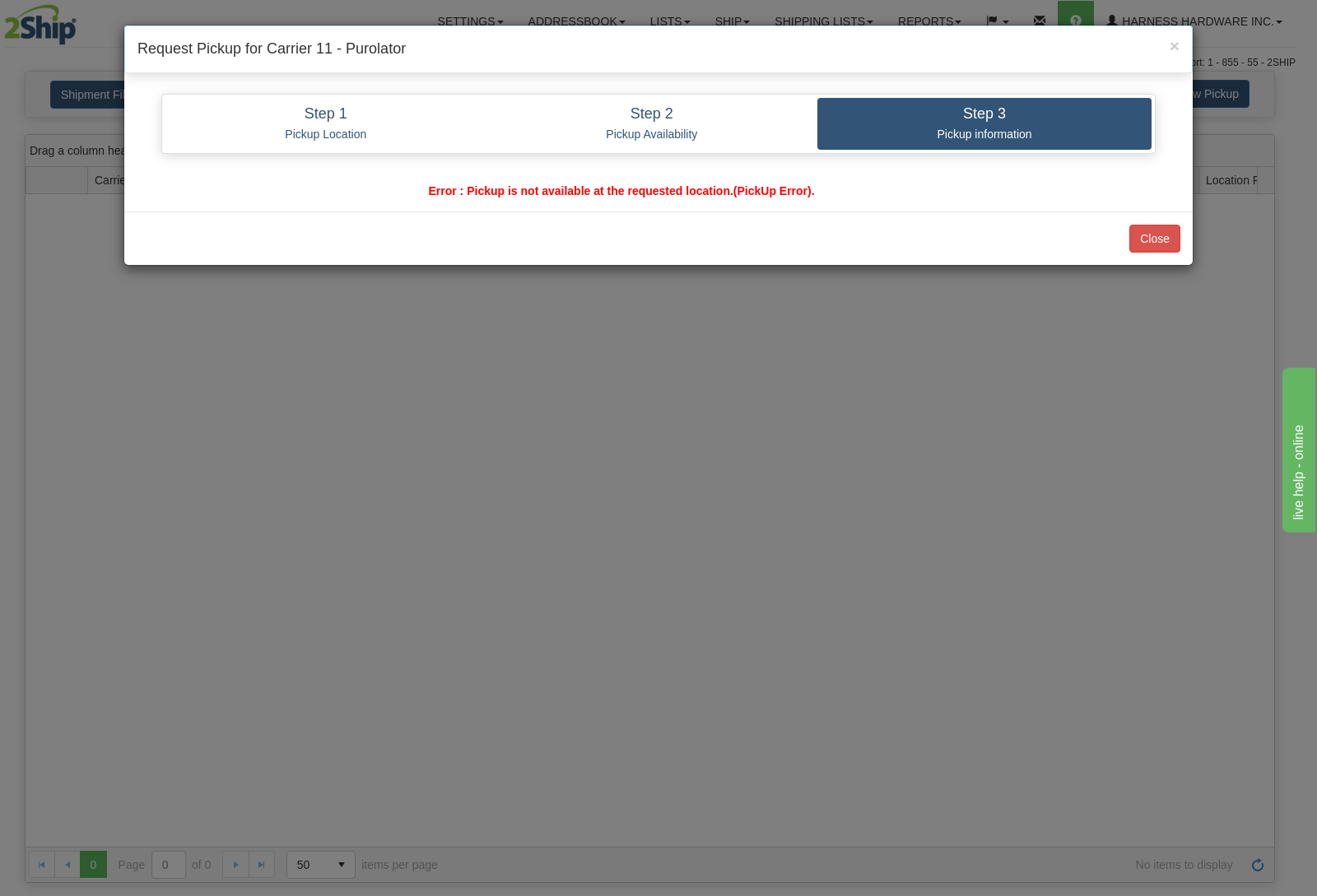
scroll to position [0, 0]
click at [1161, 242] on button "Close" at bounding box center [1154, 238] width 51 height 28
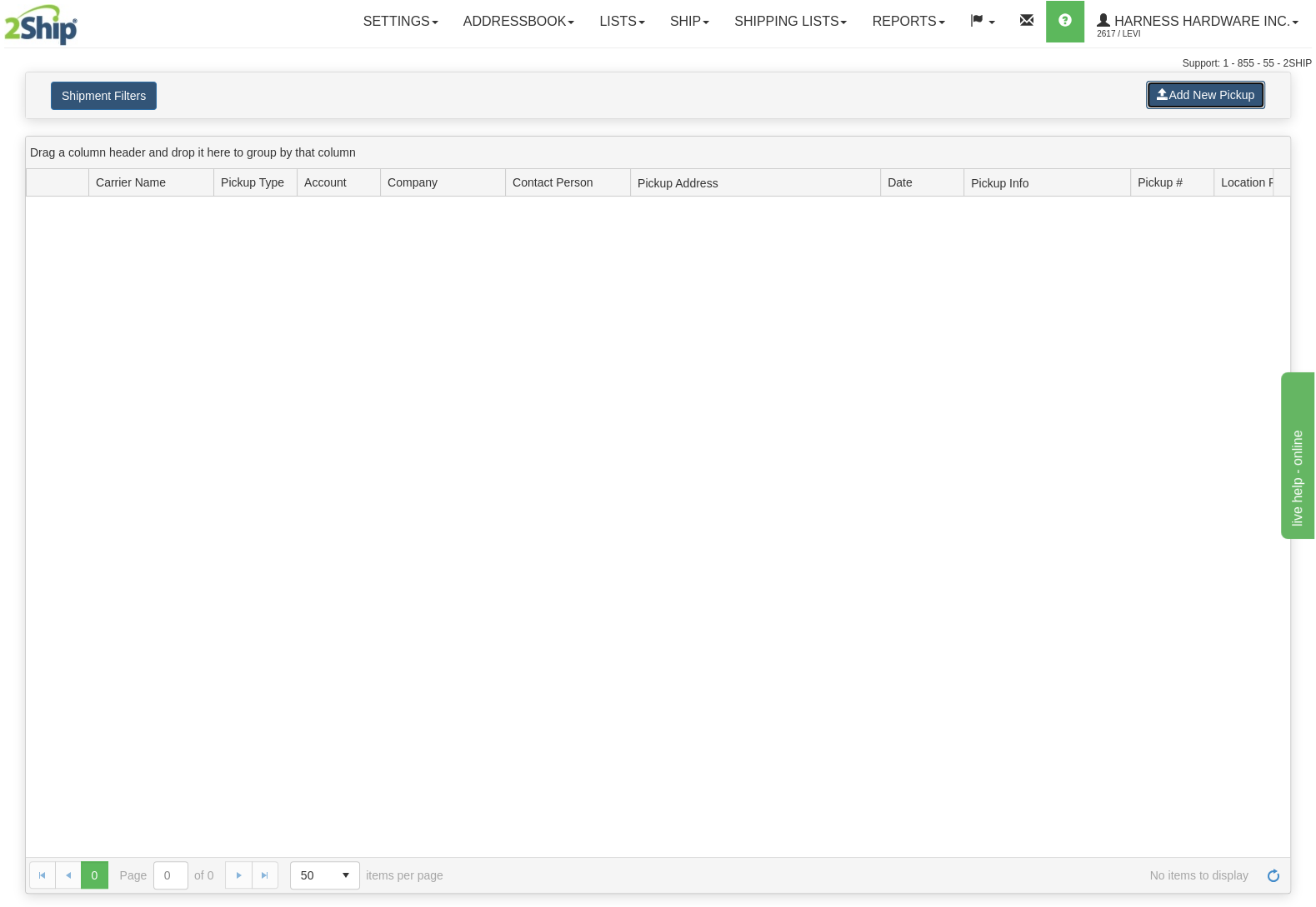
click at [1193, 87] on button "Add New Pickup" at bounding box center [1205, 95] width 119 height 28
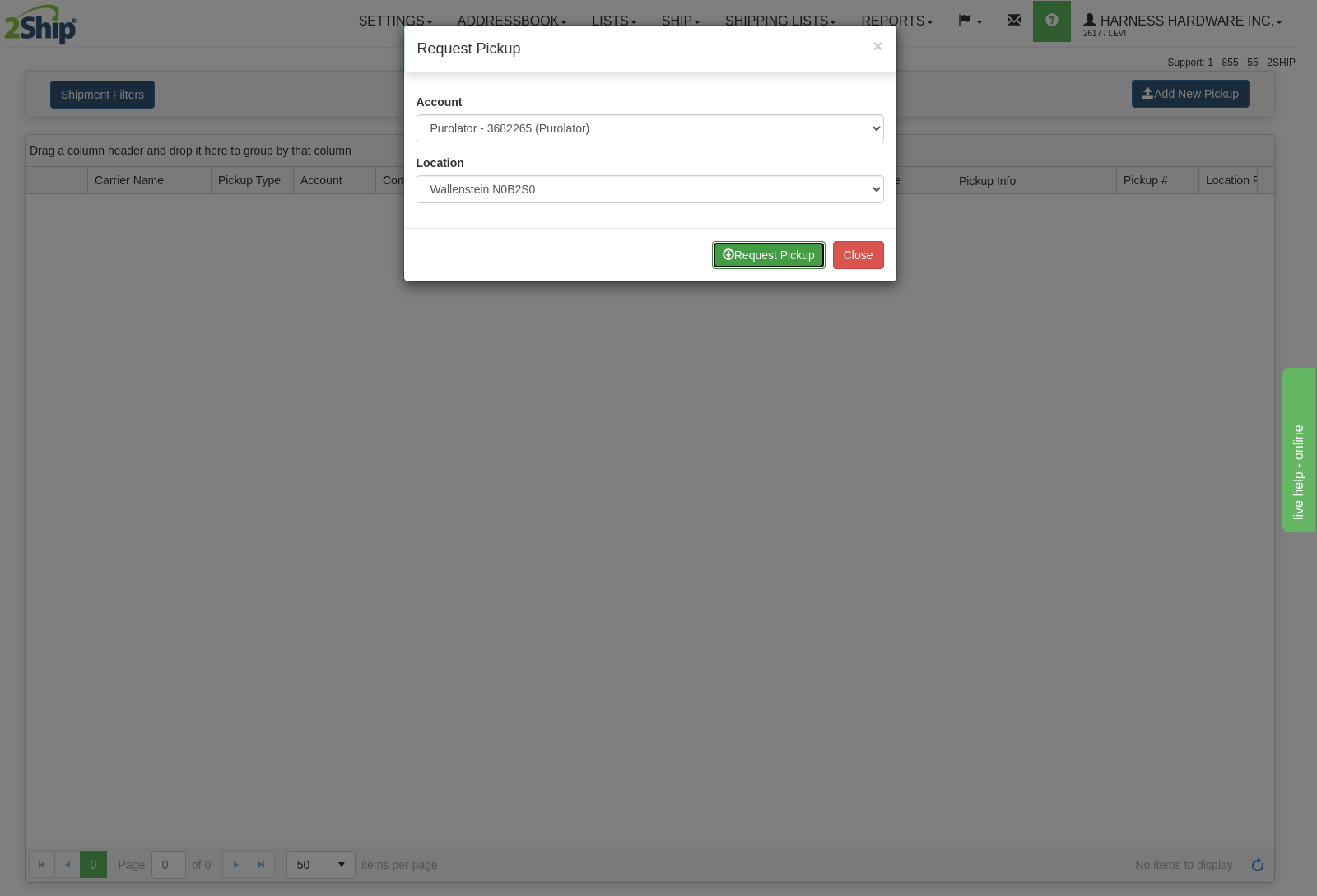
click at [773, 246] on button "Request Pickup" at bounding box center [769, 254] width 114 height 28
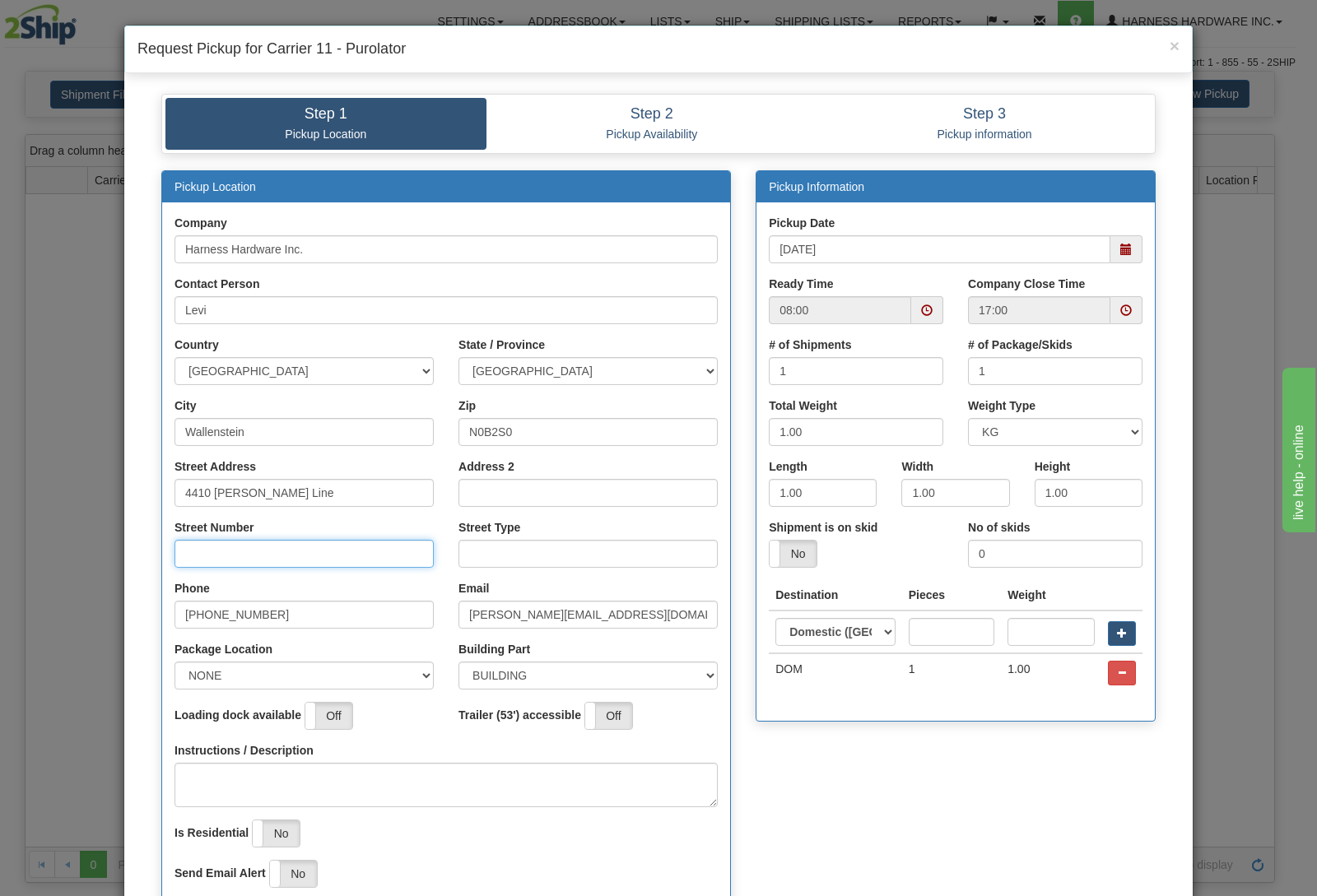
click at [267, 561] on input "Street Number" at bounding box center [303, 553] width 259 height 28
type input "4410"
type input "line"
click at [810, 268] on div "Pickup Date [DATE]" at bounding box center [956, 245] width 399 height 61
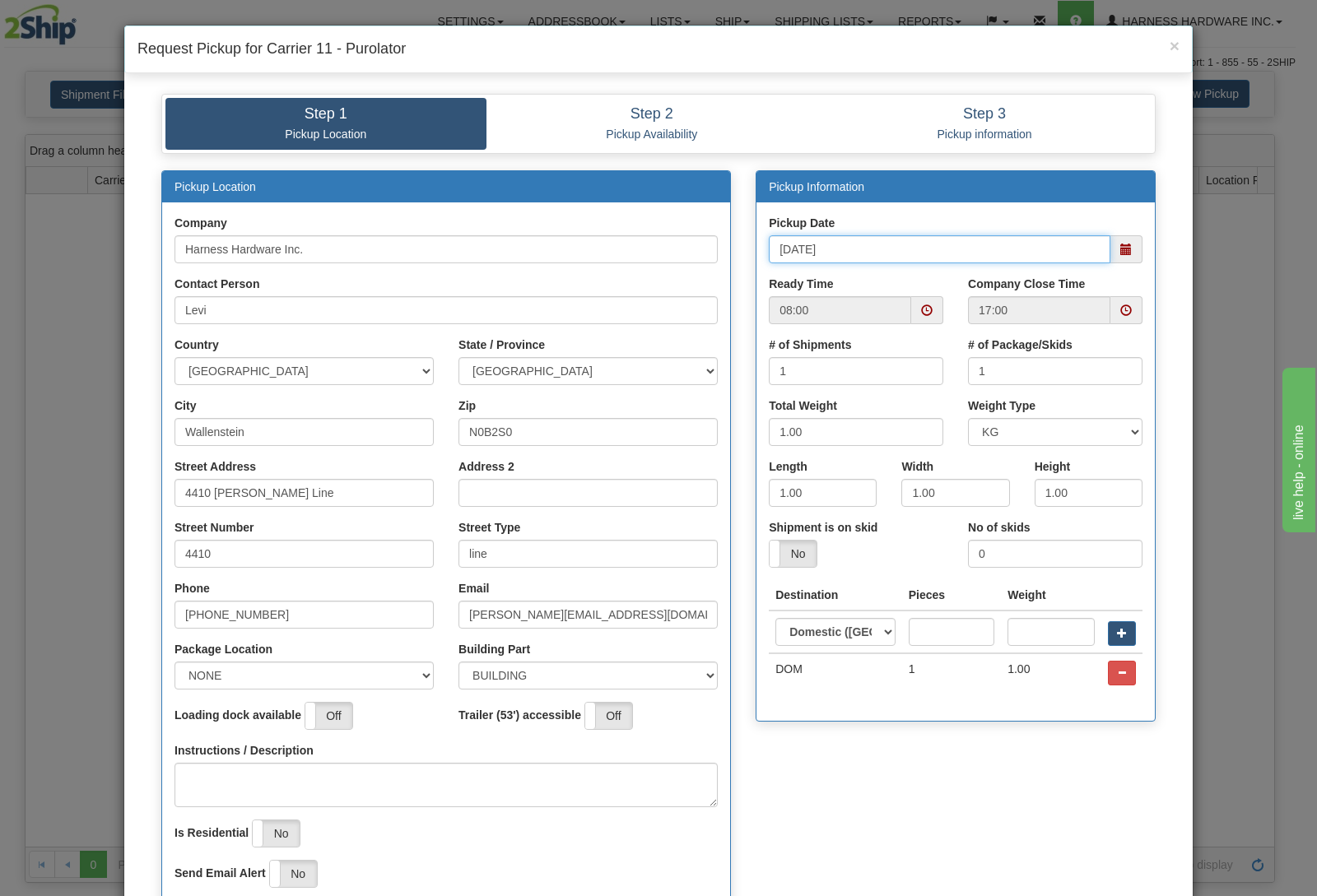
click at [818, 252] on input "[DATE]" at bounding box center [940, 249] width 342 height 28
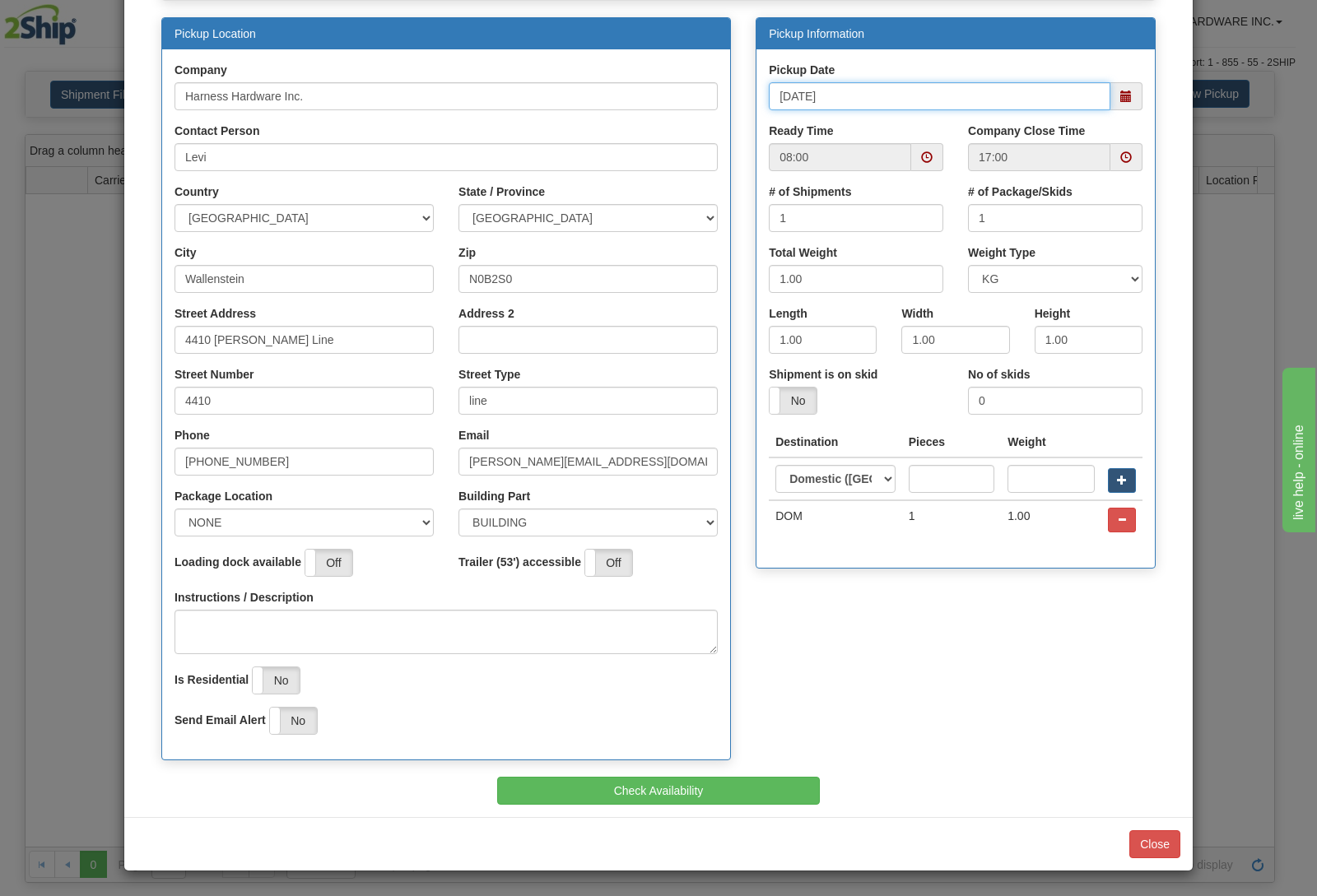
scroll to position [157, 0]
click at [637, 761] on div "Pickup Location Company Harness Hardware Inc. Contact Person Levi Country" at bounding box center [446, 397] width 594 height 761
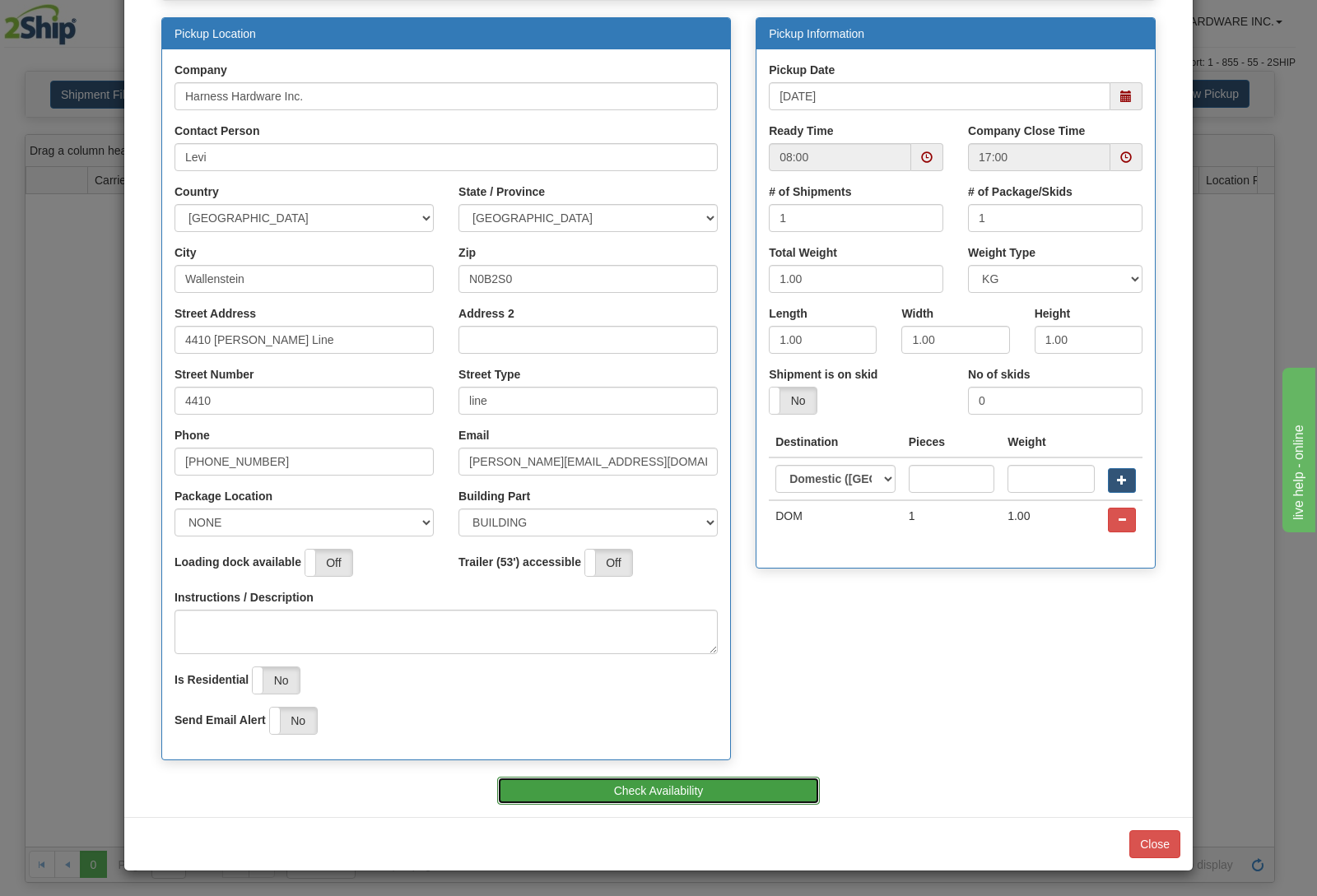
click at [666, 795] on button "Check Availability" at bounding box center [659, 790] width 324 height 28
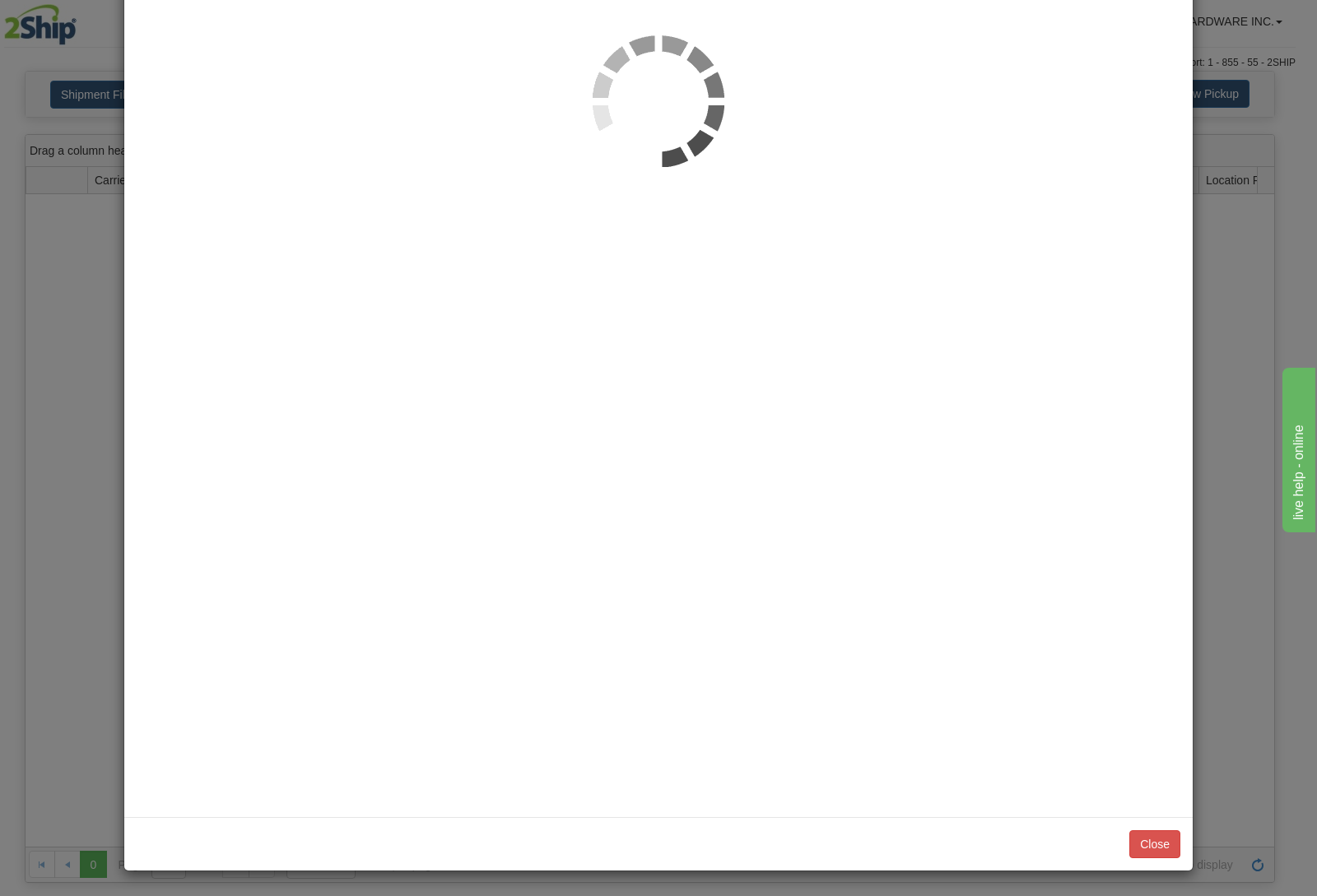
scroll to position [0, 0]
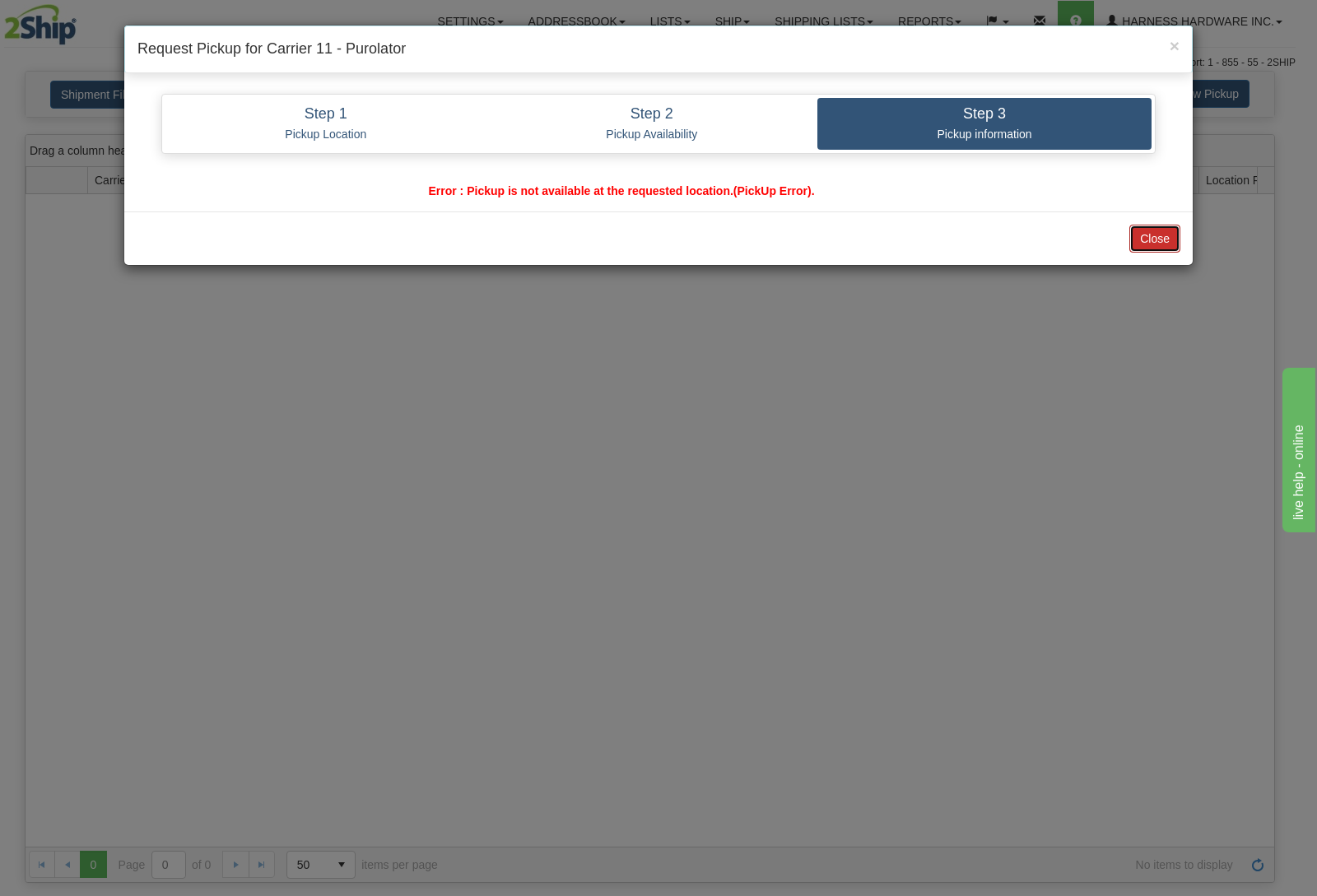
click at [1163, 242] on button "Close" at bounding box center [1154, 238] width 51 height 28
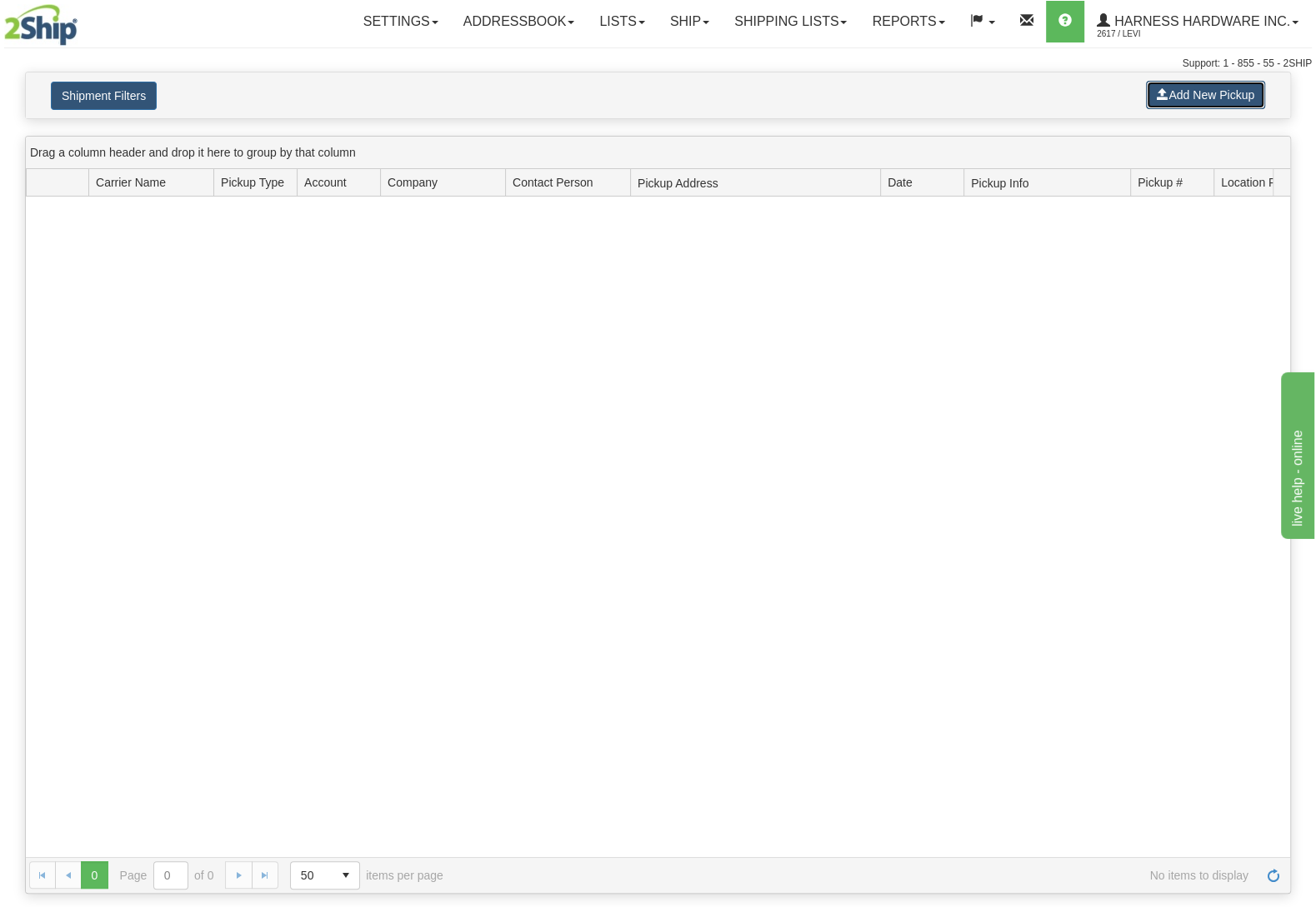
click at [1185, 98] on button "Add New Pickup" at bounding box center [1205, 95] width 119 height 28
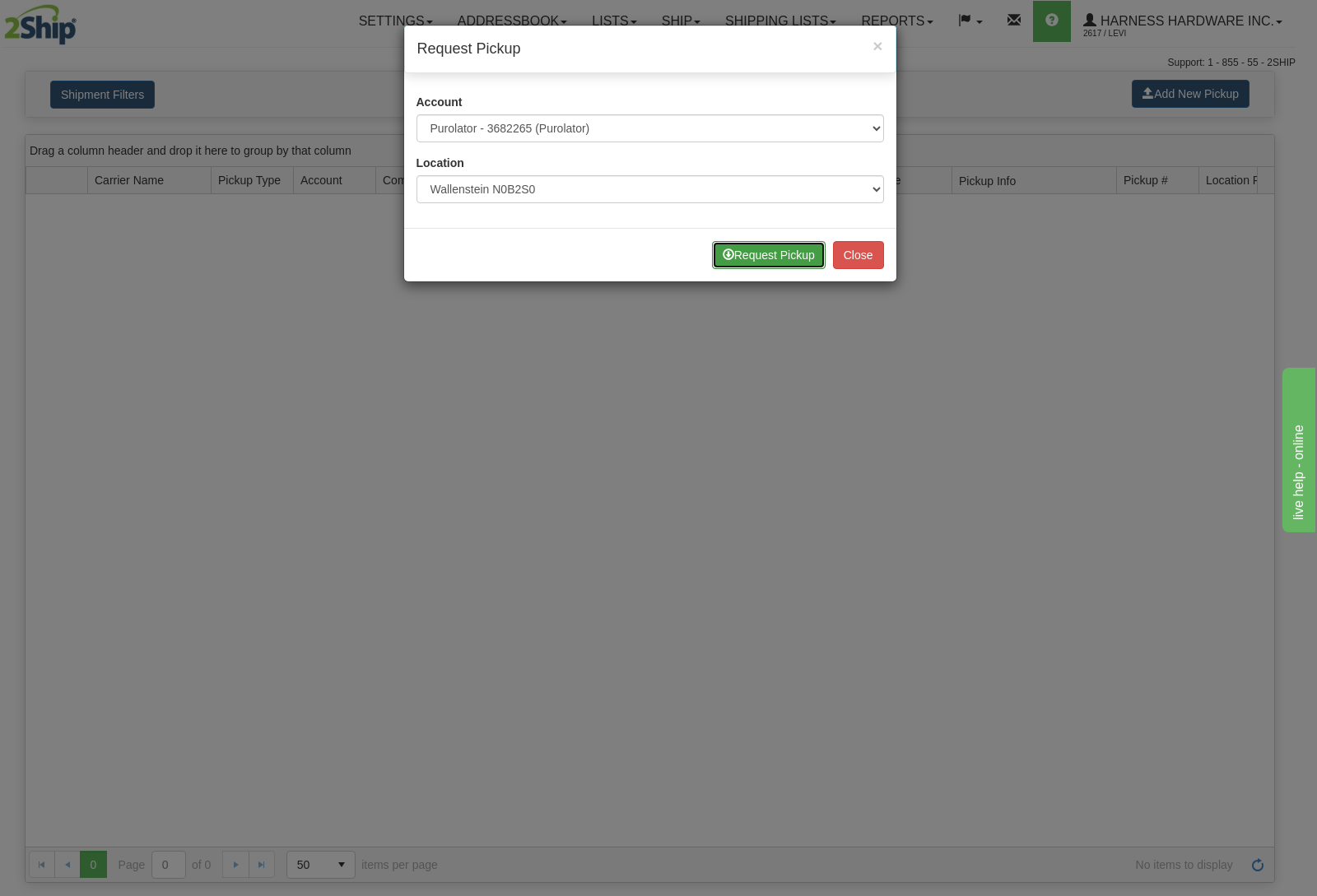
click at [755, 250] on button "Request Pickup" at bounding box center [769, 254] width 114 height 28
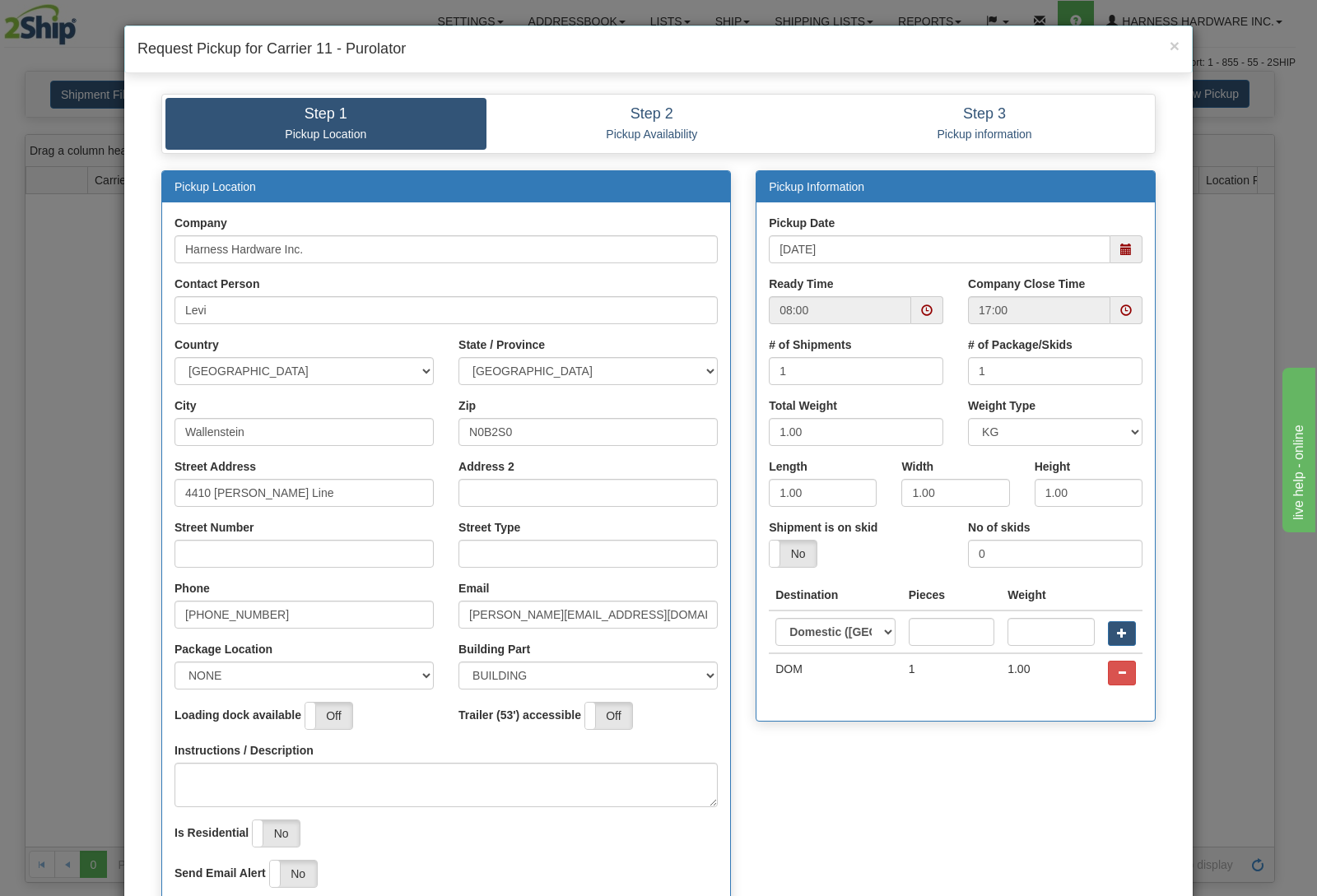
click at [1122, 255] on span at bounding box center [1126, 249] width 12 height 12
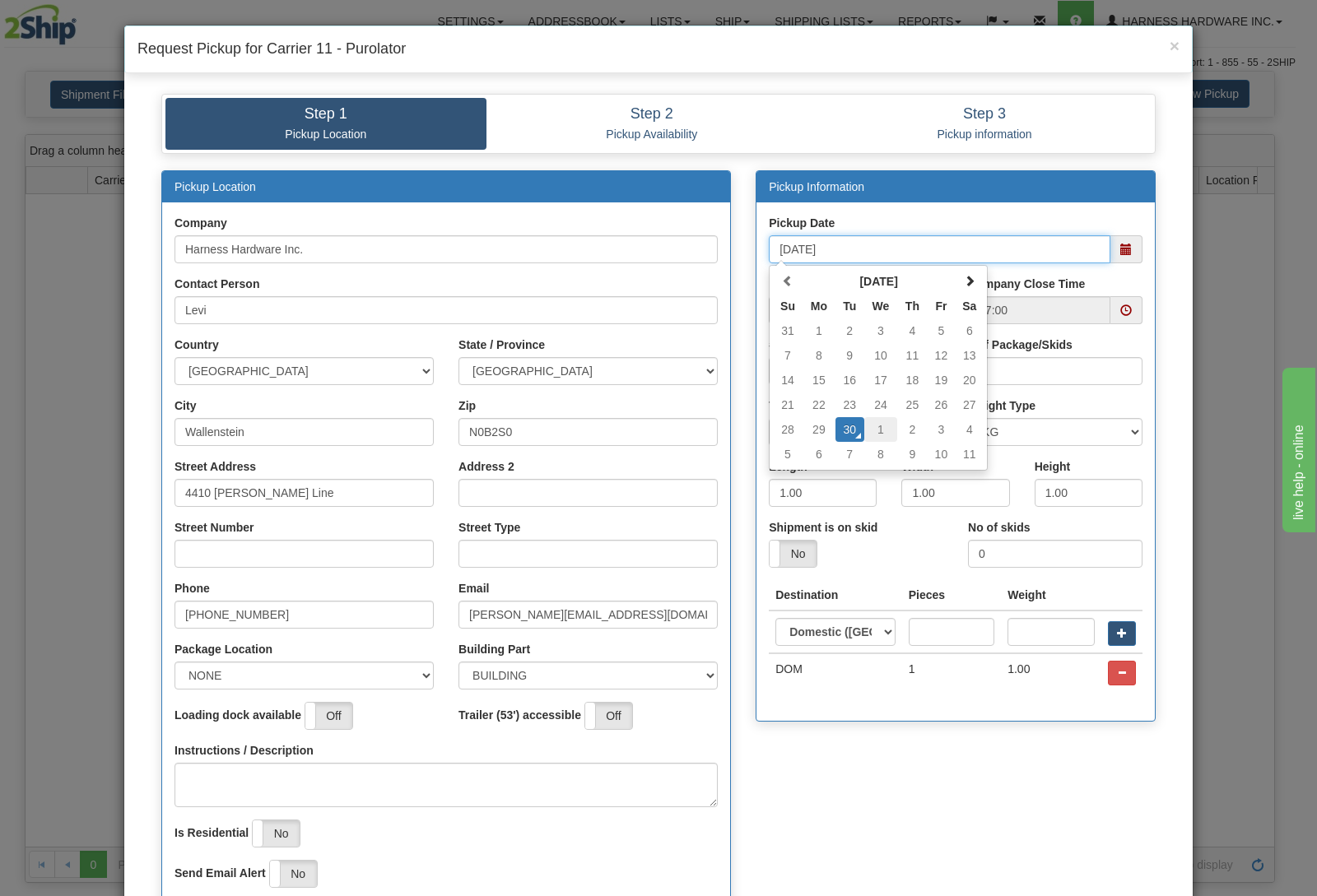
click at [873, 433] on td "1" at bounding box center [881, 430] width 34 height 25
type input "[DATE]"
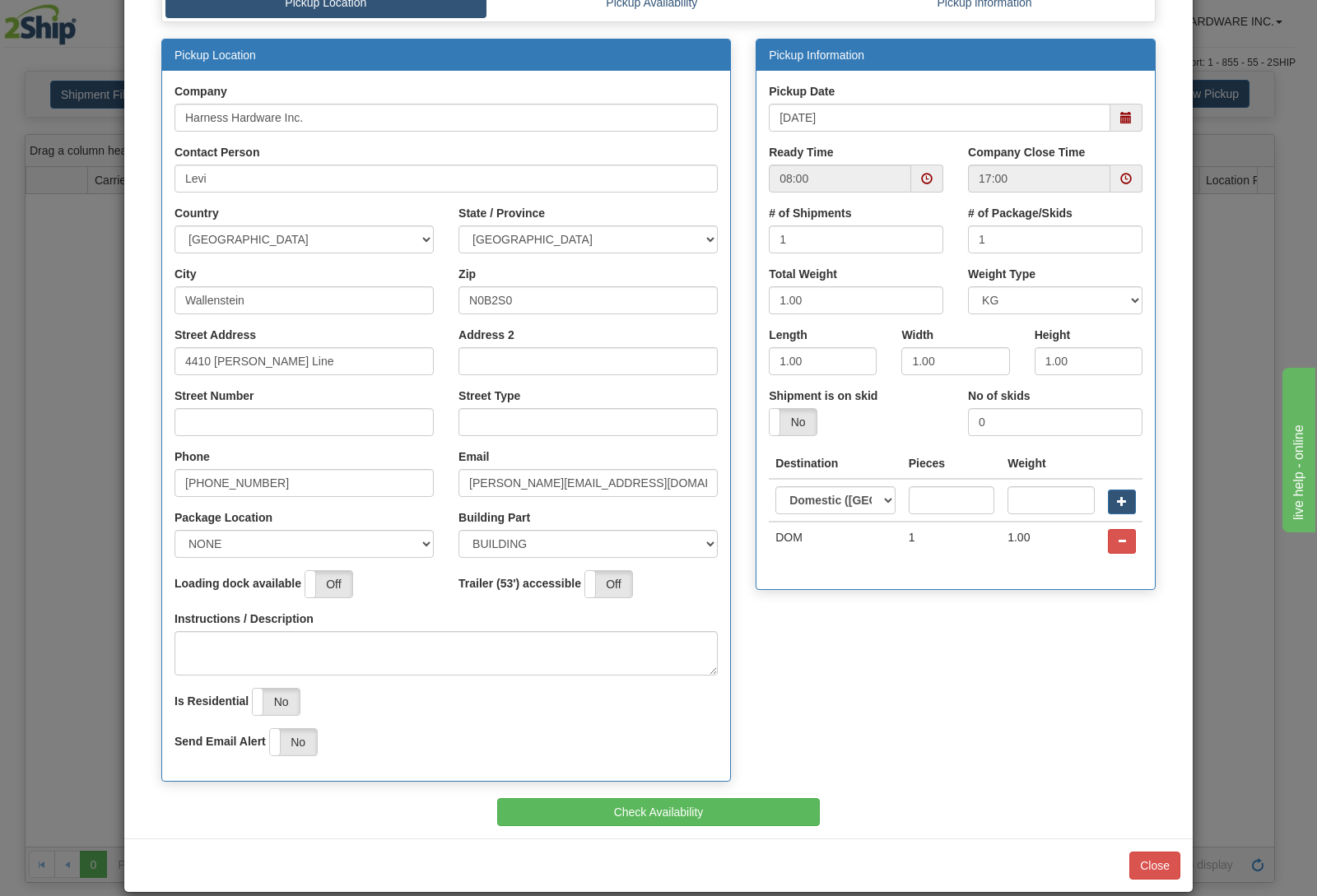
scroll to position [157, 0]
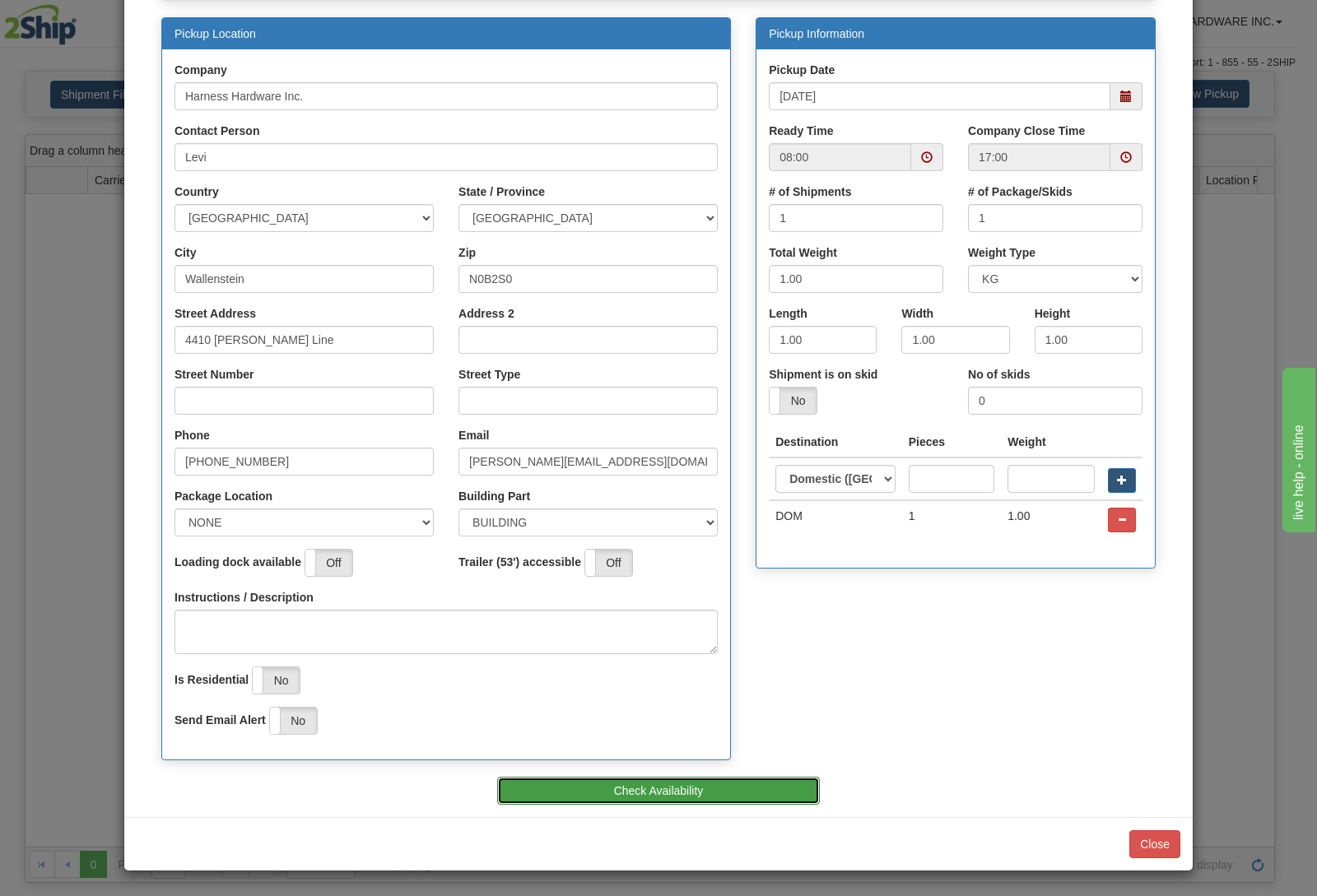
click at [691, 790] on button "Check Availability" at bounding box center [659, 790] width 324 height 28
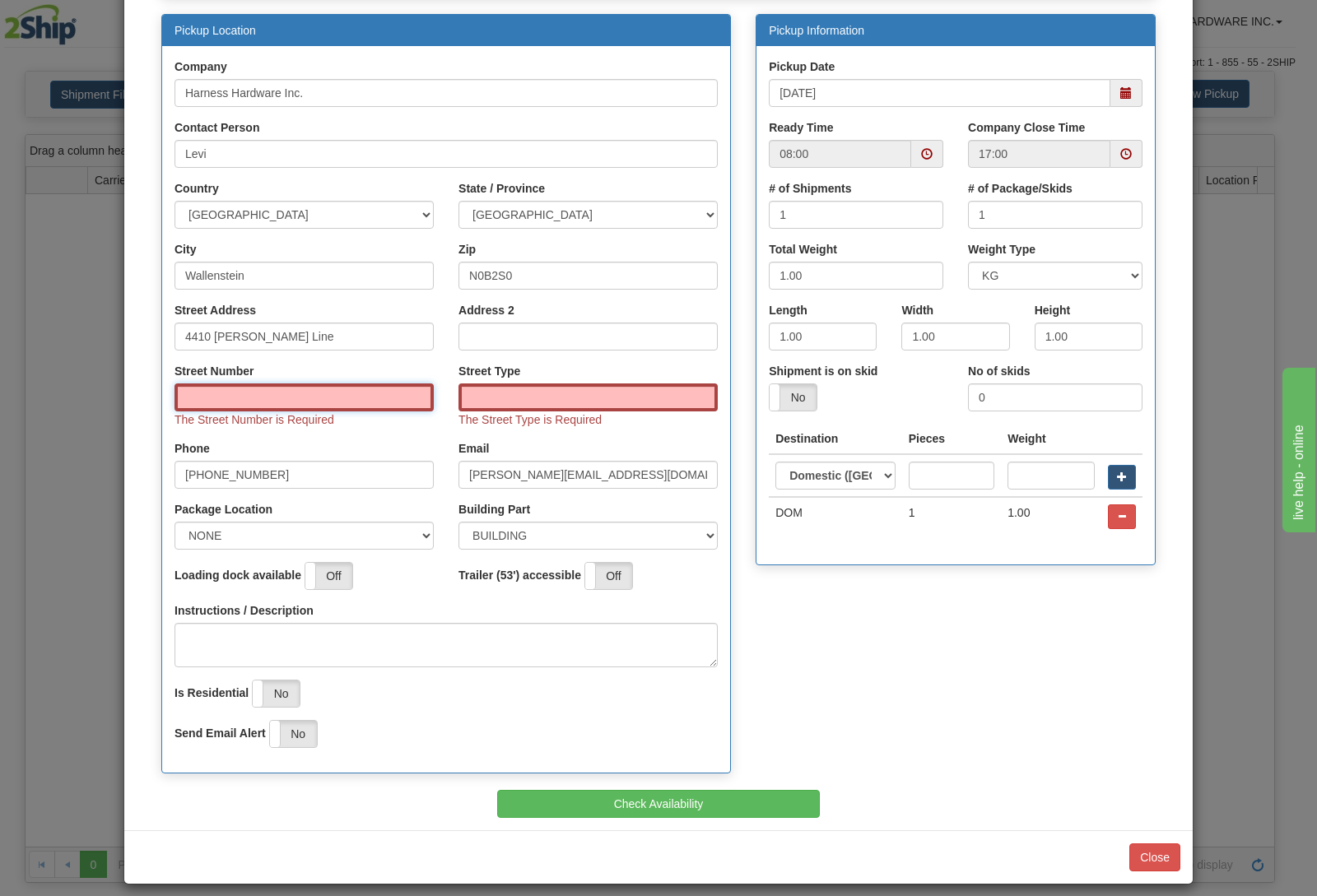
click at [357, 400] on input "Street Number" at bounding box center [303, 397] width 259 height 28
type input "4410"
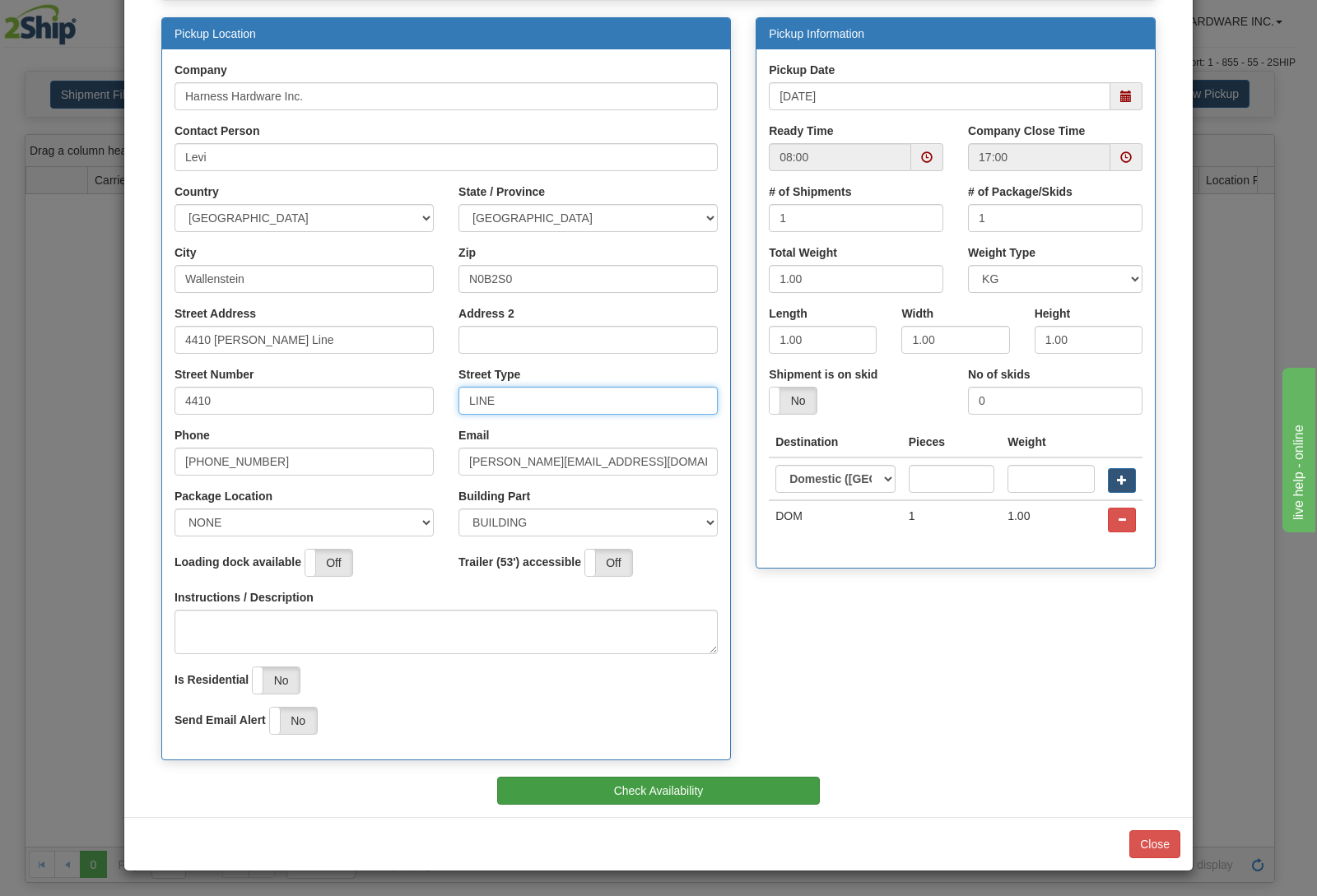
type input "LINE"
click at [677, 787] on button "Check Availability" at bounding box center [659, 790] width 324 height 28
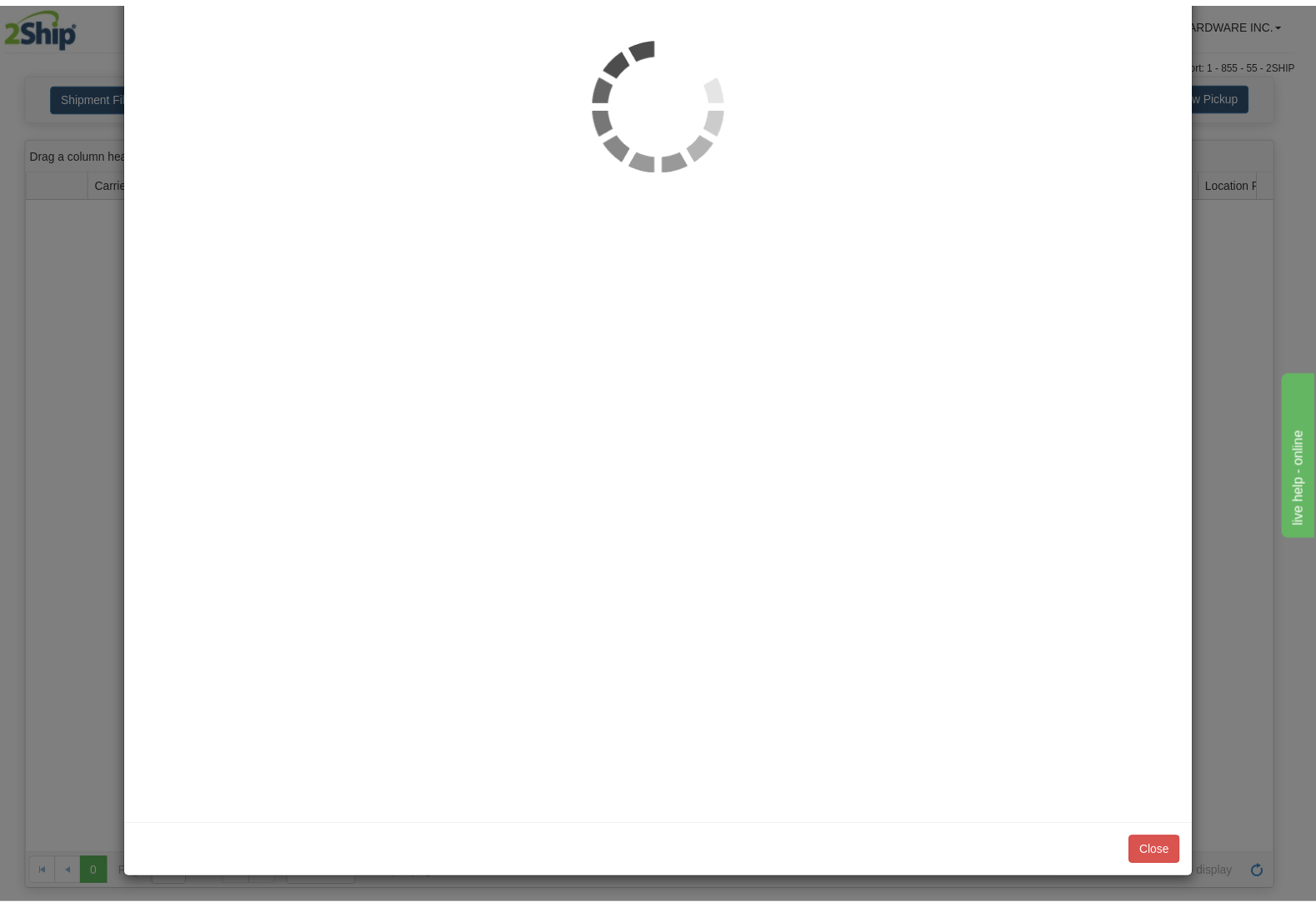
scroll to position [0, 0]
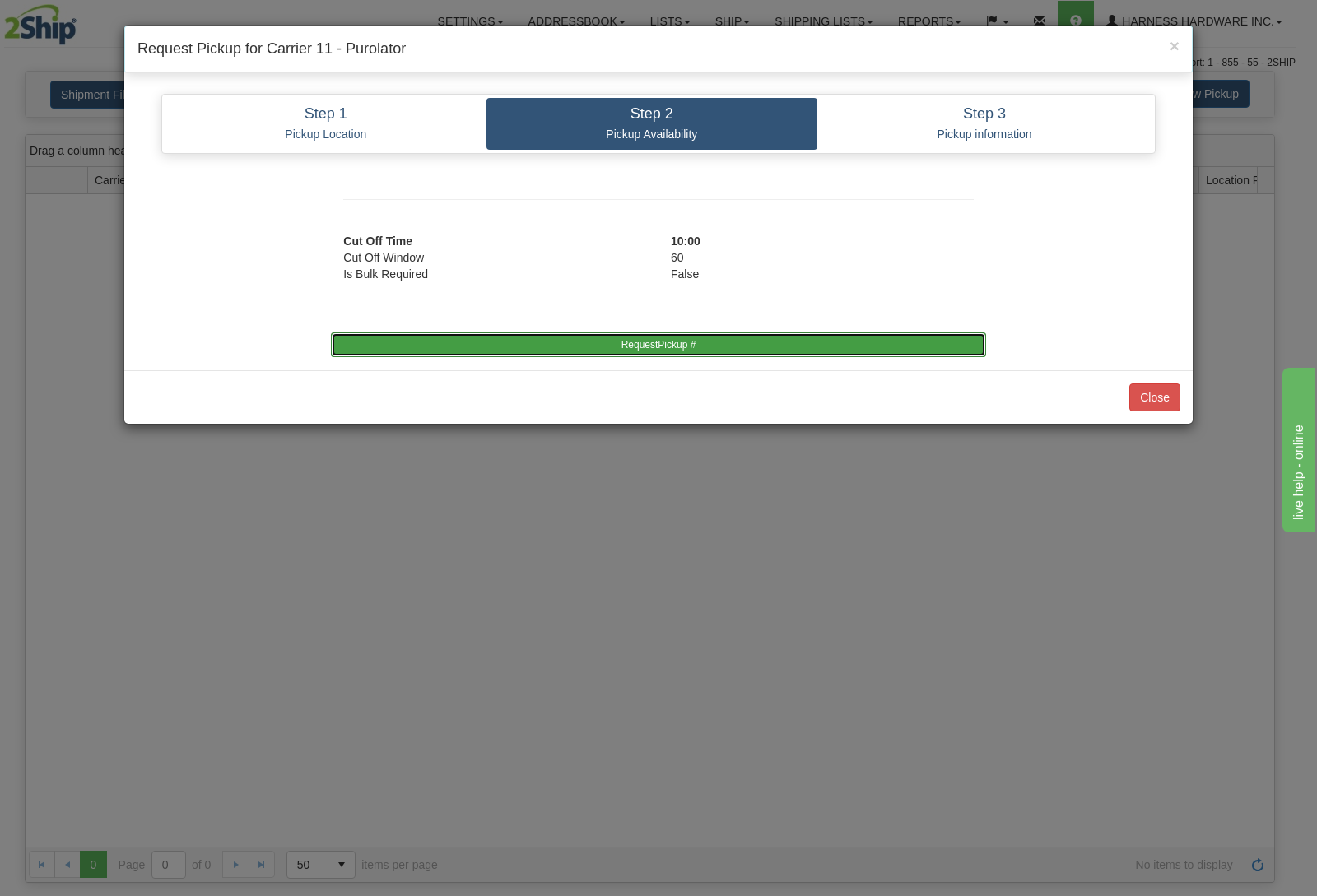
click at [737, 337] on button "RequestPickup #" at bounding box center [658, 345] width 654 height 25
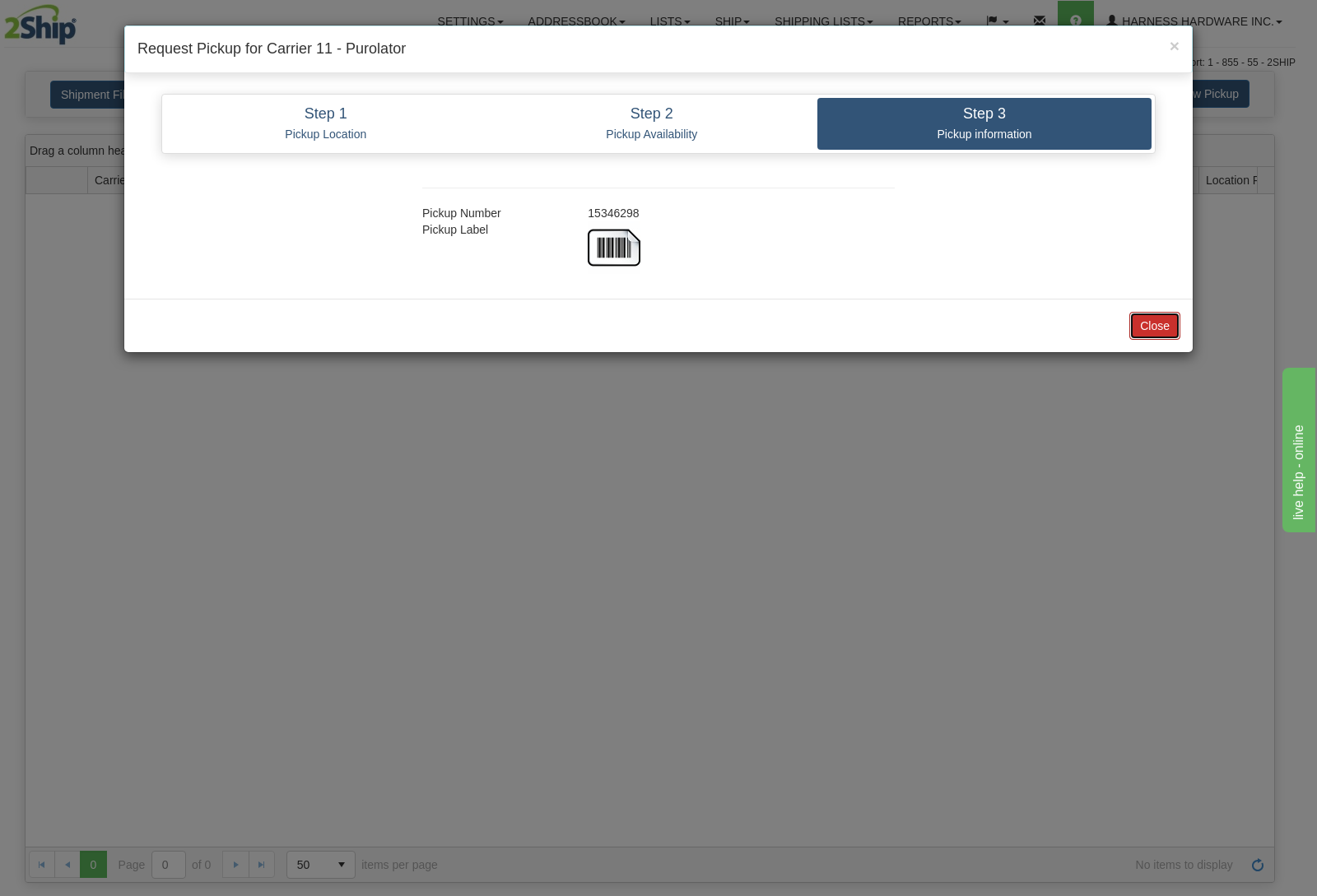
click at [1151, 330] on button "Close" at bounding box center [1154, 326] width 51 height 28
